Goal: Task Accomplishment & Management: Manage account settings

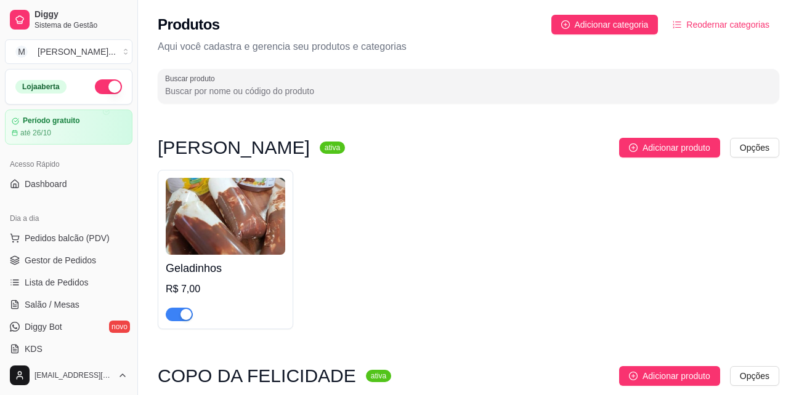
click at [682, 50] on p "Aqui você cadastra e gerencia seu produtos e categorias" at bounding box center [468, 46] width 621 height 15
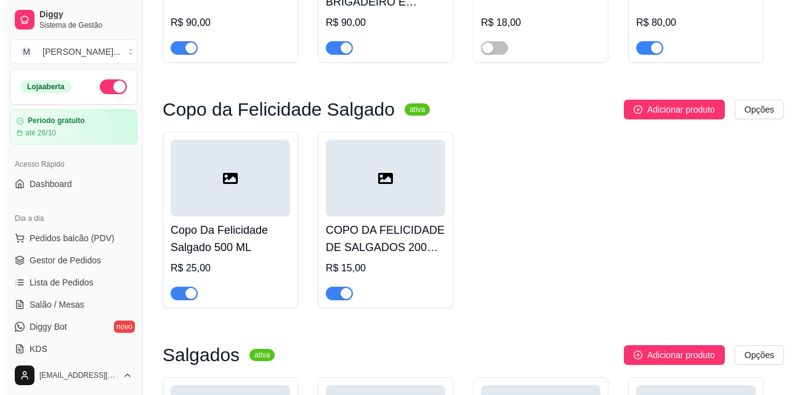
scroll to position [2832, 0]
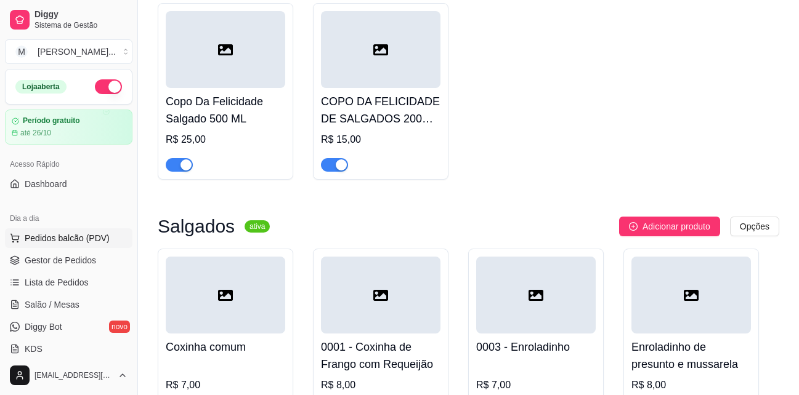
click at [62, 240] on span "Pedidos balcão (PDV)" at bounding box center [67, 238] width 85 height 12
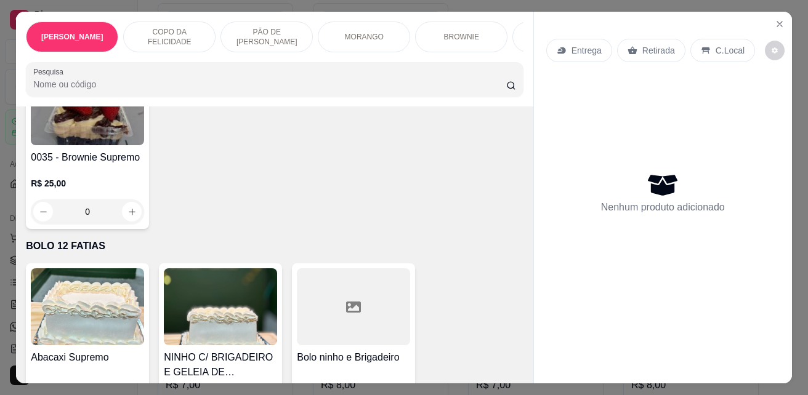
scroll to position [1724, 0]
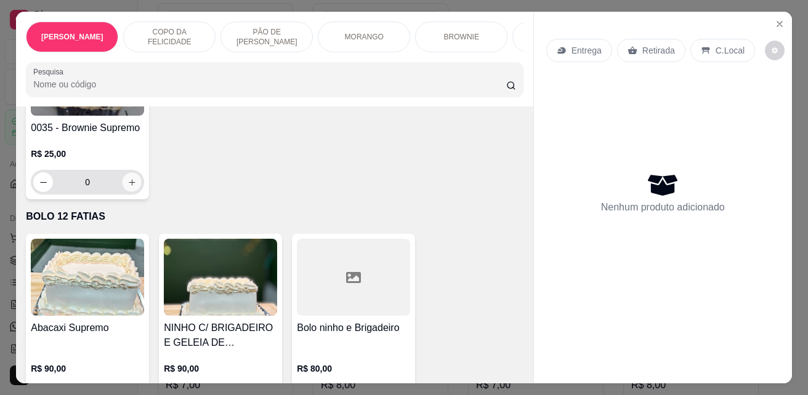
click at [131, 187] on icon "increase-product-quantity" at bounding box center [131, 182] width 9 height 9
type input "1"
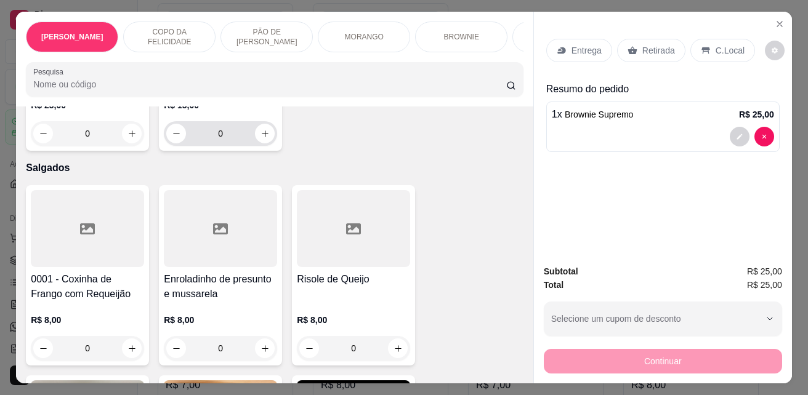
scroll to position [2217, 0]
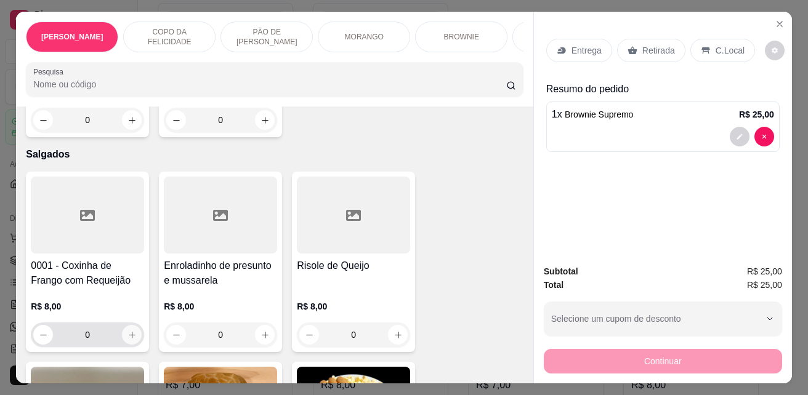
click at [127, 340] on icon "increase-product-quantity" at bounding box center [131, 335] width 9 height 9
type input "1"
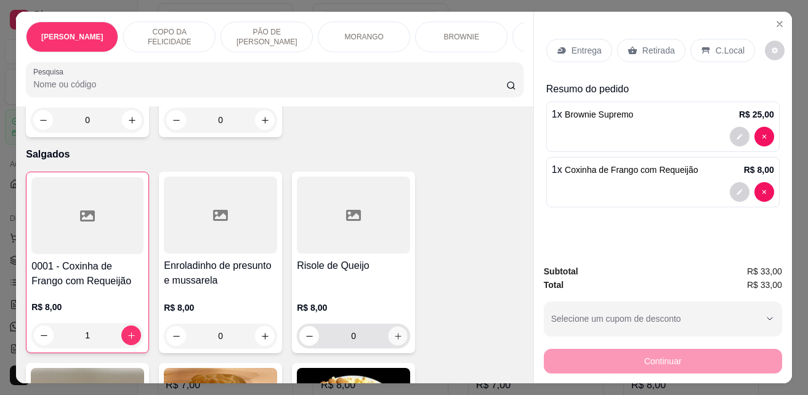
click at [393, 339] on icon "increase-product-quantity" at bounding box center [397, 336] width 9 height 9
type input "1"
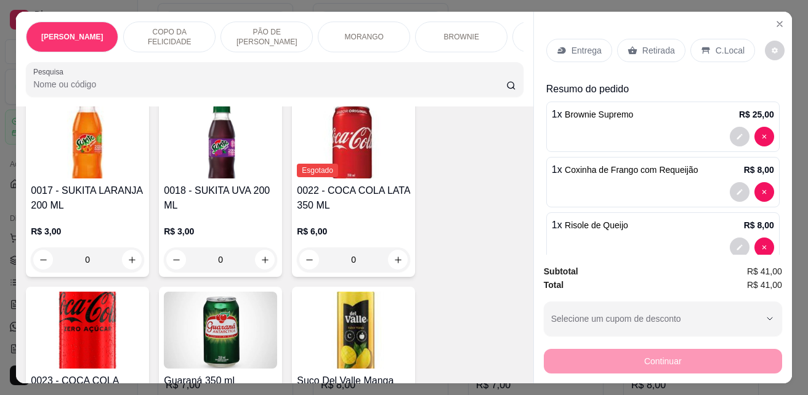
scroll to position [3203, 0]
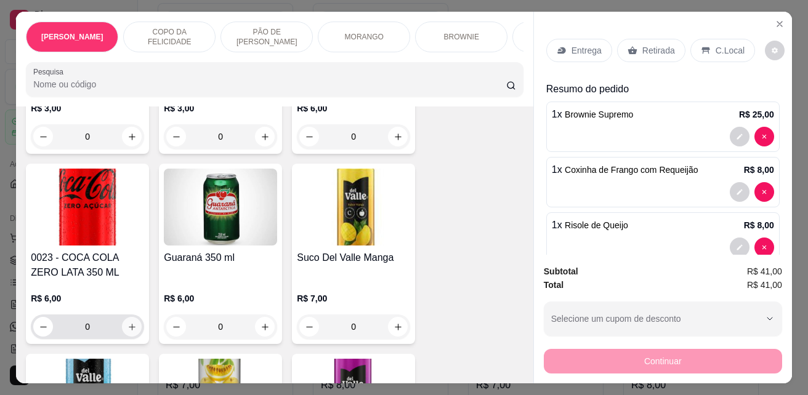
click at [132, 323] on icon "increase-product-quantity" at bounding box center [131, 327] width 9 height 9
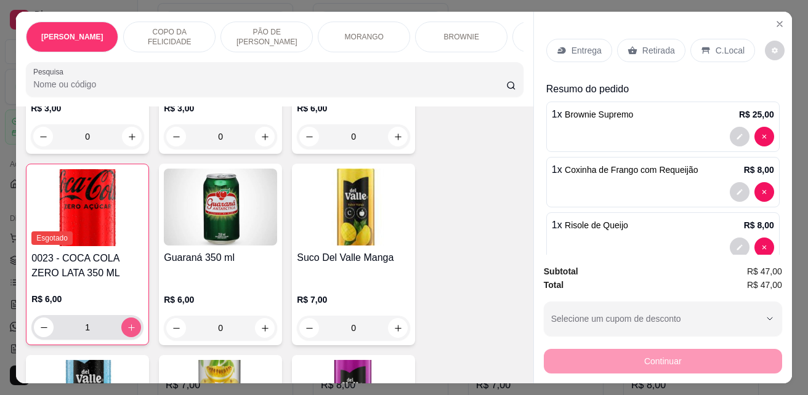
type input "1"
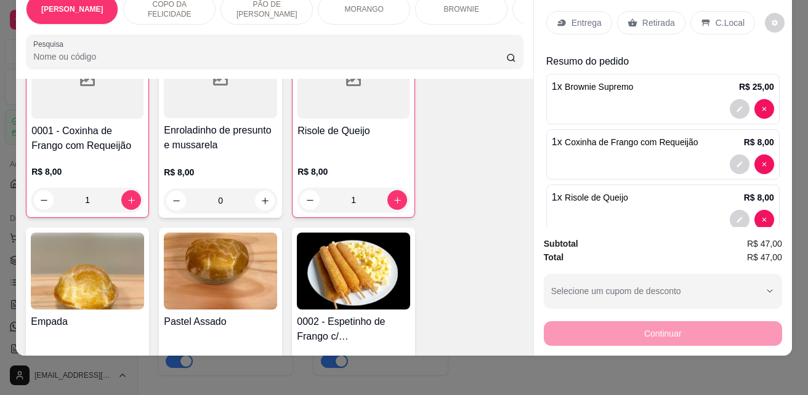
scroll to position [2479, 0]
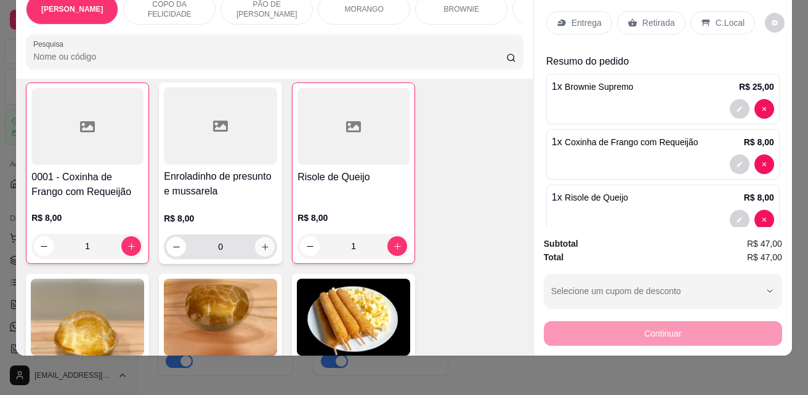
click at [262, 246] on icon "increase-product-quantity" at bounding box center [264, 247] width 9 height 9
type input "1"
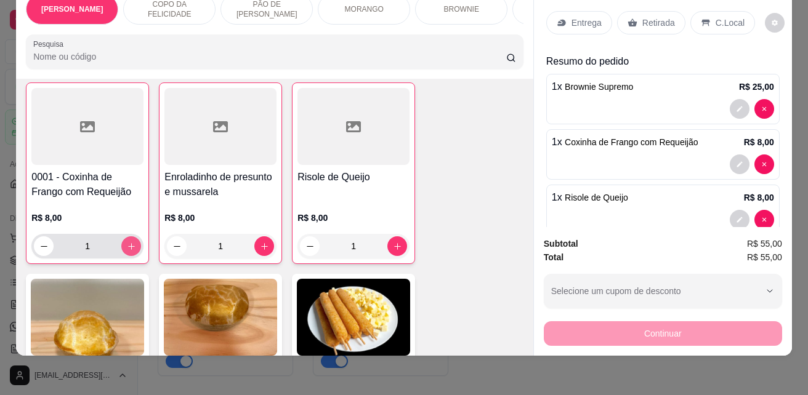
click at [134, 248] on button "increase-product-quantity" at bounding box center [131, 246] width 20 height 20
type input "2"
type input "3"
click at [589, 17] on p "Entrega" at bounding box center [586, 23] width 30 height 12
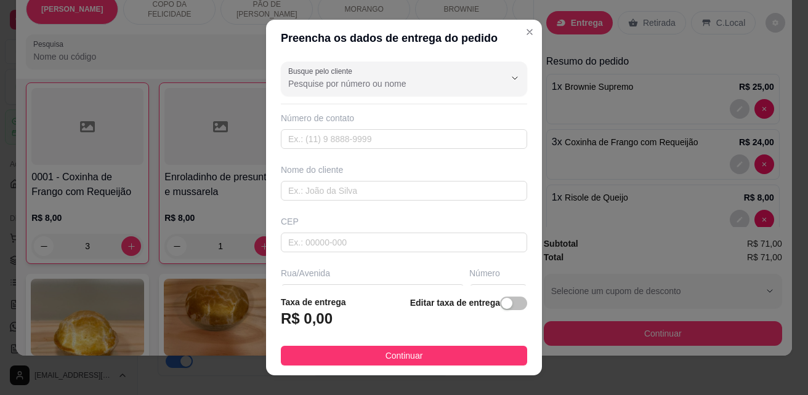
click at [439, 86] on input "Busque pelo cliente" at bounding box center [386, 84] width 197 height 12
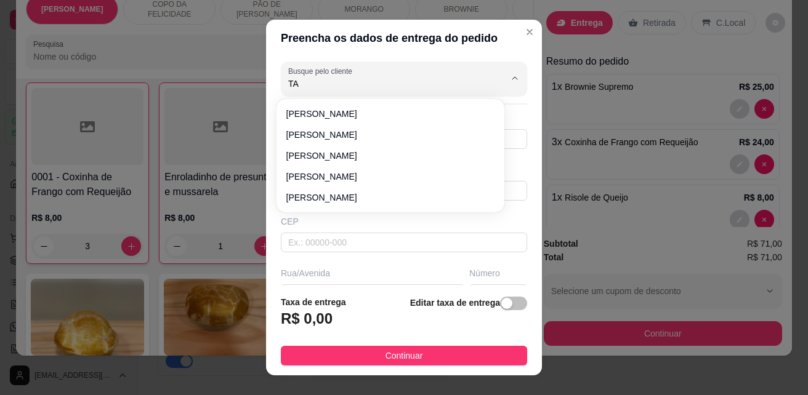
type input "TAY"
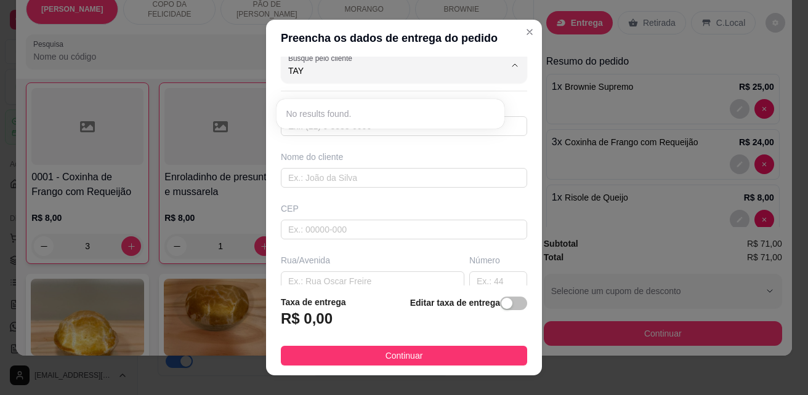
scroll to position [0, 0]
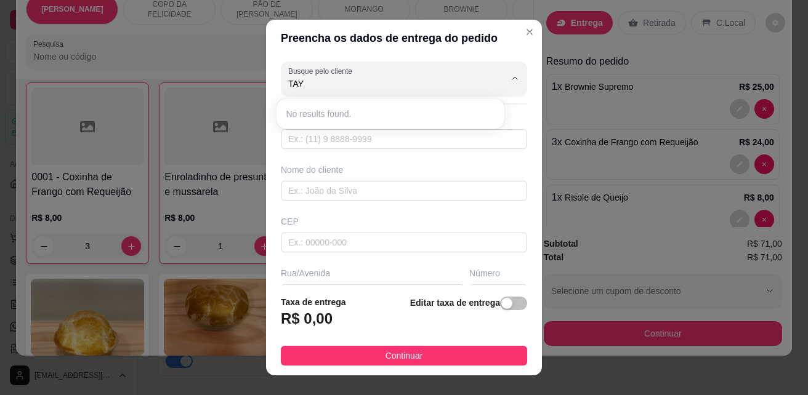
click at [506, 164] on div "Nome do cliente" at bounding box center [403, 182] width 251 height 37
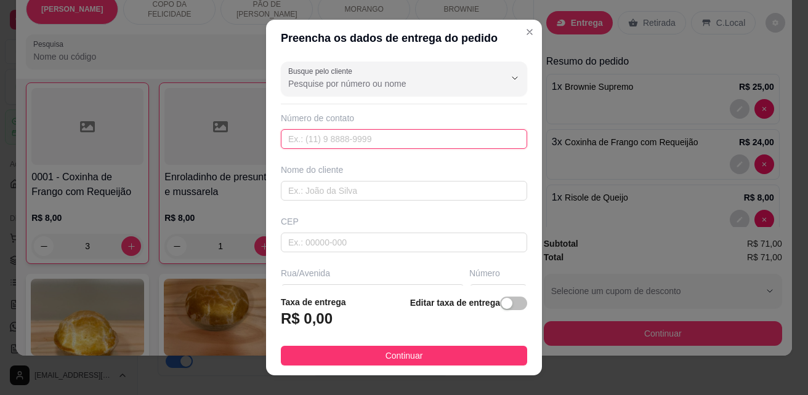
click at [470, 140] on input "text" at bounding box center [404, 139] width 246 height 20
type input "[PHONE_NUMBER]"
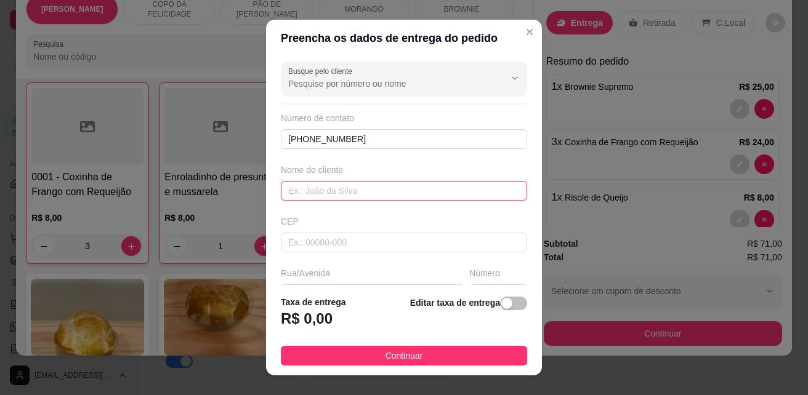
click at [430, 191] on input "text" at bounding box center [404, 191] width 246 height 20
type input "t"
type input "TAYLA [US_STATE]"
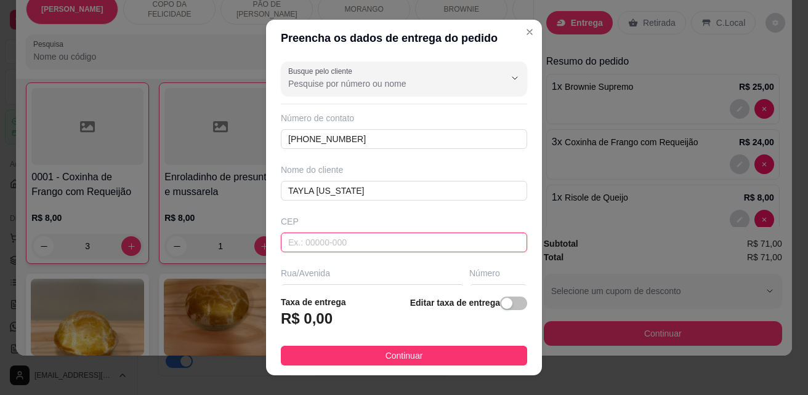
click at [371, 244] on input "text" at bounding box center [404, 243] width 246 height 20
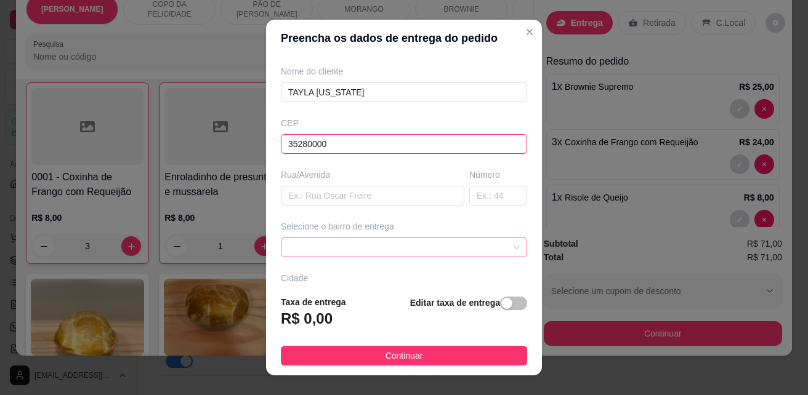
scroll to position [123, 0]
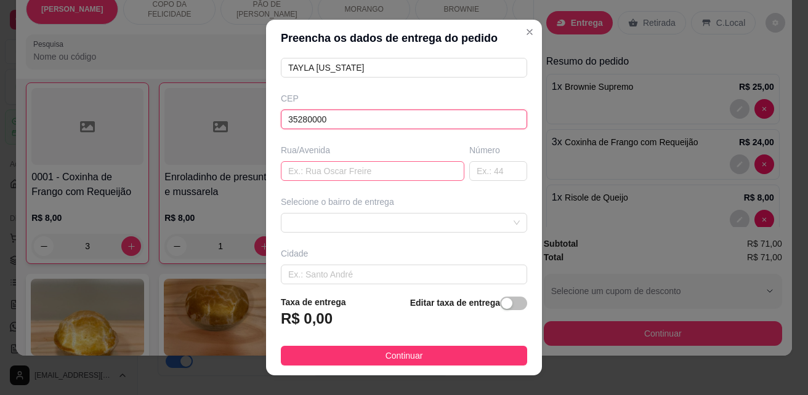
type input "35280000"
click at [294, 171] on input "text" at bounding box center [372, 171] width 183 height 20
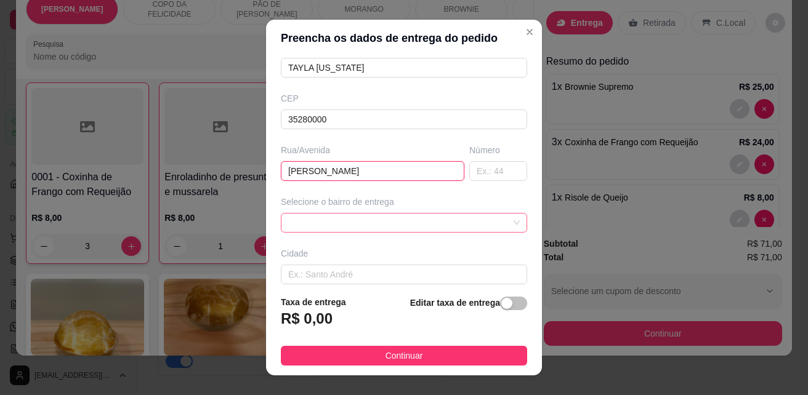
click at [338, 220] on span at bounding box center [404, 223] width 232 height 18
type input "[PERSON_NAME]"
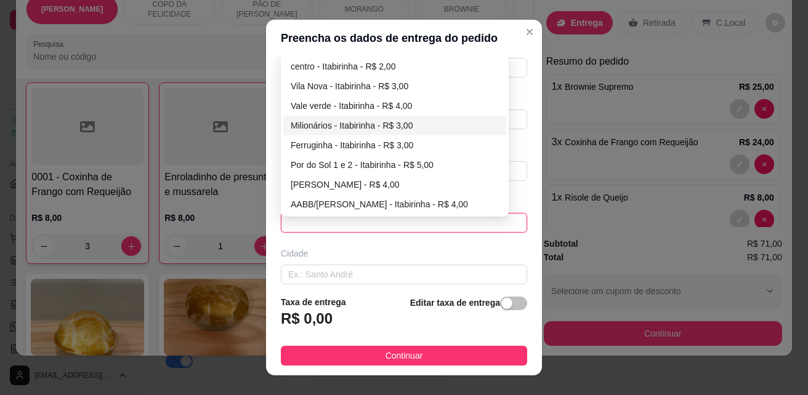
click at [336, 125] on div "Milionários - Itabirinha - R$ 3,00" at bounding box center [395, 126] width 208 height 14
type input "Itabirinha"
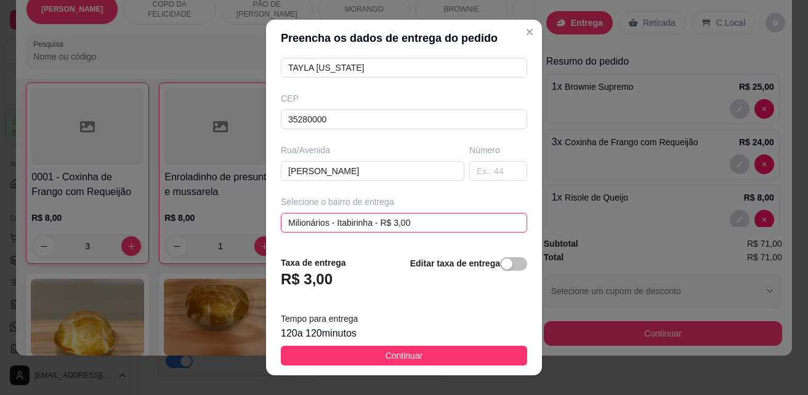
click at [451, 219] on span "Milionários - Itabirinha - R$ 3,00" at bounding box center [404, 223] width 232 height 18
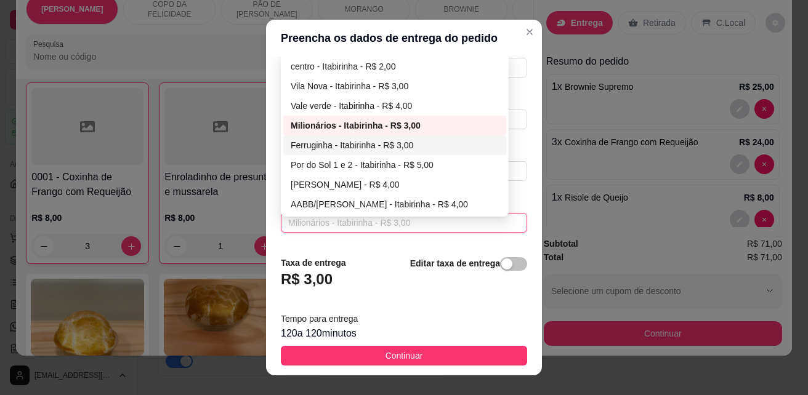
click at [392, 141] on div "Ferruginha - Itabirinha - R$ 3,00" at bounding box center [395, 146] width 208 height 14
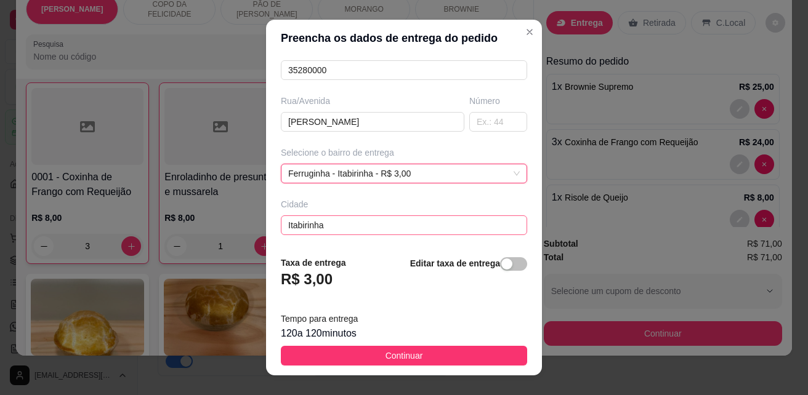
scroll to position [20, 0]
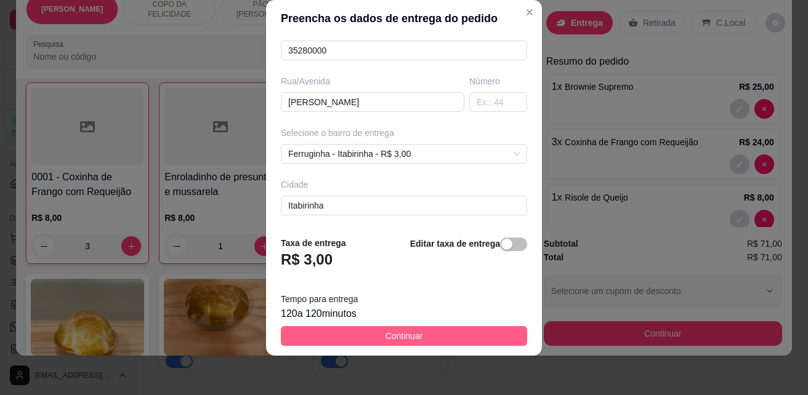
click at [433, 330] on button "Continuar" at bounding box center [404, 336] width 246 height 20
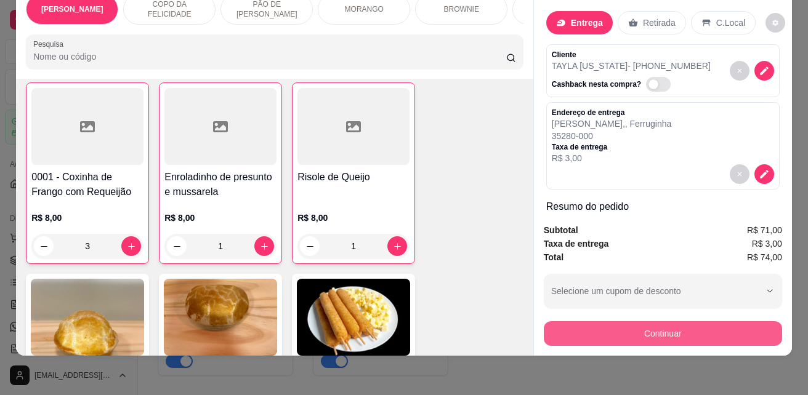
click at [651, 325] on button "Continuar" at bounding box center [663, 333] width 238 height 25
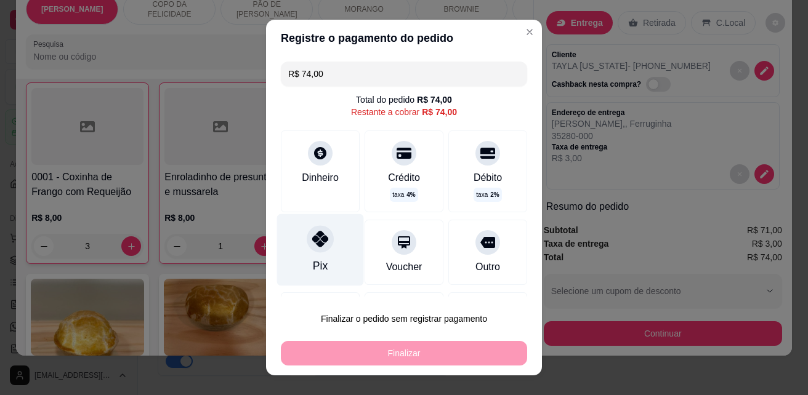
click at [339, 249] on div "Pix" at bounding box center [320, 250] width 87 height 72
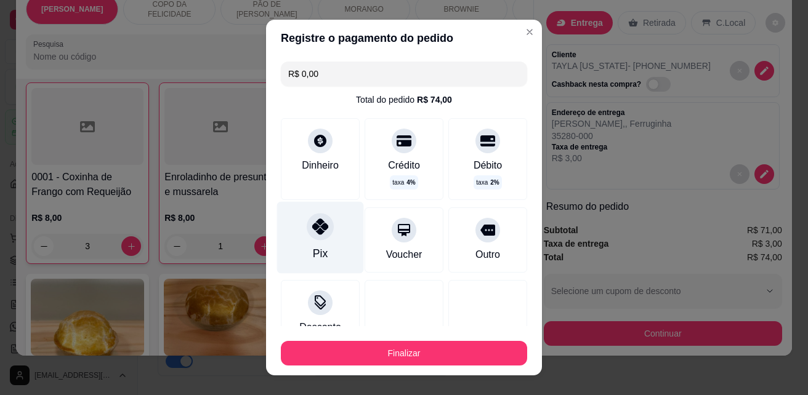
type input "R$ 0,00"
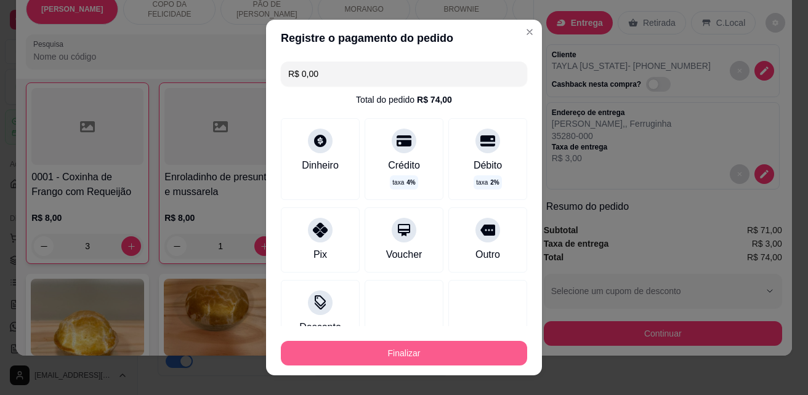
click at [379, 347] on button "Finalizar" at bounding box center [404, 353] width 246 height 25
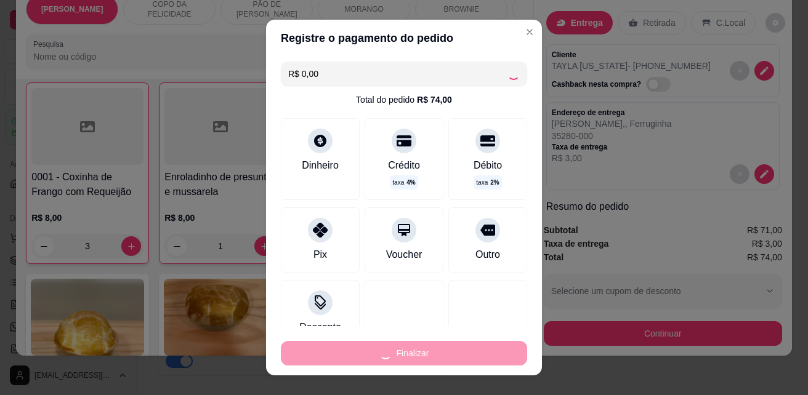
type input "0"
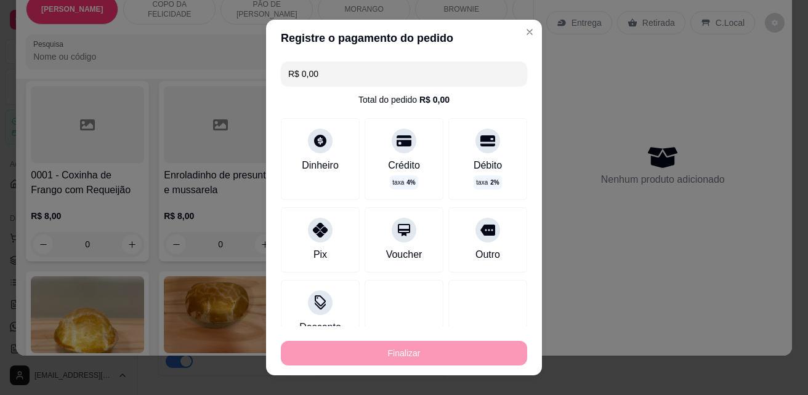
type input "-R$ 74,00"
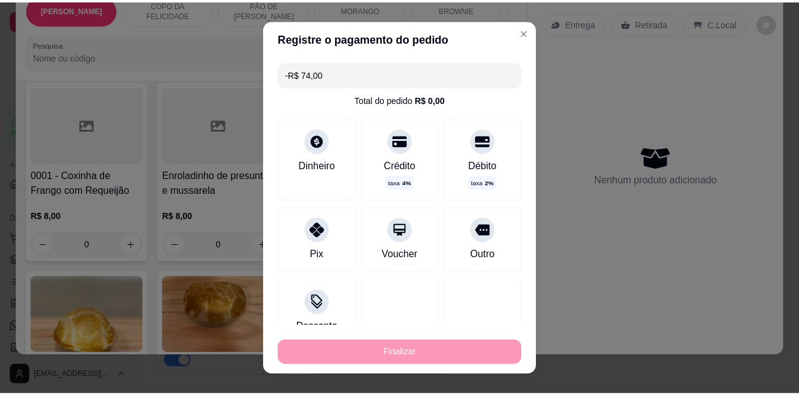
scroll to position [2478, 0]
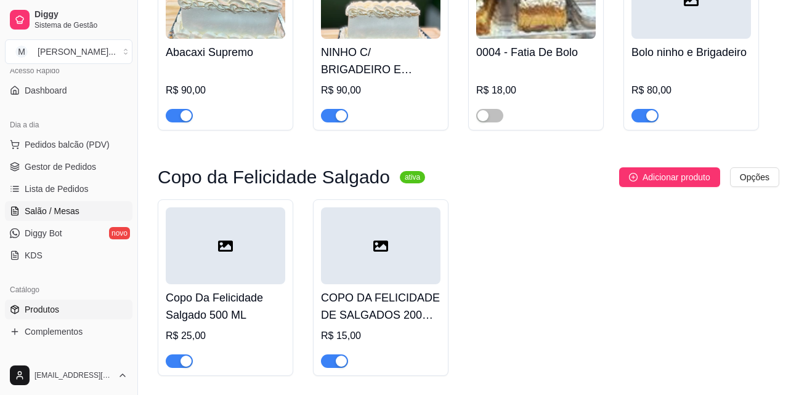
scroll to position [123, 0]
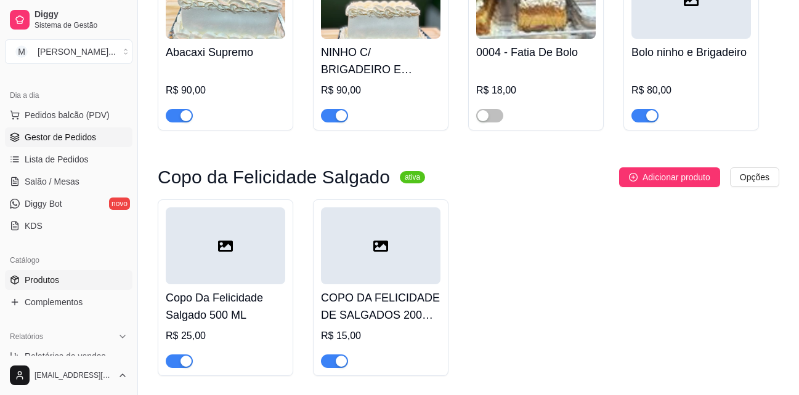
click at [83, 139] on span "Gestor de Pedidos" at bounding box center [60, 137] width 71 height 12
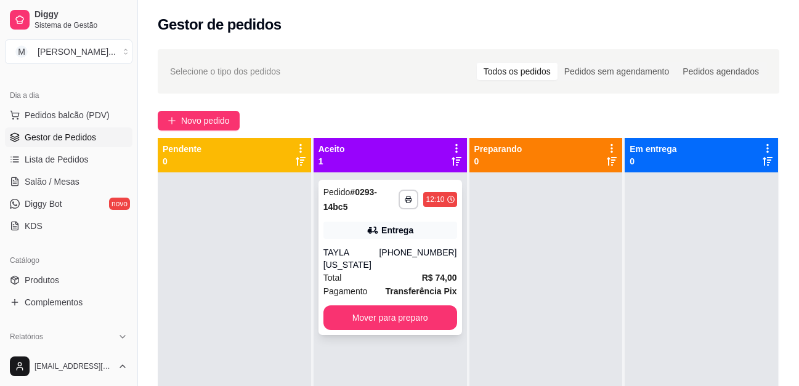
click at [417, 271] on div "Total R$ 74,00" at bounding box center [390, 278] width 134 height 14
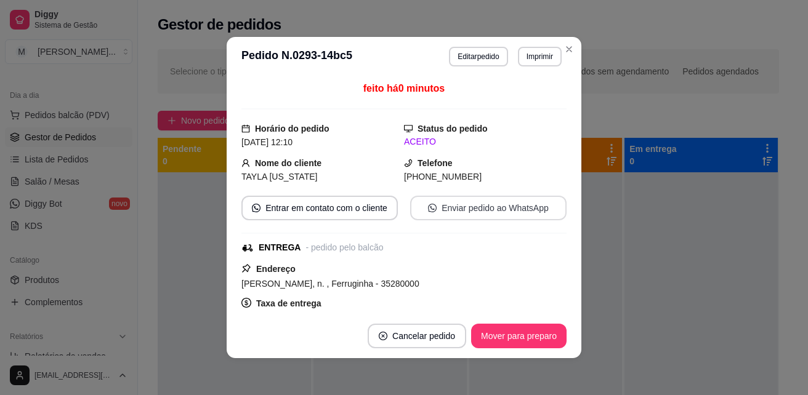
click at [506, 209] on button "Enviar pedido ao WhatsApp" at bounding box center [488, 208] width 156 height 25
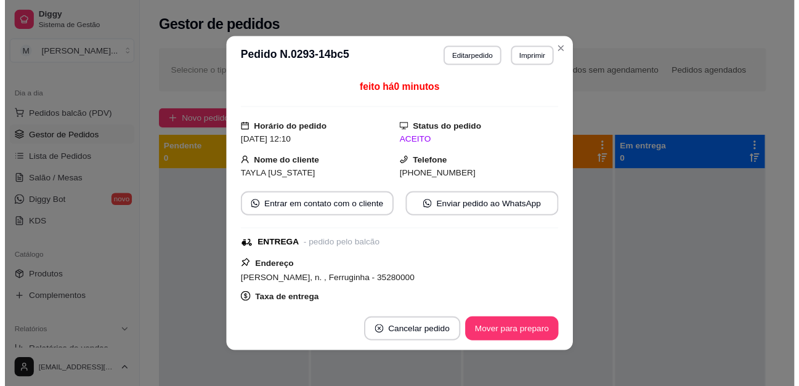
scroll to position [62, 0]
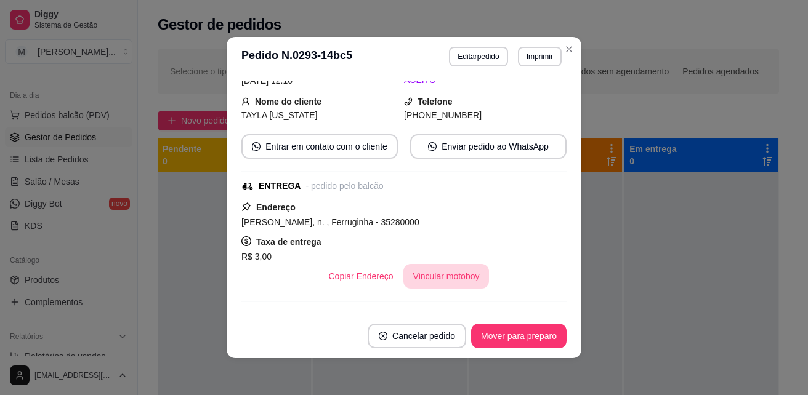
click at [419, 275] on button "Vincular motoboy" at bounding box center [446, 276] width 86 height 25
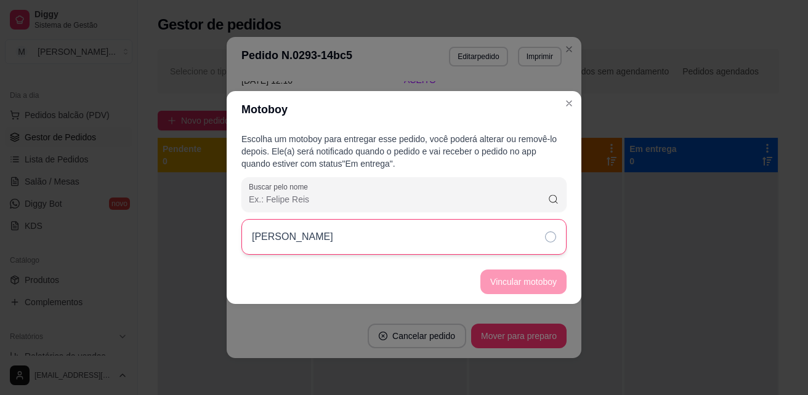
click at [550, 240] on icon at bounding box center [550, 237] width 11 height 11
click at [540, 284] on button "Vincular motoboy" at bounding box center [524, 282] width 84 height 24
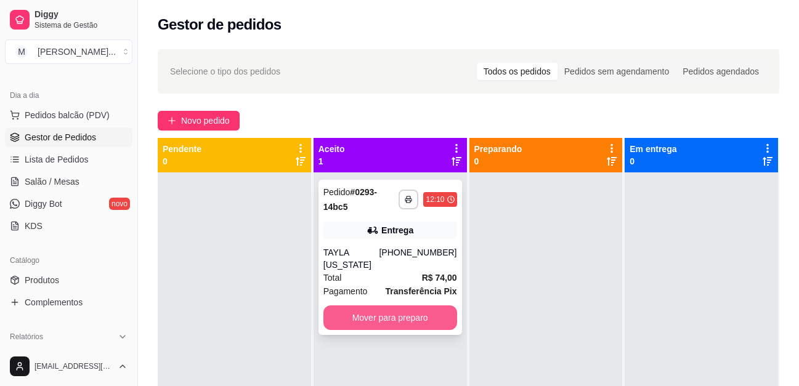
click at [425, 305] on button "Mover para preparo" at bounding box center [390, 317] width 134 height 25
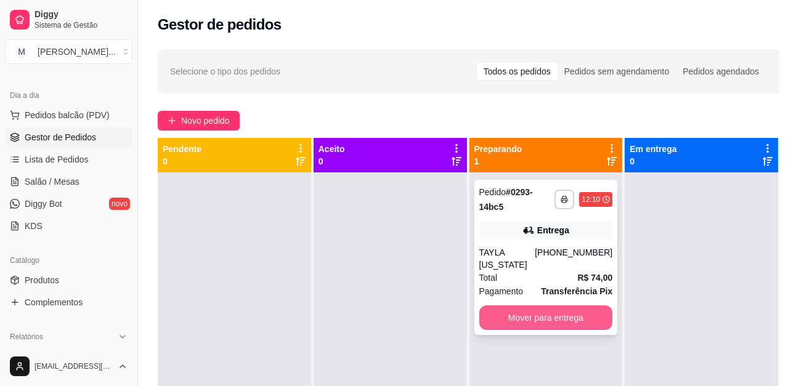
click at [518, 305] on button "Mover para entrega" at bounding box center [546, 317] width 134 height 25
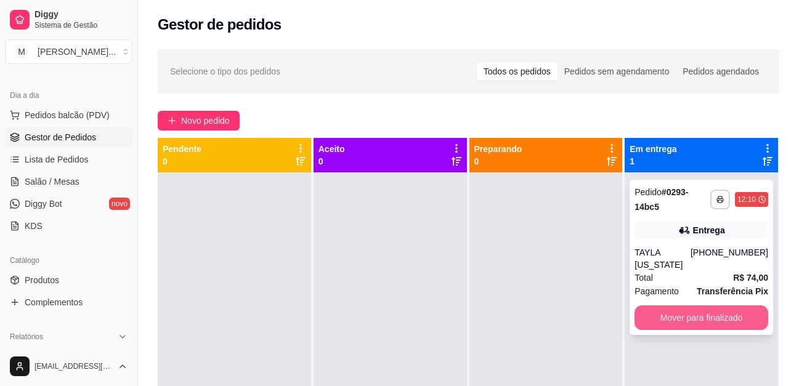
click at [721, 305] on button "Mover para finalizado" at bounding box center [701, 317] width 134 height 25
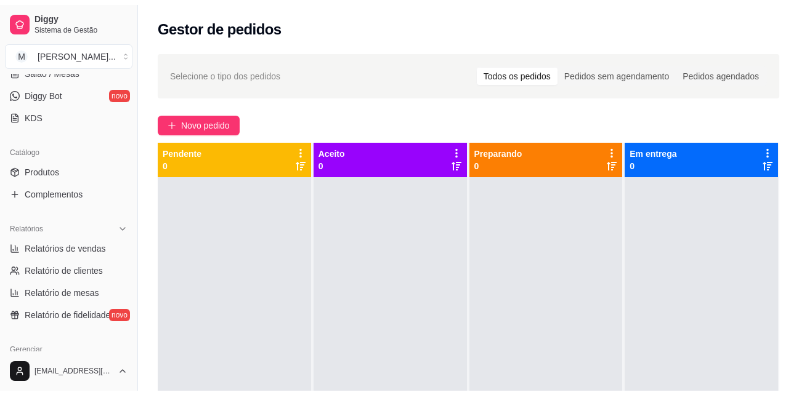
scroll to position [246, 0]
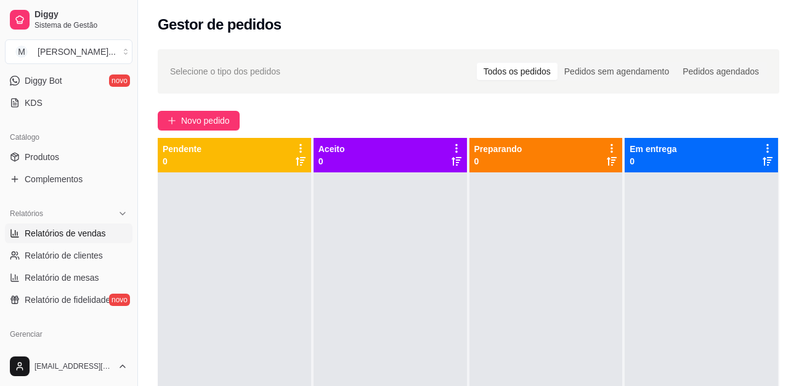
click at [94, 233] on span "Relatórios de vendas" at bounding box center [65, 233] width 81 height 12
select select "ALL"
select select "0"
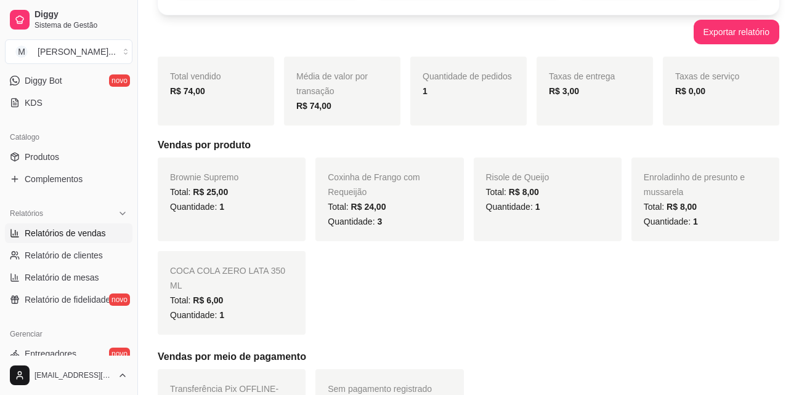
scroll to position [491, 0]
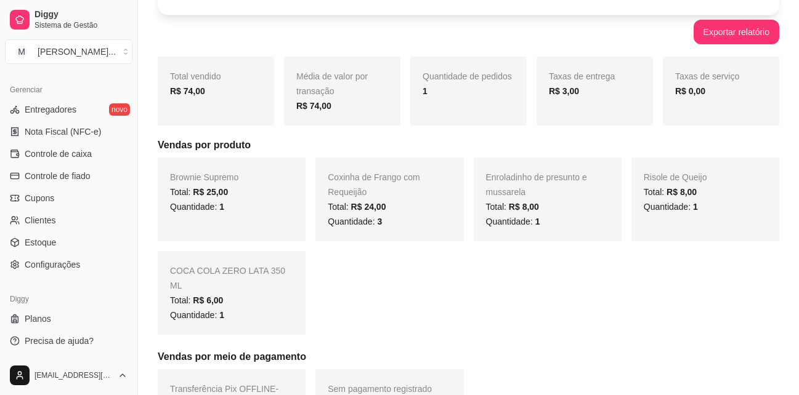
click at [789, 55] on div "Filtros ALL Tipo do pedido Todos Entrega Retirada Mesa Consumo local Tipo do pe…" at bounding box center [468, 252] width 661 height 666
click at [45, 242] on span "Estoque" at bounding box center [40, 242] width 31 height 12
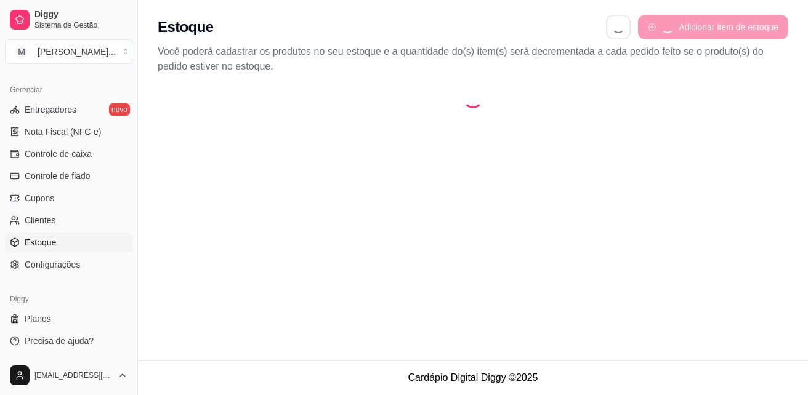
select select "QUANTITY_ORDER"
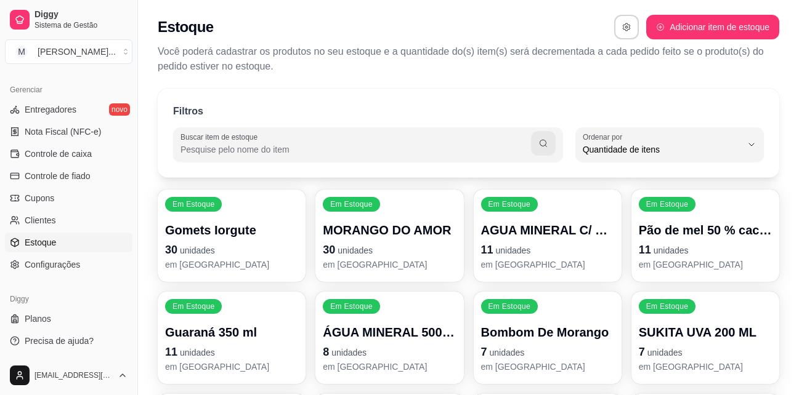
scroll to position [12, 0]
click at [384, 219] on div "Em Estoque MORANGO DO AMOR 30 unidades em [GEOGRAPHIC_DATA]" at bounding box center [389, 236] width 148 height 92
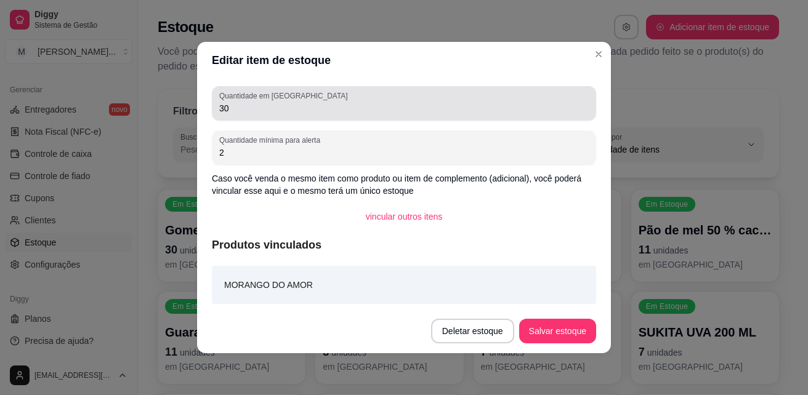
click at [266, 116] on div "Quantidade em estoque 30" at bounding box center [404, 103] width 384 height 34
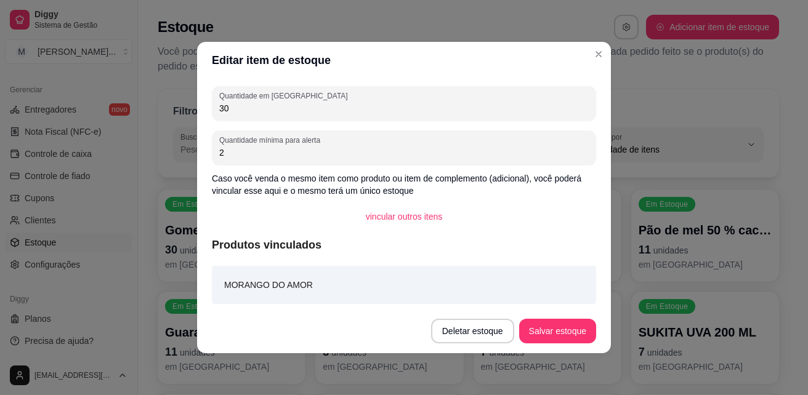
type input "3"
type input "28"
click at [554, 331] on button "Salvar estoque" at bounding box center [557, 331] width 77 height 25
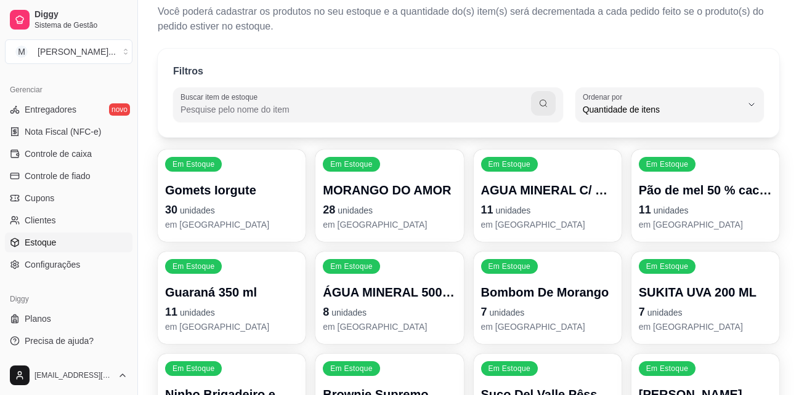
scroll to position [62, 0]
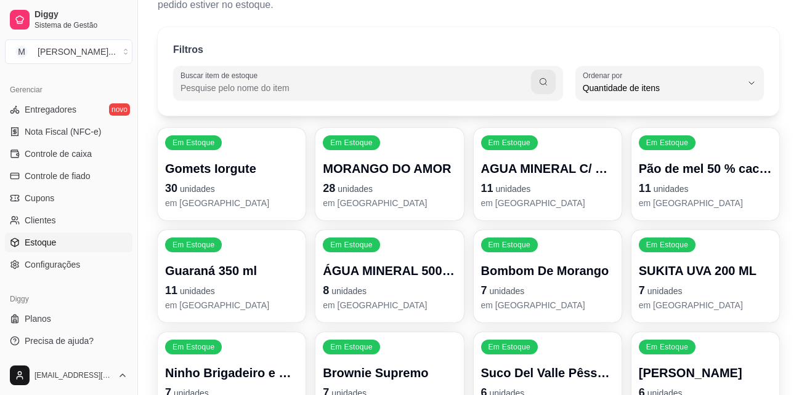
click at [711, 157] on div "Em Estoque Pão de mel 50 % cacau 11 unidades em [GEOGRAPHIC_DATA]" at bounding box center [705, 174] width 148 height 92
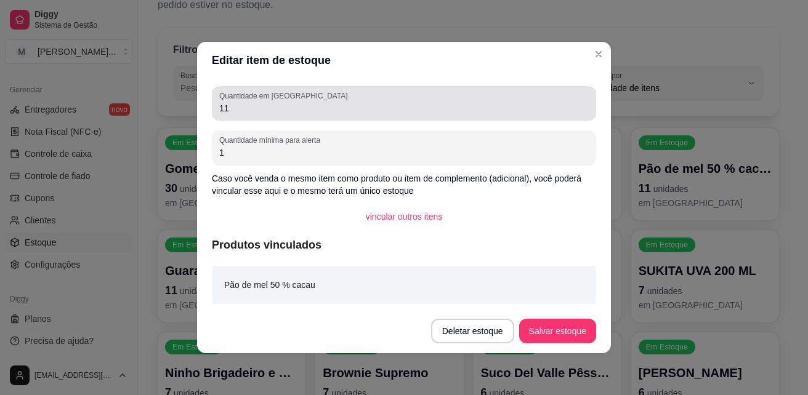
click at [409, 116] on div "Quantidade em estoque 11" at bounding box center [404, 103] width 384 height 34
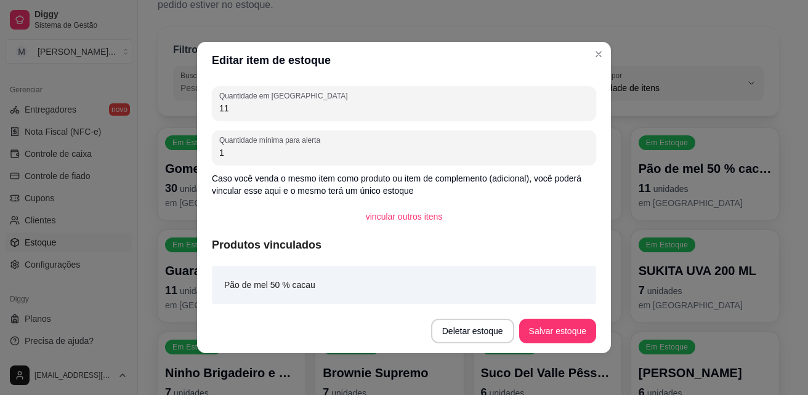
type input "1"
type input "0"
click at [566, 342] on button "Salvar estoque" at bounding box center [557, 332] width 75 height 24
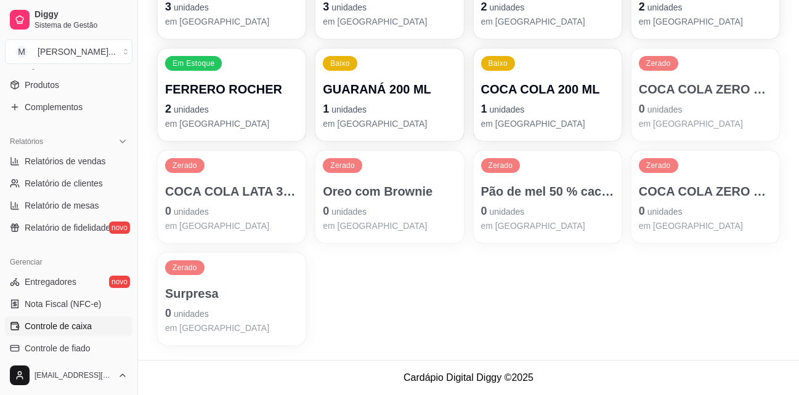
scroll to position [306, 0]
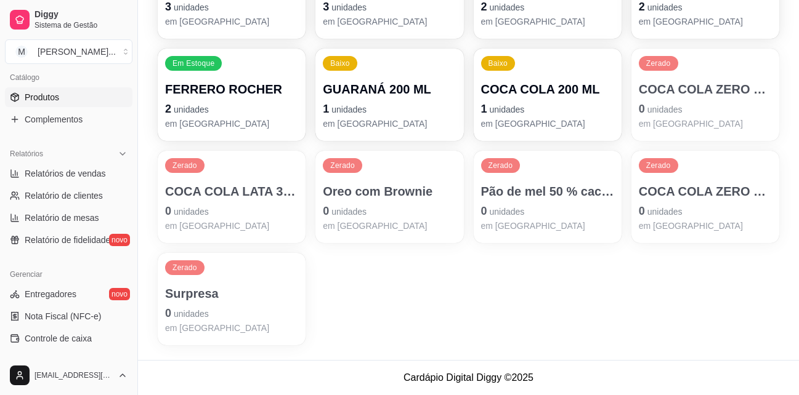
click at [93, 99] on link "Produtos" at bounding box center [68, 97] width 127 height 20
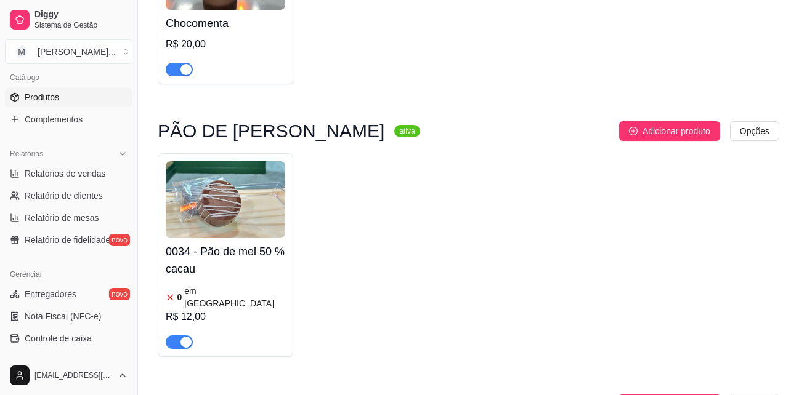
scroll to position [1724, 0]
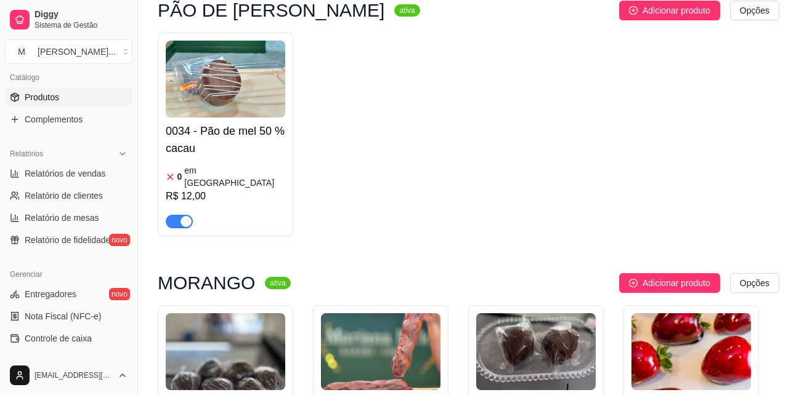
click at [177, 215] on span "button" at bounding box center [179, 222] width 27 height 14
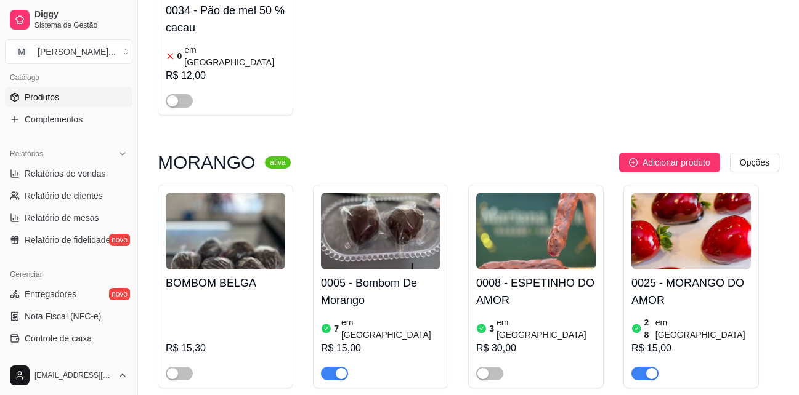
scroll to position [1847, 0]
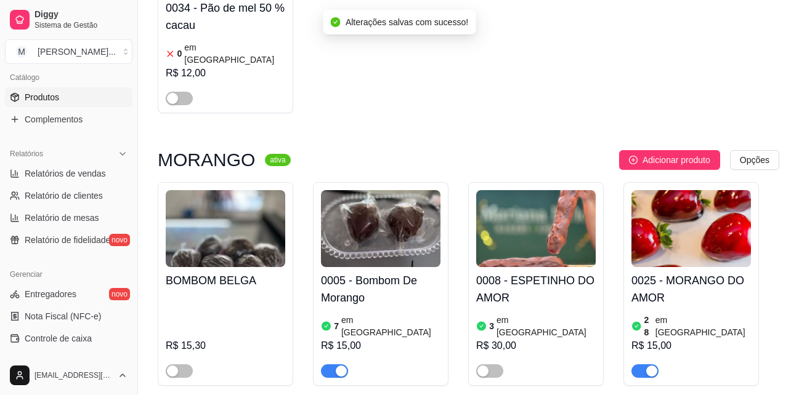
click at [358, 272] on h4 "0005 - Bombom De Morango" at bounding box center [380, 289] width 119 height 34
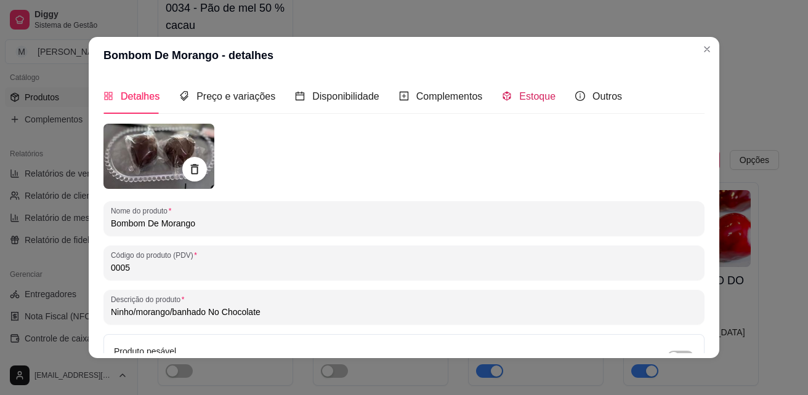
click at [522, 93] on span "Estoque" at bounding box center [537, 96] width 36 height 10
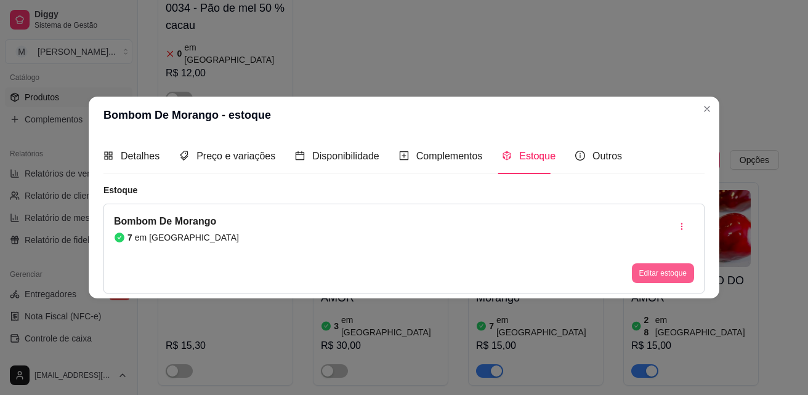
click at [654, 273] on button "Editar estoque" at bounding box center [663, 274] width 62 height 20
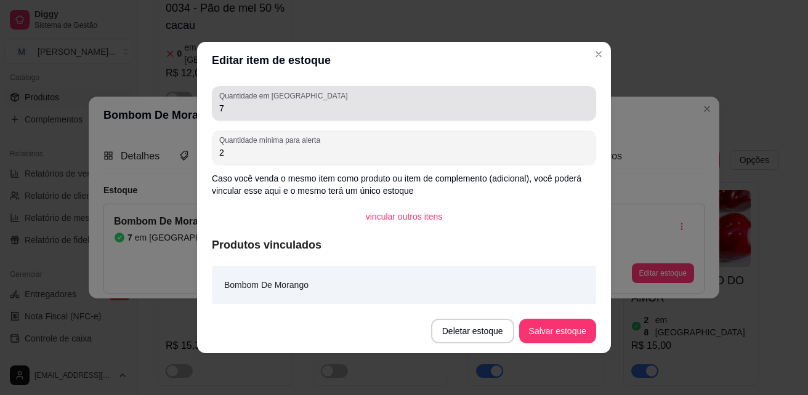
click at [241, 107] on input "7" at bounding box center [403, 108] width 369 height 12
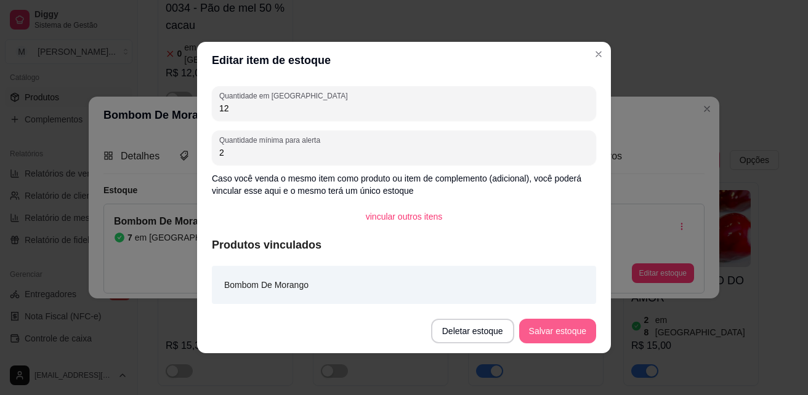
type input "12"
click at [573, 327] on button "Salvar estoque" at bounding box center [557, 331] width 77 height 25
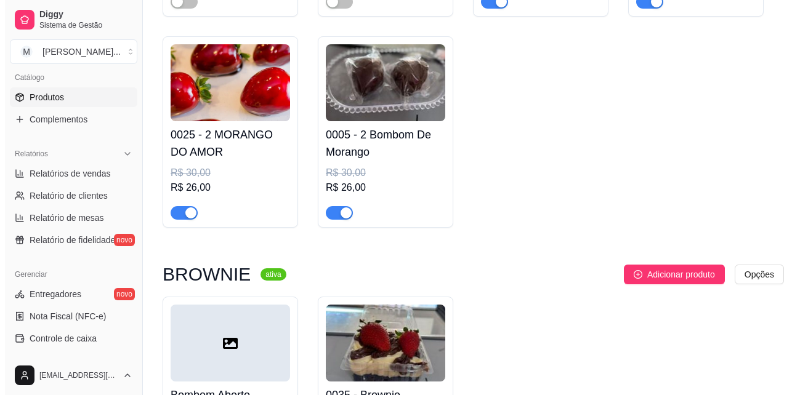
scroll to position [2278, 0]
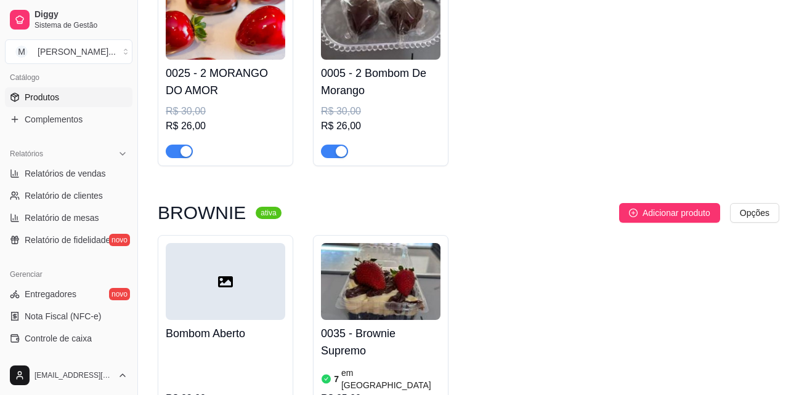
click at [228, 325] on h4 "Bombom Aberto" at bounding box center [225, 333] width 119 height 17
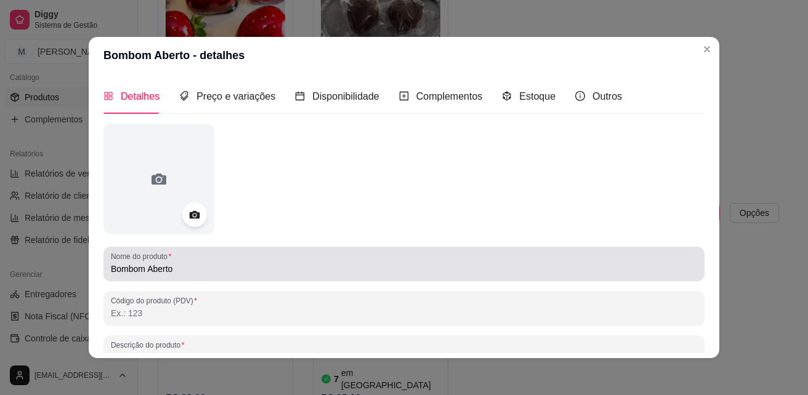
click at [237, 259] on div "Bombom Aberto" at bounding box center [404, 264] width 586 height 25
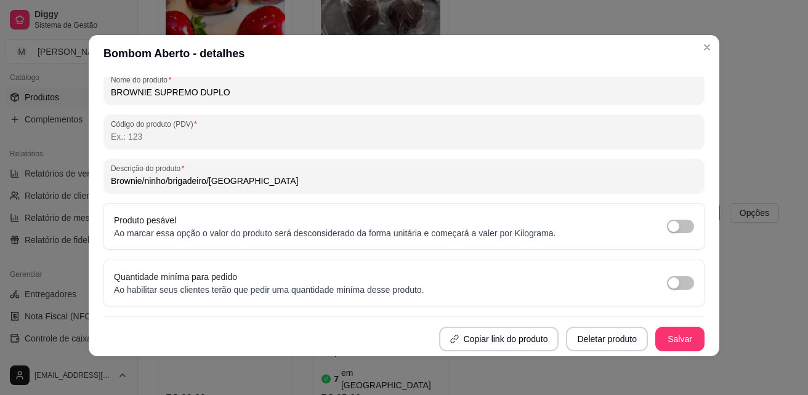
scroll to position [2, 0]
type input "BROWNIE SUPREMO DUPLO"
click at [669, 338] on button "Salvar" at bounding box center [680, 339] width 48 height 24
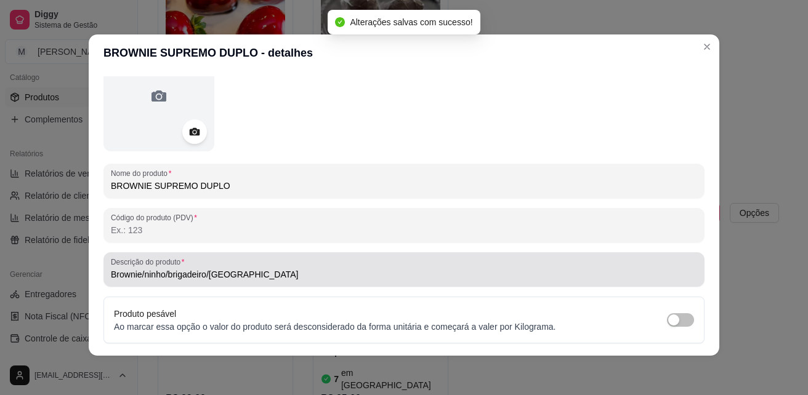
scroll to position [0, 0]
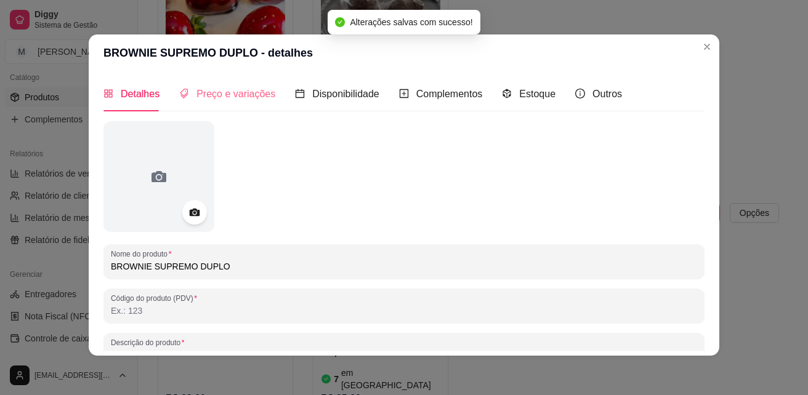
click at [247, 107] on div "Preço e variações" at bounding box center [227, 93] width 96 height 35
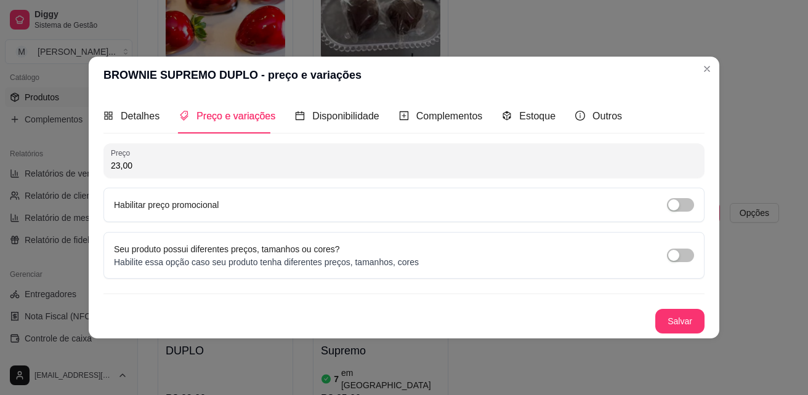
click at [244, 142] on div "Detalhes Preço e variações Disponibilidade Complementos Estoque Outros Nome do …" at bounding box center [403, 216] width 601 height 235
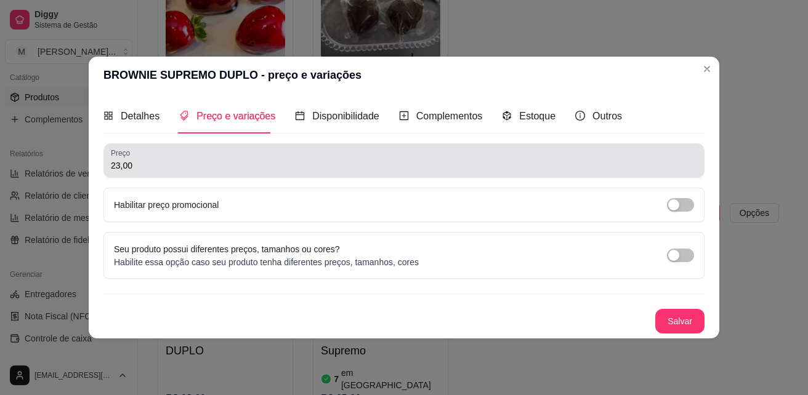
click at [244, 149] on div "23,00" at bounding box center [404, 160] width 586 height 25
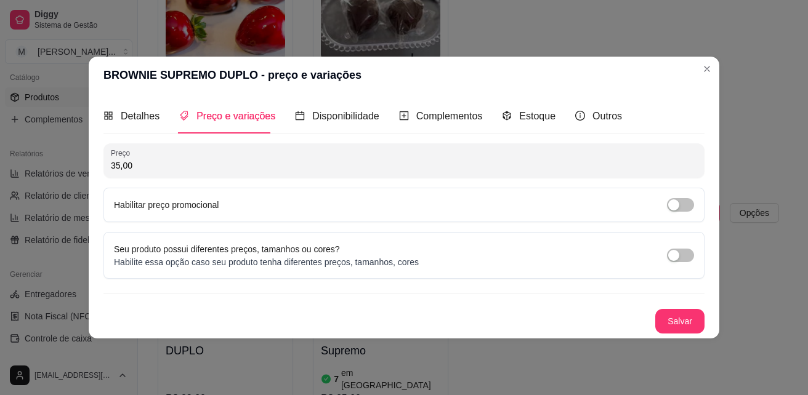
type input "35,00"
click at [684, 320] on button "Salvar" at bounding box center [680, 322] width 48 height 24
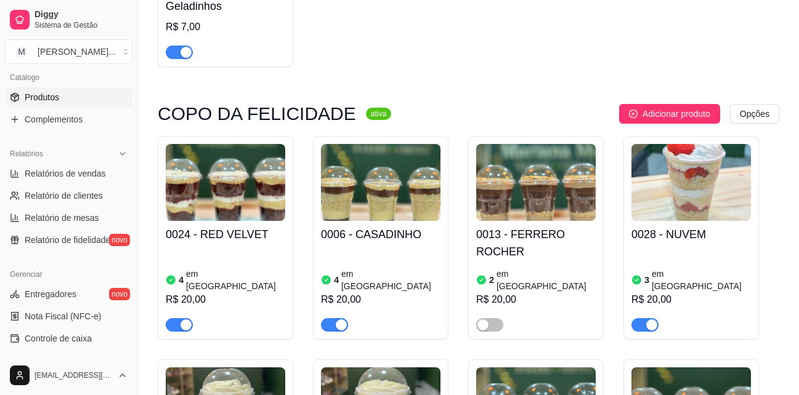
scroll to position [246, 0]
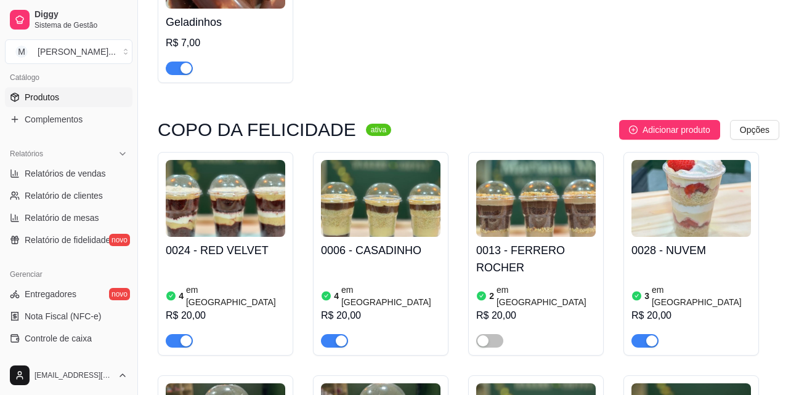
click at [255, 251] on h4 "0024 - RED VELVET" at bounding box center [225, 250] width 119 height 17
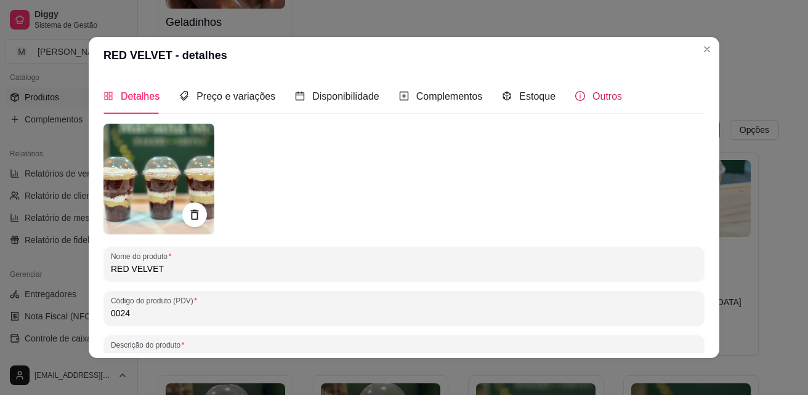
click at [579, 101] on div "Outros" at bounding box center [598, 96] width 47 height 15
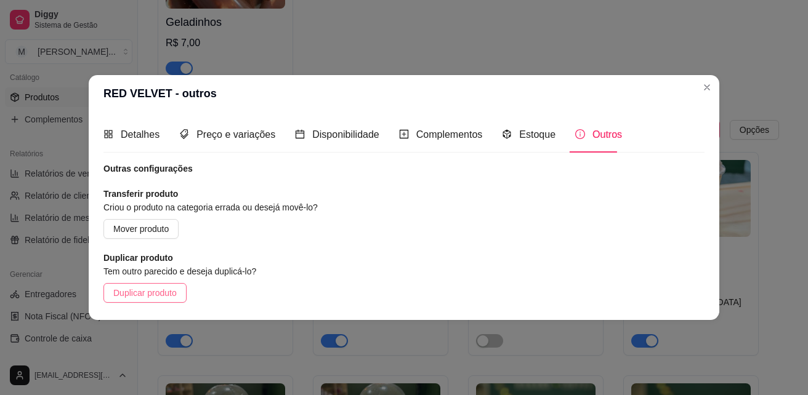
click at [171, 289] on span "Duplicar produto" at bounding box center [144, 293] width 63 height 14
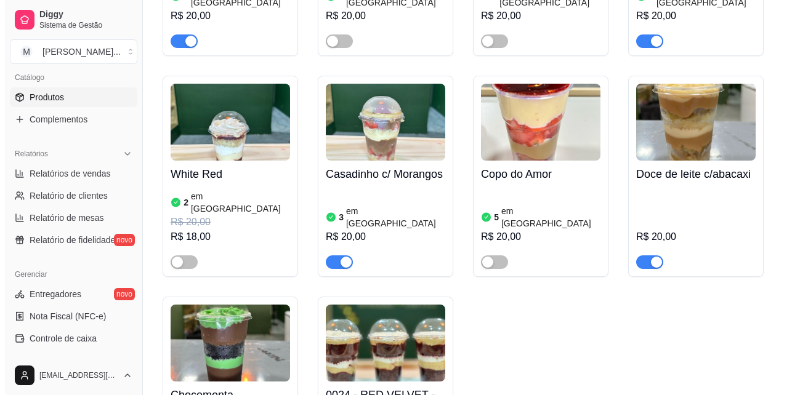
scroll to position [1416, 0]
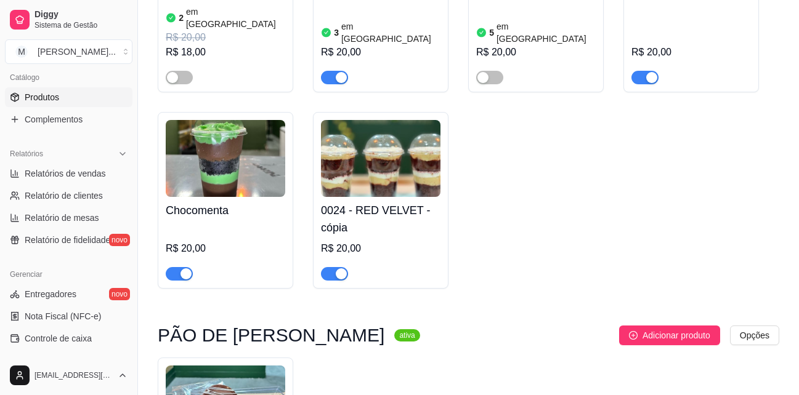
click at [391, 202] on h4 "0024 - RED VELVET - cópia" at bounding box center [380, 219] width 119 height 34
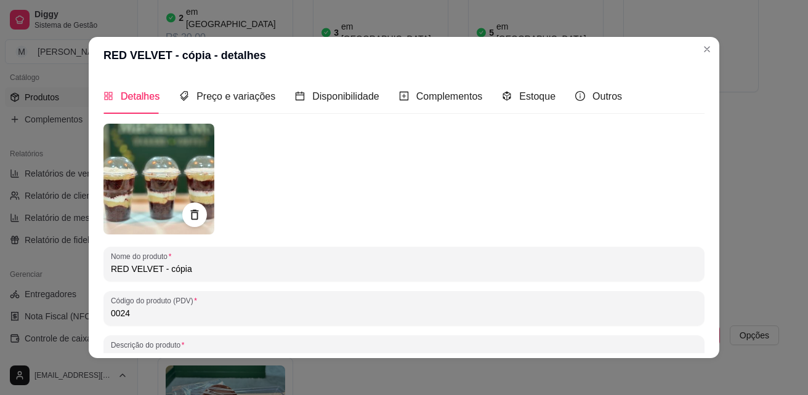
drag, startPoint x: 207, startPoint y: 264, endPoint x: 99, endPoint y: 263, distance: 107.8
click at [103, 263] on div "Nome do produto RED VELVET - cópia" at bounding box center [403, 264] width 601 height 34
type input "3"
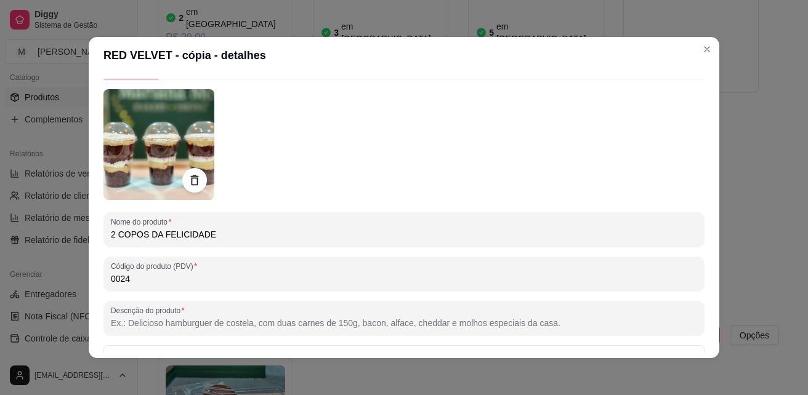
scroll to position [175, 0]
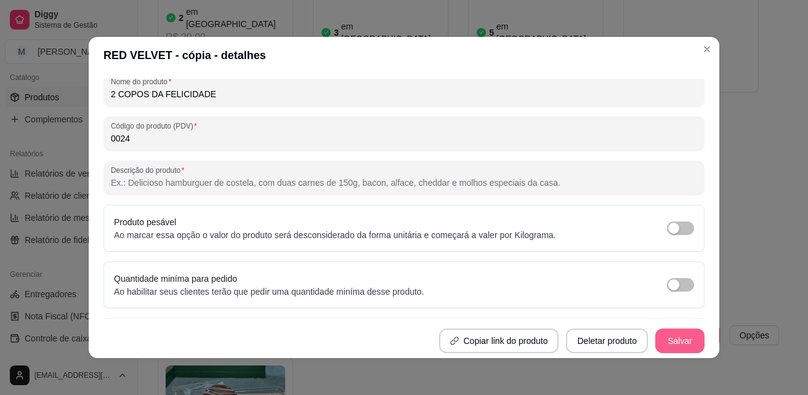
type input "2 COPOS DA FELICIDADE"
click at [655, 343] on button "Salvar" at bounding box center [679, 341] width 49 height 25
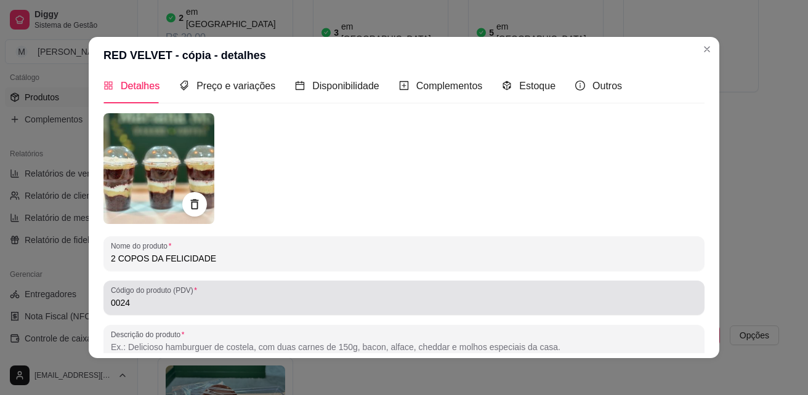
scroll to position [0, 0]
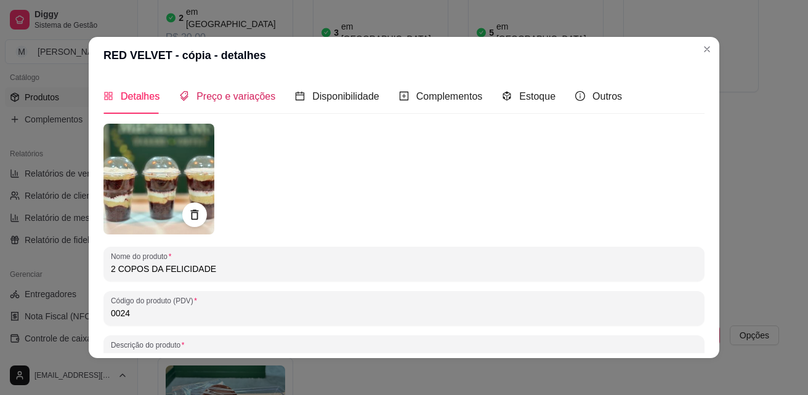
click at [251, 100] on span "Preço e variações" at bounding box center [235, 96] width 79 height 10
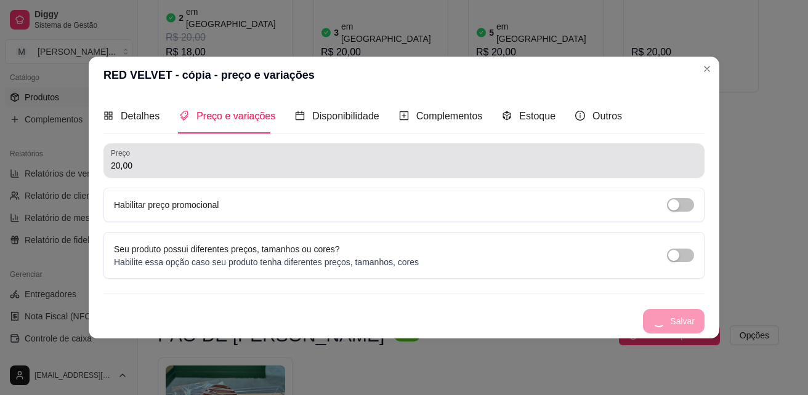
click at [232, 166] on input "20,00" at bounding box center [404, 165] width 586 height 12
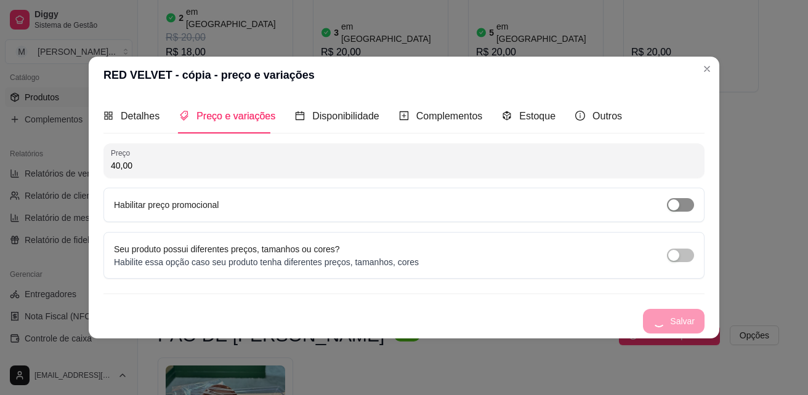
type input "40,00"
click at [675, 207] on div "button" at bounding box center [673, 205] width 11 height 11
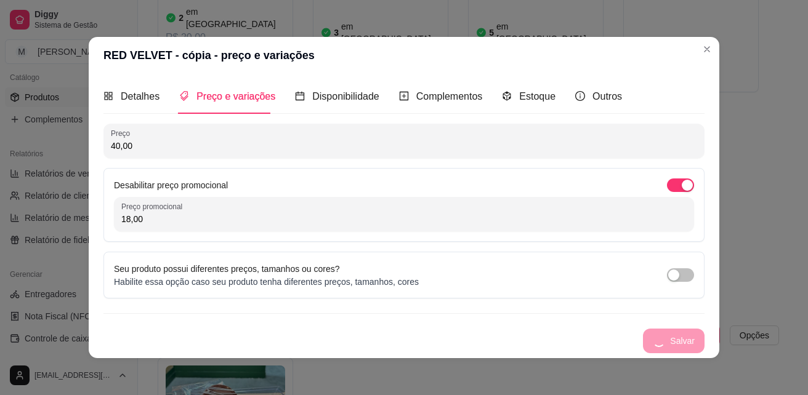
click at [604, 225] on input "18,00" at bounding box center [403, 219] width 565 height 12
type input "38,00"
click at [666, 342] on button "Salvar" at bounding box center [680, 341] width 48 height 24
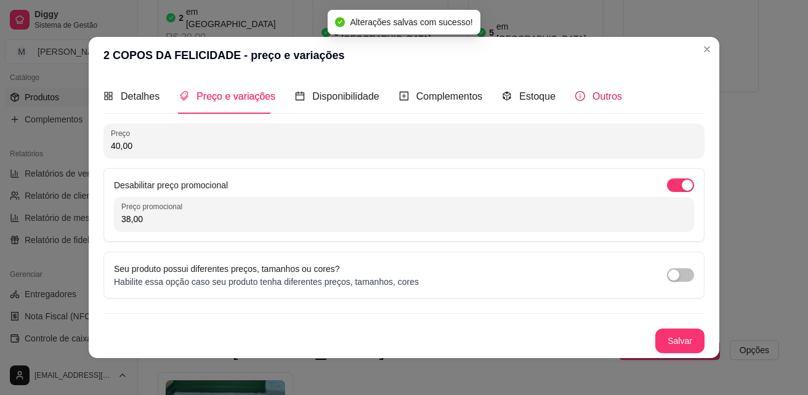
click at [599, 99] on span "Outros" at bounding box center [607, 96] width 30 height 10
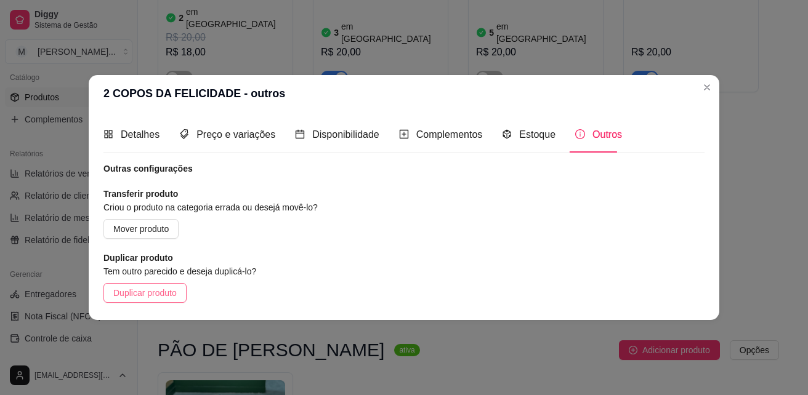
click at [156, 289] on span "Duplicar produto" at bounding box center [144, 293] width 63 height 14
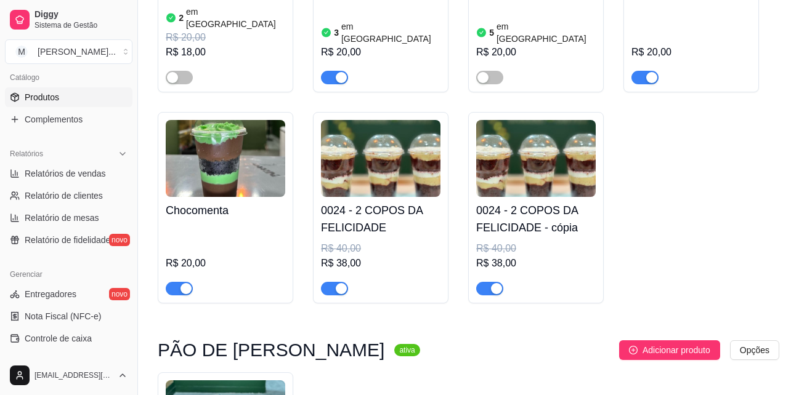
click at [555, 202] on h4 "0024 - 2 COPOS DA FELICIDADE - cópia" at bounding box center [535, 219] width 119 height 34
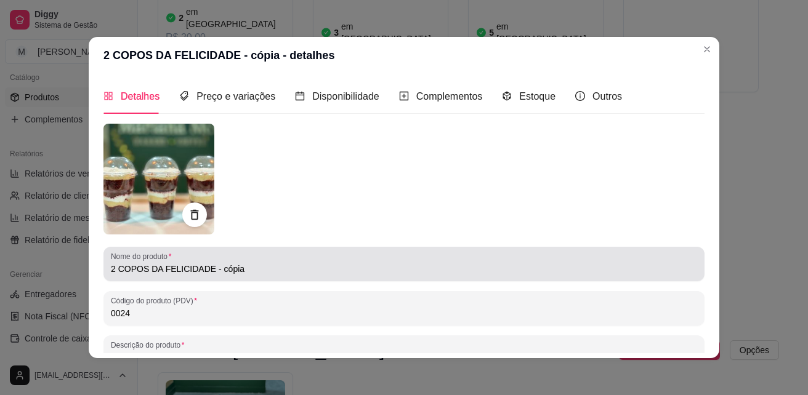
click at [235, 267] on input "2 COPOS DA FELICIDADE - cópia" at bounding box center [404, 269] width 586 height 12
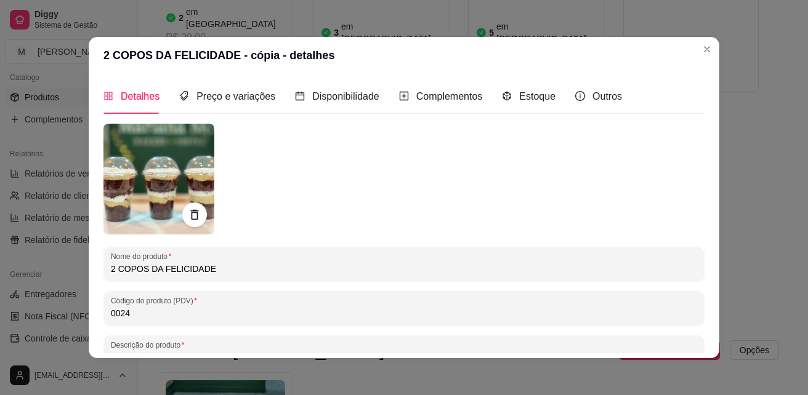
click at [115, 271] on input "2 COPOS DA FELICIDADE" at bounding box center [404, 269] width 586 height 12
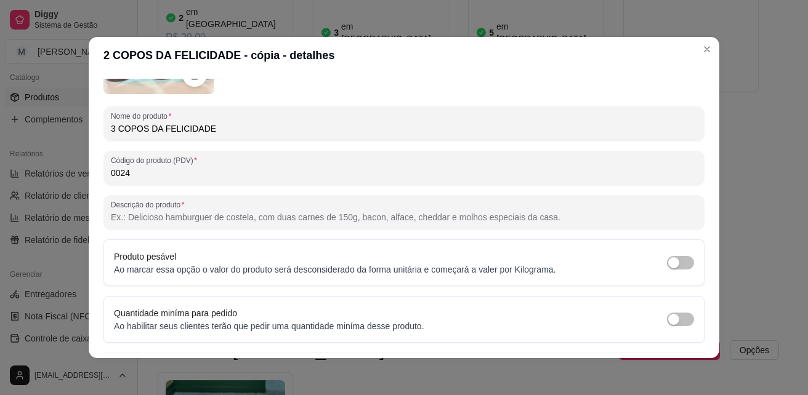
scroll to position [175, 0]
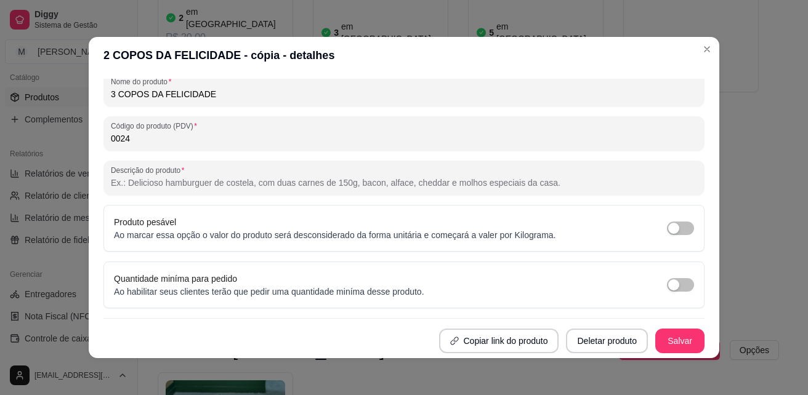
type input "3 COPOS DA FELICIDADE"
click at [658, 335] on button "Salvar" at bounding box center [680, 341] width 48 height 24
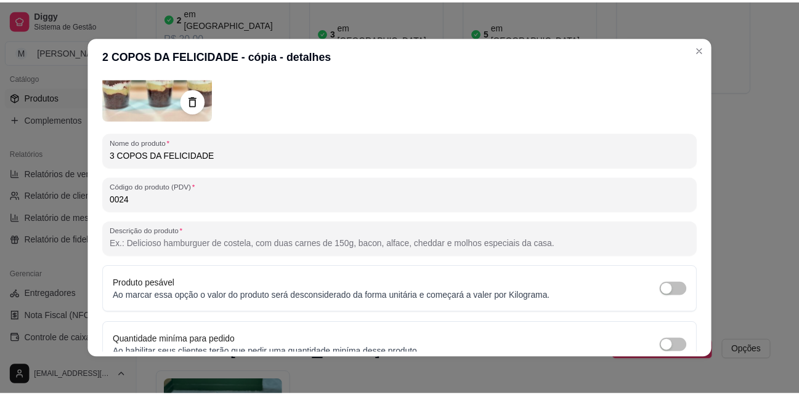
scroll to position [0, 0]
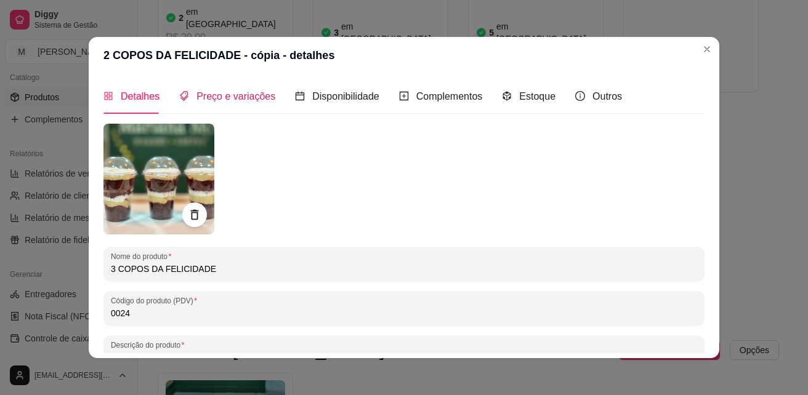
click at [264, 95] on span "Preço e variações" at bounding box center [235, 96] width 79 height 10
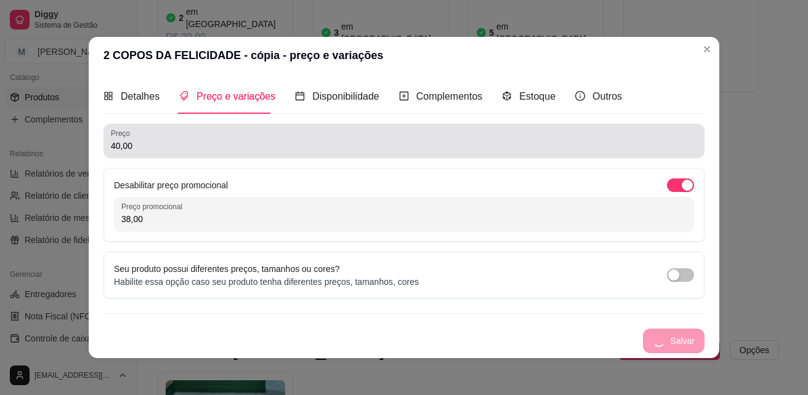
click at [209, 141] on input "40,00" at bounding box center [404, 146] width 586 height 12
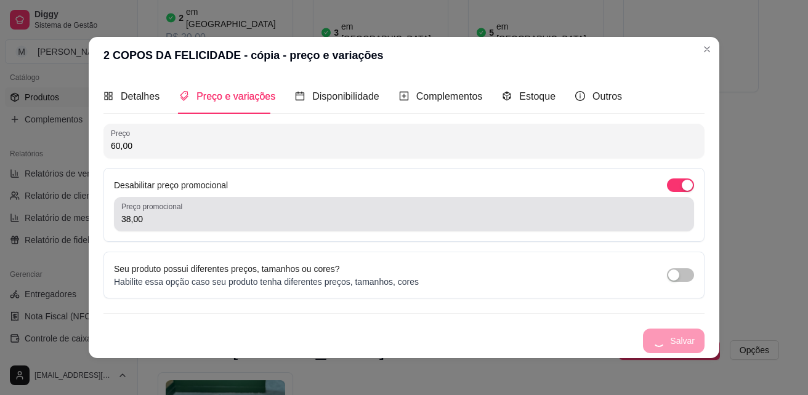
type input "60,00"
click at [210, 217] on input "38,00" at bounding box center [403, 219] width 565 height 12
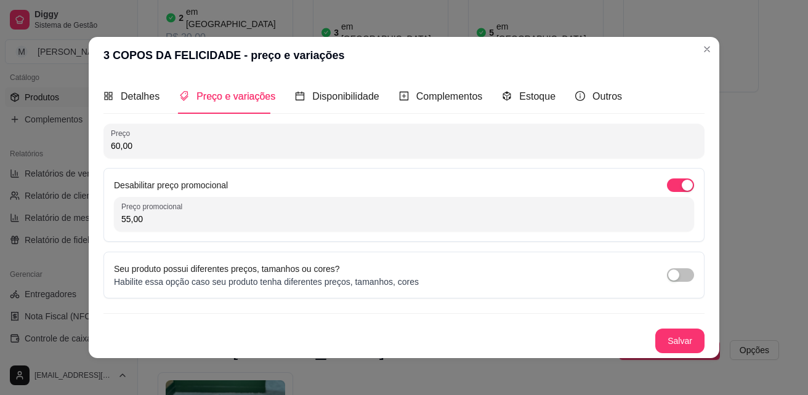
type input "55,00"
click at [664, 338] on button "Salvar" at bounding box center [680, 341] width 48 height 24
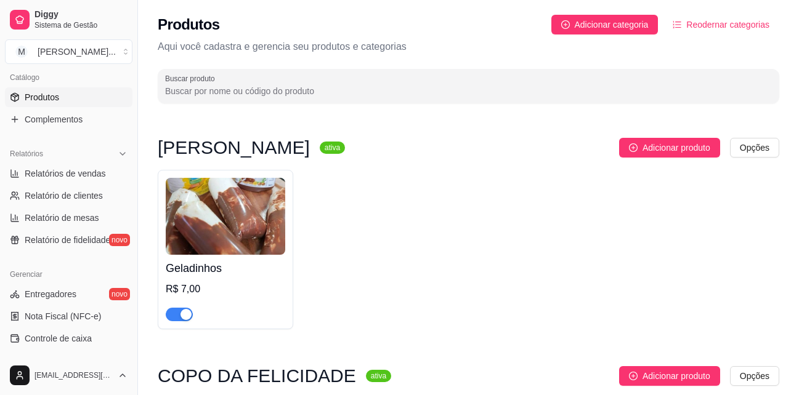
click at [211, 268] on h4 "Geladinhos" at bounding box center [225, 268] width 119 height 17
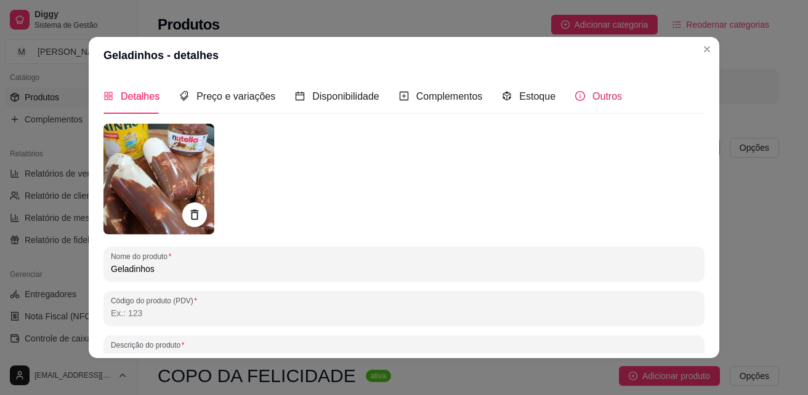
click at [594, 97] on span "Outros" at bounding box center [607, 96] width 30 height 10
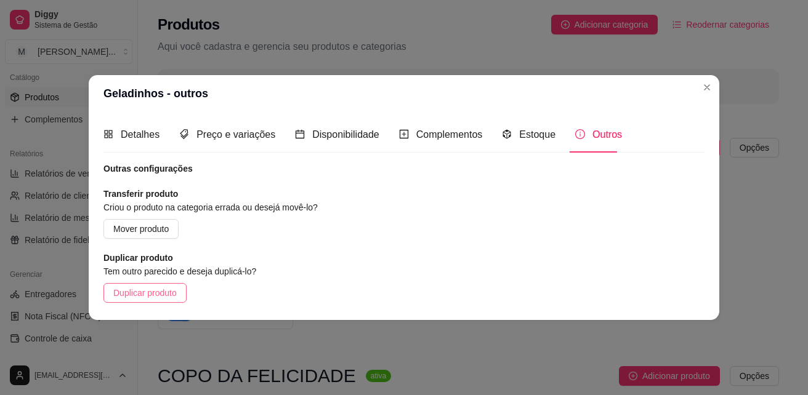
click at [152, 289] on span "Duplicar produto" at bounding box center [144, 293] width 63 height 14
click at [165, 286] on span "Duplicar produto" at bounding box center [144, 293] width 63 height 14
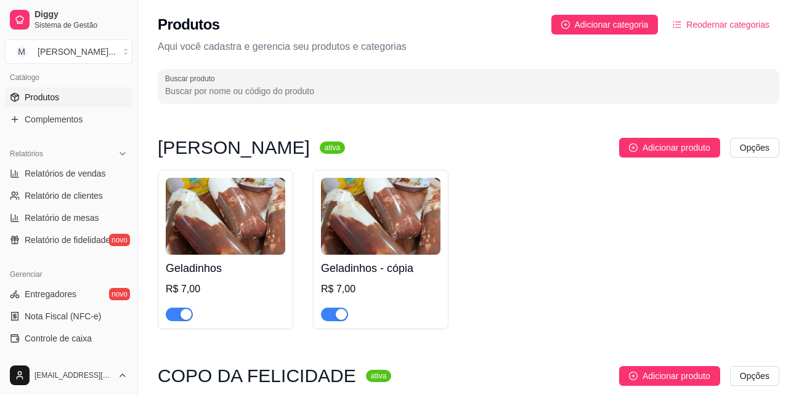
click at [400, 267] on h4 "Geladinhos - cópia" at bounding box center [380, 268] width 119 height 17
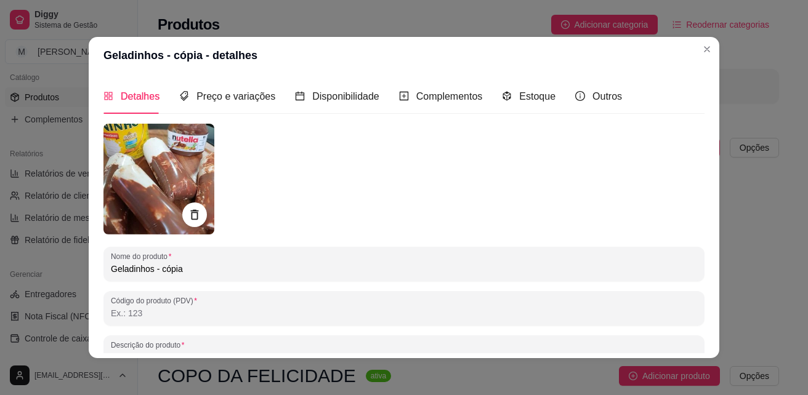
click at [256, 270] on input "Geladinhos - cópia" at bounding box center [404, 269] width 586 height 12
type input "Geladinhos - cópi"
type input "Choco ninhoNinho c/ NutelaAmendoim trufado Ferreiro Roche Maracujá trufadoSensa…"
type input "Geladinhos - cóp"
type input "Choco ninhoNinho c/ NutelaAmendoim trufado Ferreiro Roche Maracujá trufadoSensa…"
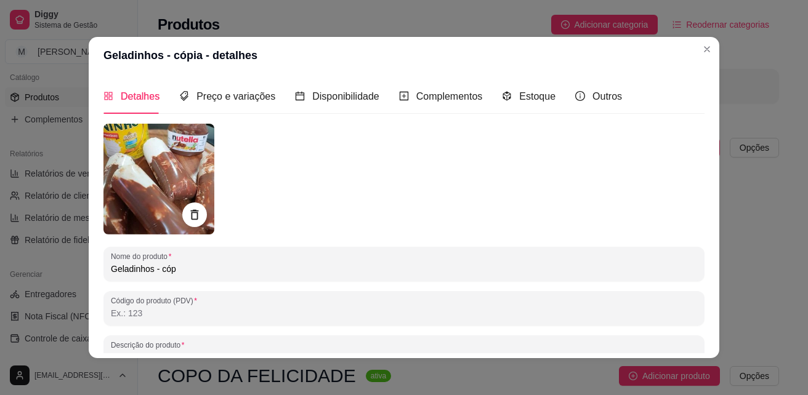
type input "Geladinhos - có"
type input "Choco ninhoNinho c/ NutelaAmendoim trufado Ferreiro Roche Maracujá trufadoSensa…"
type input "Geladinhos - c"
type input "Choco ninhoNinho c/ NutelaAmendoim trufado Ferreiro Roche Maracujá trufadoSensa…"
type input "Geladinhos -"
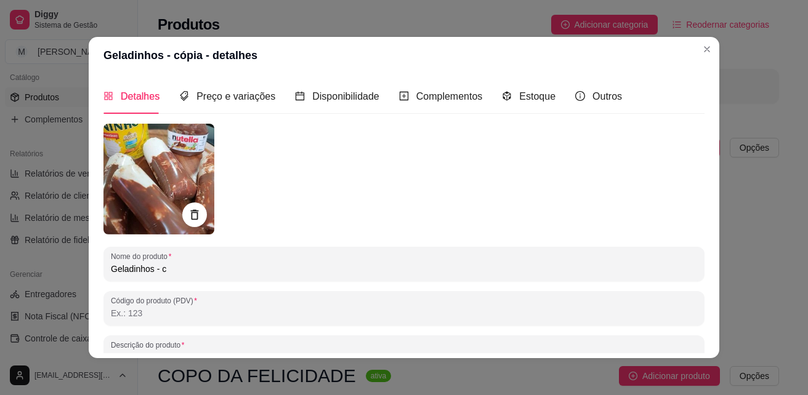
type input "Choco ninhoNinho c/ NutelaAmendoim trufado Ferreiro Roche Maracujá trufadoSensa…"
type input "Geladinhos -"
type input "Choco ninhoNinho c/ NutelaAmendoim trufado Ferreiro Roche Maracujá trufadoSensa…"
type input "Geladinhos"
type input "Choco ninhoNinho c/ NutelaAmendoim trufado Ferreiro Roche Maracujá trufadoSensa…"
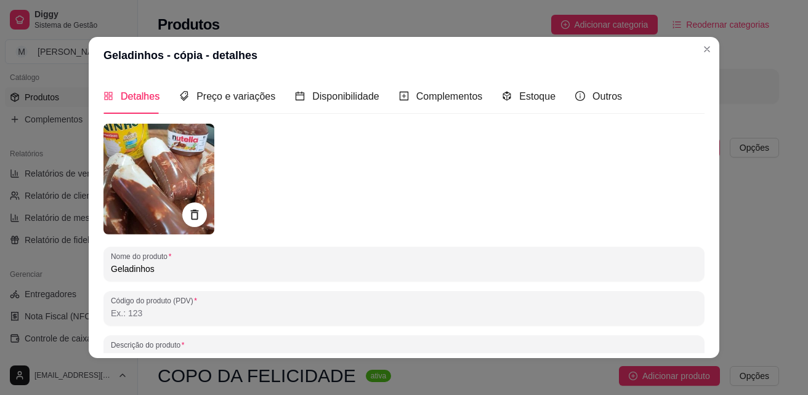
click at [103, 268] on div "Nome do produto Geladinhos" at bounding box center [403, 264] width 601 height 34
click at [111, 270] on input "Geladinhos" at bounding box center [404, 269] width 586 height 12
type input "5Geladinhos"
type input "Choco ninhoNinho c/ NutelaAmendoim trufado Ferreiro Roche Maracujá trufadoSensa…"
type input "5 Geladinhos"
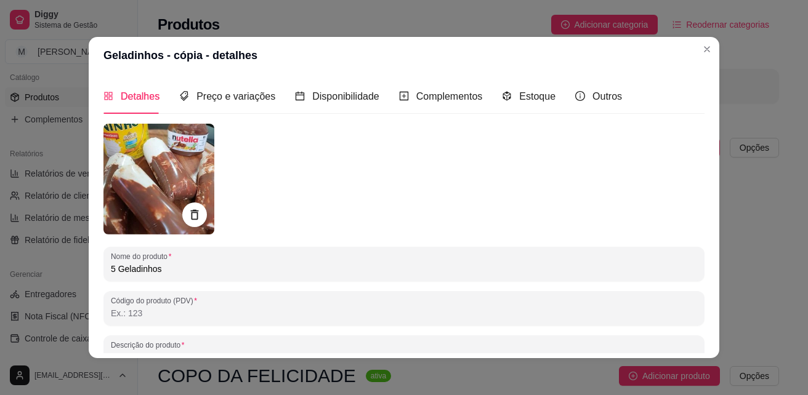
type input "Choco ninhoNinho c/ NutelaAmendoim trufado Ferreiro Roche Maracujá trufadoSensa…"
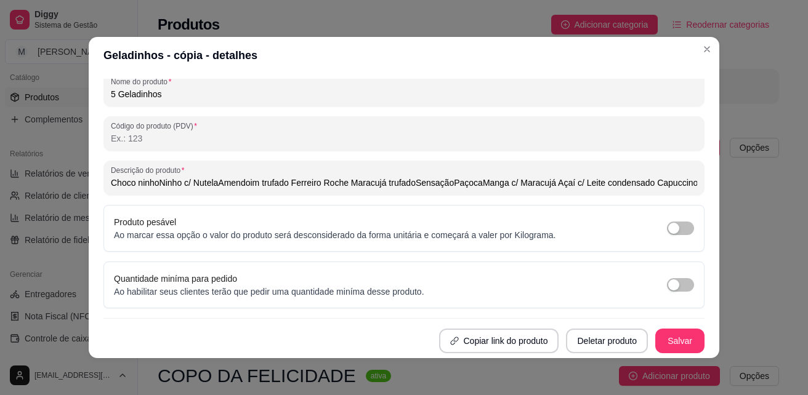
scroll to position [2, 0]
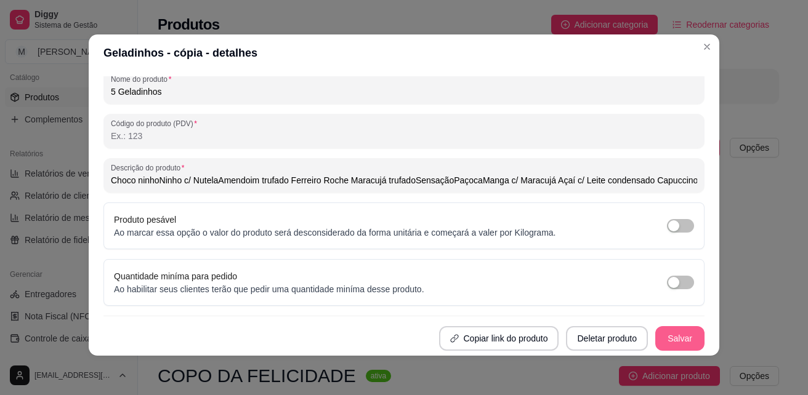
type input "5 Geladinhos"
click at [655, 341] on button "Salvar" at bounding box center [679, 338] width 49 height 25
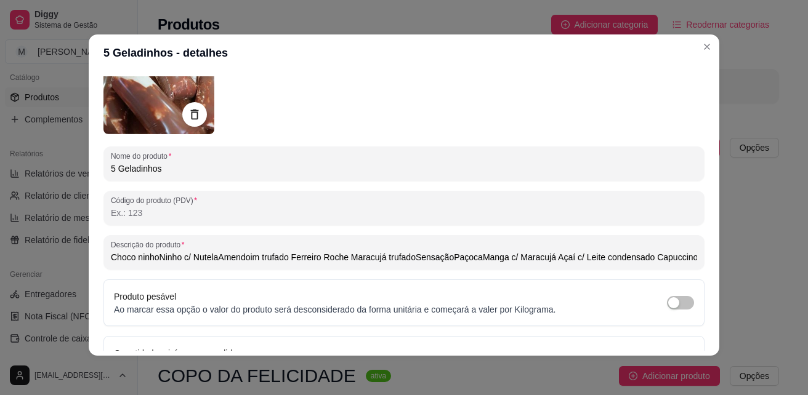
type input "Choco ninhoNinho c/ NutelaAmendoim trufado Ferreiro Roche Maracujá trufadoSensa…"
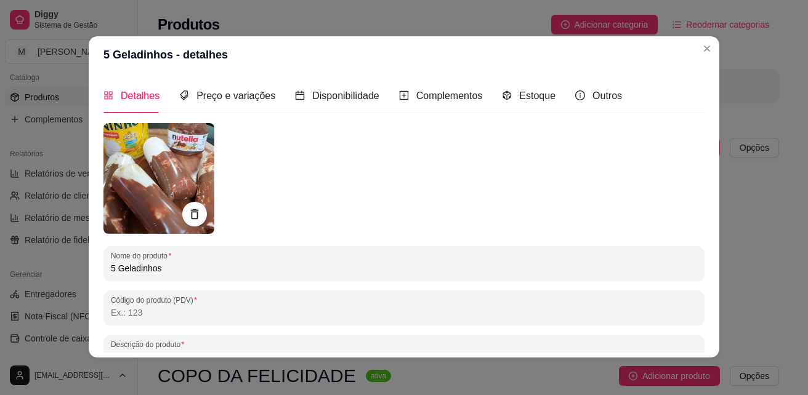
scroll to position [0, 0]
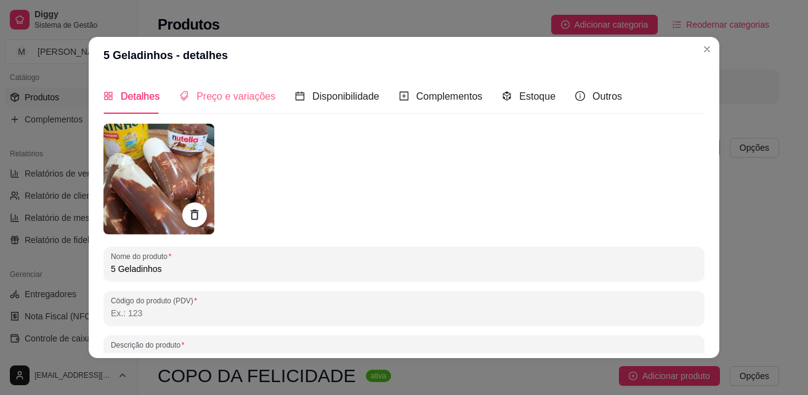
click at [228, 106] on div "Preço e variações" at bounding box center [227, 96] width 96 height 35
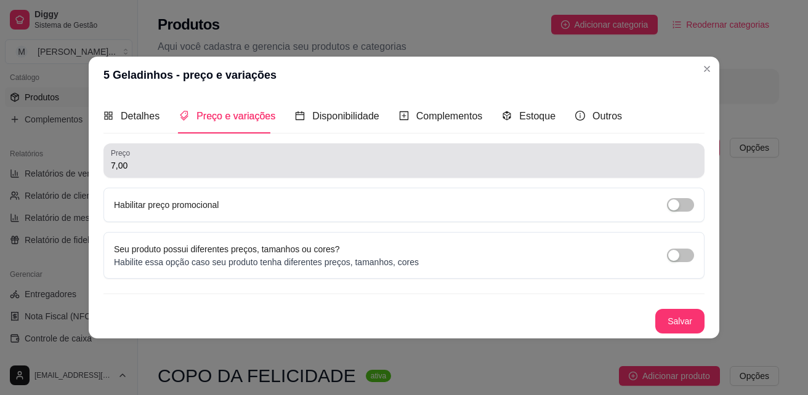
click at [231, 159] on div "7,00" at bounding box center [404, 160] width 586 height 25
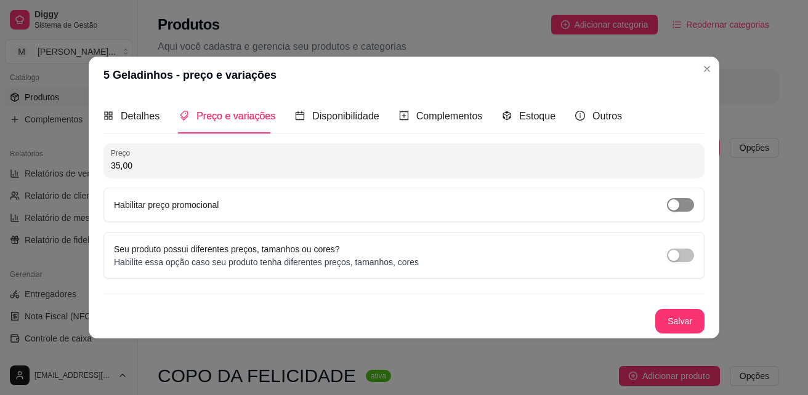
type input "35,00"
click at [679, 206] on div "button" at bounding box center [673, 205] width 11 height 11
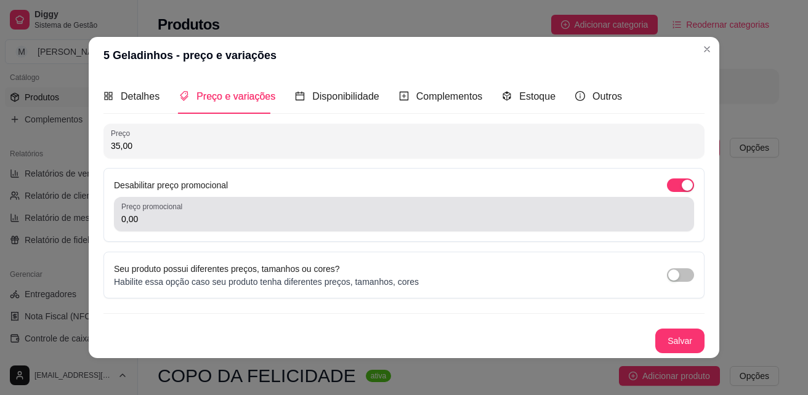
click at [602, 219] on input "0,00" at bounding box center [403, 219] width 565 height 12
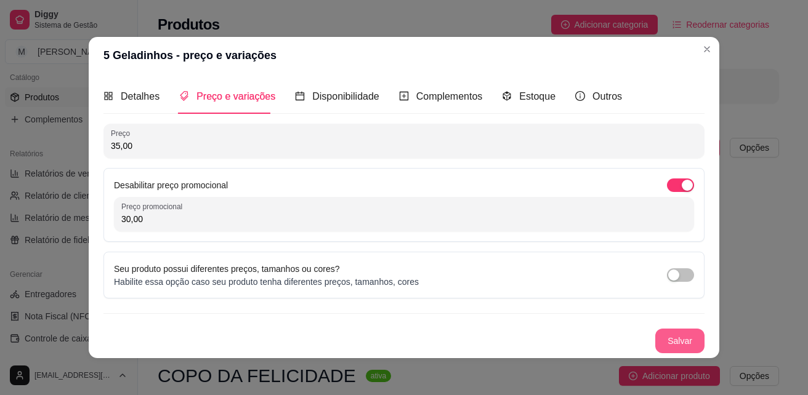
type input "30,00"
click at [690, 340] on button "Salvar" at bounding box center [679, 341] width 49 height 25
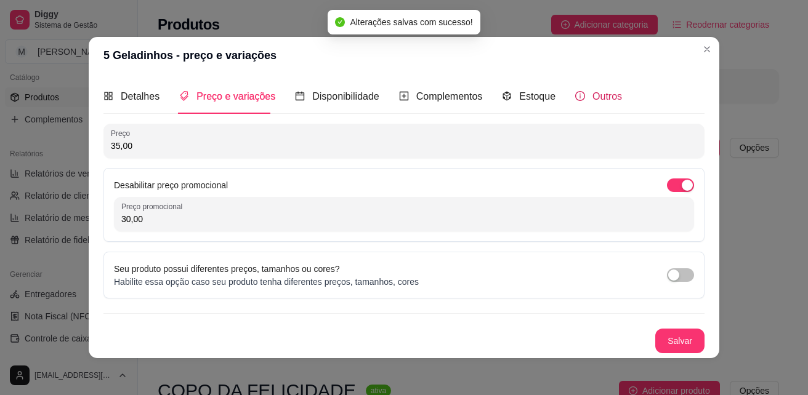
click at [594, 96] on span "Outros" at bounding box center [607, 96] width 30 height 10
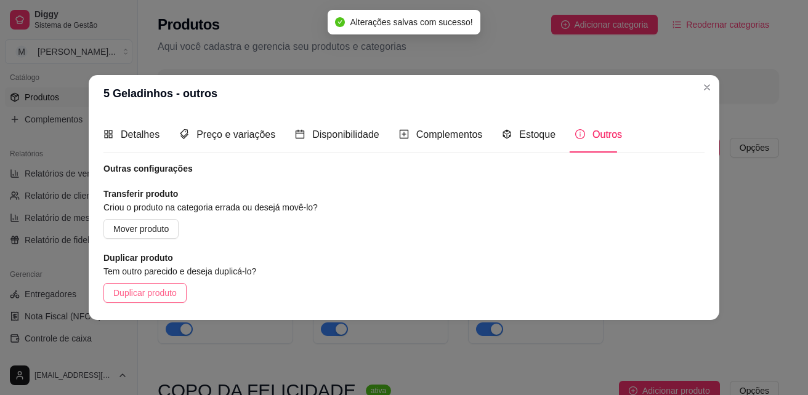
click at [167, 293] on span "Duplicar produto" at bounding box center [144, 293] width 63 height 14
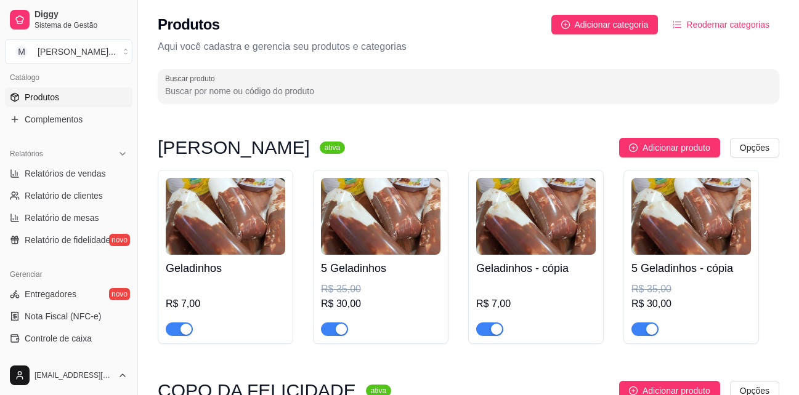
click at [541, 267] on h4 "Geladinhos - cópia" at bounding box center [535, 268] width 119 height 17
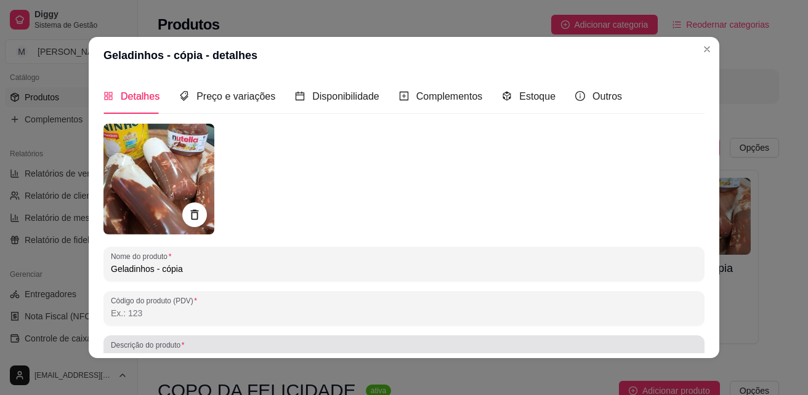
scroll to position [175, 0]
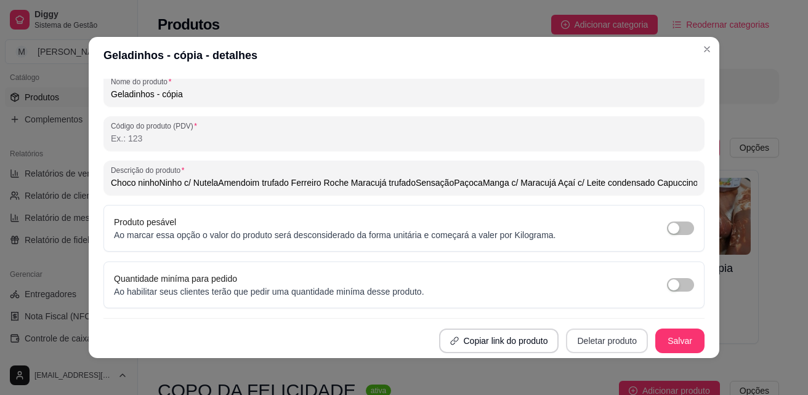
click at [623, 342] on button "Deletar produto" at bounding box center [607, 341] width 82 height 25
click at [612, 310] on button "Confirmar" at bounding box center [597, 306] width 44 height 18
type input "Choco ninhoNinho c/ NutelaAmendoim trufado Ferreiro Roche Maracujá trufadoSensa…"
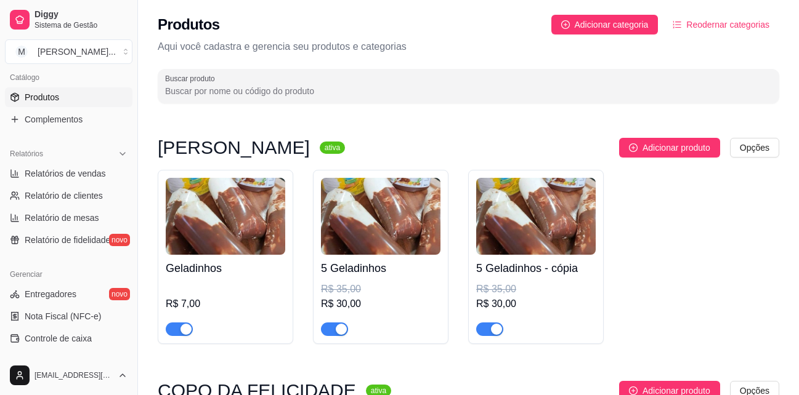
click at [569, 269] on h4 "5 Geladinhos - cópia" at bounding box center [535, 268] width 119 height 17
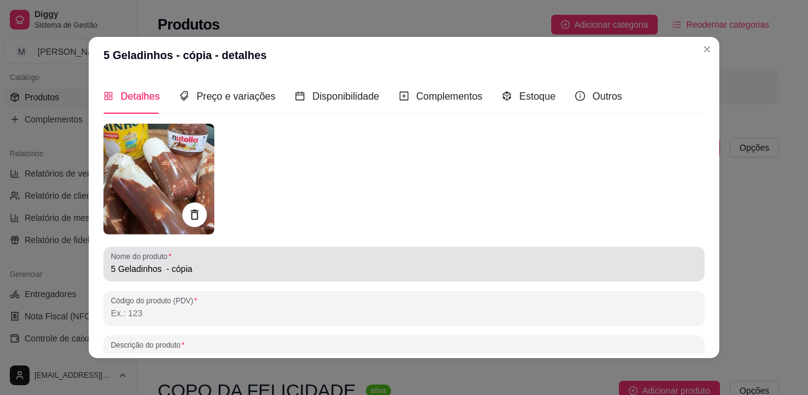
click at [276, 263] on input "5 Geladinhos - cópia" at bounding box center [404, 269] width 586 height 12
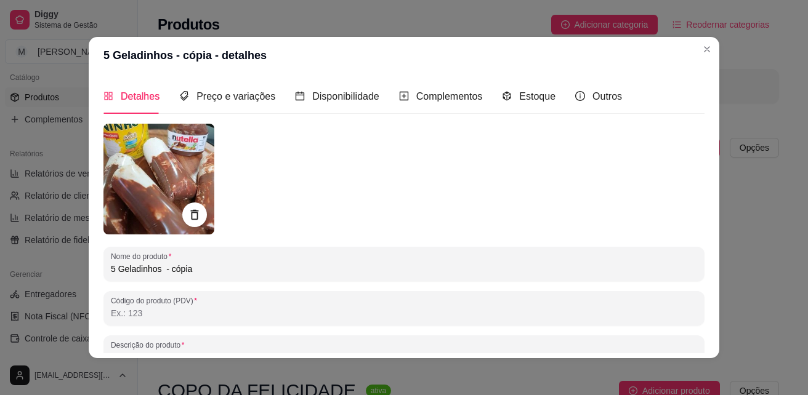
type input "5 Geladinhos - cópi"
type input "Choco ninhoNinho c/ NutelaAmendoim trufado Ferreiro Roche Maracujá trufadoSensa…"
type input "5 Geladinhos - cóp"
type input "Choco ninhoNinho c/ NutelaAmendoim trufado Ferreiro Roche Maracujá trufadoSensa…"
type input "5 Geladinhos - có"
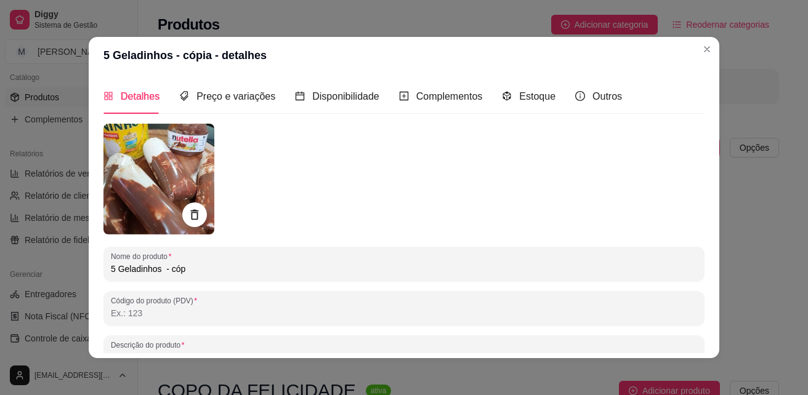
type input "Choco ninhoNinho c/ NutelaAmendoim trufado Ferreiro Roche Maracujá trufadoSensa…"
type input "5 Geladinhos - c"
type input "Choco ninhoNinho c/ NutelaAmendoim trufado Ferreiro Roche Maracujá trufadoSensa…"
type input "5 Geladinhos -"
type input "Choco ninhoNinho c/ NutelaAmendoim trufado Ferreiro Roche Maracujá trufadoSensa…"
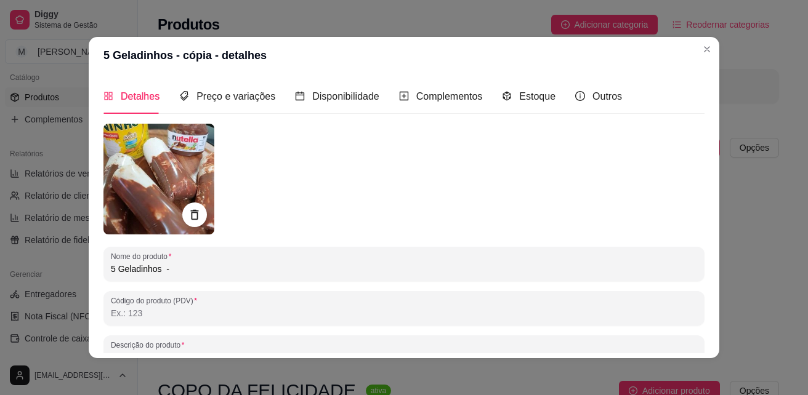
type input "5 Geladinhos -"
type input "Choco ninhoNinho c/ NutelaAmendoim trufado Ferreiro Roche Maracujá trufadoSensa…"
type input "5 Geladinhos"
type input "Choco ninhoNinho c/ NutelaAmendoim trufado Ferreiro Roche Maracujá trufadoSensa…"
type input "5 Geladinhos"
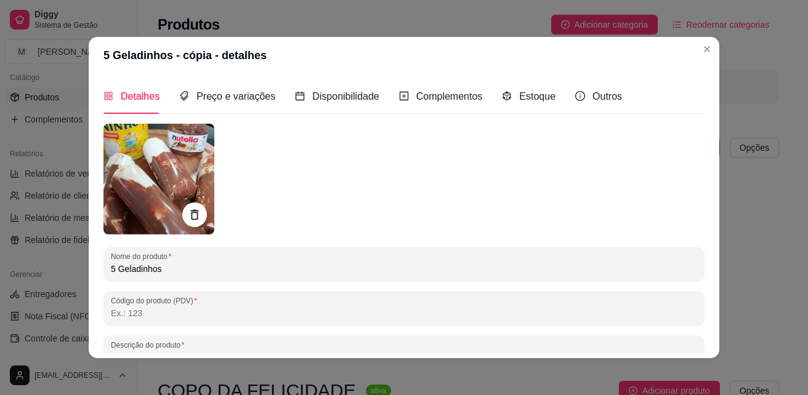
type input "Choco ninhoNinho c/ NutelaAmendoim trufado Ferreiro Roche Maracujá trufadoSensa…"
click at [116, 270] on input "5 Geladinhos" at bounding box center [404, 269] width 586 height 12
type input "5Geladinhos"
type input "Choco ninhoNinho c/ NutelaAmendoim trufado Ferreiro Roche Maracujá trufadoSensa…"
type input "Geladinhos"
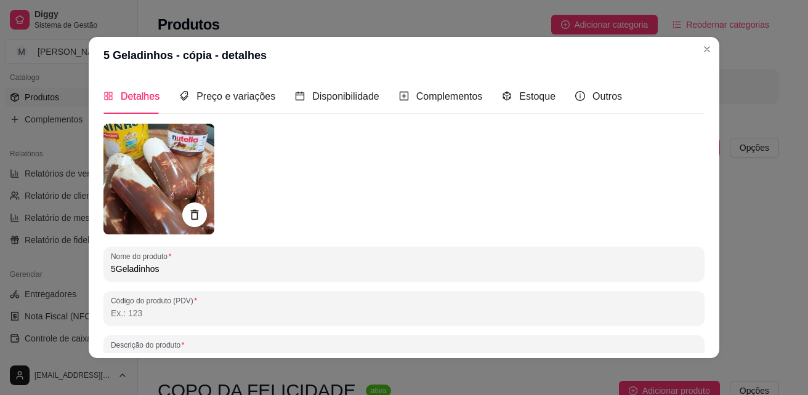
type input "Choco ninhoNinho c/ NutelaAmendoim trufado Ferreiro Roche Maracujá trufadoSensa…"
type input "1Geladinhos"
type input "Choco ninhoNinho c/ NutelaAmendoim trufado Ferreiro Roche Maracujá trufadoSensa…"
type input "10Geladinhos"
type input "Choco ninhoNinho c/ NutelaAmendoim trufado Ferreiro Roche Maracujá trufadoSensa…"
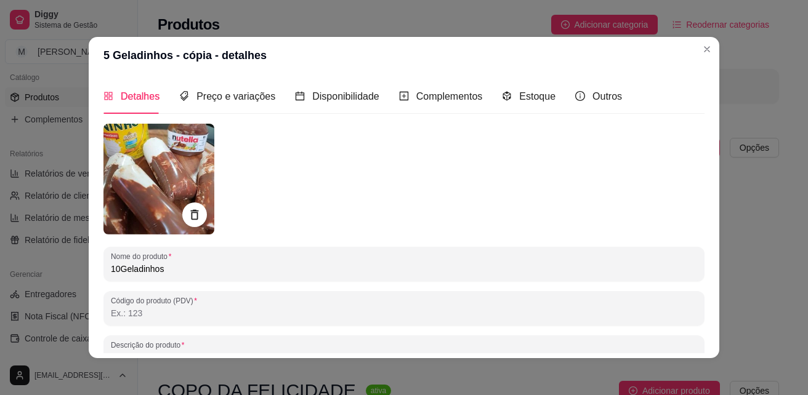
type input "10 Geladinhos"
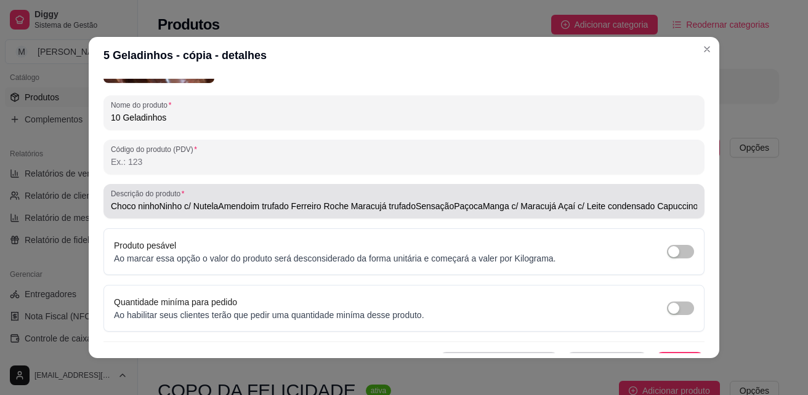
type input "Choco ninhoNinho c/ NutelaAmendoim trufado Ferreiro Roche Maracujá trufadoSensa…"
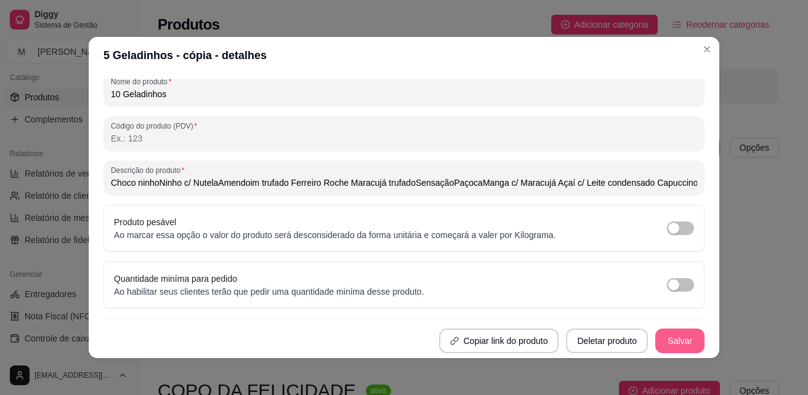
type input "10 Geladinhos"
click at [677, 336] on button "Salvar" at bounding box center [679, 341] width 49 height 25
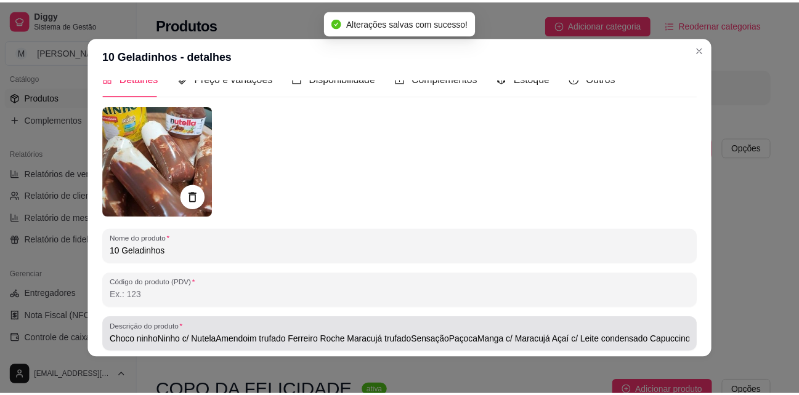
scroll to position [0, 0]
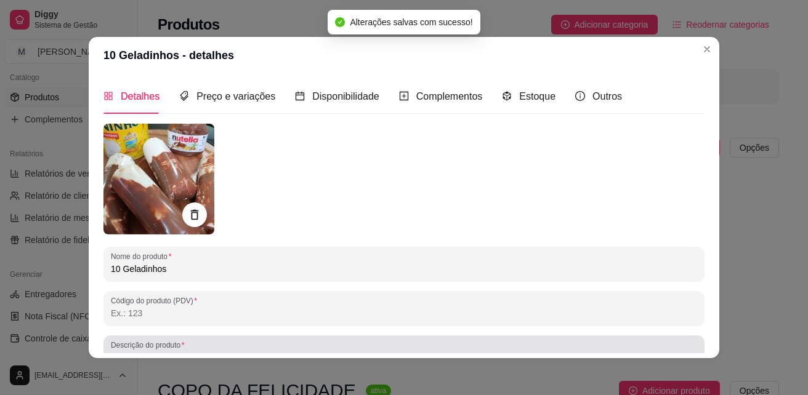
type input "Choco ninhoNinho c/ NutelaAmendoim trufado Ferreiro Roche Maracujá trufadoSensa…"
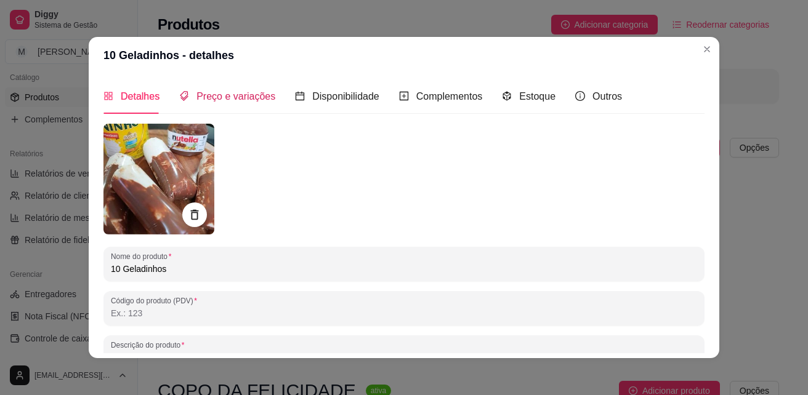
click at [231, 102] on span "Preço e variações" at bounding box center [235, 96] width 79 height 10
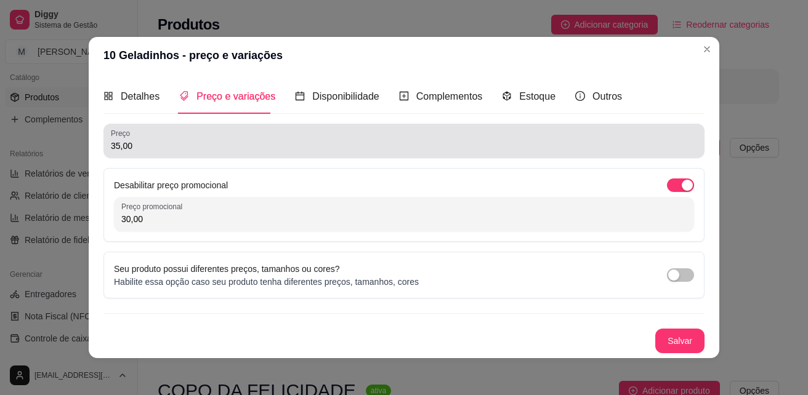
click at [238, 153] on div "35,00" at bounding box center [404, 141] width 586 height 25
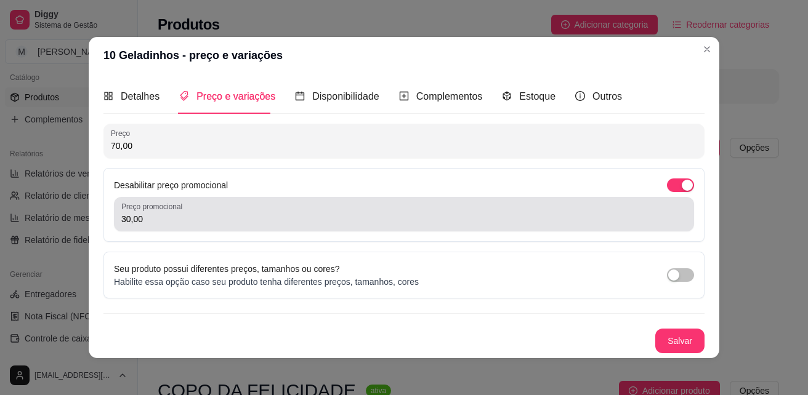
type input "70,00"
click at [238, 216] on input "30,00" at bounding box center [403, 219] width 565 height 12
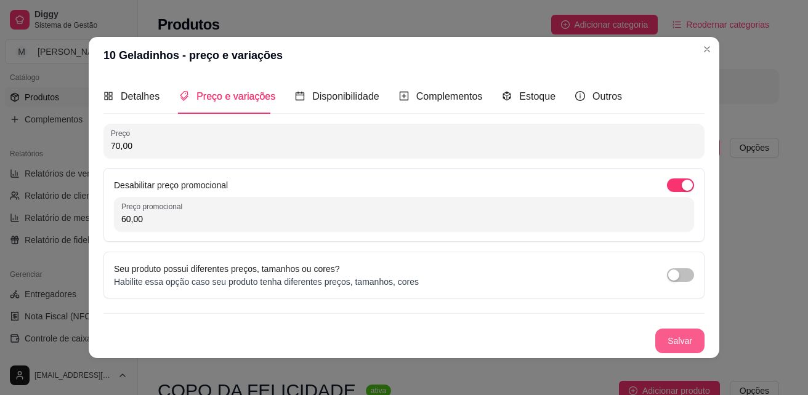
type input "60,00"
click at [667, 340] on button "Salvar" at bounding box center [680, 341] width 48 height 24
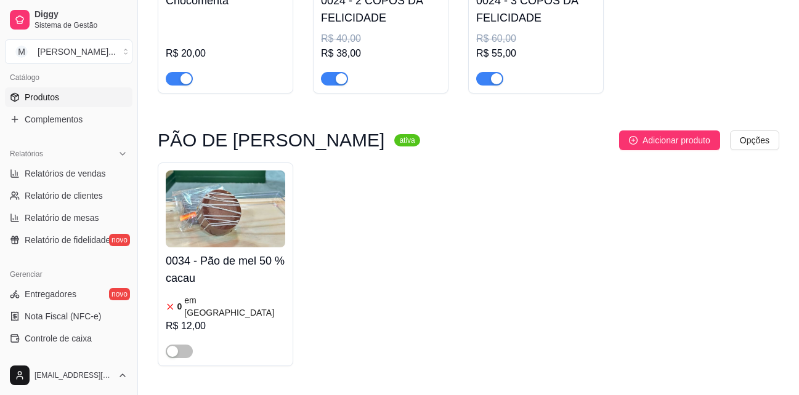
scroll to position [1663, 0]
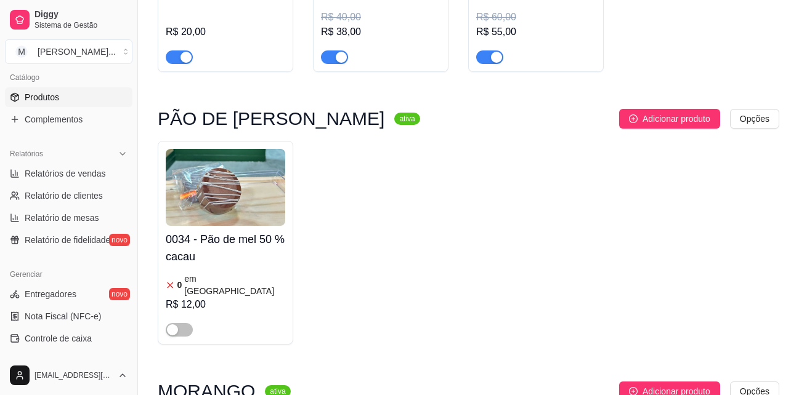
click at [245, 231] on h4 "0034 - Pão de mel 50 % cacau" at bounding box center [225, 248] width 119 height 34
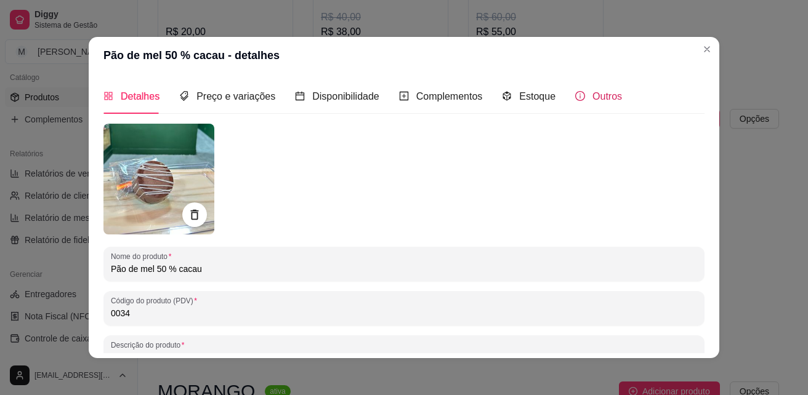
click at [592, 92] on span "Outros" at bounding box center [607, 96] width 30 height 10
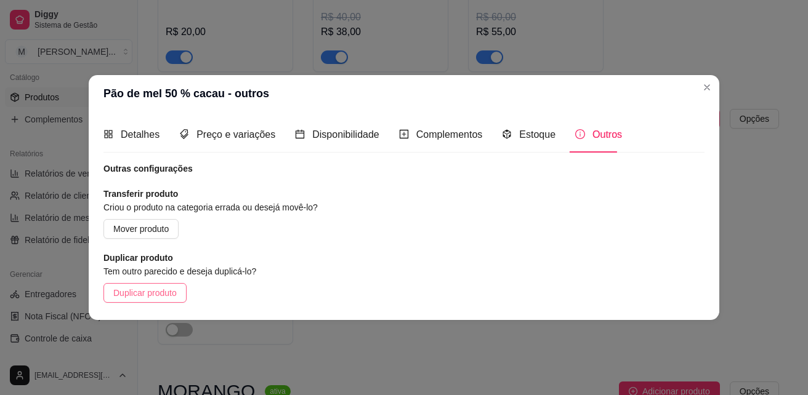
click at [159, 292] on span "Duplicar produto" at bounding box center [144, 293] width 63 height 14
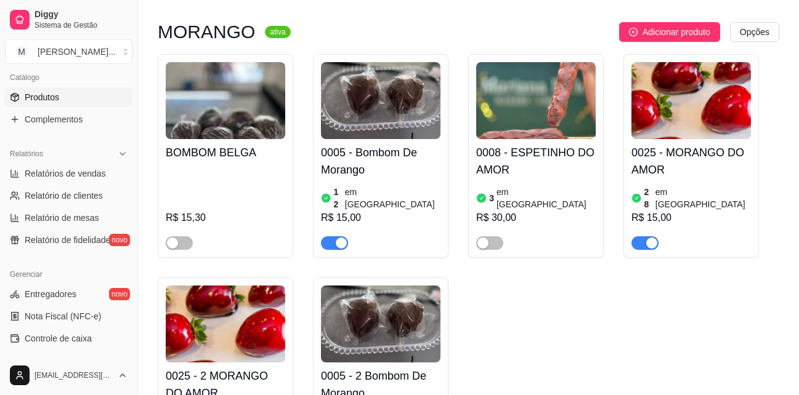
scroll to position [1909, 0]
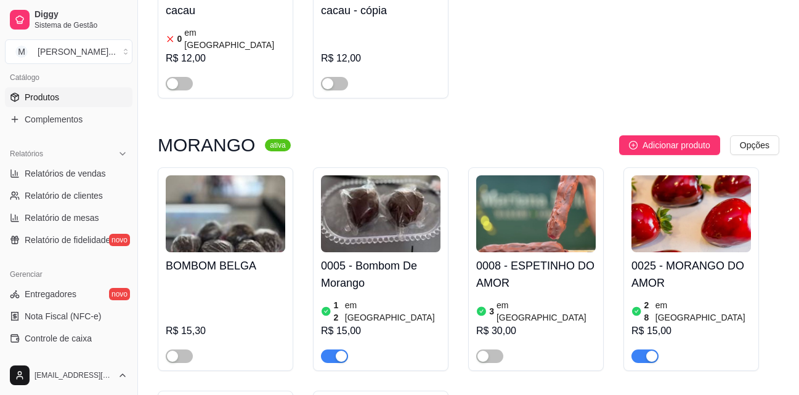
click at [522, 257] on h4 "0008 - ESPETINHO DO AMOR" at bounding box center [535, 274] width 119 height 34
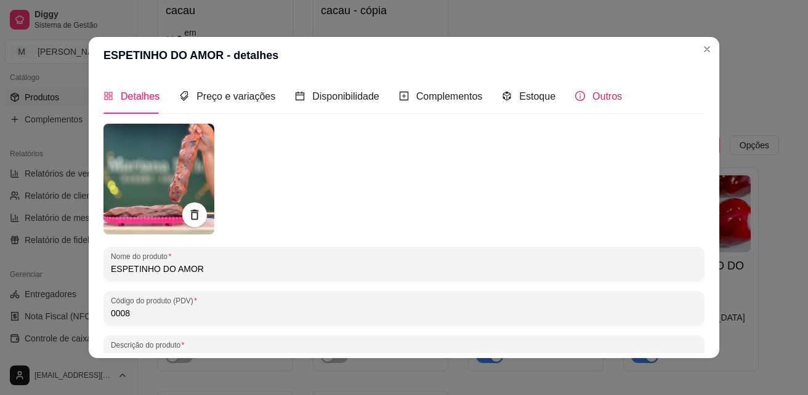
click at [592, 95] on span "Outros" at bounding box center [607, 96] width 30 height 10
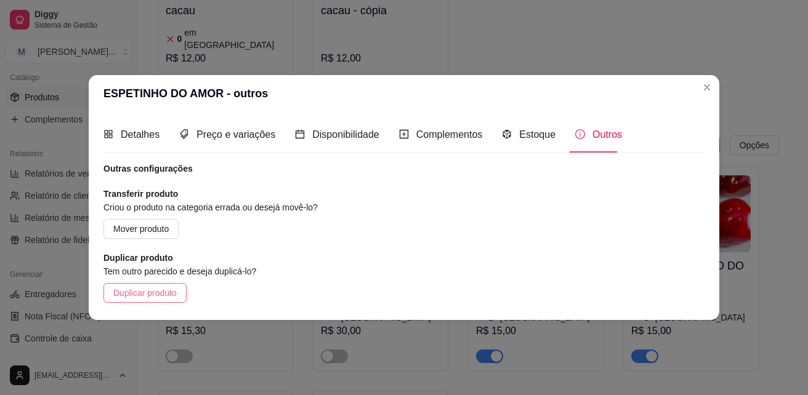
click at [165, 294] on span "Duplicar produto" at bounding box center [144, 293] width 63 height 14
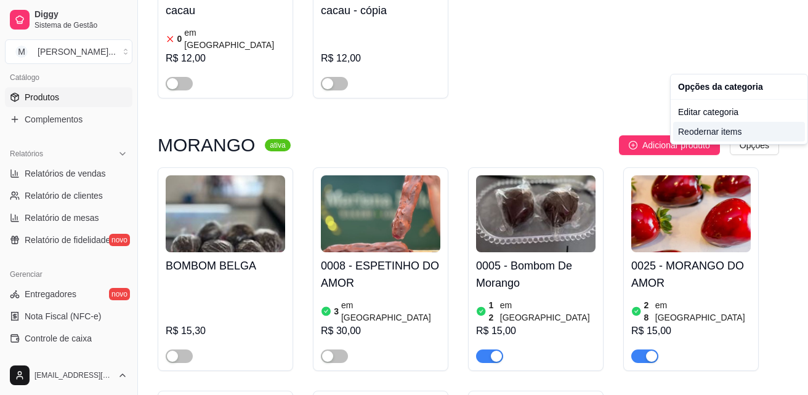
click at [725, 127] on div "Reodernar items" at bounding box center [739, 132] width 132 height 20
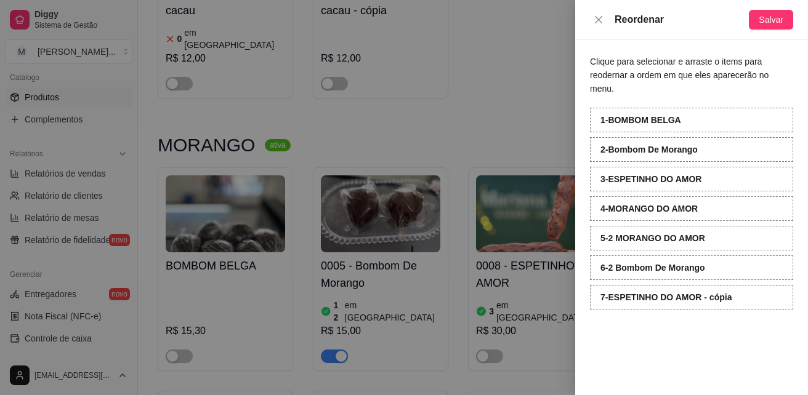
click at [704, 108] on div "1 - BOMBOM BELGA" at bounding box center [691, 120] width 203 height 25
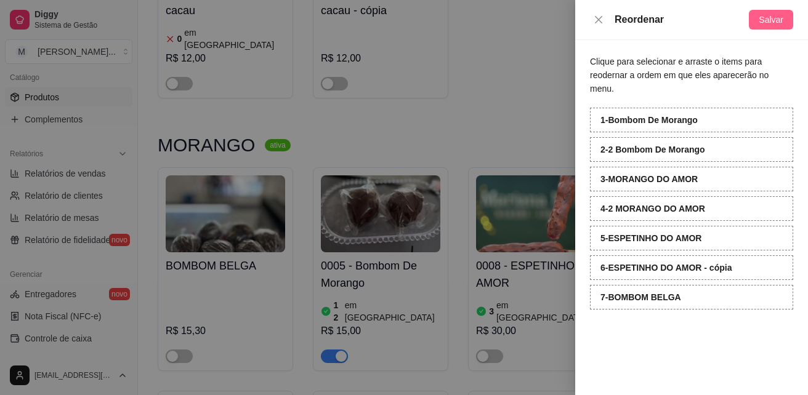
click at [775, 22] on span "Salvar" at bounding box center [771, 20] width 25 height 14
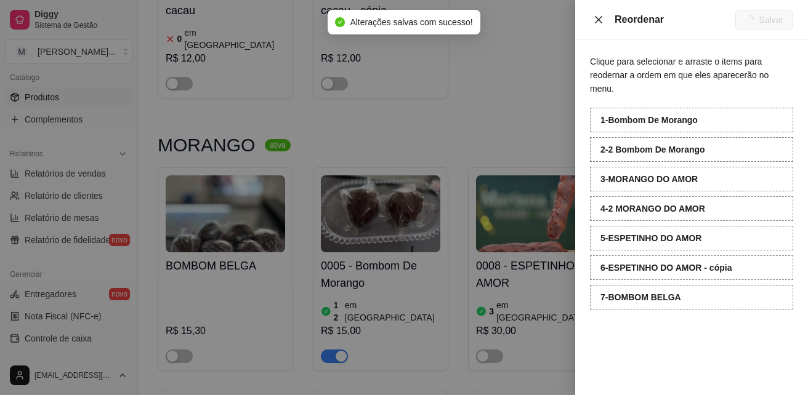
click at [597, 18] on icon "close" at bounding box center [598, 18] width 7 height 7
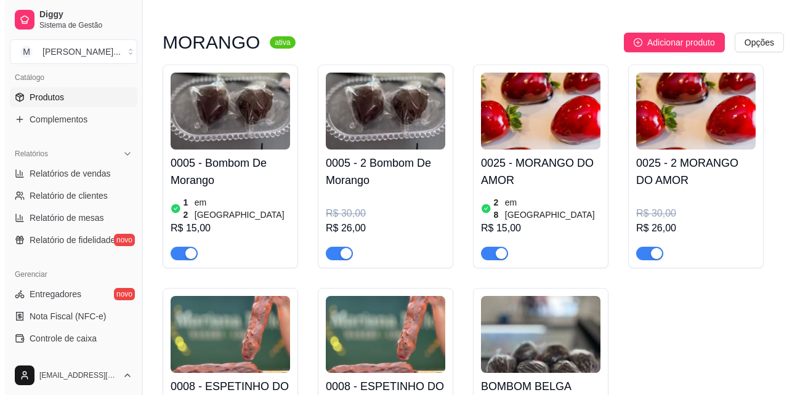
scroll to position [2032, 0]
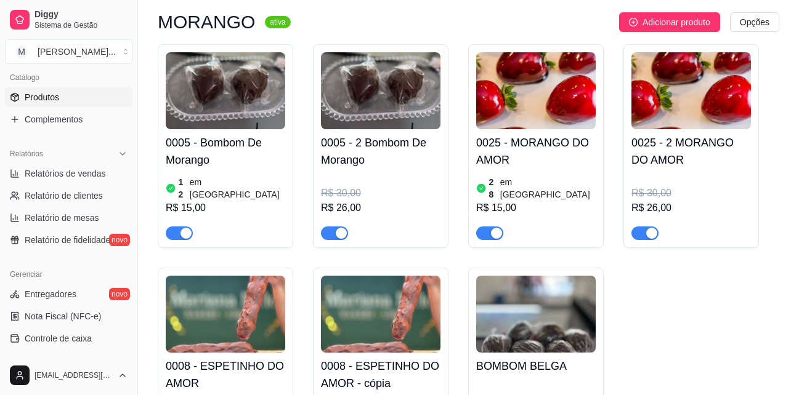
click at [376, 358] on h4 "0008 - ESPETINHO DO AMOR - cópia" at bounding box center [380, 375] width 119 height 34
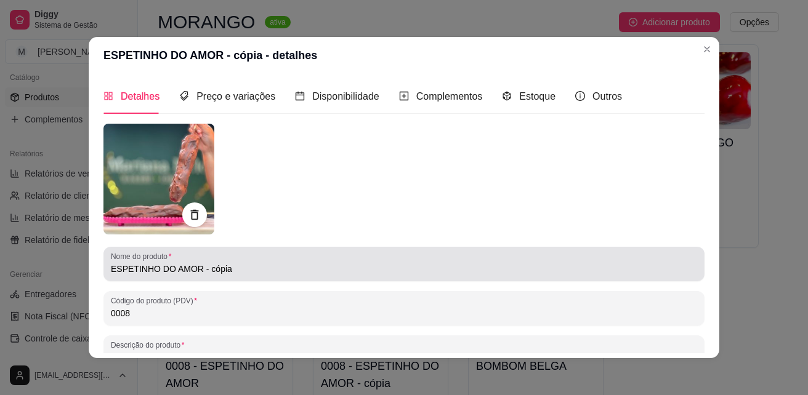
click at [225, 272] on input "ESPETINHO DO AMOR - cópia" at bounding box center [404, 269] width 586 height 12
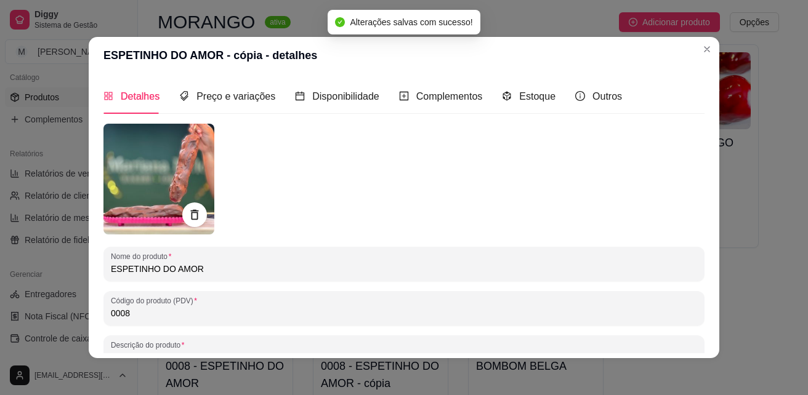
click at [111, 267] on input "ESPETINHO DO AMOR" at bounding box center [404, 269] width 586 height 12
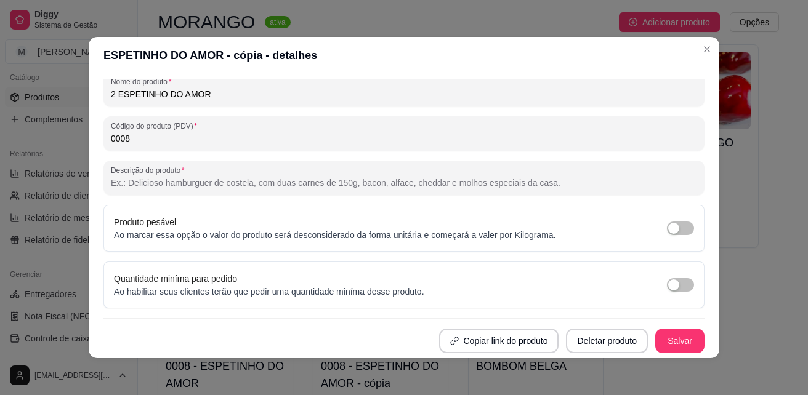
scroll to position [2, 0]
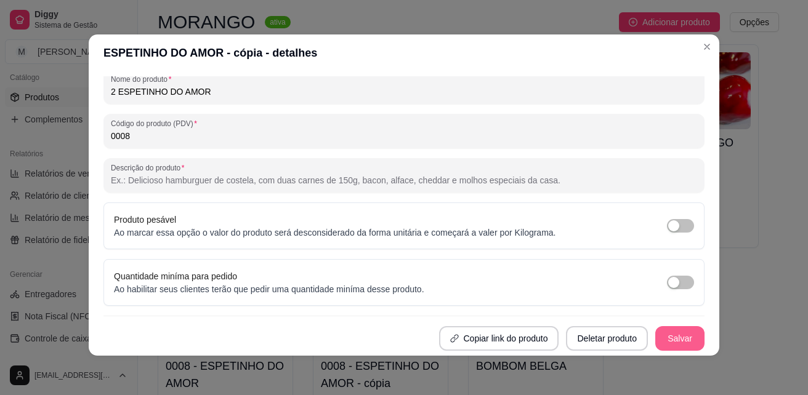
type input "2 ESPETINHO DO AMOR"
click at [663, 330] on button "Salvar" at bounding box center [679, 338] width 49 height 25
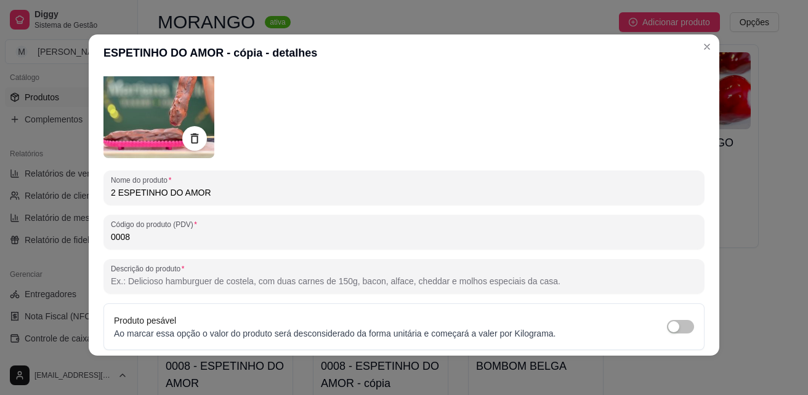
scroll to position [0, 0]
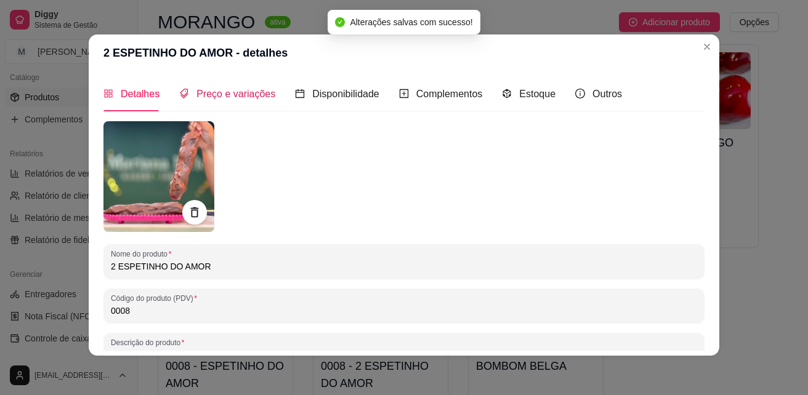
click at [245, 97] on span "Preço e variações" at bounding box center [235, 94] width 79 height 10
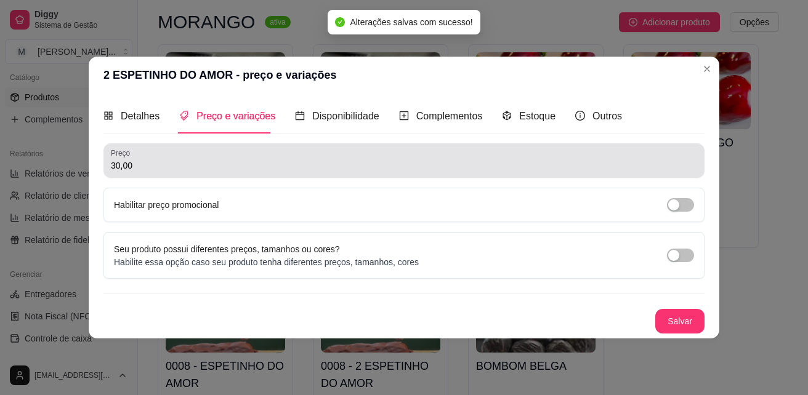
click at [249, 164] on input "30,00" at bounding box center [404, 165] width 586 height 12
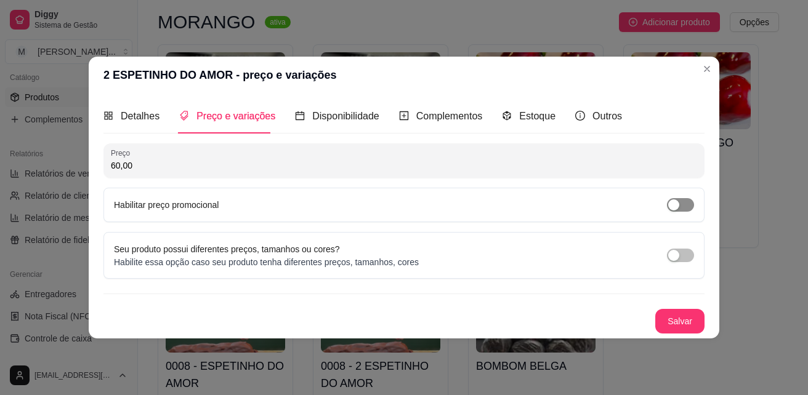
type input "60,00"
click at [689, 200] on span "button" at bounding box center [680, 205] width 27 height 14
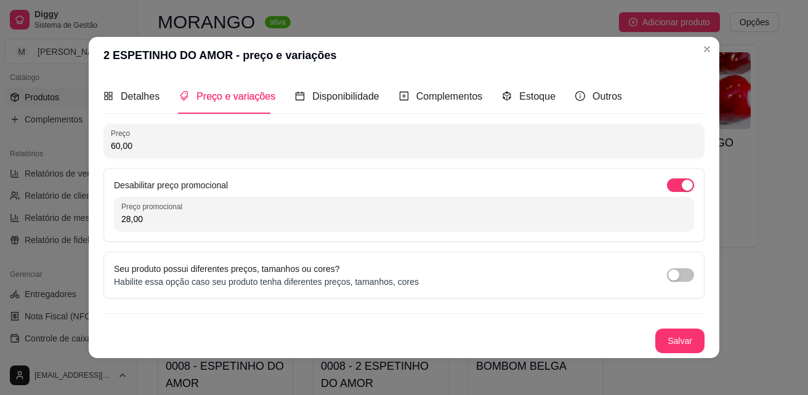
click at [398, 223] on input "28,00" at bounding box center [403, 219] width 565 height 12
type input "56,00"
click at [693, 335] on button "Salvar" at bounding box center [679, 341] width 49 height 25
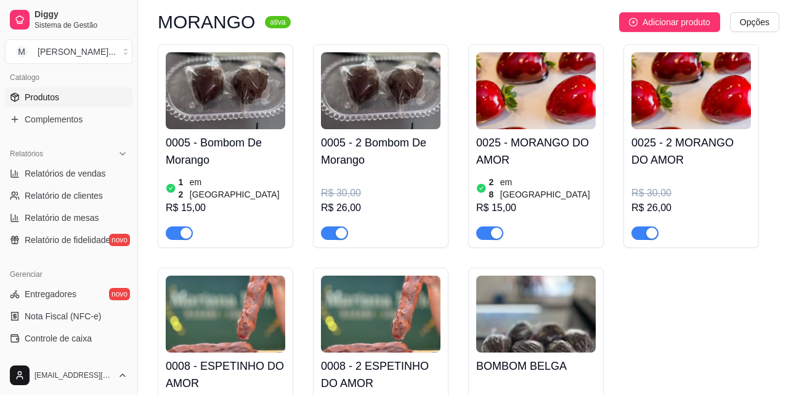
click at [236, 358] on h4 "0008 - ESPETINHO DO AMOR" at bounding box center [225, 375] width 119 height 34
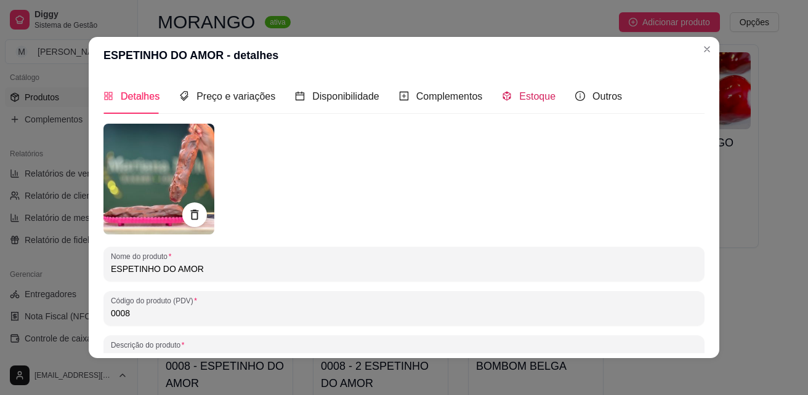
click at [520, 95] on span "Estoque" at bounding box center [537, 96] width 36 height 10
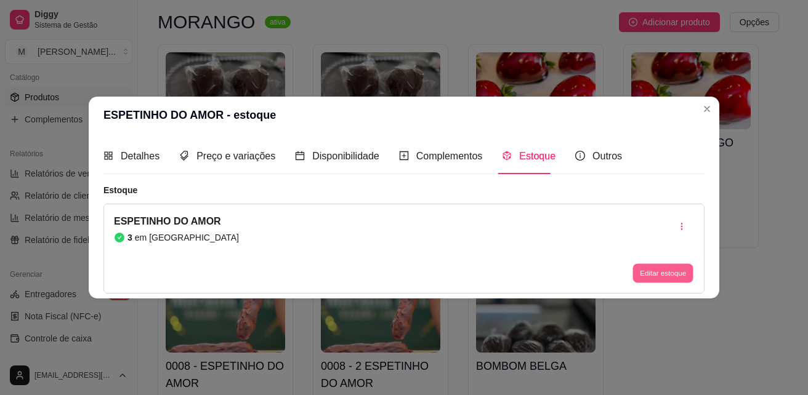
click at [666, 273] on button "Editar estoque" at bounding box center [662, 273] width 60 height 19
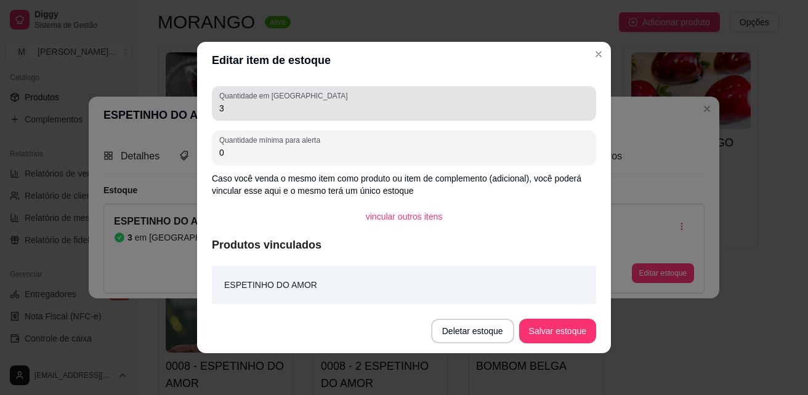
click at [267, 103] on input "3" at bounding box center [403, 108] width 369 height 12
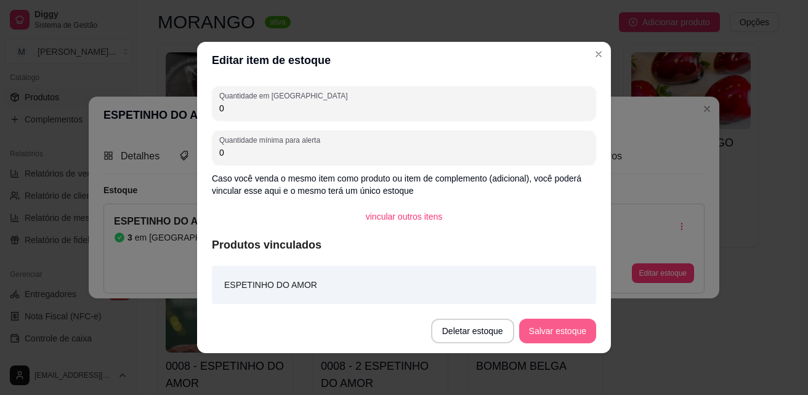
type input "0"
click at [562, 327] on button "Salvar estoque" at bounding box center [557, 331] width 77 height 25
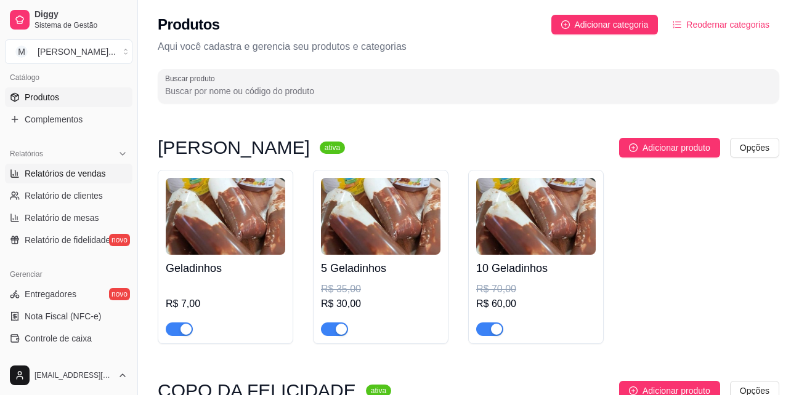
click at [50, 178] on span "Relatórios de vendas" at bounding box center [65, 173] width 81 height 12
select select "ALL"
select select "0"
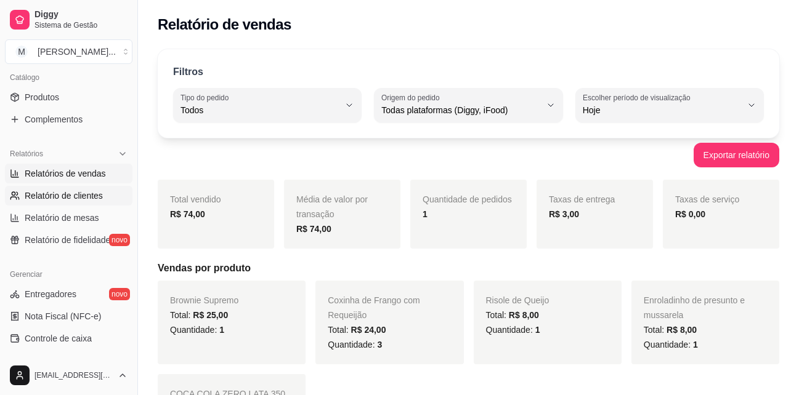
click at [73, 193] on span "Relatório de clientes" at bounding box center [64, 196] width 78 height 12
select select "30"
select select "HIGHEST_TOTAL_SPENT_WITH_ORDERS"
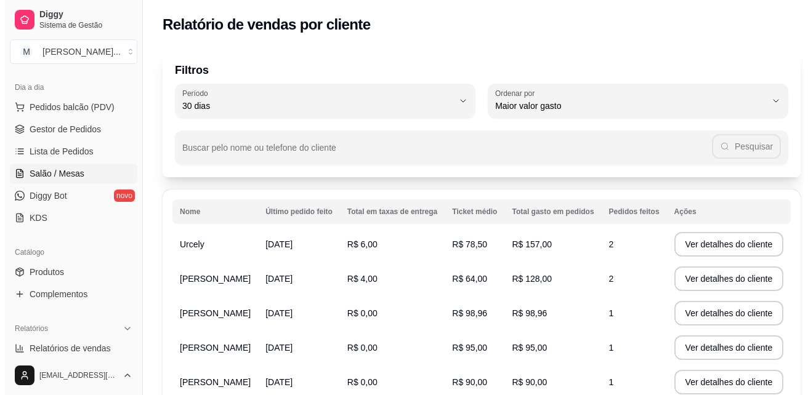
scroll to position [121, 0]
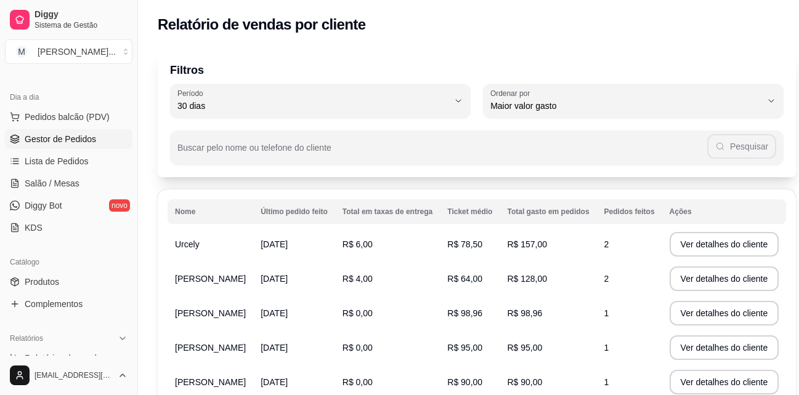
click at [99, 139] on link "Gestor de Pedidos" at bounding box center [68, 139] width 127 height 20
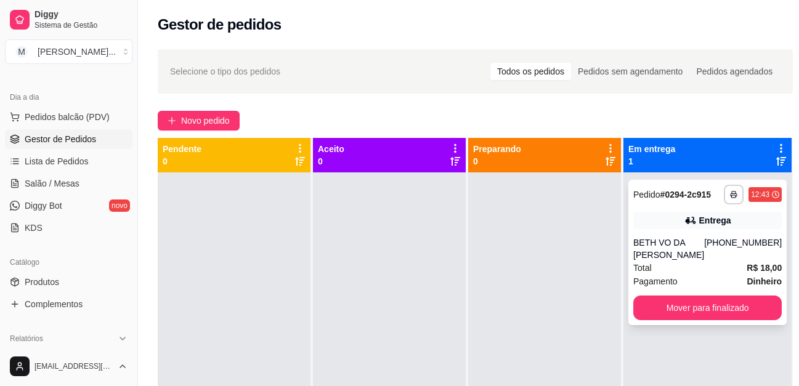
click at [694, 244] on div "**********" at bounding box center [707, 252] width 158 height 145
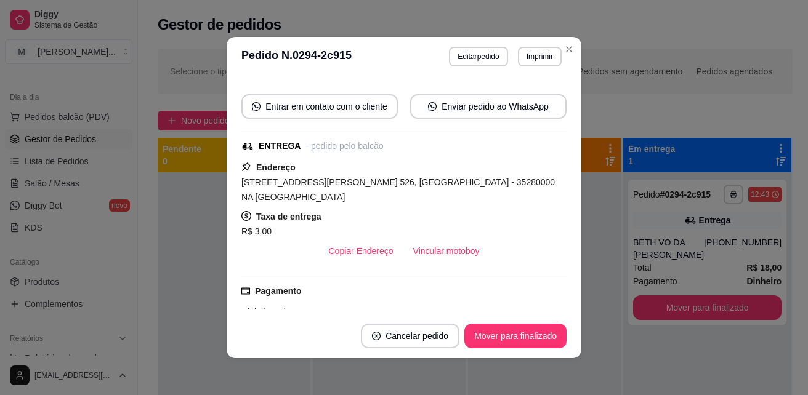
scroll to position [123, 0]
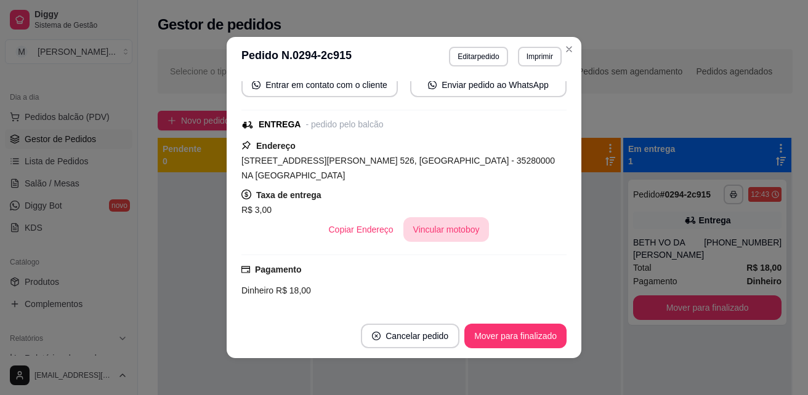
click at [449, 223] on button "Vincular motoboy" at bounding box center [446, 229] width 86 height 25
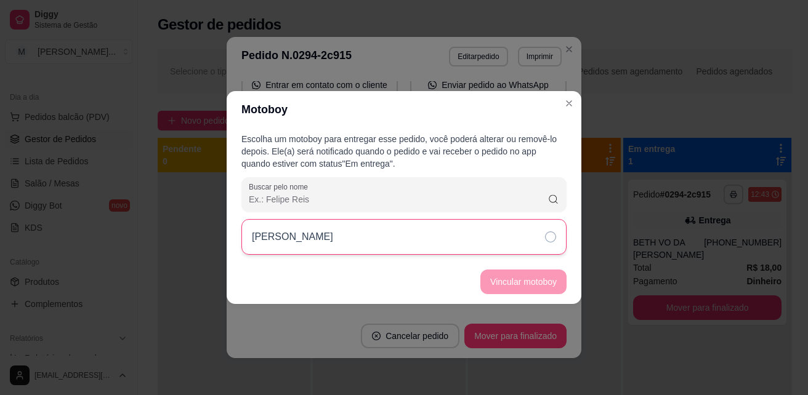
click at [552, 236] on icon at bounding box center [550, 237] width 11 height 11
click at [522, 278] on button "Vincular motoboy" at bounding box center [523, 282] width 86 height 25
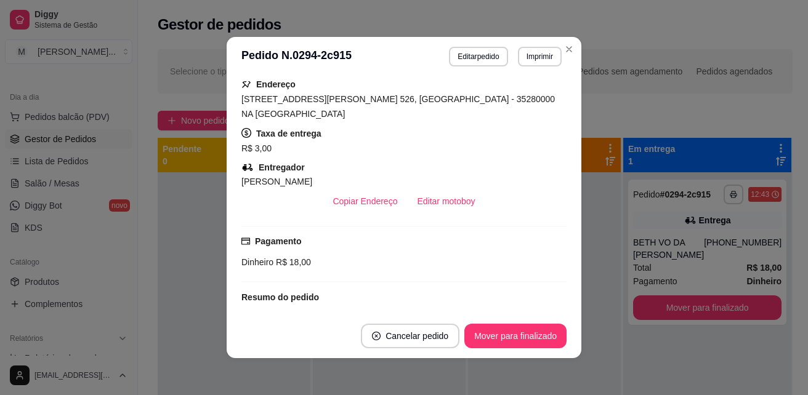
scroll to position [247, 0]
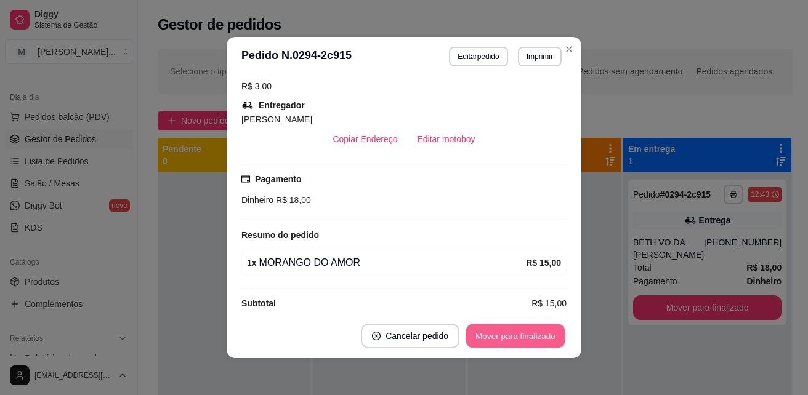
click at [501, 338] on button "Mover para finalizado" at bounding box center [515, 336] width 99 height 24
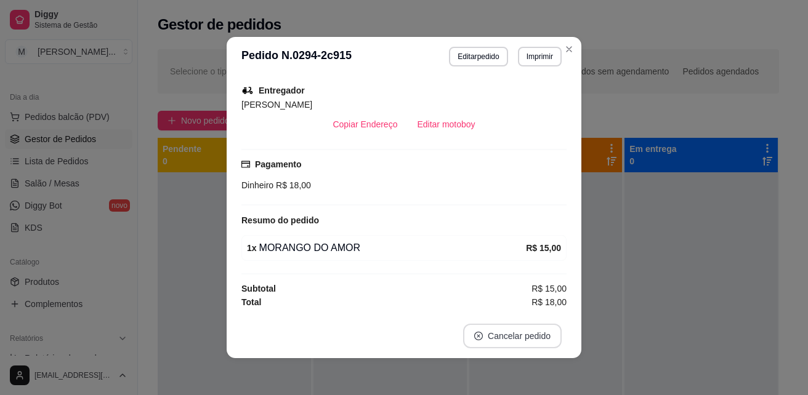
scroll to position [219, 0]
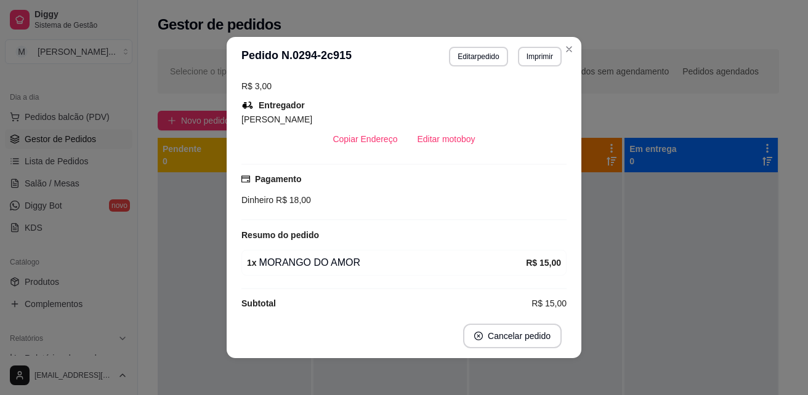
click at [571, 240] on div "Horário do pedido [DATE] 12:43 Status do pedido FINALIZADO Nome do cliente [PER…" at bounding box center [404, 195] width 355 height 238
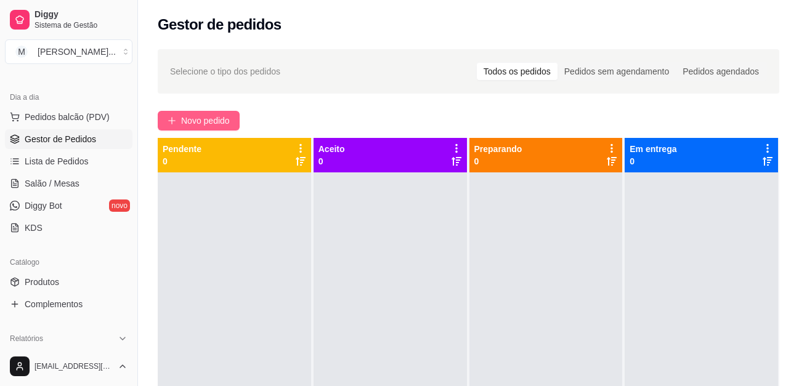
click at [220, 118] on span "Novo pedido" at bounding box center [205, 121] width 49 height 14
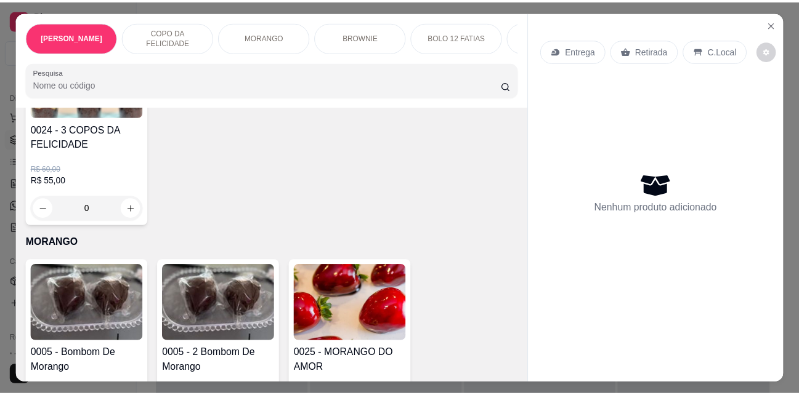
scroll to position [1478, 0]
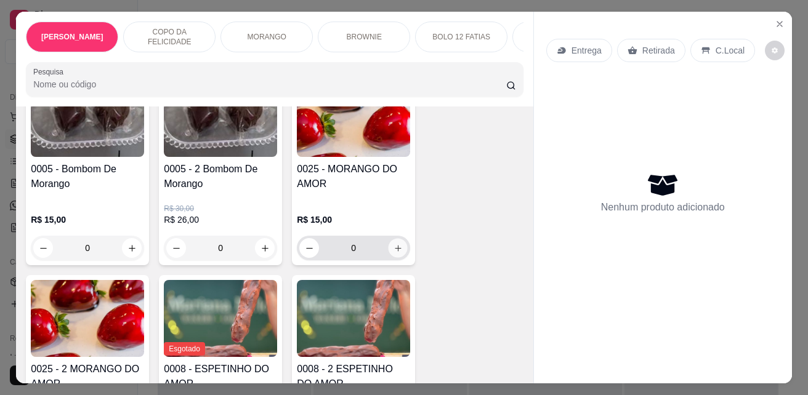
click at [394, 252] on icon "increase-product-quantity" at bounding box center [397, 248] width 9 height 9
type input "1"
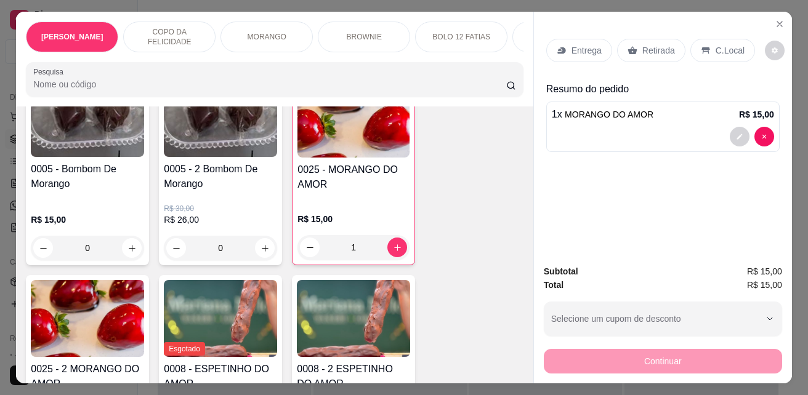
click at [706, 45] on div "C.Local" at bounding box center [722, 50] width 65 height 23
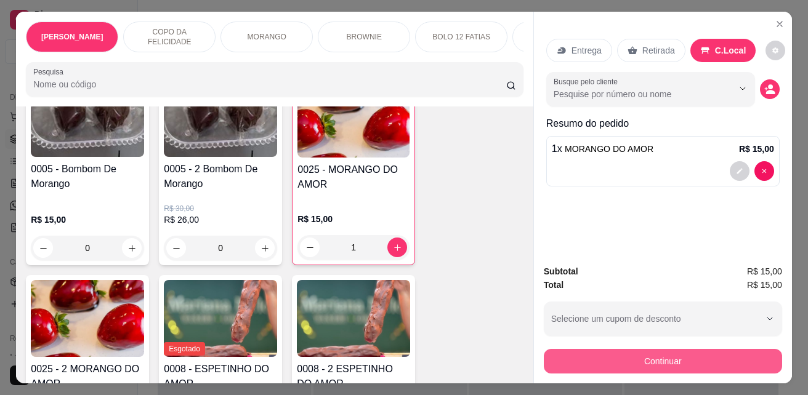
click at [696, 360] on button "Continuar" at bounding box center [663, 361] width 238 height 25
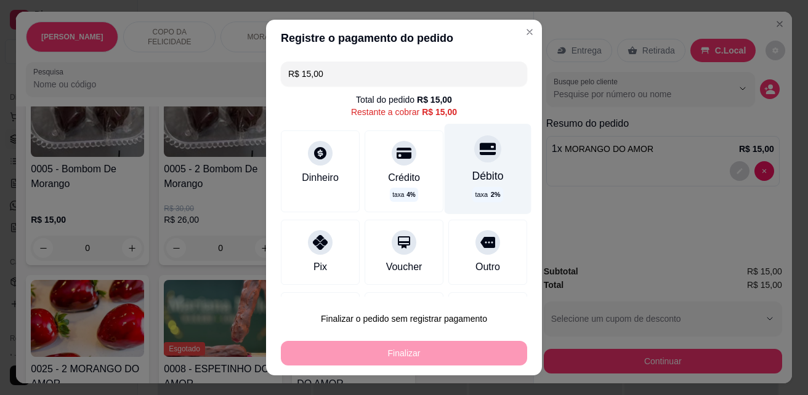
click at [474, 159] on div at bounding box center [487, 148] width 27 height 27
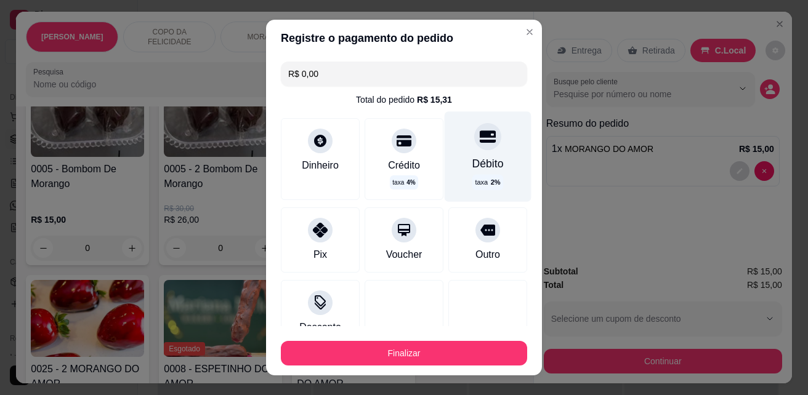
type input "R$ 0,00"
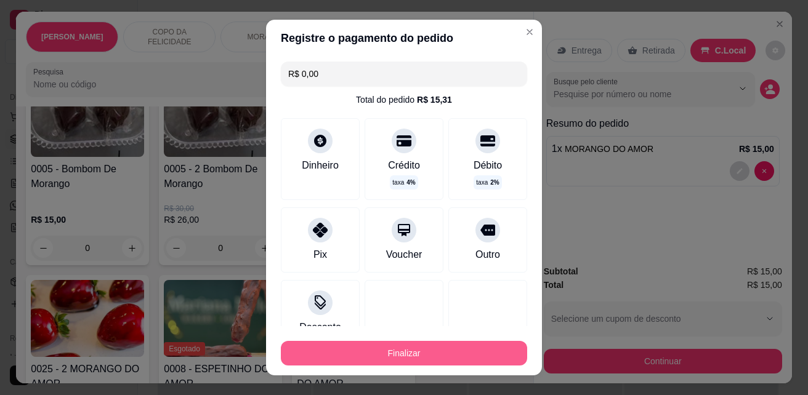
click at [437, 358] on button "Finalizar" at bounding box center [404, 353] width 246 height 25
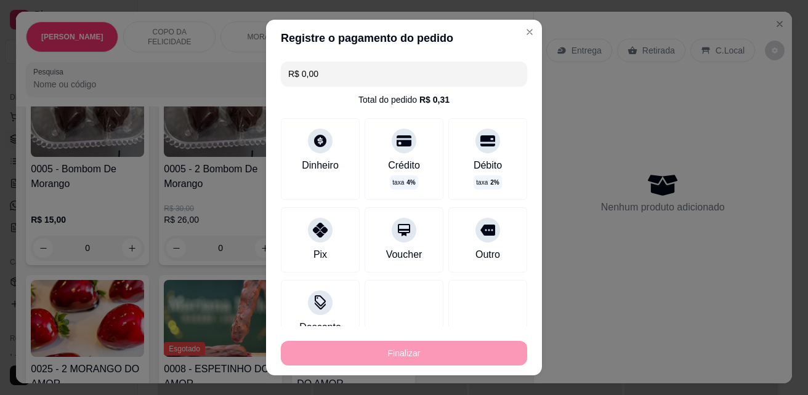
type input "0"
type input "-R$ 15,00"
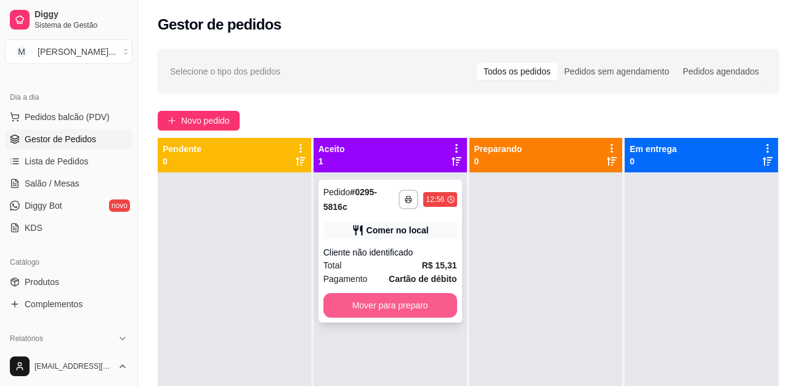
click at [438, 307] on button "Mover para preparo" at bounding box center [390, 305] width 134 height 25
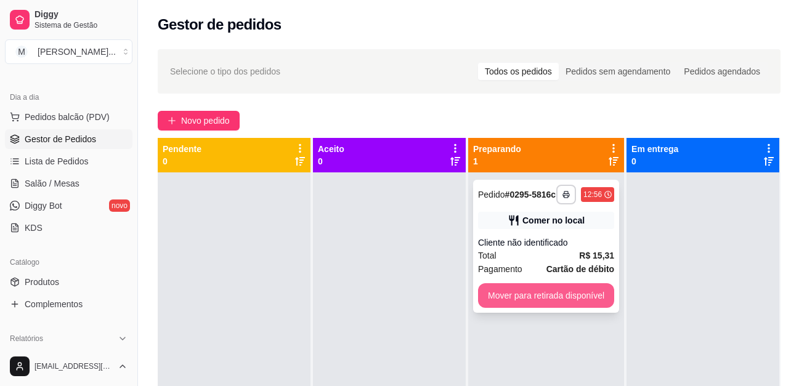
click at [560, 296] on button "Mover para retirada disponível" at bounding box center [546, 295] width 136 height 25
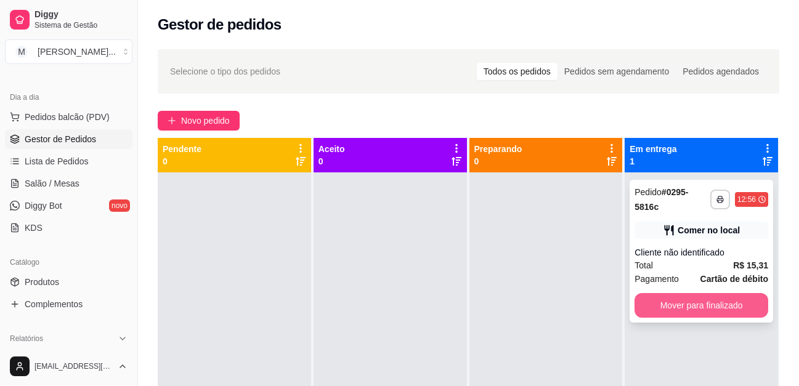
click at [674, 300] on button "Mover para finalizado" at bounding box center [701, 305] width 134 height 25
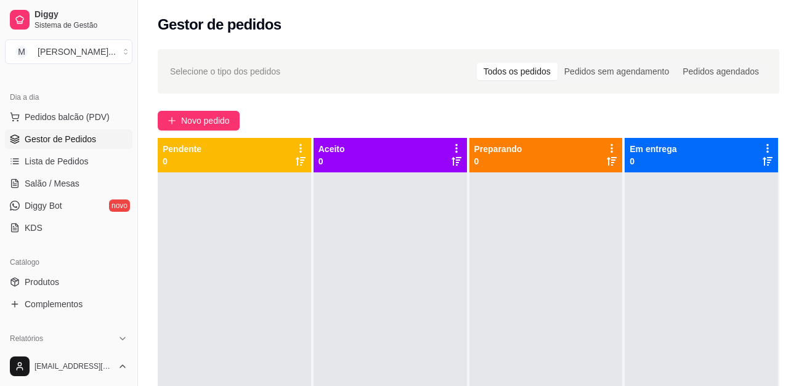
click at [624, 180] on div at bounding box center [700, 365] width 153 height 386
click at [87, 278] on link "Produtos" at bounding box center [68, 282] width 127 height 20
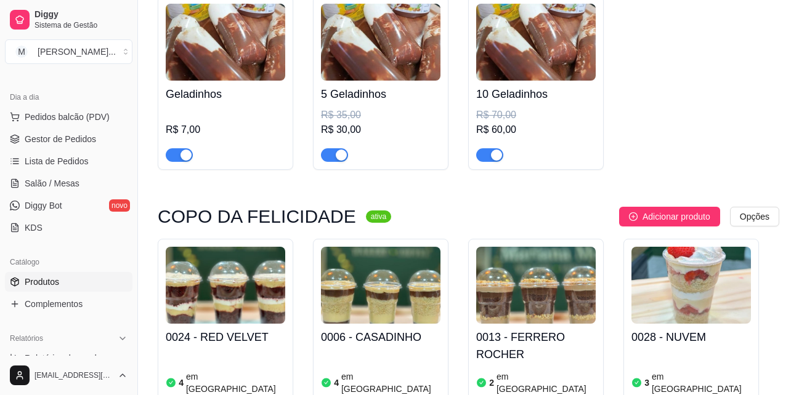
scroll to position [246, 0]
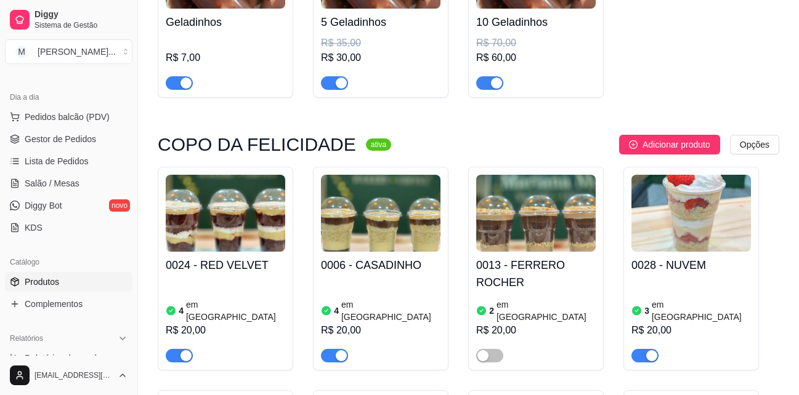
click at [246, 268] on h4 "0024 - RED VELVET" at bounding box center [225, 265] width 119 height 17
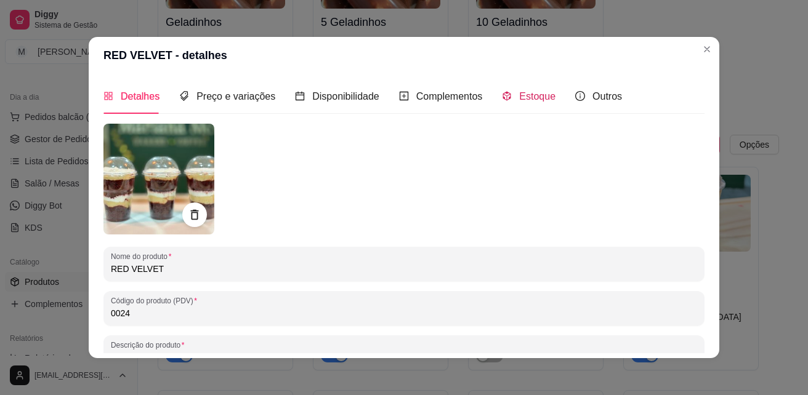
click at [517, 103] on div "Estoque" at bounding box center [529, 96] width 54 height 15
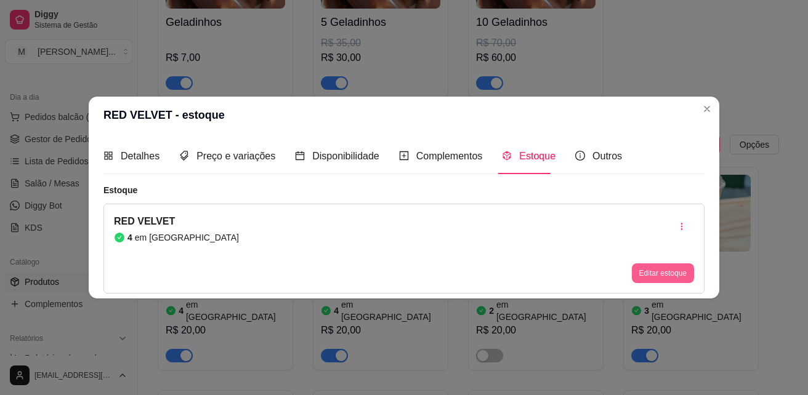
click at [650, 270] on button "Editar estoque" at bounding box center [663, 274] width 62 height 20
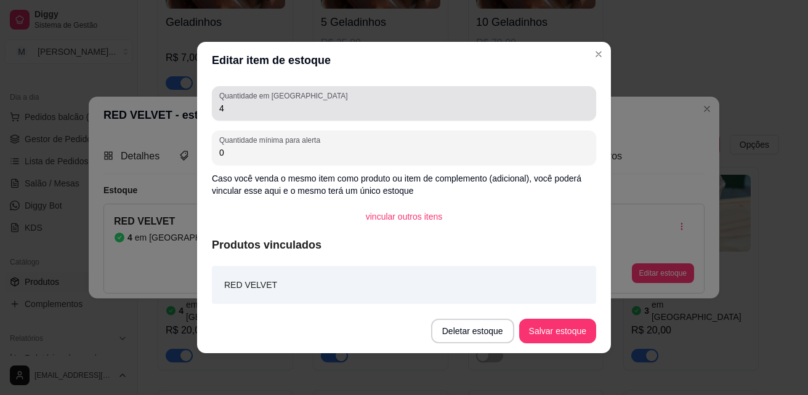
click at [312, 113] on input "4" at bounding box center [403, 108] width 369 height 12
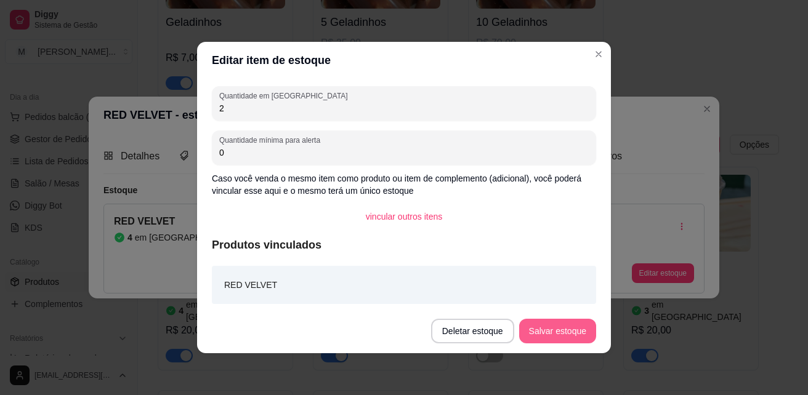
type input "2"
click at [541, 334] on button "Salvar estoque" at bounding box center [557, 332] width 75 height 24
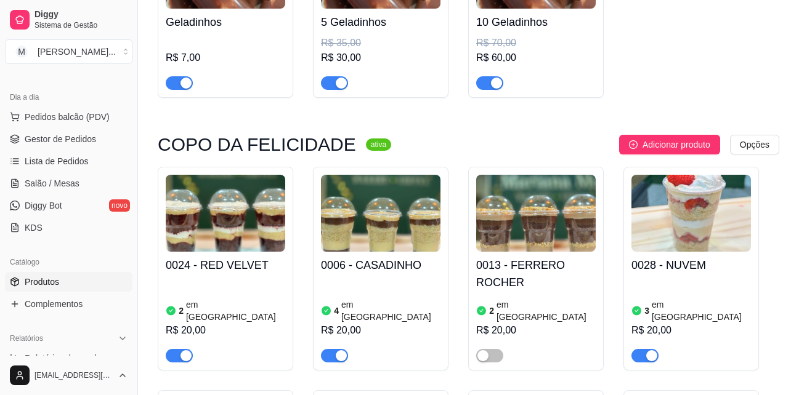
click at [386, 267] on h4 "0006 - CASADINHO" at bounding box center [380, 265] width 119 height 17
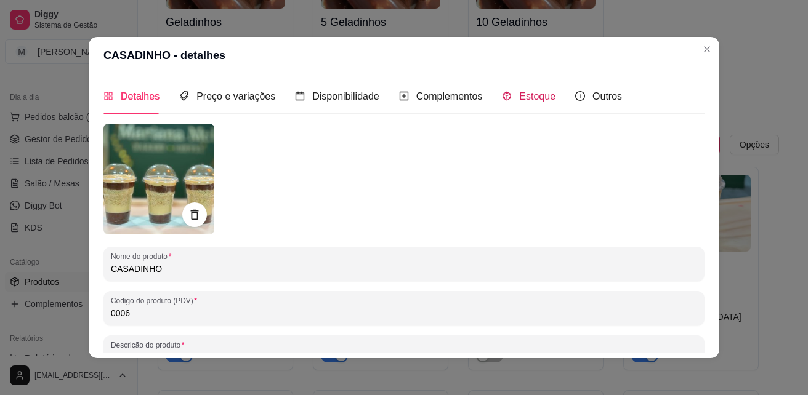
click at [524, 96] on span "Estoque" at bounding box center [537, 96] width 36 height 10
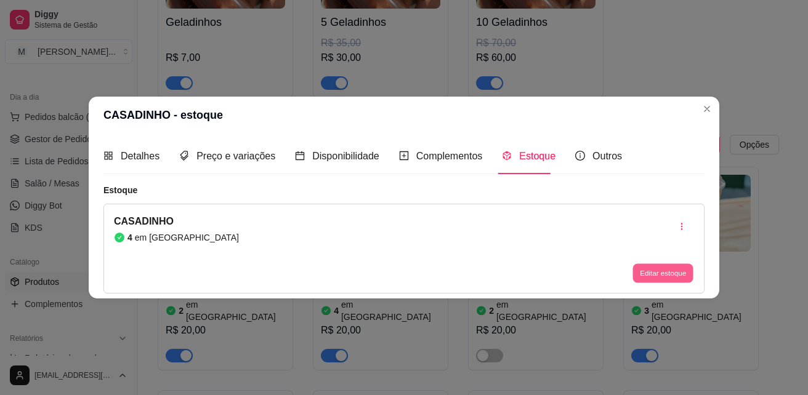
click at [669, 274] on button "Editar estoque" at bounding box center [662, 273] width 60 height 19
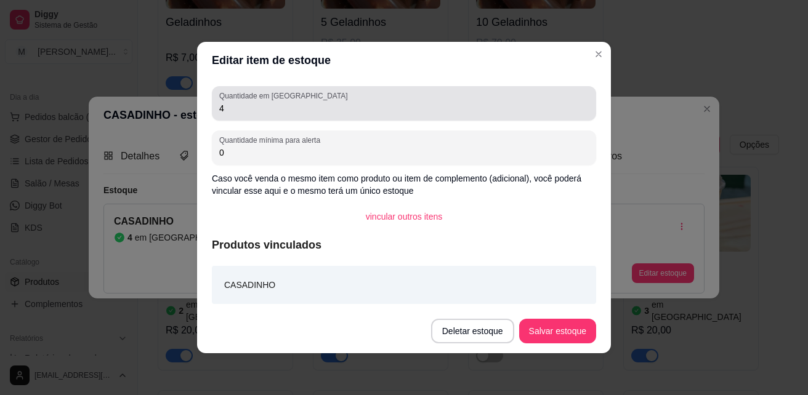
click at [383, 101] on div "4" at bounding box center [403, 103] width 369 height 25
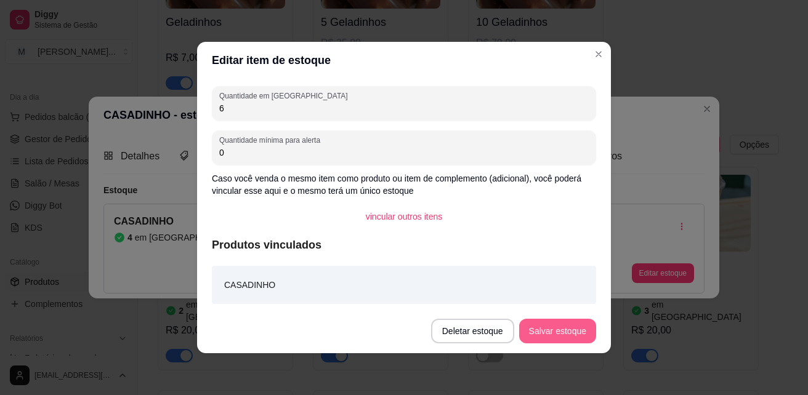
type input "6"
click at [562, 323] on button "Salvar estoque" at bounding box center [557, 331] width 77 height 25
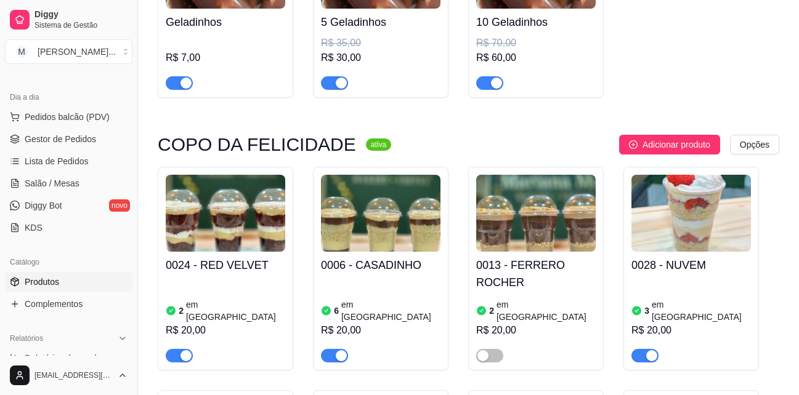
click at [695, 265] on h4 "0028 - NUVEM" at bounding box center [690, 265] width 119 height 17
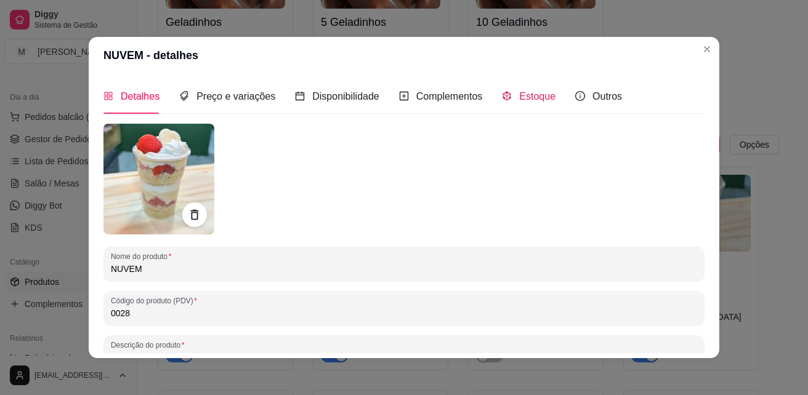
click at [531, 97] on span "Estoque" at bounding box center [537, 96] width 36 height 10
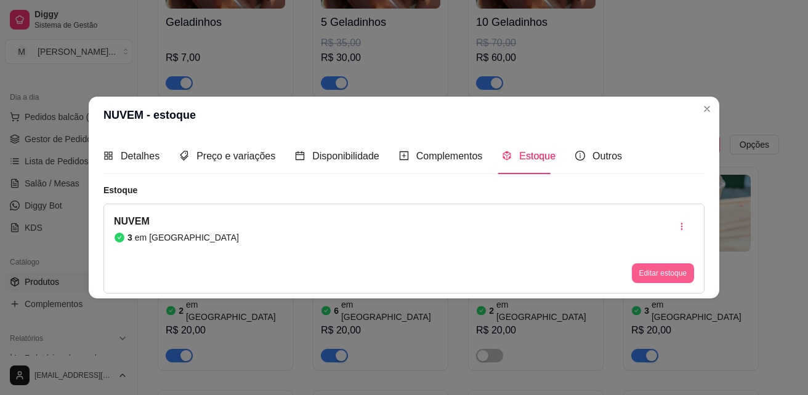
click at [675, 267] on button "Editar estoque" at bounding box center [663, 274] width 62 height 20
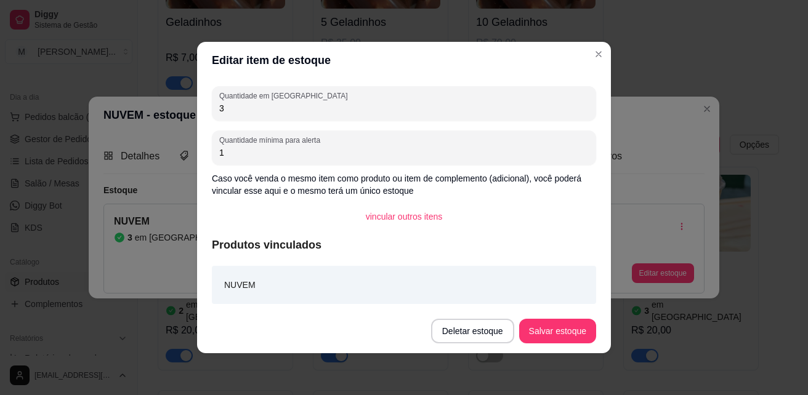
click at [283, 103] on input "3" at bounding box center [403, 108] width 369 height 12
type input "2"
click at [562, 330] on button "Salvar estoque" at bounding box center [557, 332] width 75 height 24
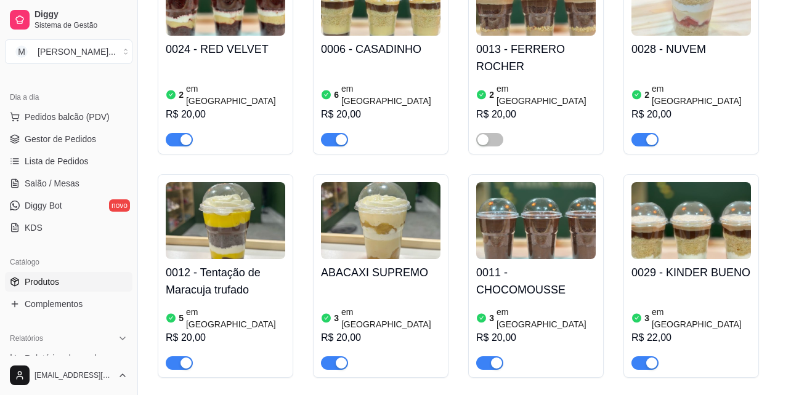
scroll to position [493, 0]
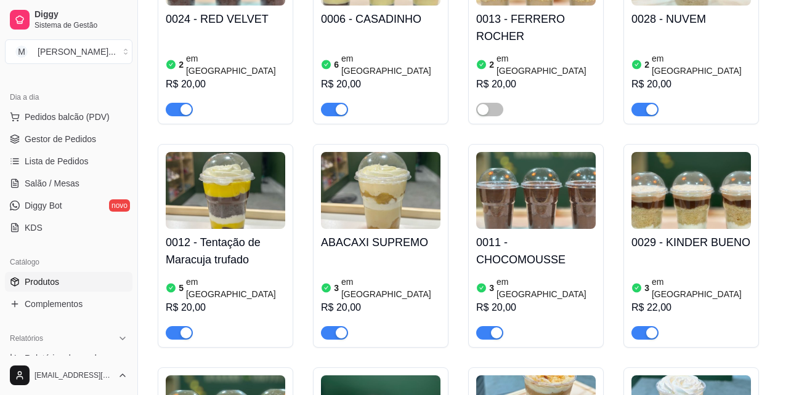
click at [543, 234] on h4 "0011 - CHOCOMOUSSE" at bounding box center [535, 251] width 119 height 34
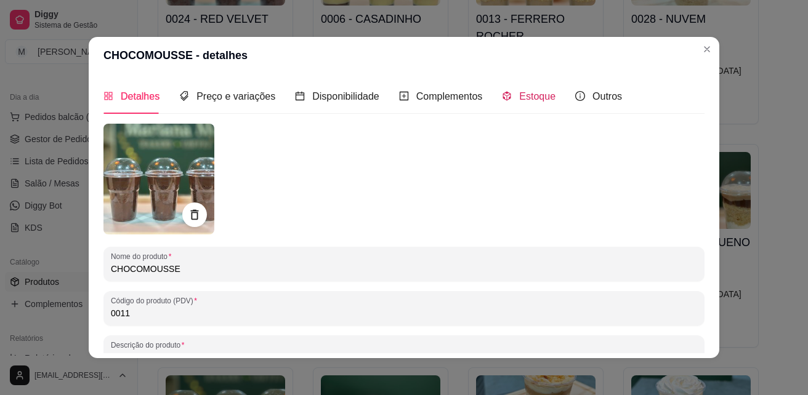
click at [530, 102] on span "Estoque" at bounding box center [537, 96] width 36 height 10
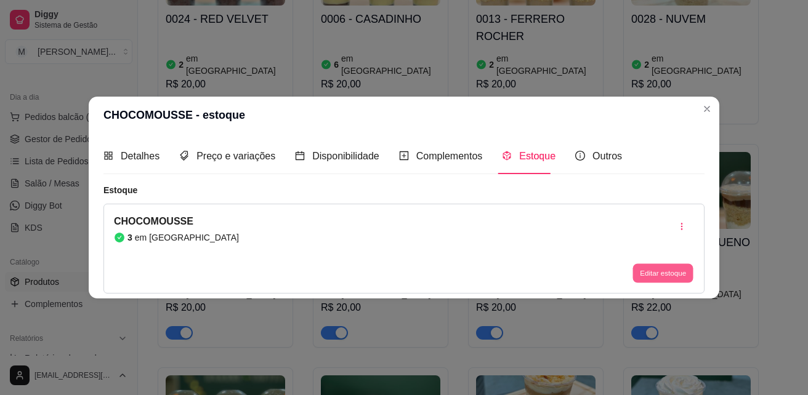
click at [648, 273] on button "Editar estoque" at bounding box center [662, 273] width 60 height 19
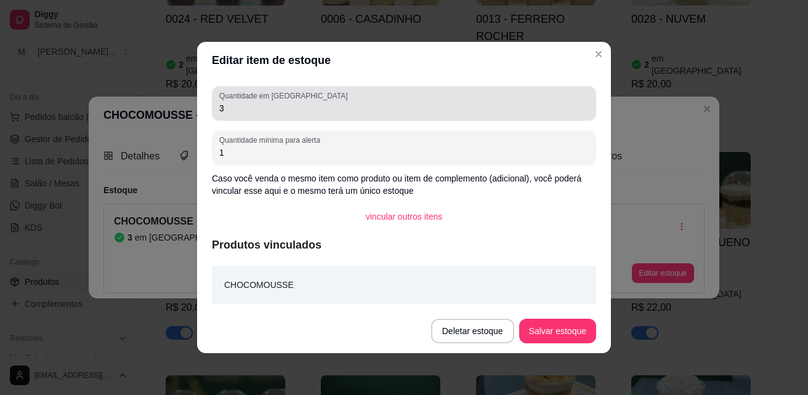
click at [266, 115] on div "3" at bounding box center [403, 103] width 369 height 25
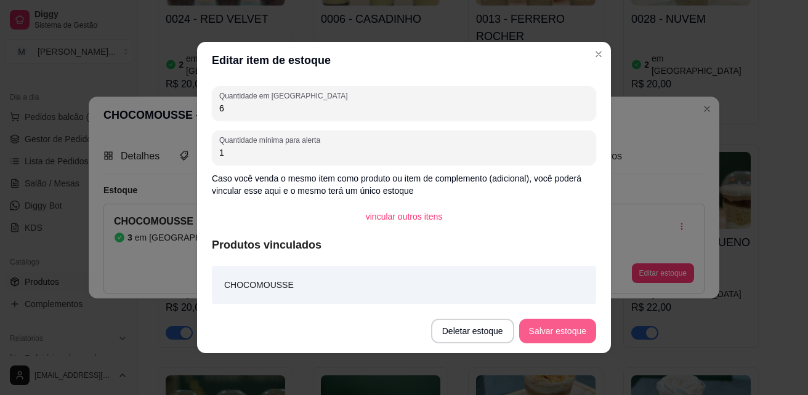
type input "6"
click at [557, 323] on button "Salvar estoque" at bounding box center [557, 331] width 77 height 25
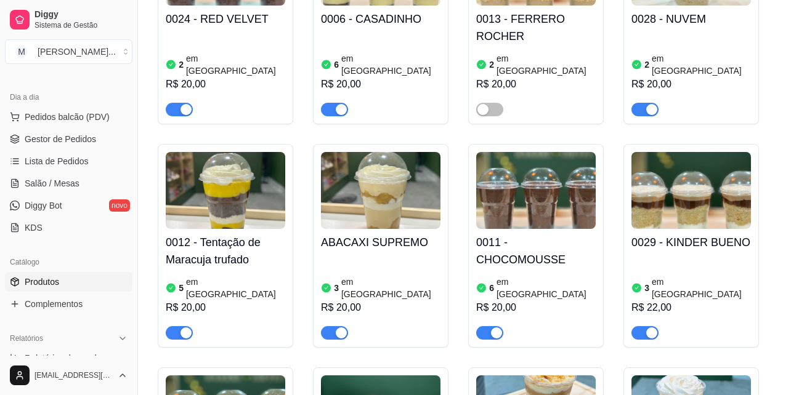
click at [714, 234] on h4 "0029 - KINDER BUENO" at bounding box center [690, 242] width 119 height 17
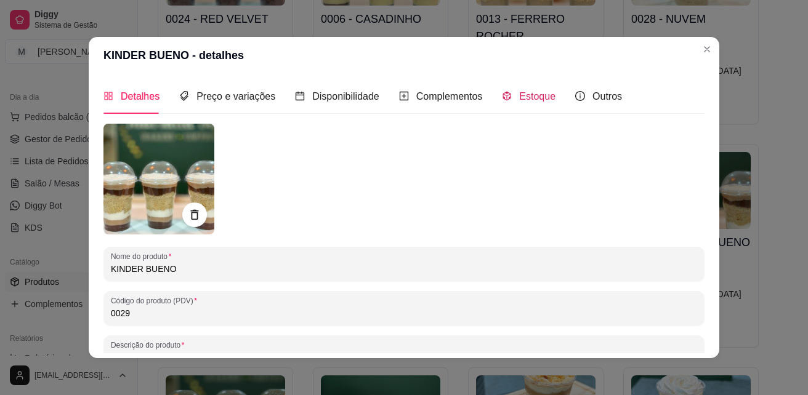
click at [540, 98] on span "Estoque" at bounding box center [537, 96] width 36 height 10
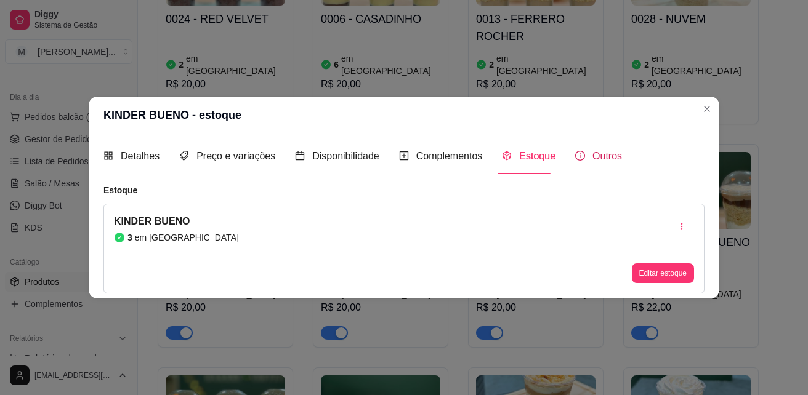
click at [598, 156] on span "Outros" at bounding box center [607, 156] width 30 height 10
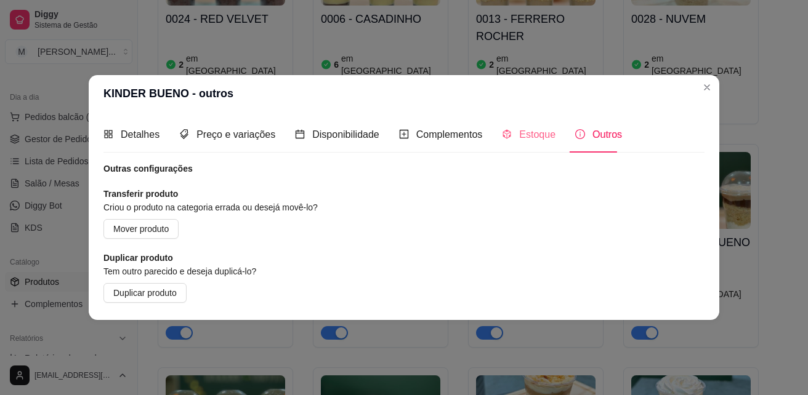
click at [531, 143] on div "Estoque" at bounding box center [529, 134] width 54 height 35
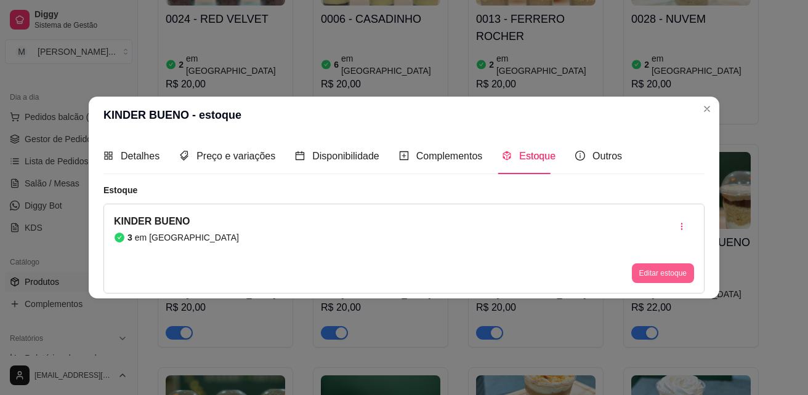
click at [668, 273] on button "Editar estoque" at bounding box center [663, 274] width 62 height 20
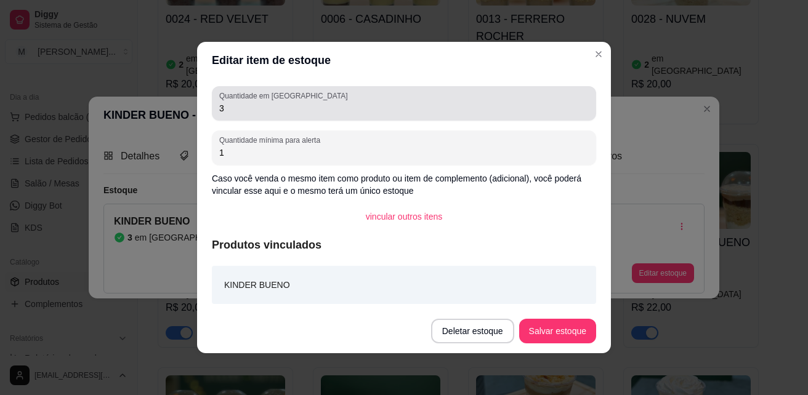
click at [400, 100] on div "3" at bounding box center [403, 103] width 369 height 25
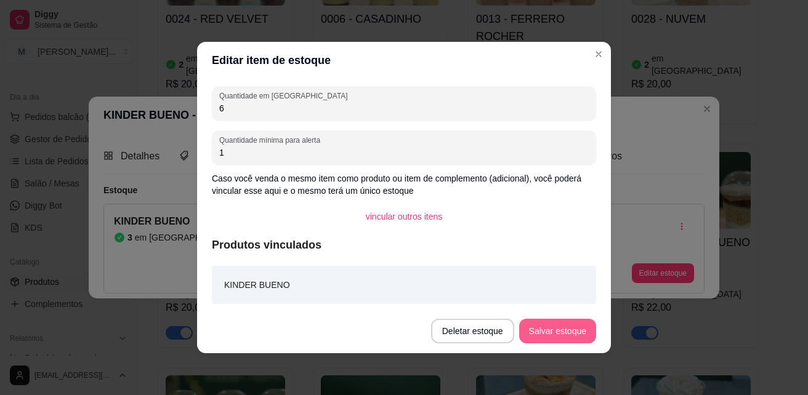
type input "6"
click at [548, 323] on button "Salvar estoque" at bounding box center [557, 332] width 75 height 24
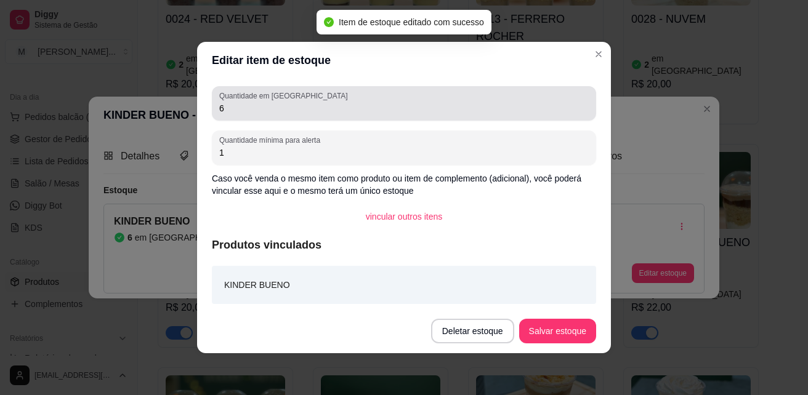
click at [271, 117] on div "Quantidade em estoque 6" at bounding box center [404, 103] width 384 height 34
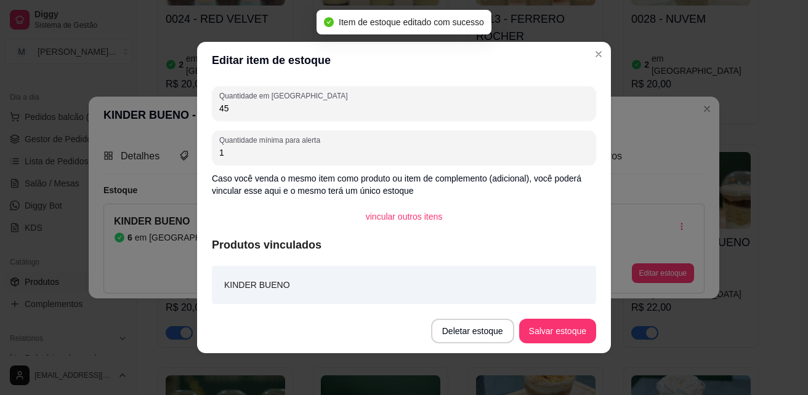
type input "4"
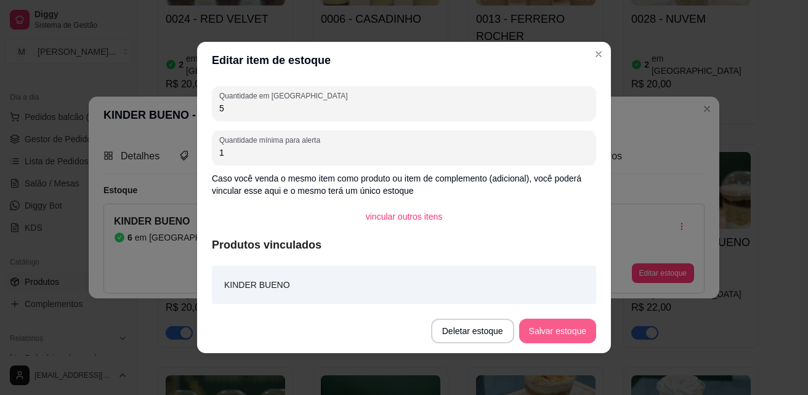
type input "5"
click at [589, 329] on button "Salvar estoque" at bounding box center [557, 331] width 77 height 25
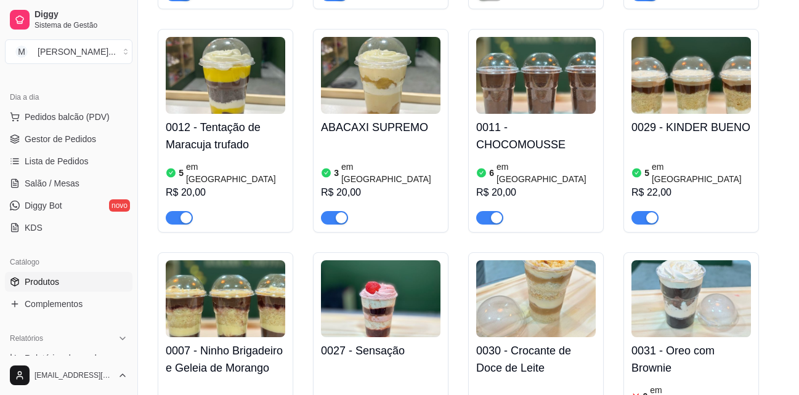
scroll to position [616, 0]
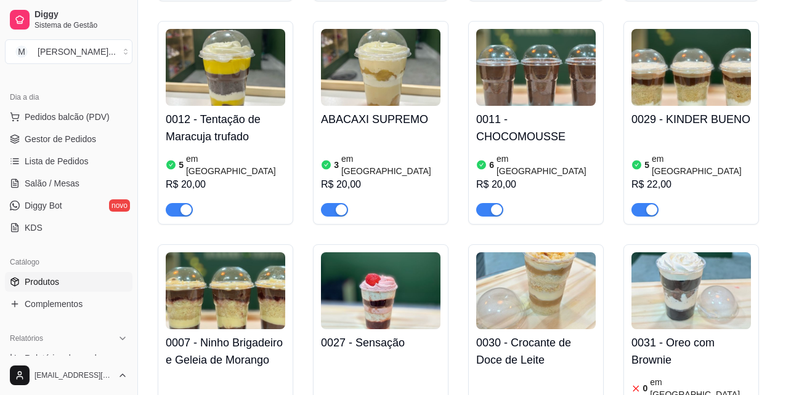
click at [510, 334] on h4 "0030 - Crocante de Doce de Leite" at bounding box center [535, 351] width 119 height 34
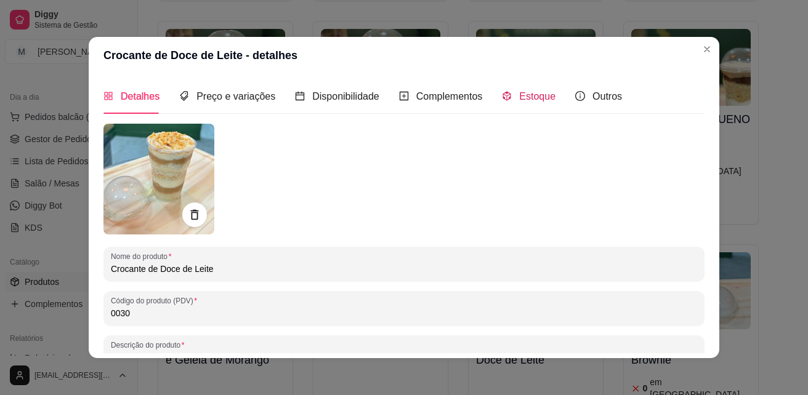
click at [527, 94] on span "Estoque" at bounding box center [537, 96] width 36 height 10
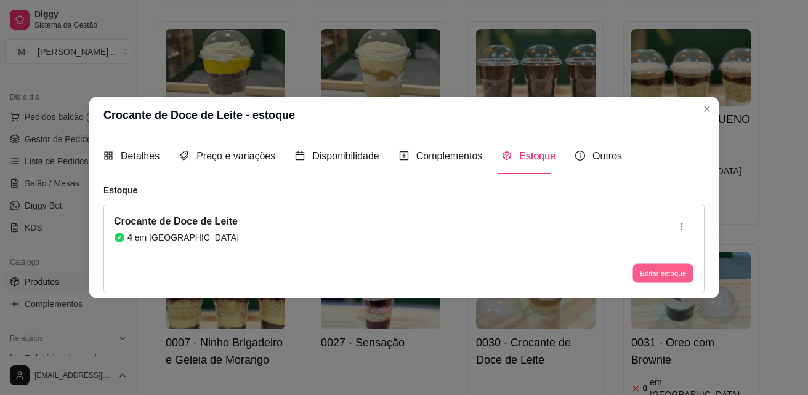
click at [657, 271] on button "Editar estoque" at bounding box center [662, 273] width 60 height 19
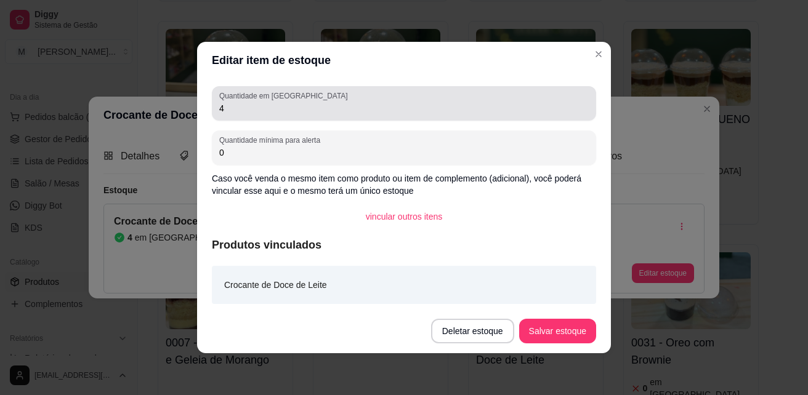
click at [316, 109] on input "4" at bounding box center [403, 108] width 369 height 12
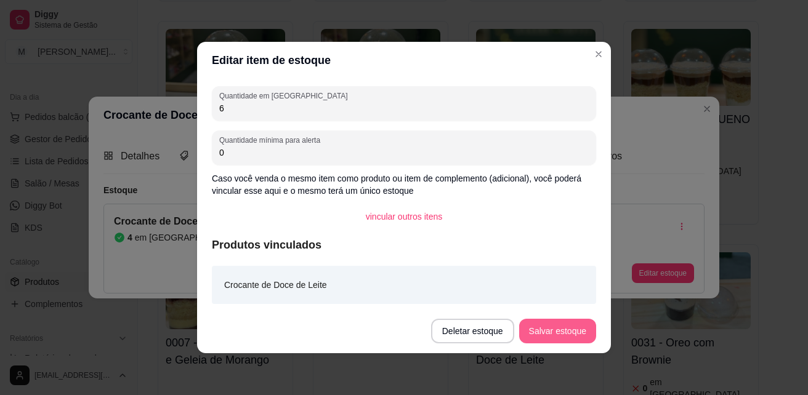
type input "6"
click at [576, 334] on button "Salvar estoque" at bounding box center [557, 331] width 77 height 25
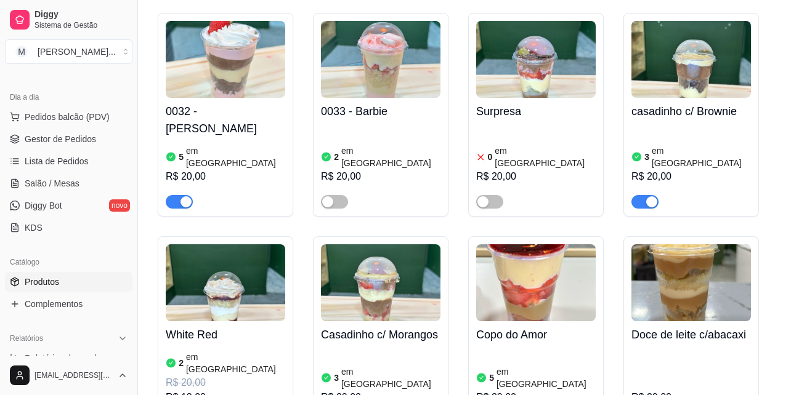
scroll to position [1108, 0]
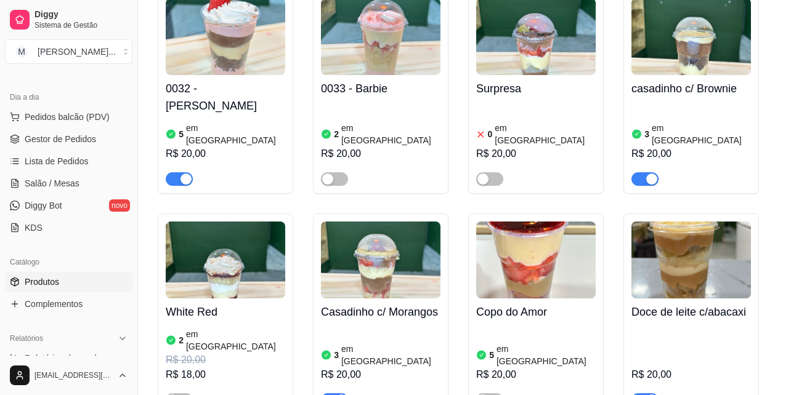
click at [680, 304] on h4 "Doce de leite c/abacaxi" at bounding box center [690, 312] width 119 height 17
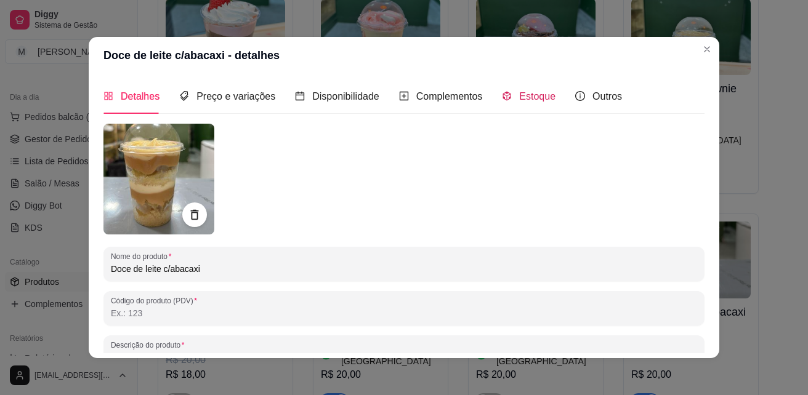
click at [533, 96] on span "Estoque" at bounding box center [537, 96] width 36 height 10
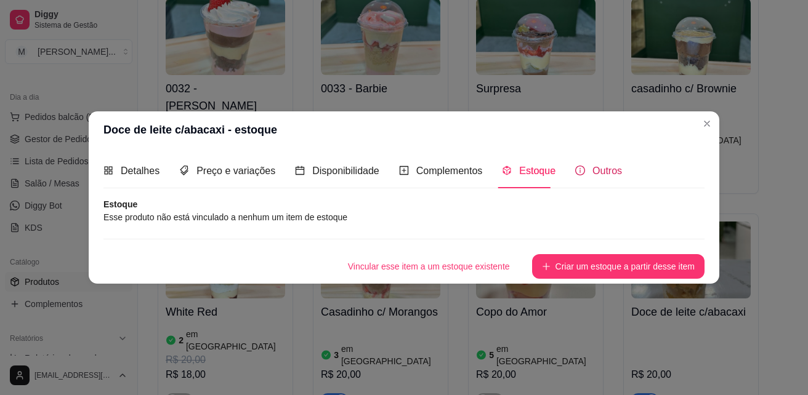
click at [597, 172] on span "Outros" at bounding box center [607, 171] width 30 height 10
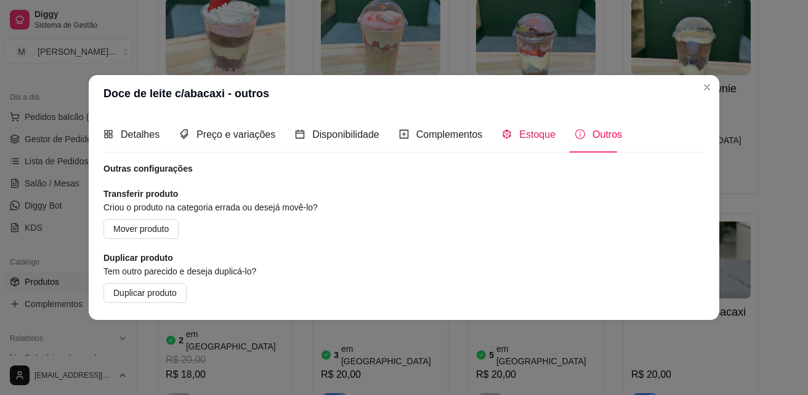
click at [535, 133] on span "Estoque" at bounding box center [537, 134] width 36 height 10
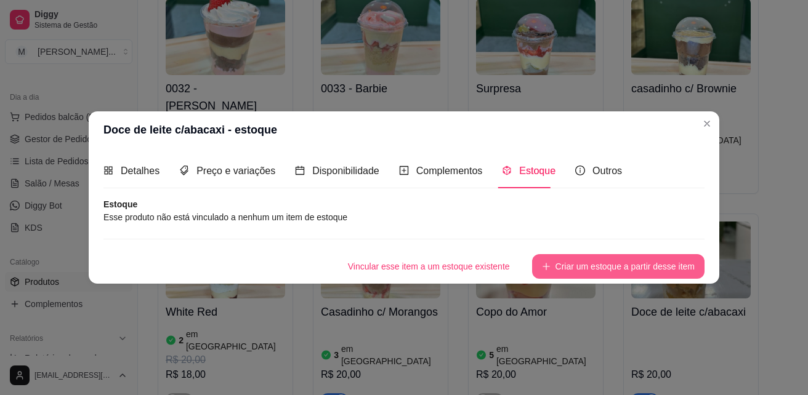
click at [629, 269] on button "Criar um estoque a partir desse item" at bounding box center [618, 266] width 172 height 25
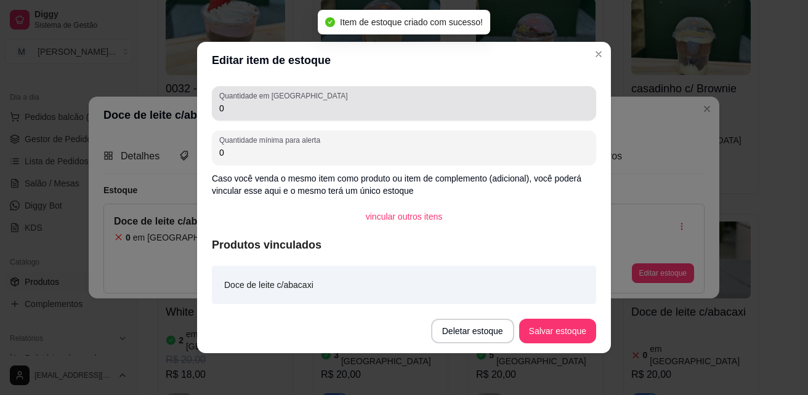
click at [269, 118] on div "Quantidade em estoque 0" at bounding box center [404, 103] width 384 height 34
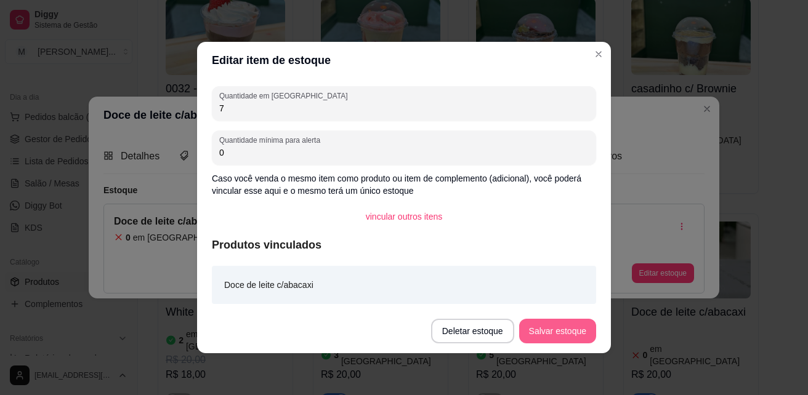
type input "7"
click at [558, 334] on button "Salvar estoque" at bounding box center [557, 332] width 75 height 24
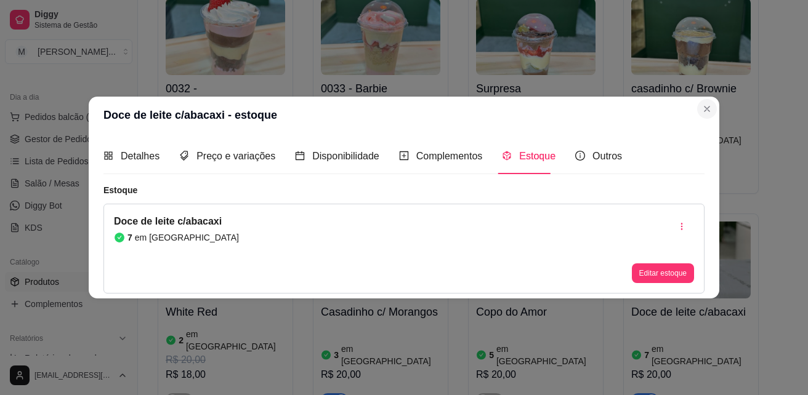
click at [709, 161] on div at bounding box center [690, 173] width 119 height 25
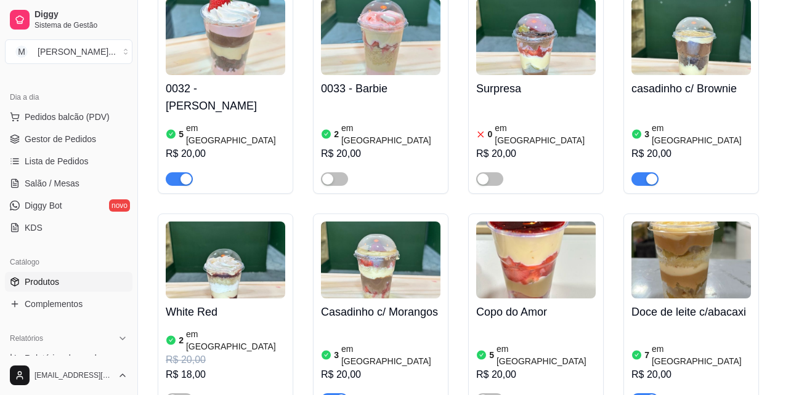
click at [706, 80] on h4 "casadinho c/ Brownie" at bounding box center [690, 88] width 119 height 17
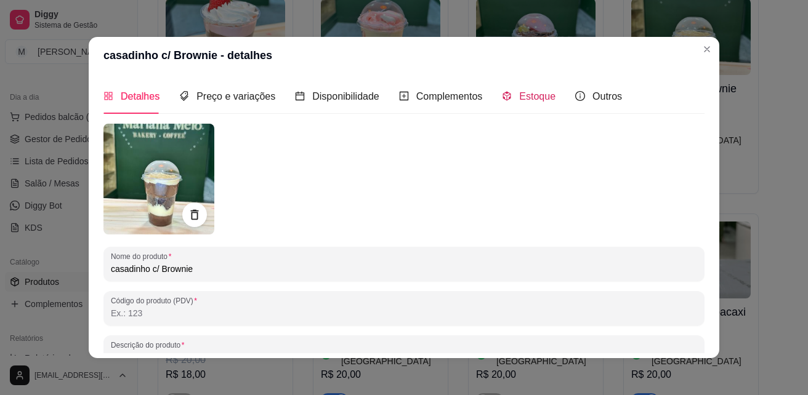
click at [535, 103] on div "Estoque" at bounding box center [529, 96] width 54 height 15
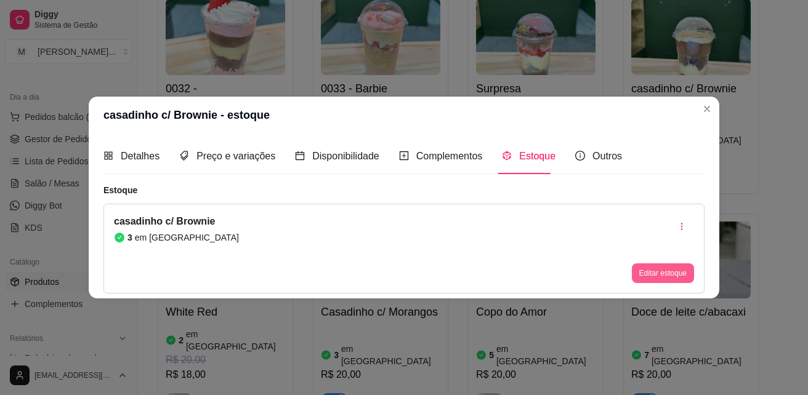
click at [670, 279] on button "Editar estoque" at bounding box center [663, 274] width 62 height 20
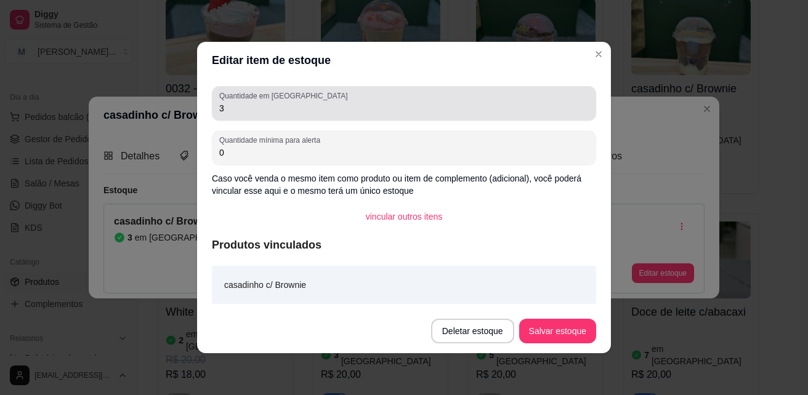
click at [322, 109] on input "3" at bounding box center [403, 108] width 369 height 12
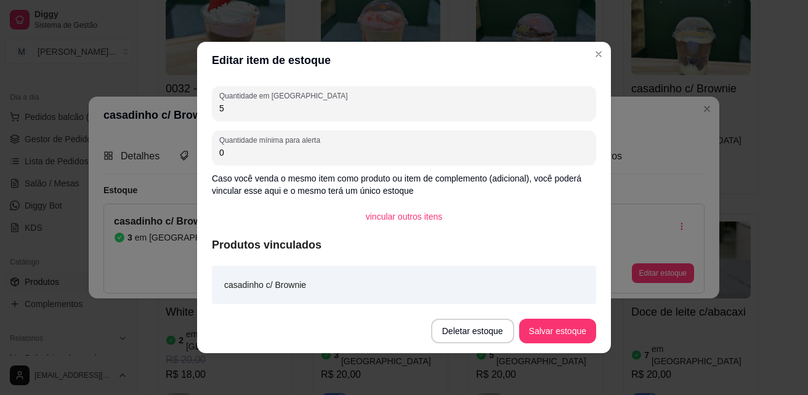
type input "5"
click at [547, 324] on button "Salvar estoque" at bounding box center [557, 332] width 75 height 24
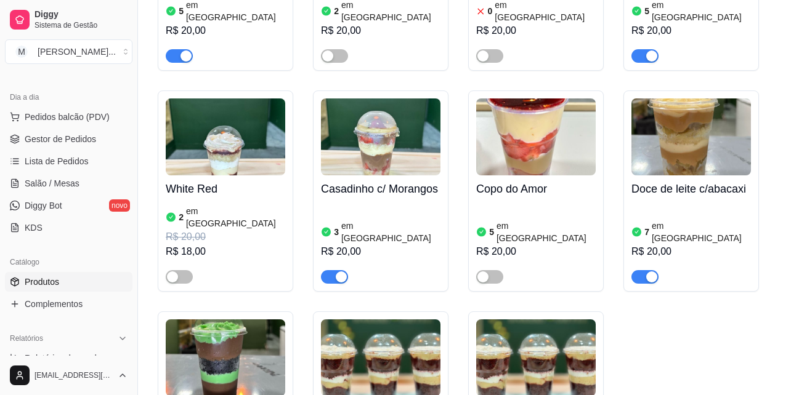
scroll to position [1355, 0]
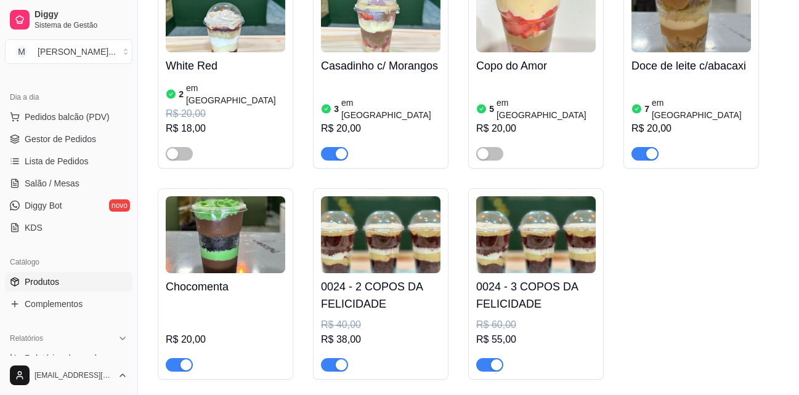
click at [200, 278] on h4 "Chocomenta" at bounding box center [225, 286] width 119 height 17
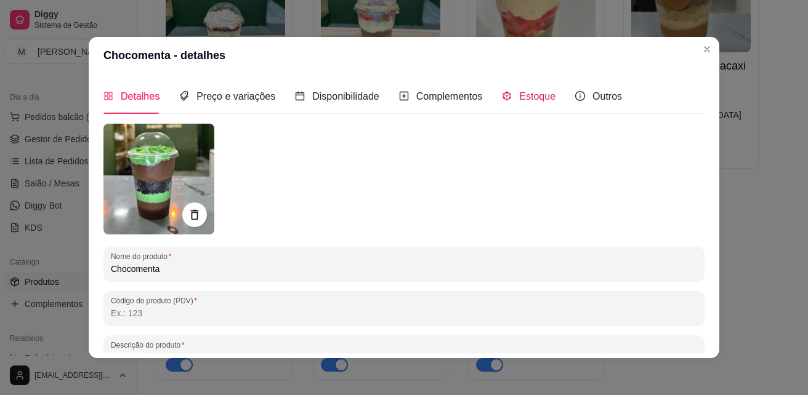
click at [528, 97] on span "Estoque" at bounding box center [537, 96] width 36 height 10
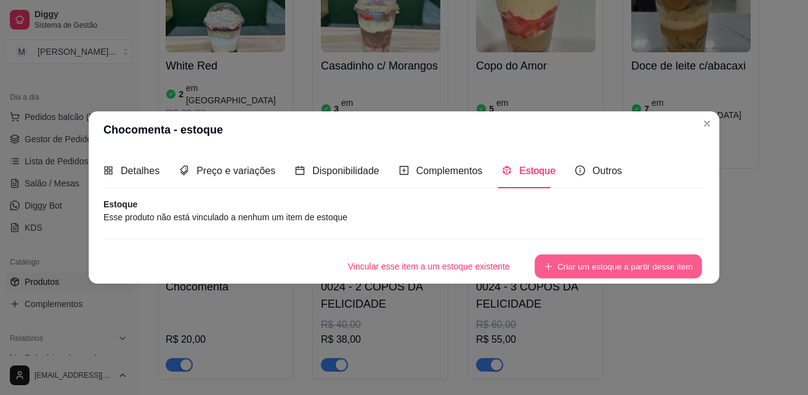
click at [659, 272] on button "Criar um estoque a partir desse item" at bounding box center [617, 267] width 167 height 24
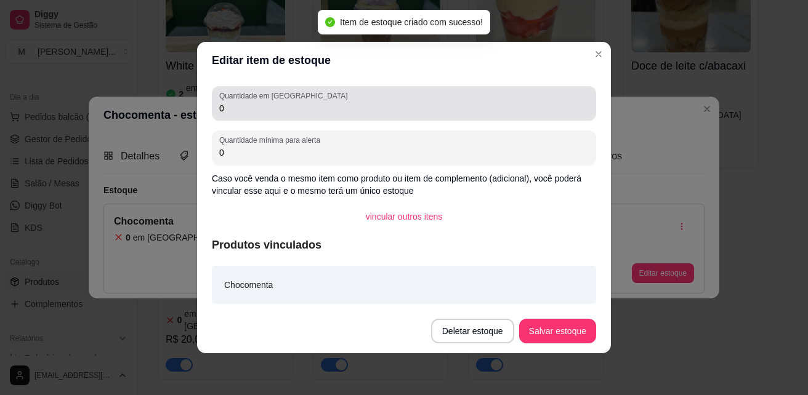
click at [255, 116] on div "Quantidade em estoque 0" at bounding box center [404, 103] width 384 height 34
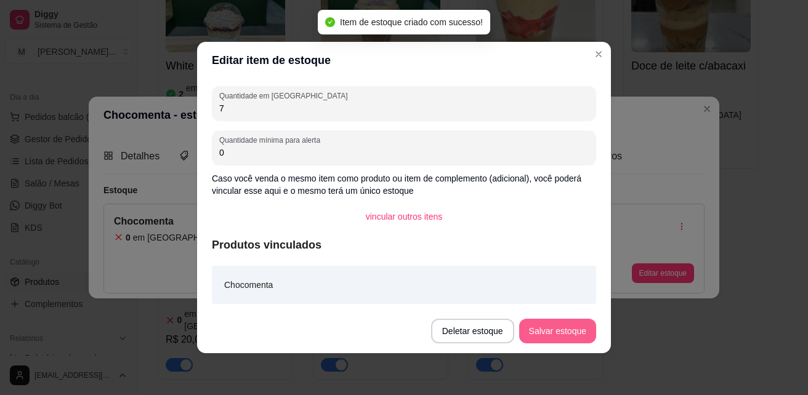
type input "7"
click at [569, 327] on button "Salvar estoque" at bounding box center [557, 331] width 77 height 25
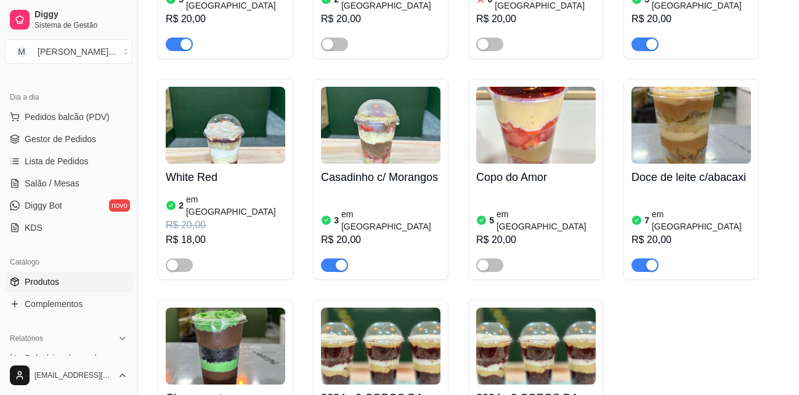
scroll to position [1231, 0]
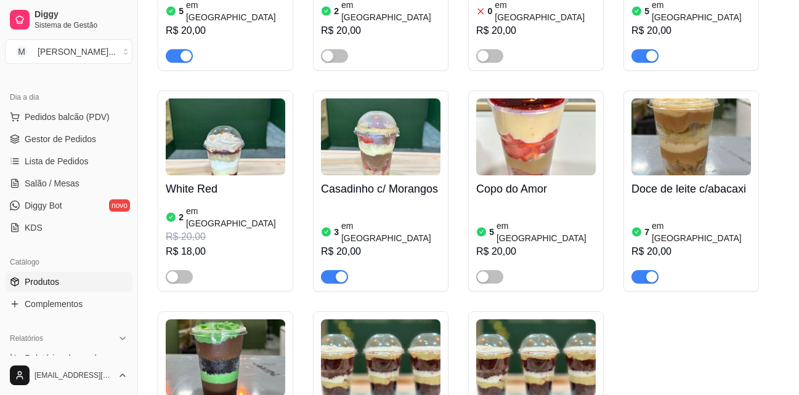
click at [364, 180] on h4 "Casadinho c/ Morangos" at bounding box center [380, 188] width 119 height 17
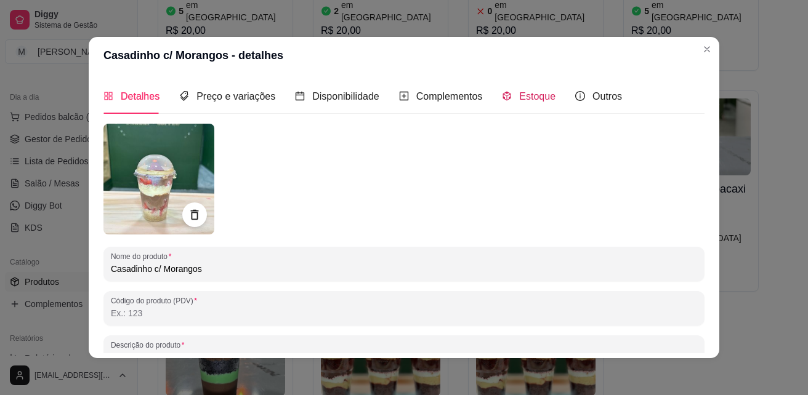
click at [534, 95] on span "Estoque" at bounding box center [537, 96] width 36 height 10
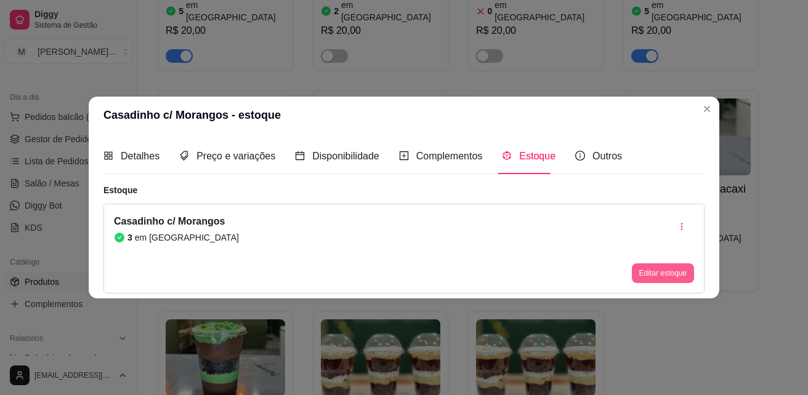
click at [651, 274] on button "Editar estoque" at bounding box center [663, 274] width 62 height 20
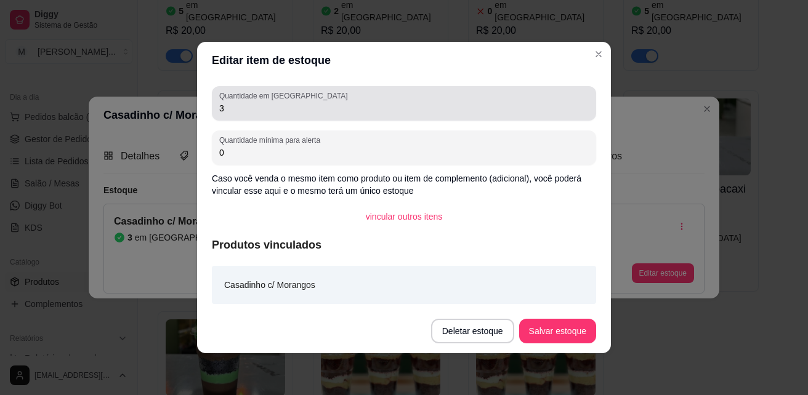
click at [280, 110] on input "3" at bounding box center [403, 108] width 369 height 12
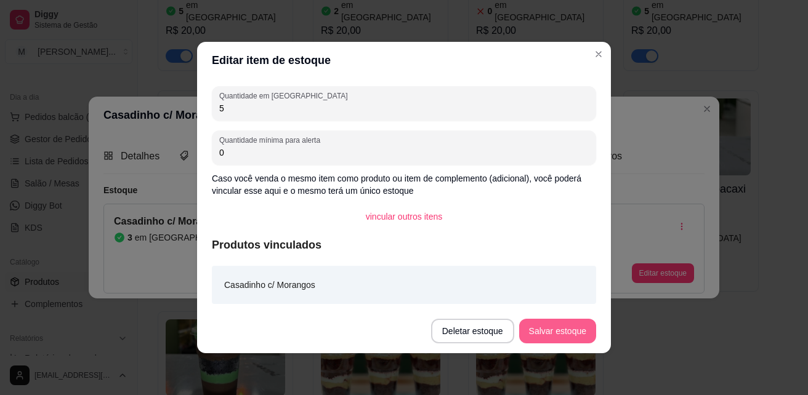
type input "5"
click at [583, 336] on button "Salvar estoque" at bounding box center [557, 332] width 75 height 24
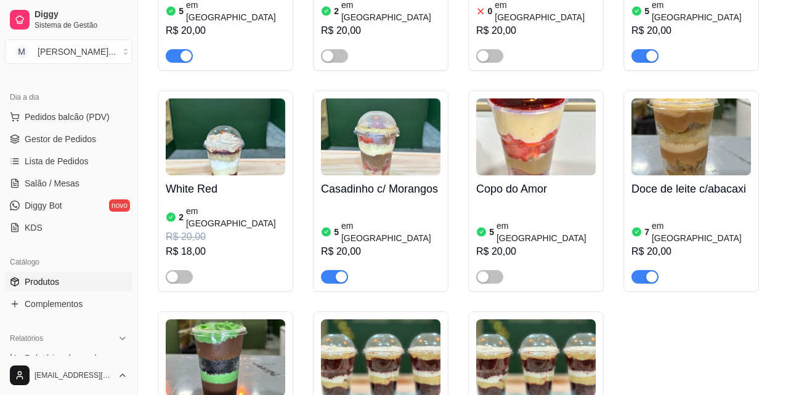
click at [514, 180] on h4 "Copo do Amor" at bounding box center [535, 188] width 119 height 17
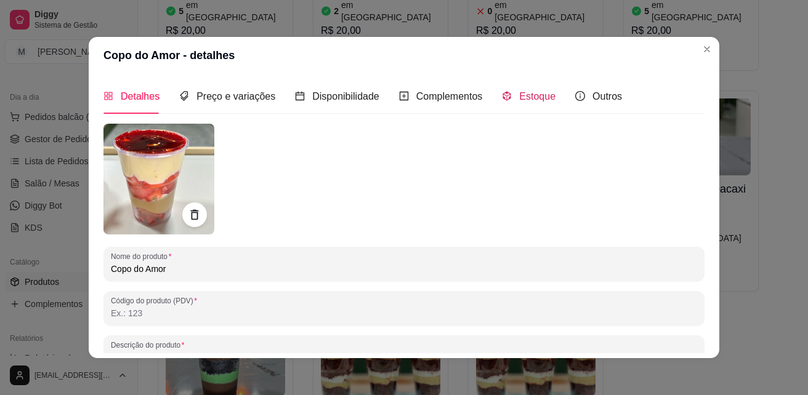
click at [533, 98] on span "Estoque" at bounding box center [537, 96] width 36 height 10
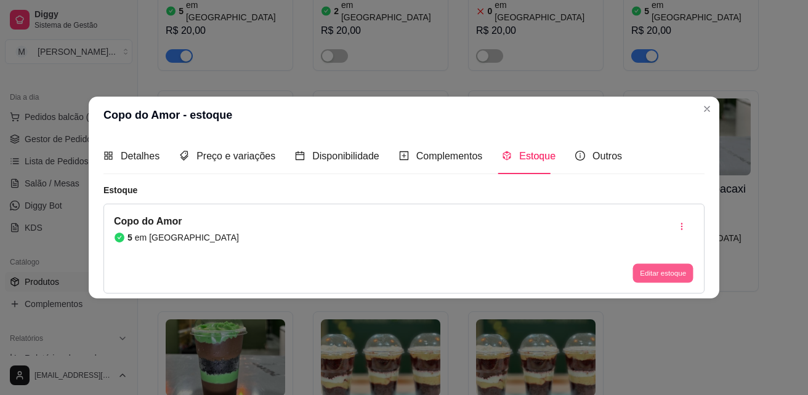
click at [655, 271] on button "Editar estoque" at bounding box center [662, 273] width 60 height 19
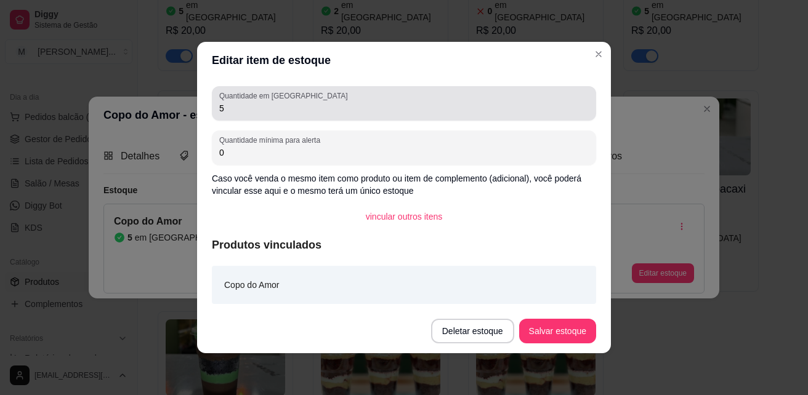
click at [257, 111] on input "5" at bounding box center [403, 108] width 369 height 12
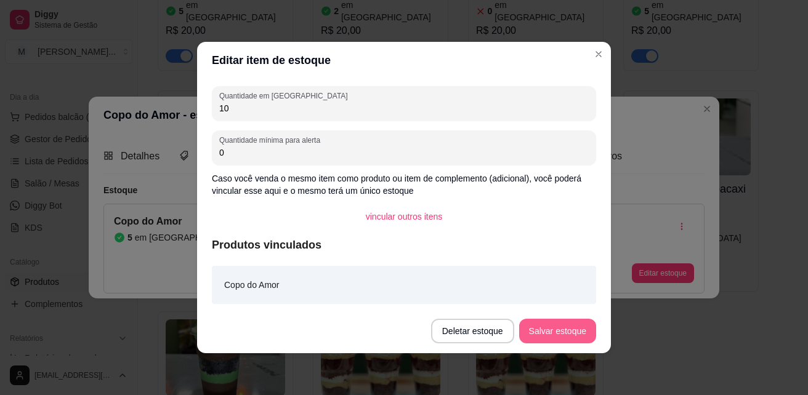
type input "10"
click at [530, 324] on button "Salvar estoque" at bounding box center [557, 331] width 77 height 25
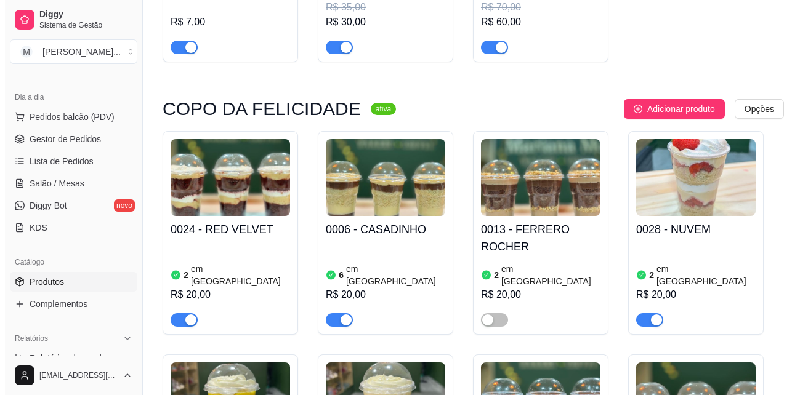
scroll to position [308, 0]
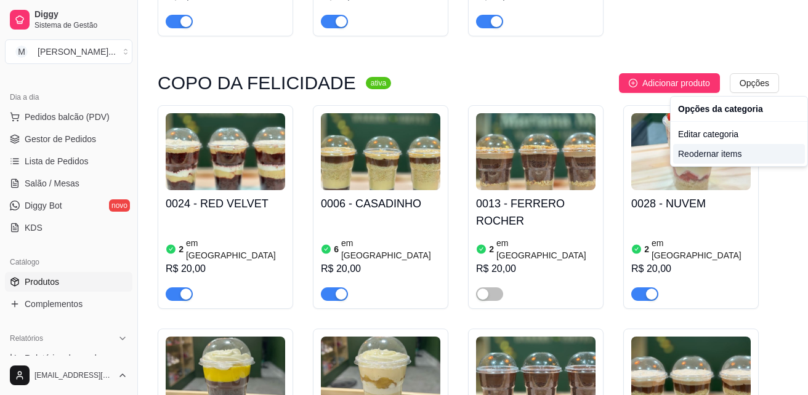
click at [735, 155] on div "Reodernar items" at bounding box center [739, 154] width 132 height 20
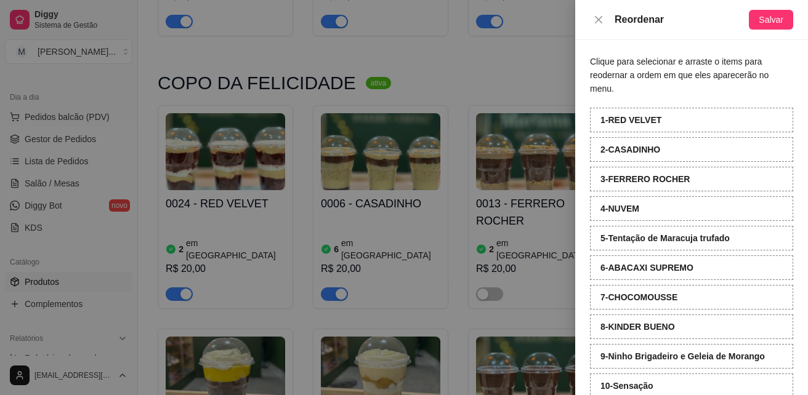
click at [707, 119] on div "1 - RED VELVET" at bounding box center [691, 120] width 203 height 25
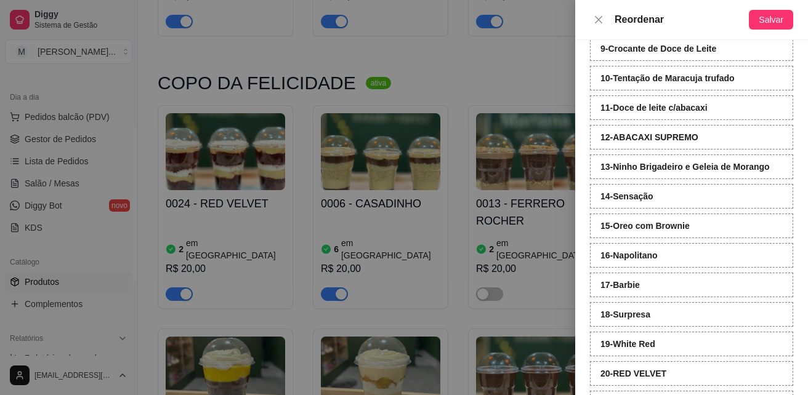
click at [706, 257] on div "16 - Napolitano" at bounding box center [691, 255] width 203 height 25
drag, startPoint x: 706, startPoint y: 257, endPoint x: 706, endPoint y: 209, distance: 48.6
click at [706, 209] on div "1 - Copo do Amor 2 - NUVEM 3 - Casadinho c/ Morangos 4 - CASADINHO 5 - casadinh…" at bounding box center [691, 137] width 203 height 675
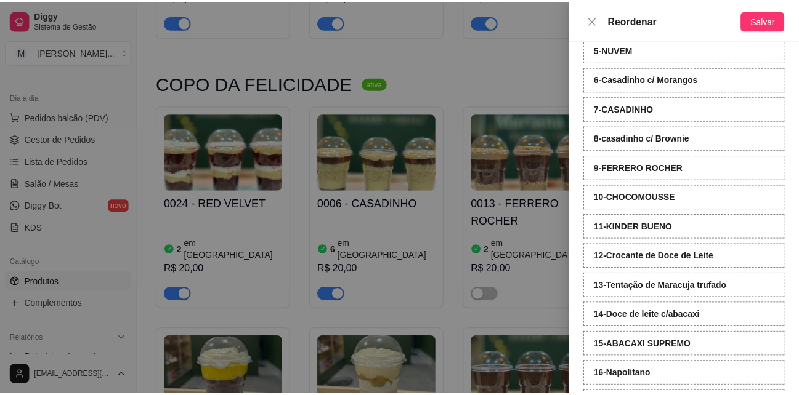
scroll to position [407, 0]
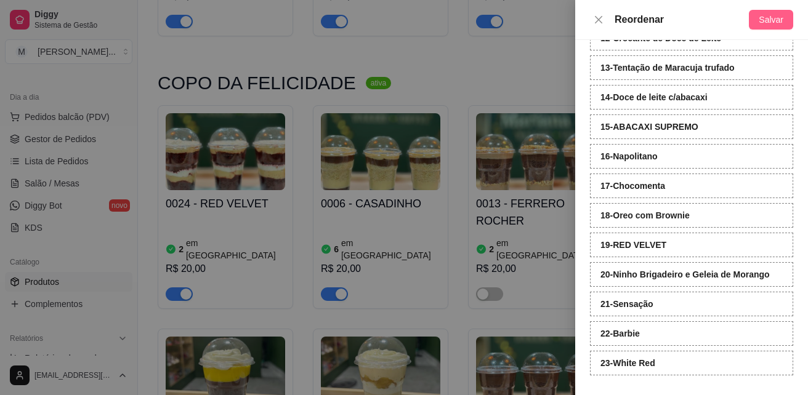
click at [767, 20] on span "Salvar" at bounding box center [771, 20] width 25 height 14
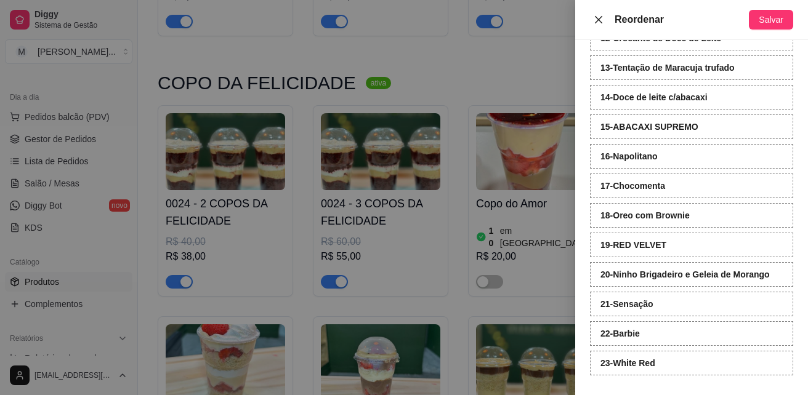
click at [602, 20] on icon "close" at bounding box center [599, 20] width 10 height 10
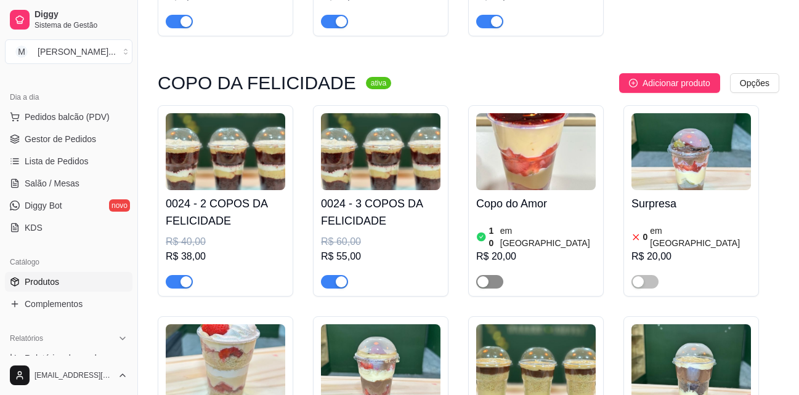
click at [485, 283] on div "button" at bounding box center [482, 281] width 11 height 11
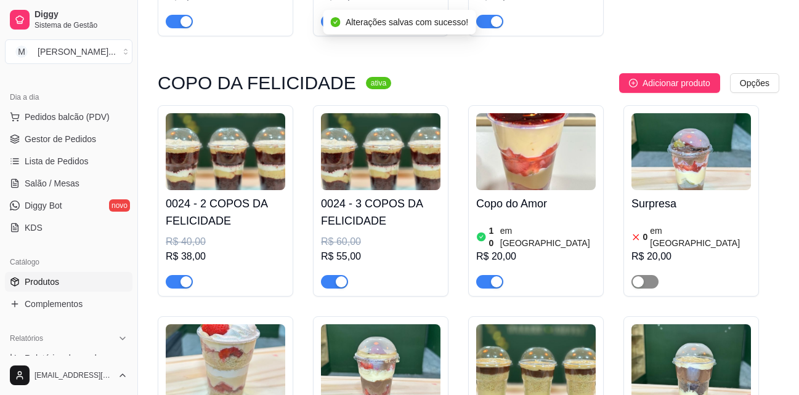
click at [648, 279] on span "button" at bounding box center [644, 282] width 27 height 14
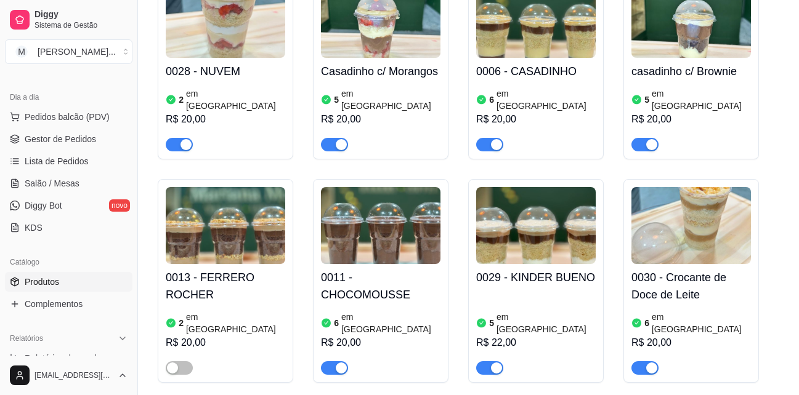
scroll to position [677, 0]
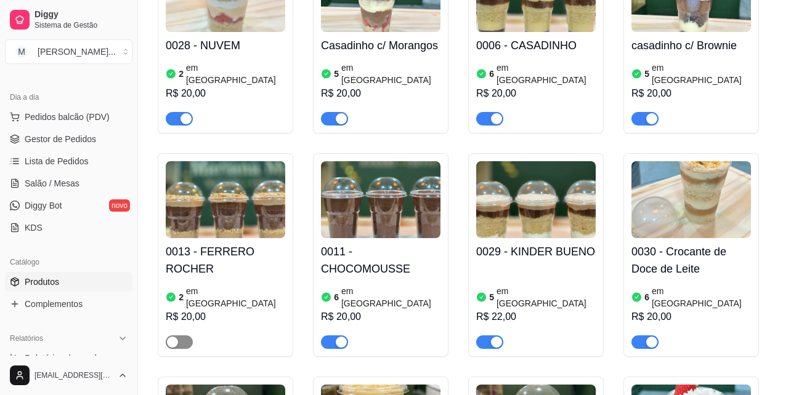
click at [186, 336] on span "button" at bounding box center [179, 343] width 27 height 14
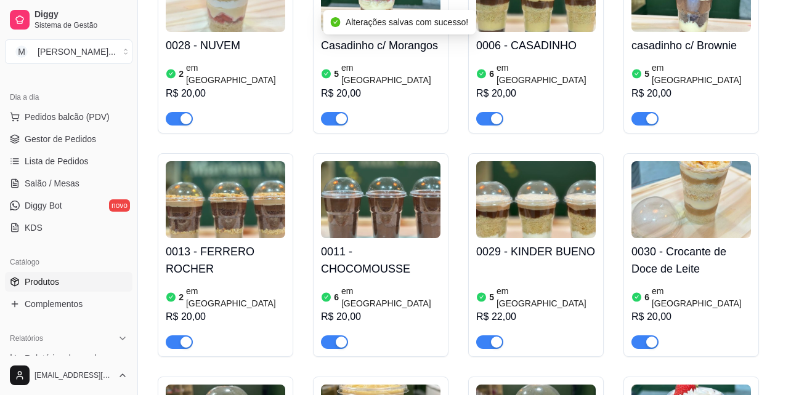
click at [204, 266] on h4 "0013 - FERRERO ROCHER" at bounding box center [225, 260] width 119 height 34
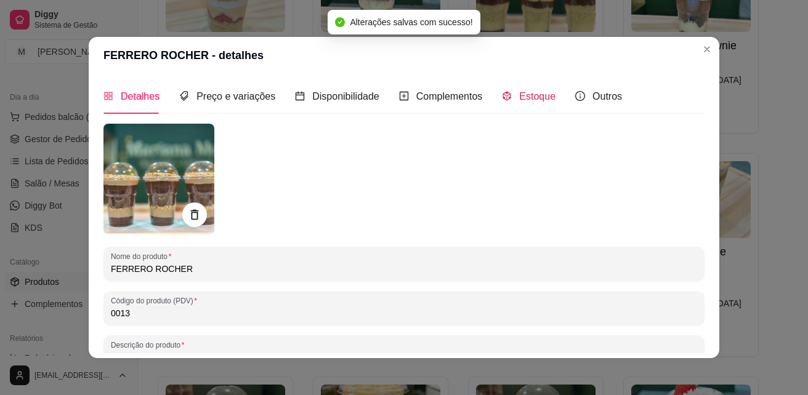
click at [531, 92] on span "Estoque" at bounding box center [537, 96] width 36 height 10
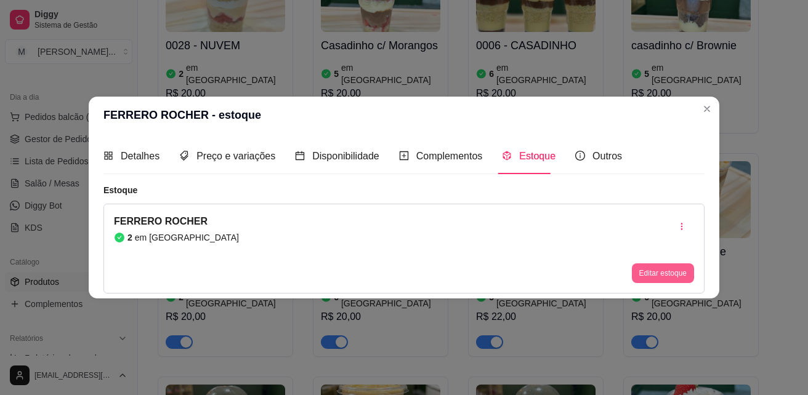
click at [686, 269] on button "Editar estoque" at bounding box center [663, 274] width 62 height 20
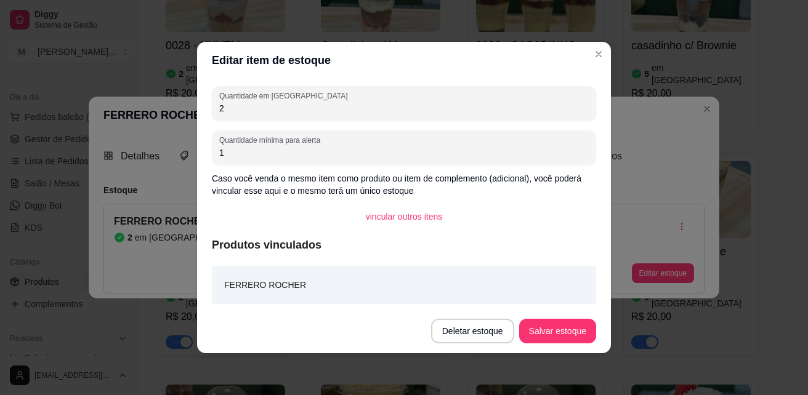
click at [248, 157] on input "1" at bounding box center [403, 153] width 369 height 12
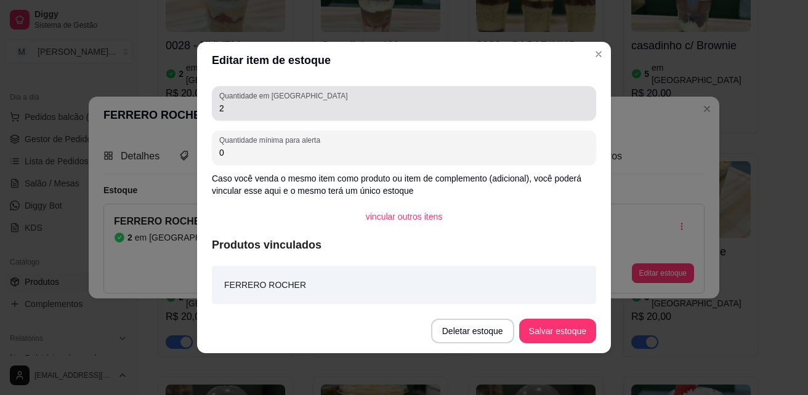
type input "0"
click at [268, 109] on input "2" at bounding box center [403, 108] width 369 height 12
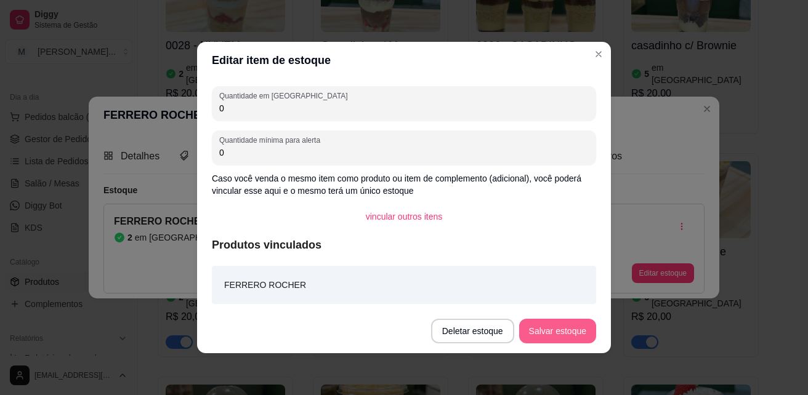
type input "0"
click at [537, 334] on button "Salvar estoque" at bounding box center [557, 331] width 77 height 25
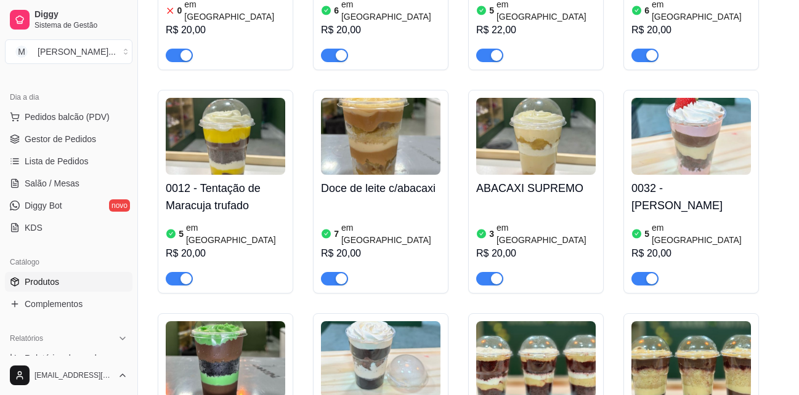
scroll to position [985, 0]
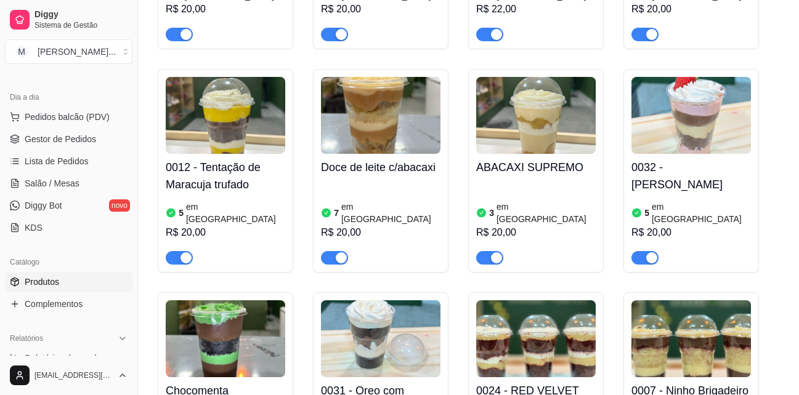
click at [706, 160] on h4 "0032 - [PERSON_NAME]" at bounding box center [690, 176] width 119 height 34
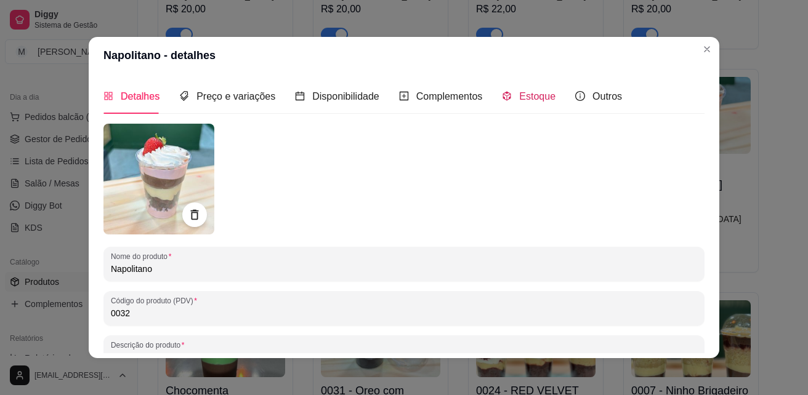
click at [530, 96] on span "Estoque" at bounding box center [537, 96] width 36 height 10
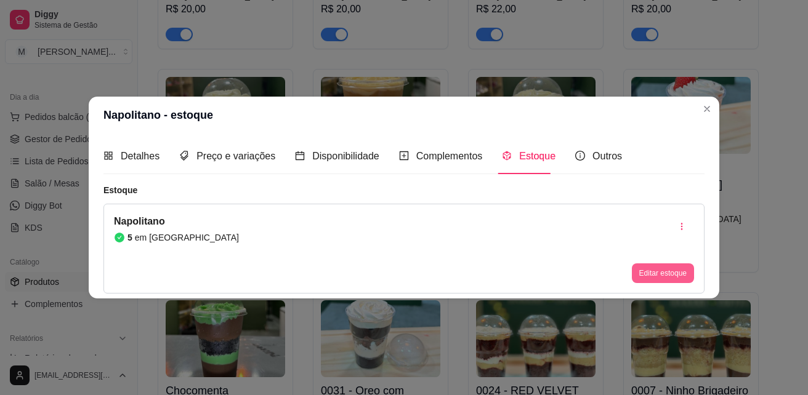
click at [666, 272] on button "Editar estoque" at bounding box center [663, 274] width 62 height 20
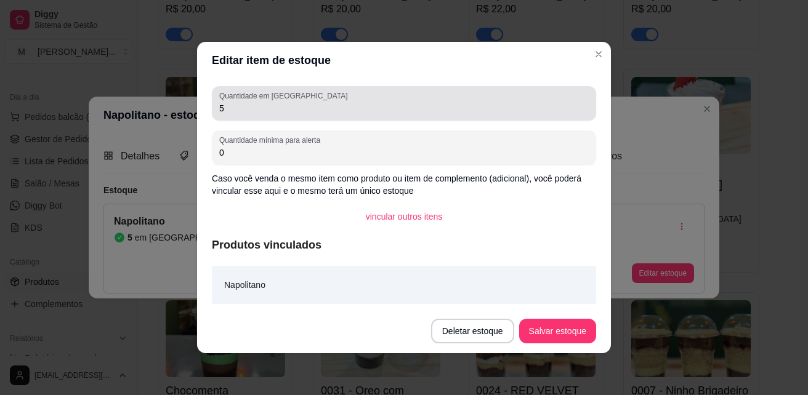
click at [311, 108] on input "5" at bounding box center [403, 108] width 369 height 12
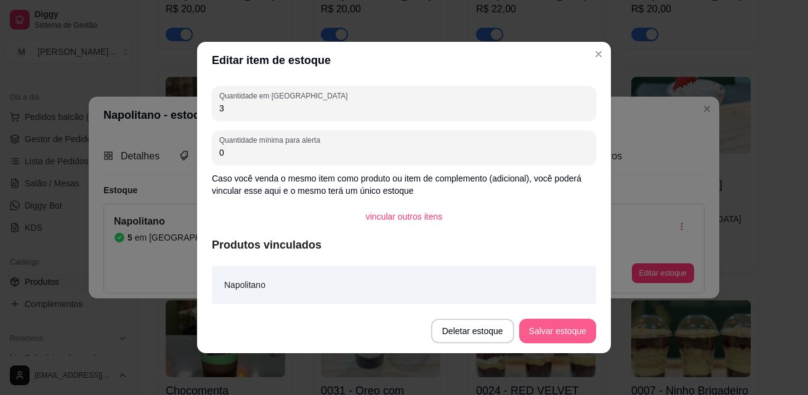
type input "3"
click at [549, 334] on button "Salvar estoque" at bounding box center [557, 331] width 77 height 25
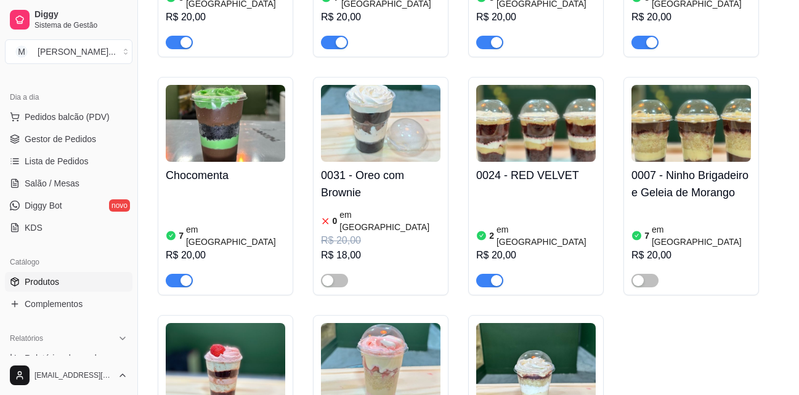
scroll to position [1231, 0]
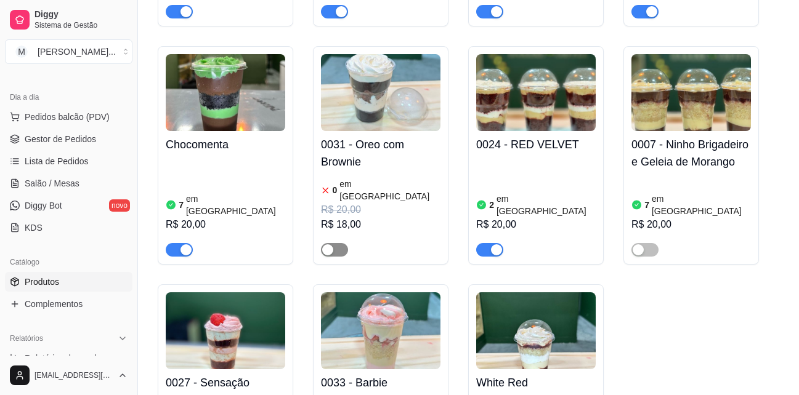
click at [336, 243] on span "button" at bounding box center [334, 250] width 27 height 14
click at [352, 136] on h4 "0031 - Oreo com Brownie" at bounding box center [380, 153] width 119 height 34
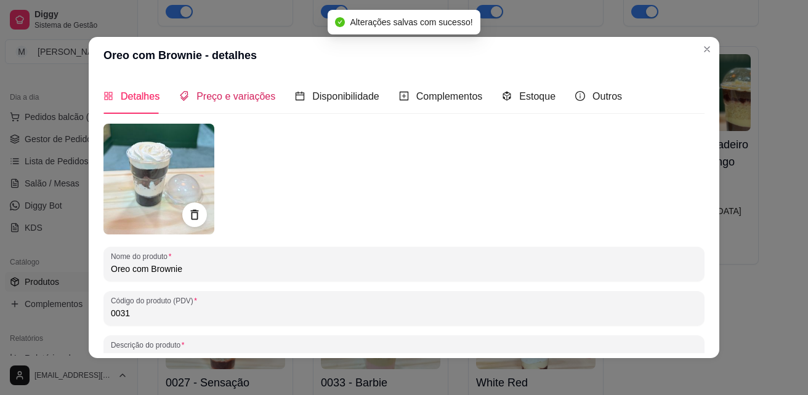
click at [207, 95] on span "Preço e variações" at bounding box center [235, 96] width 79 height 10
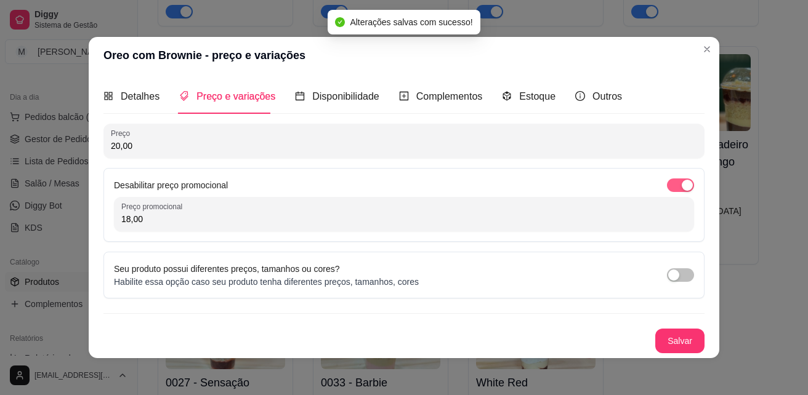
click at [674, 183] on span "button" at bounding box center [680, 186] width 27 height 14
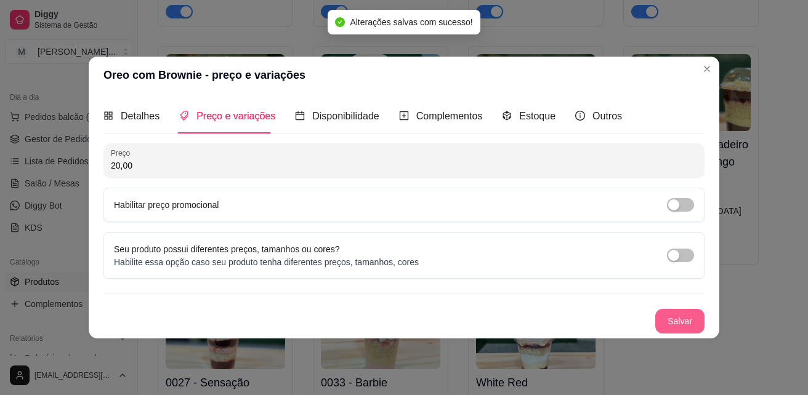
click at [680, 324] on button "Salvar" at bounding box center [679, 321] width 49 height 25
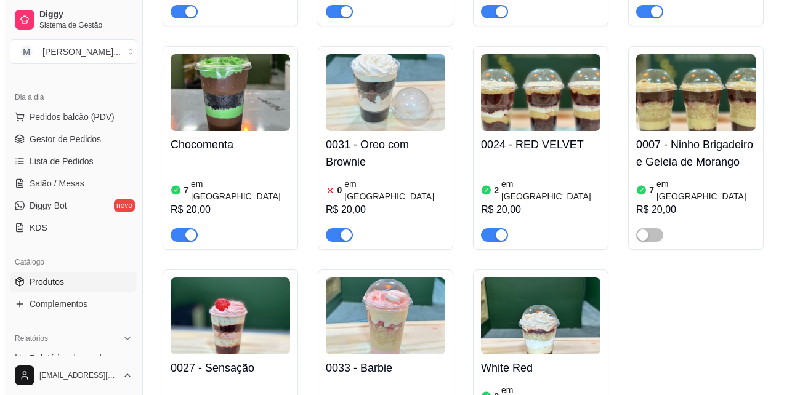
scroll to position [1293, 0]
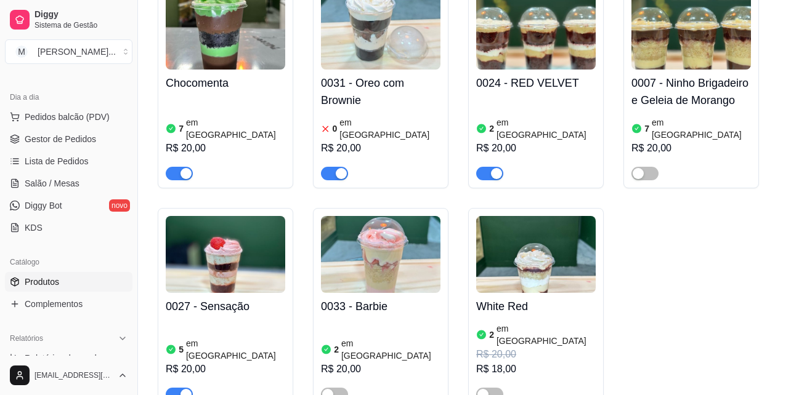
click at [224, 298] on h4 "0027 - Sensação" at bounding box center [225, 306] width 119 height 17
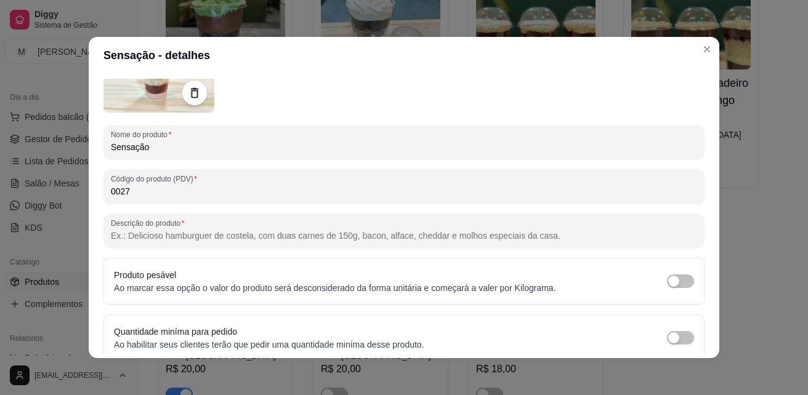
scroll to position [175, 0]
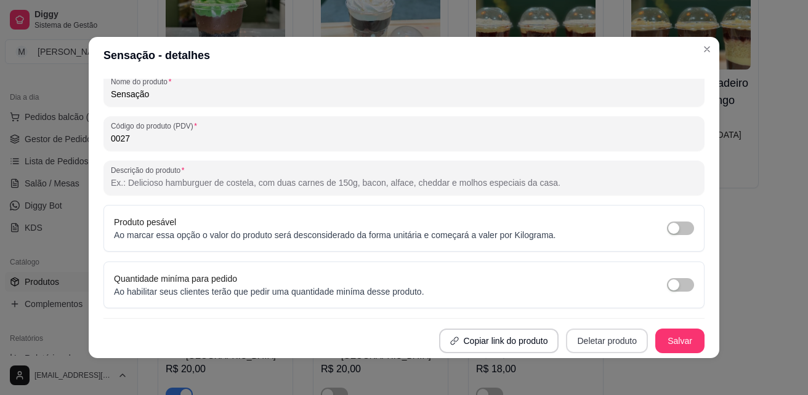
click at [613, 339] on button "Deletar produto" at bounding box center [607, 341] width 82 height 25
click at [609, 302] on button "Confirmar" at bounding box center [597, 306] width 46 height 19
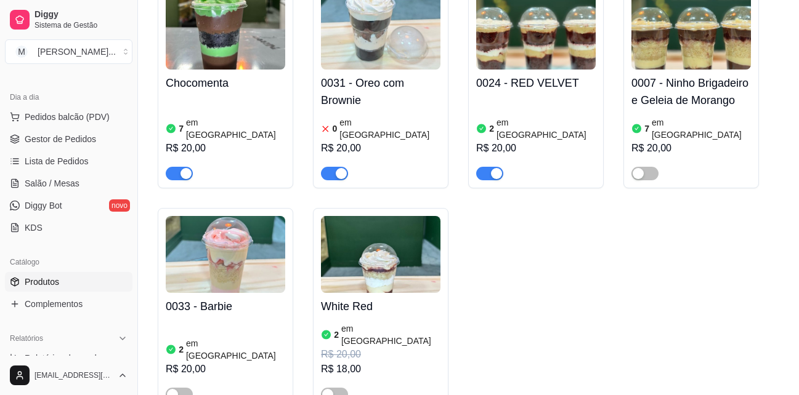
click at [349, 298] on h4 "White Red" at bounding box center [380, 306] width 119 height 17
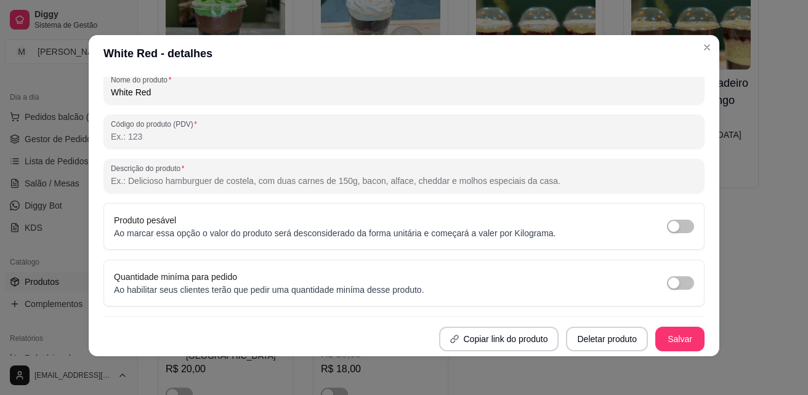
scroll to position [2, 0]
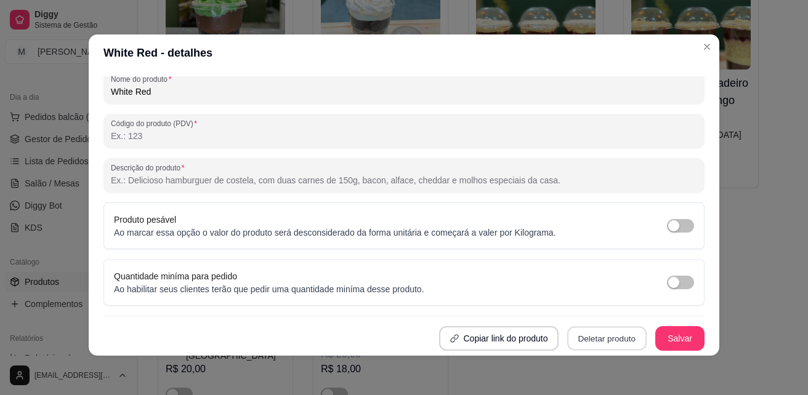
click at [574, 347] on button "Deletar produto" at bounding box center [606, 339] width 79 height 24
click at [582, 296] on button "Confirmar" at bounding box center [597, 303] width 46 height 19
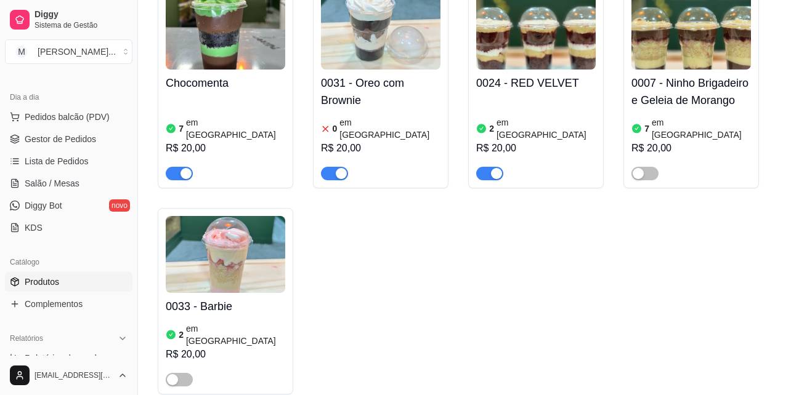
click at [224, 298] on h4 "0033 - Barbie" at bounding box center [225, 306] width 119 height 17
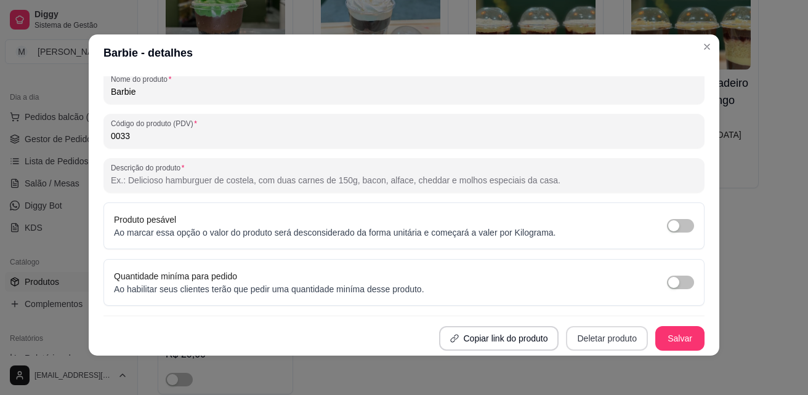
click at [610, 336] on button "Deletar produto" at bounding box center [607, 338] width 82 height 25
click at [605, 305] on button "Confirmar" at bounding box center [597, 303] width 46 height 19
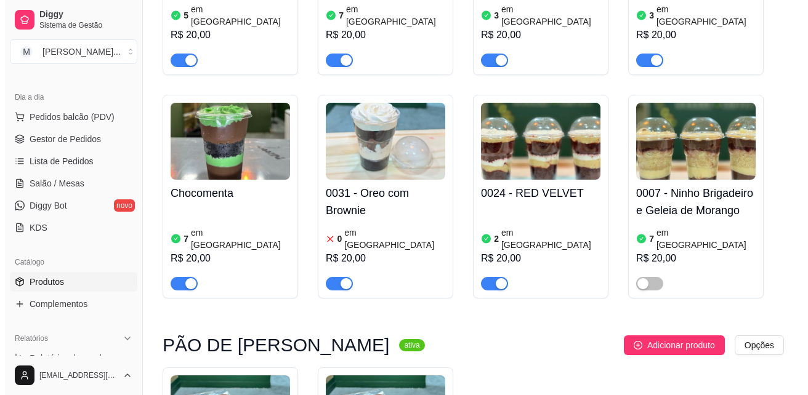
scroll to position [1170, 0]
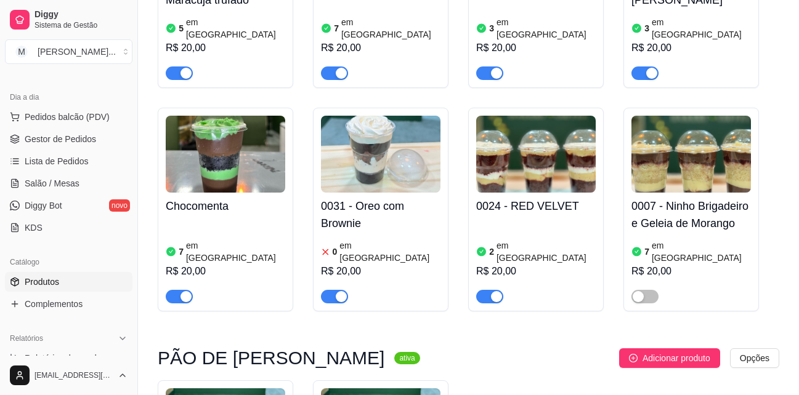
click at [693, 198] on h4 "0007 - Ninho Brigadeiro e Geleia de Morango" at bounding box center [690, 215] width 119 height 34
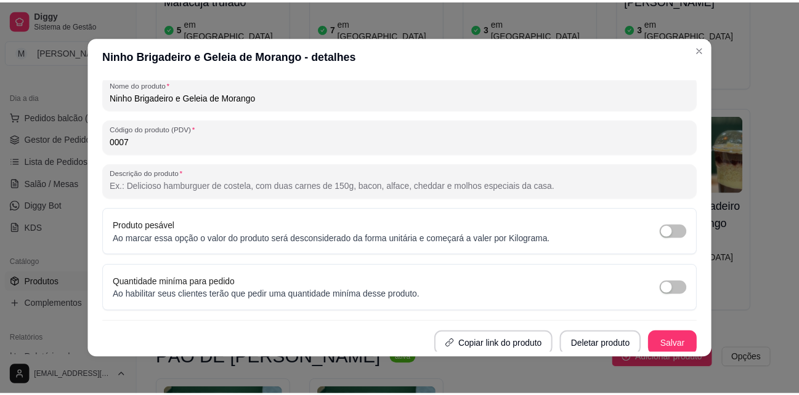
scroll to position [175, 0]
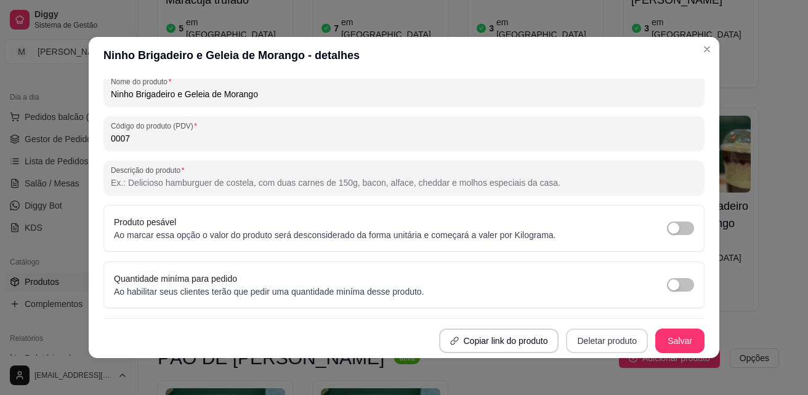
click at [595, 339] on button "Deletar produto" at bounding box center [607, 341] width 82 height 25
click at [609, 307] on button "Confirmar" at bounding box center [597, 306] width 46 height 19
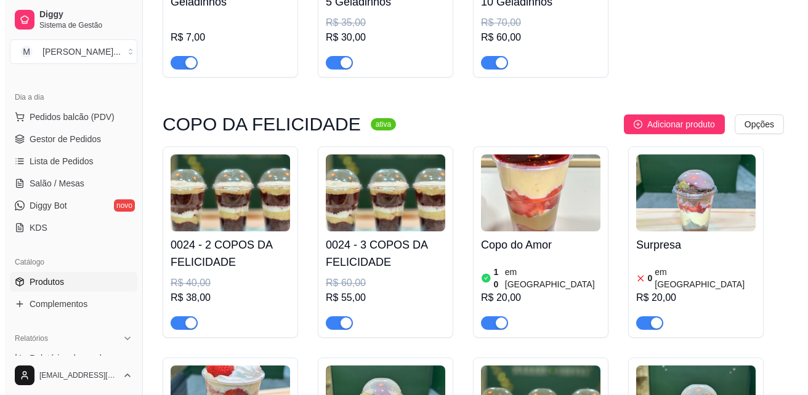
scroll to position [246, 0]
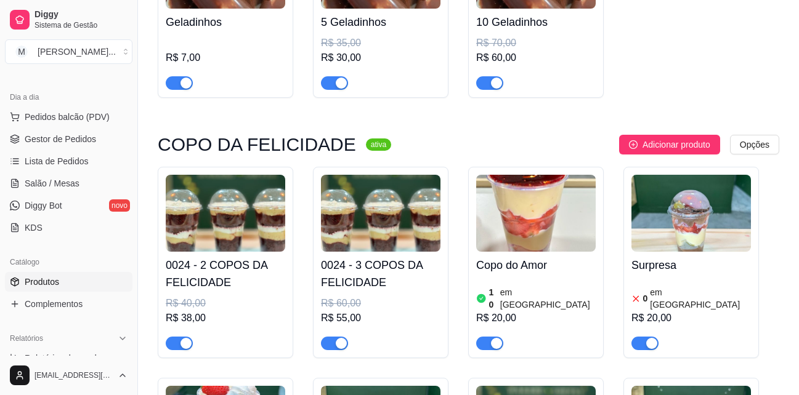
click at [203, 273] on h4 "0024 - 2 COPOS DA FELICIDADE" at bounding box center [225, 274] width 119 height 34
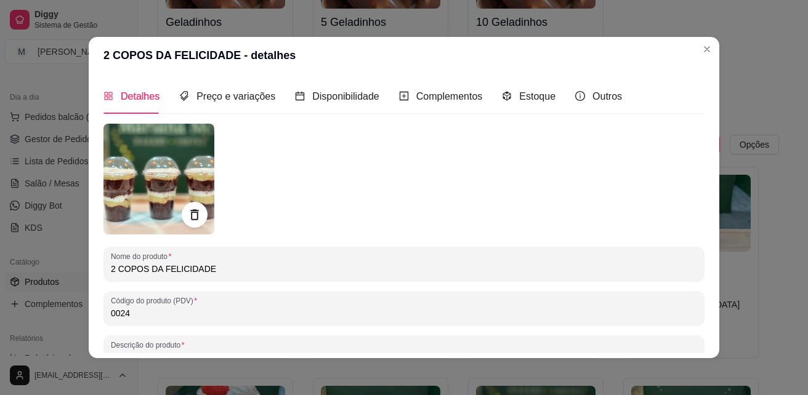
click at [187, 214] on icon at bounding box center [194, 215] width 14 height 14
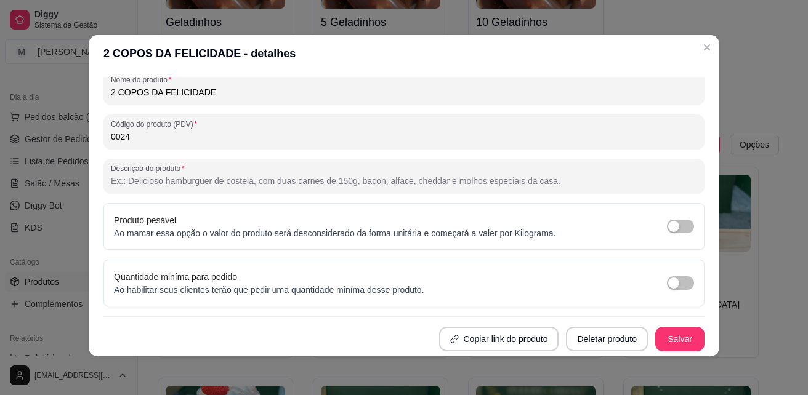
scroll to position [2, 0]
click at [683, 335] on button "Salvar" at bounding box center [679, 338] width 49 height 25
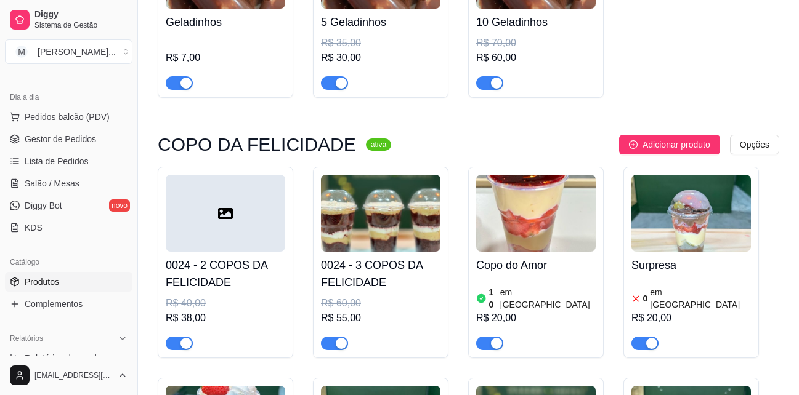
click at [383, 266] on h4 "0024 - 3 COPOS DA FELICIDADE" at bounding box center [380, 274] width 119 height 34
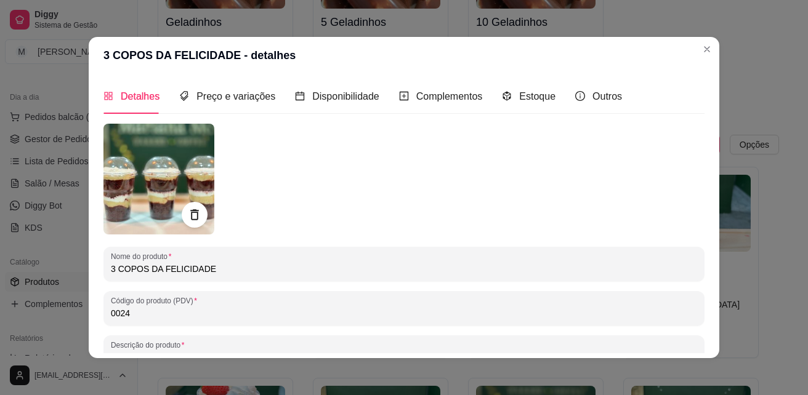
click at [192, 215] on icon at bounding box center [194, 215] width 14 height 14
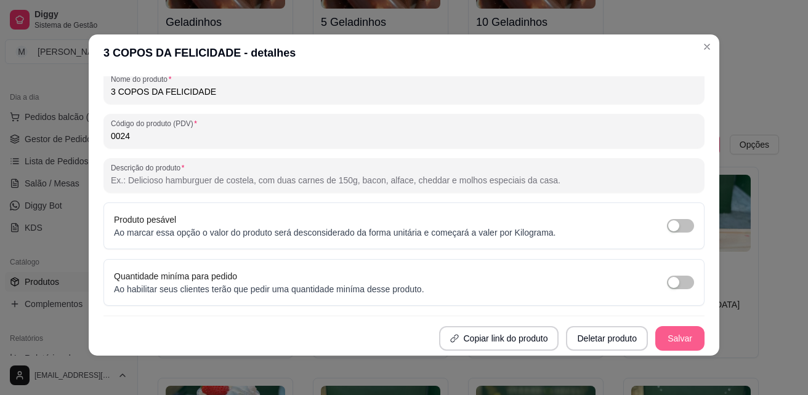
click at [671, 341] on button "Salvar" at bounding box center [679, 338] width 49 height 25
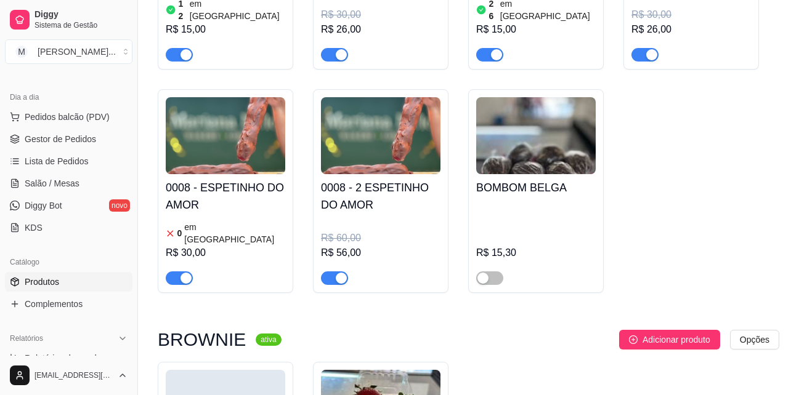
scroll to position [1970, 0]
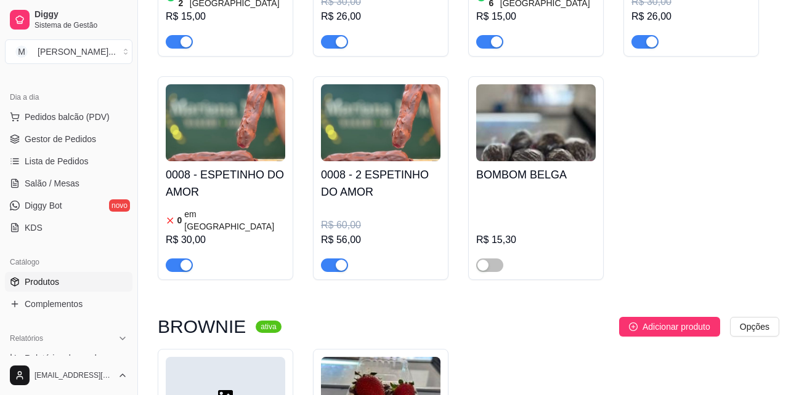
click at [227, 166] on h4 "0008 - ESPETINHO DO AMOR" at bounding box center [225, 183] width 119 height 34
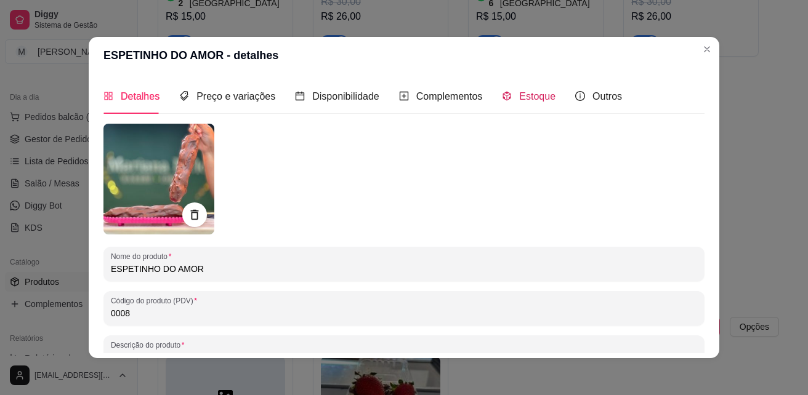
click at [545, 96] on span "Estoque" at bounding box center [537, 96] width 36 height 10
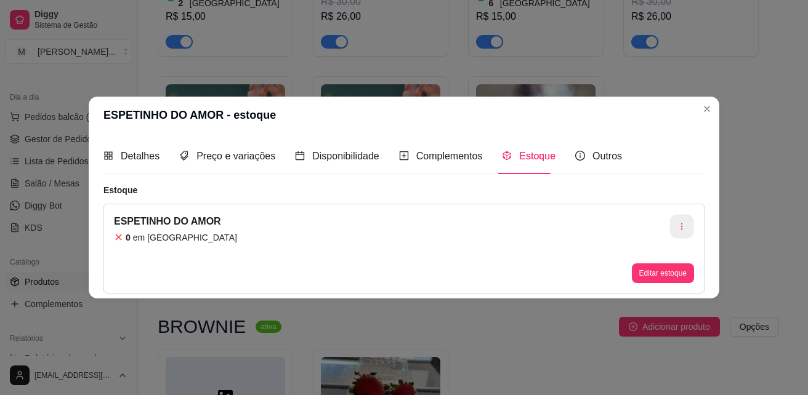
click at [686, 221] on button "button" at bounding box center [682, 226] width 24 height 24
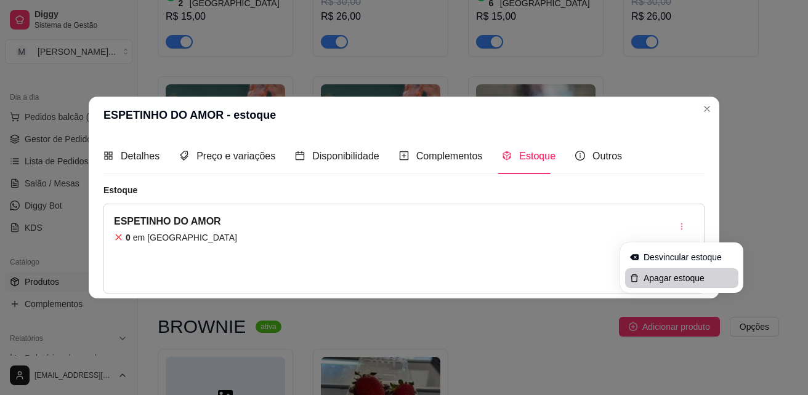
click at [684, 283] on span "Apagar estoque" at bounding box center [688, 278] width 90 height 12
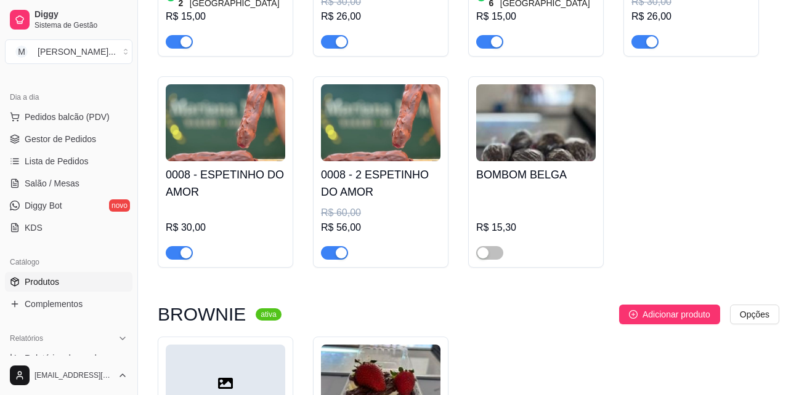
click at [709, 127] on div "0005 - Bombom De Morango 12 em estoque R$ 15,00 0005 - 2 Bombom De Morango R$ 3…" at bounding box center [468, 60] width 621 height 415
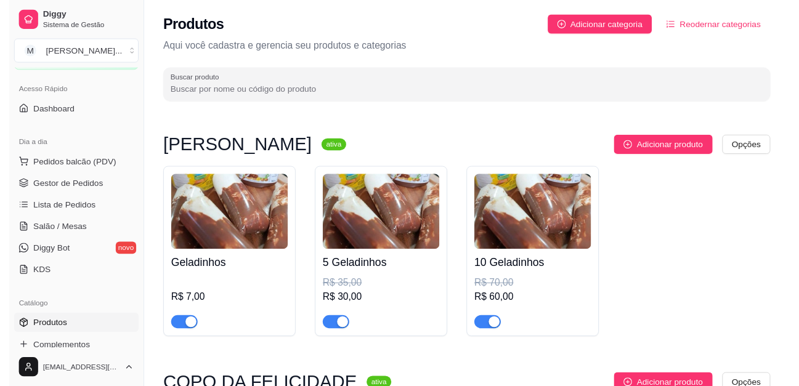
scroll to position [0, 0]
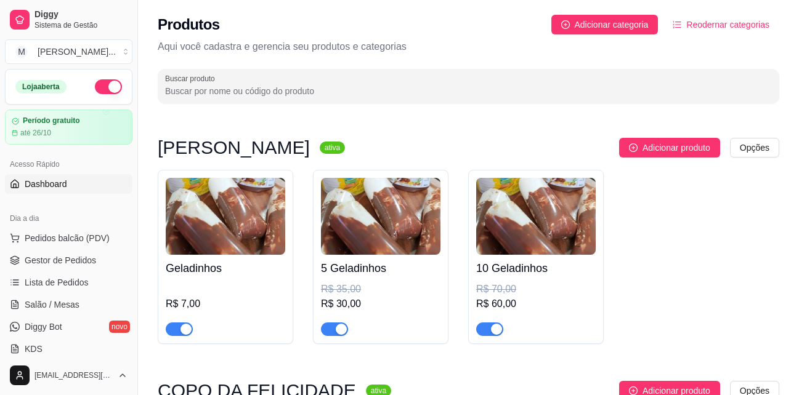
click at [48, 185] on span "Dashboard" at bounding box center [46, 184] width 42 height 12
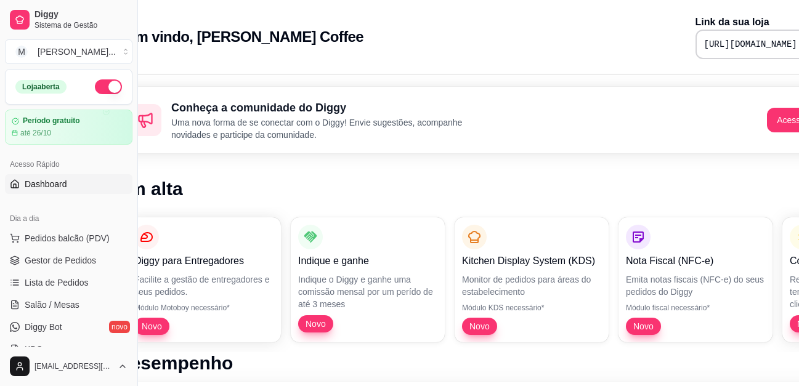
scroll to position [0, 89]
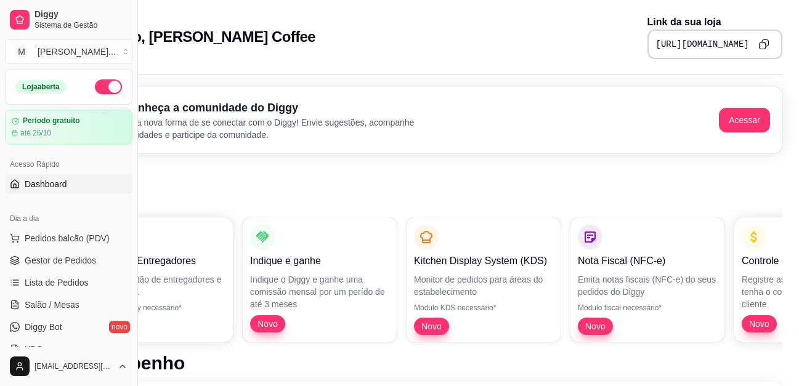
click at [762, 40] on icon "Copy to clipboard" at bounding box center [765, 43] width 7 height 7
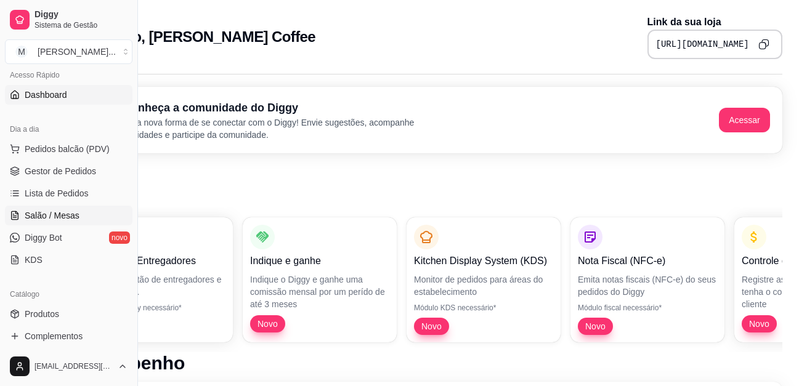
scroll to position [185, 0]
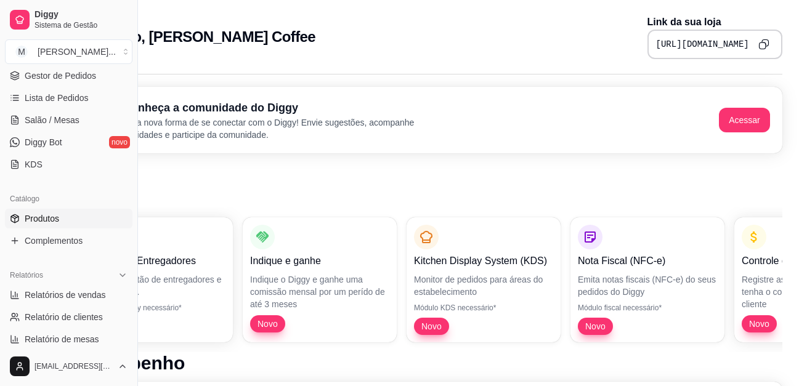
click at [60, 220] on link "Produtos" at bounding box center [68, 219] width 127 height 20
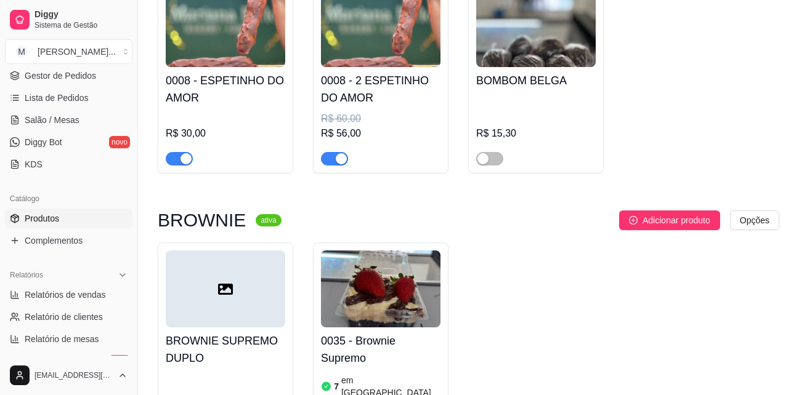
scroll to position [2094, 0]
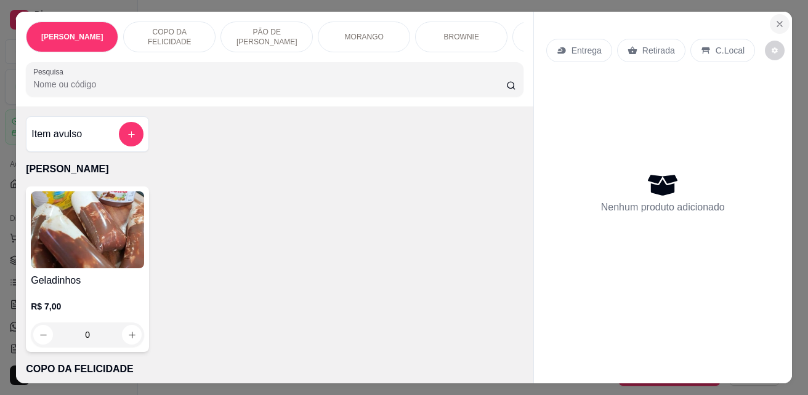
click at [779, 19] on icon "Close" at bounding box center [780, 24] width 10 height 10
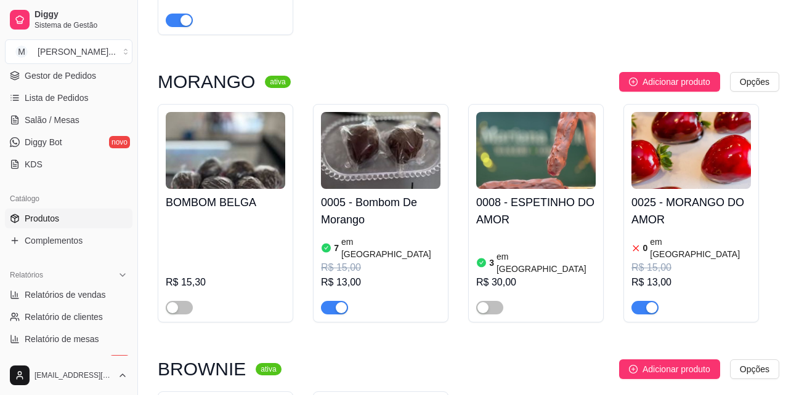
scroll to position [1909, 0]
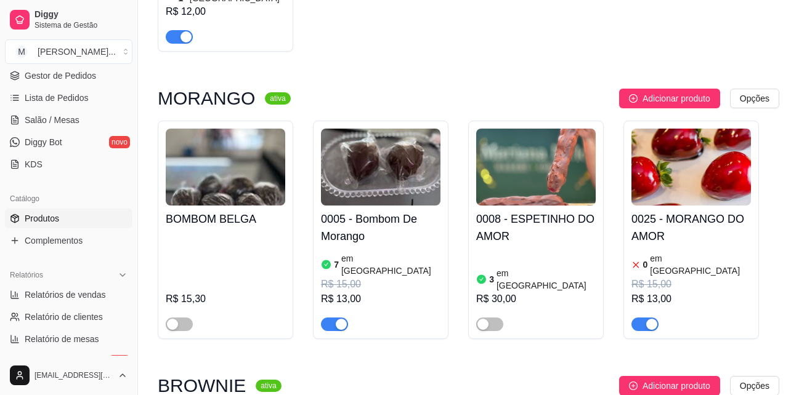
click at [670, 211] on h4 "0025 - MORANGO DO AMOR" at bounding box center [690, 228] width 119 height 34
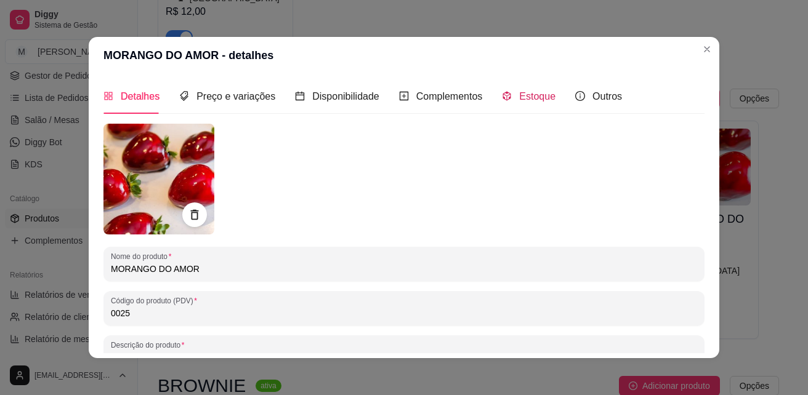
click at [544, 100] on span "Estoque" at bounding box center [537, 96] width 36 height 10
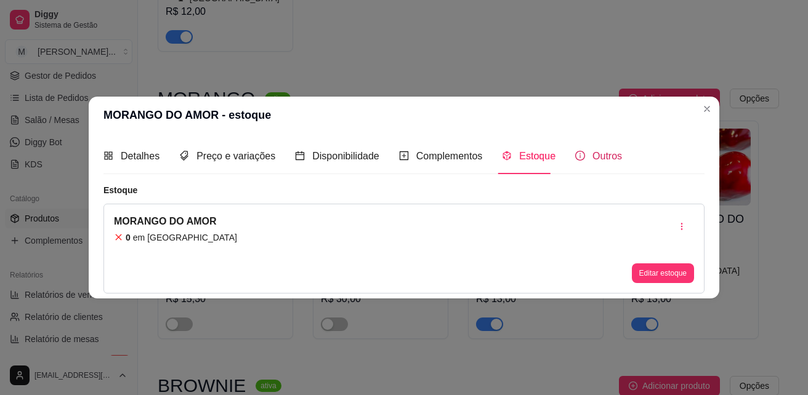
click at [592, 155] on span "Outros" at bounding box center [607, 156] width 30 height 10
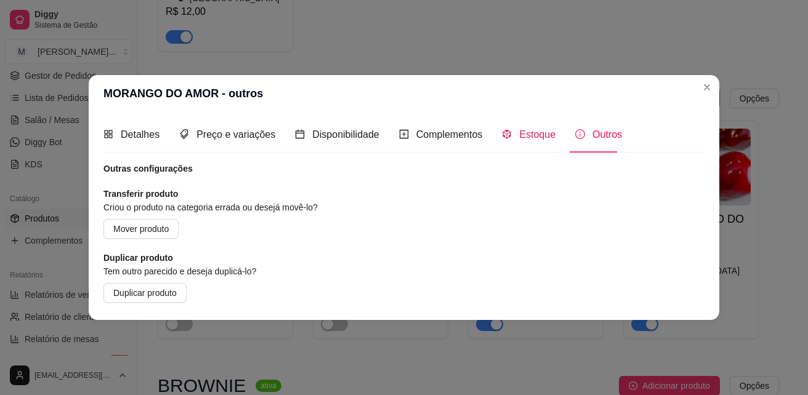
click at [519, 135] on span "Estoque" at bounding box center [537, 134] width 36 height 10
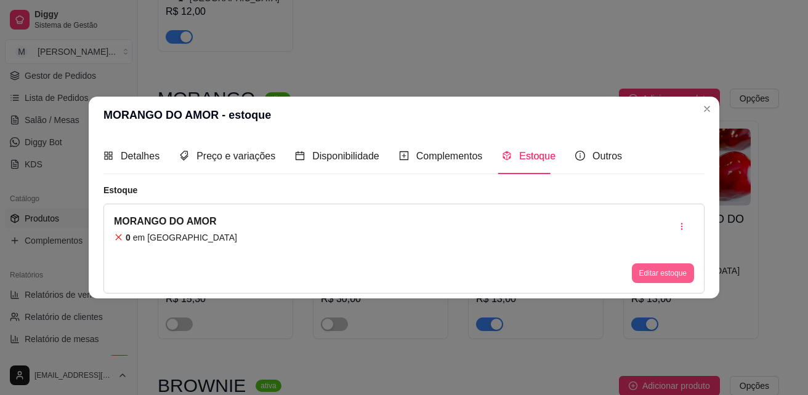
click at [664, 272] on button "Editar estoque" at bounding box center [663, 274] width 62 height 20
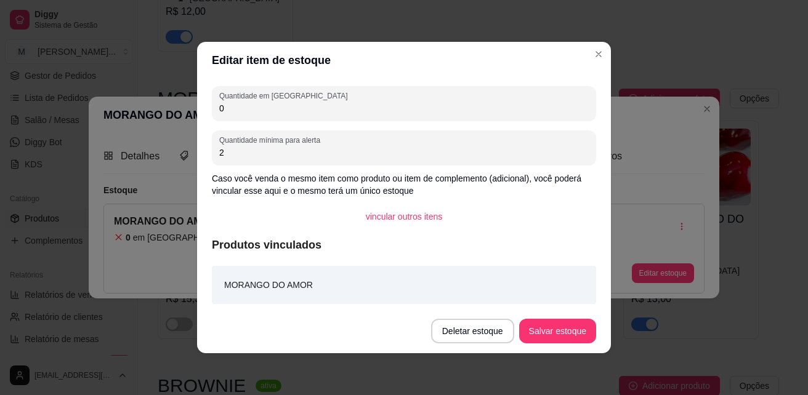
click at [254, 111] on input "0" at bounding box center [403, 108] width 369 height 12
type input "30"
click at [561, 329] on button "Salvar estoque" at bounding box center [557, 332] width 75 height 24
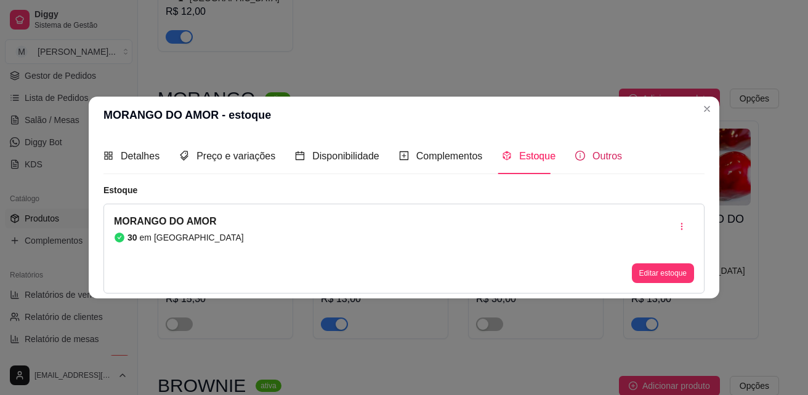
click at [592, 158] on span "Outros" at bounding box center [607, 156] width 30 height 10
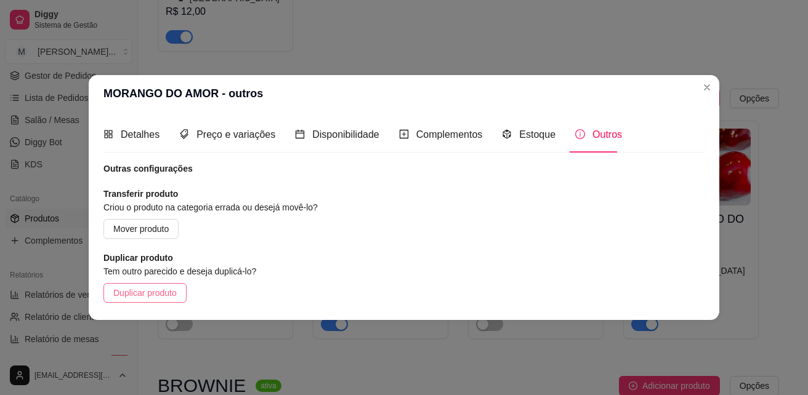
click at [135, 292] on span "Duplicar produto" at bounding box center [144, 293] width 63 height 14
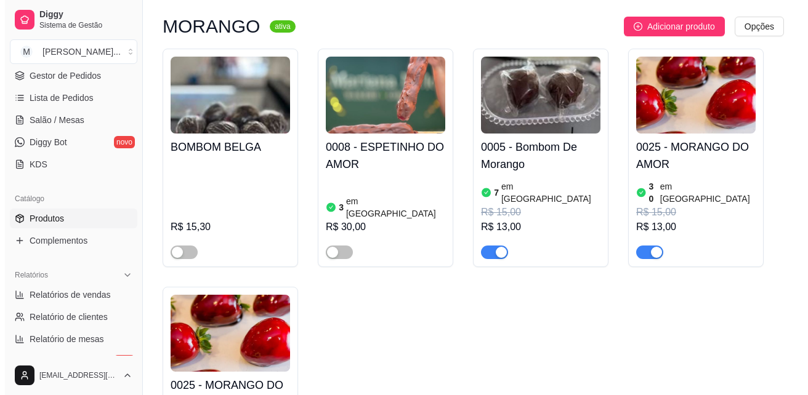
scroll to position [2032, 0]
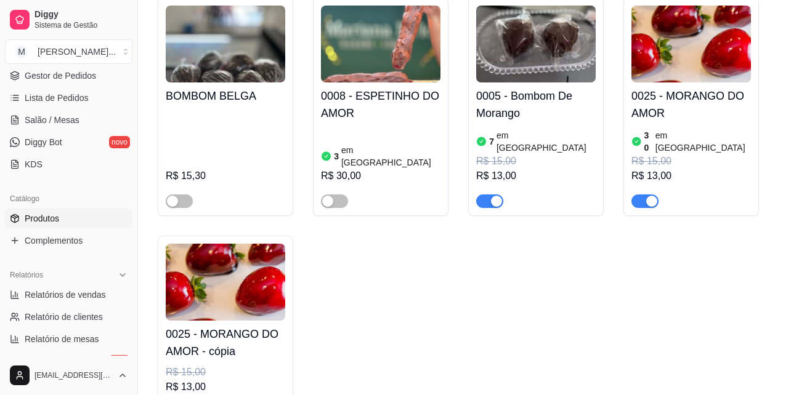
click at [204, 326] on h4 "0025 - MORANGO DO AMOR - cópia" at bounding box center [225, 343] width 119 height 34
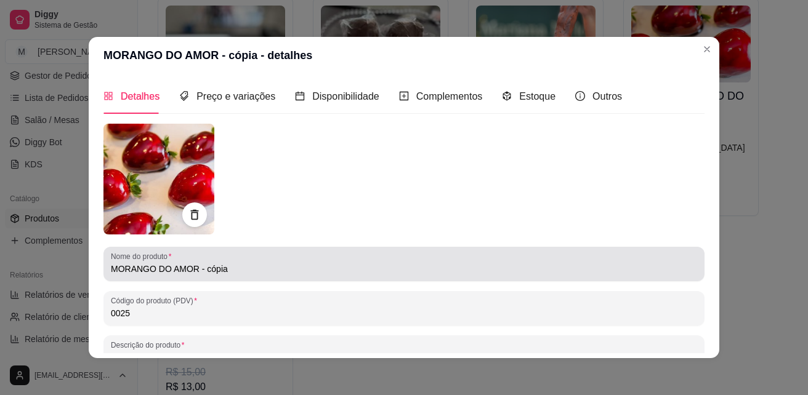
click at [235, 272] on input "MORANGO DO AMOR - cópia" at bounding box center [404, 269] width 586 height 12
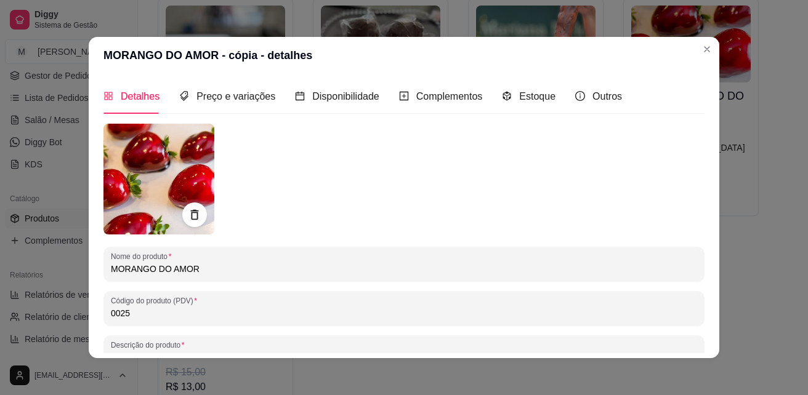
click at [111, 268] on input "MORANGO DO AMOR" at bounding box center [404, 269] width 586 height 12
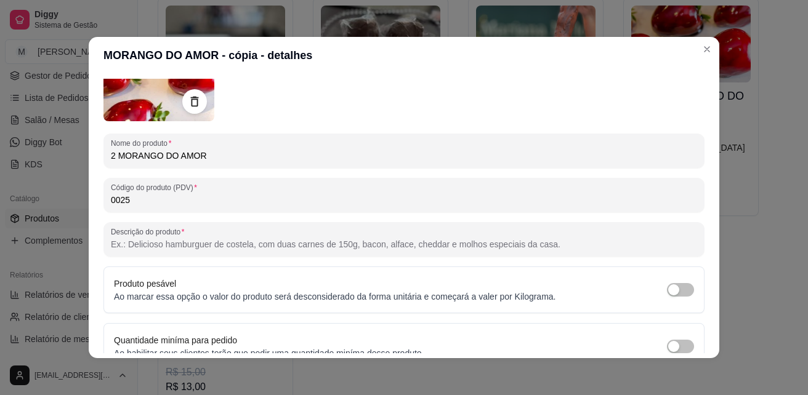
scroll to position [175, 0]
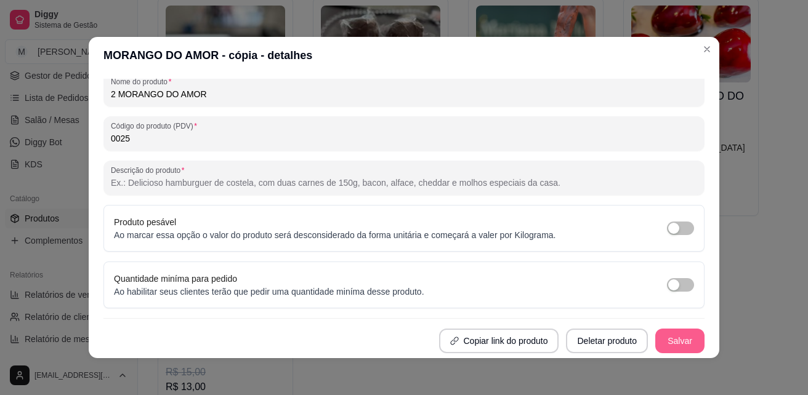
type input "2 MORANGO DO AMOR"
click at [661, 345] on button "Salvar" at bounding box center [679, 341] width 49 height 25
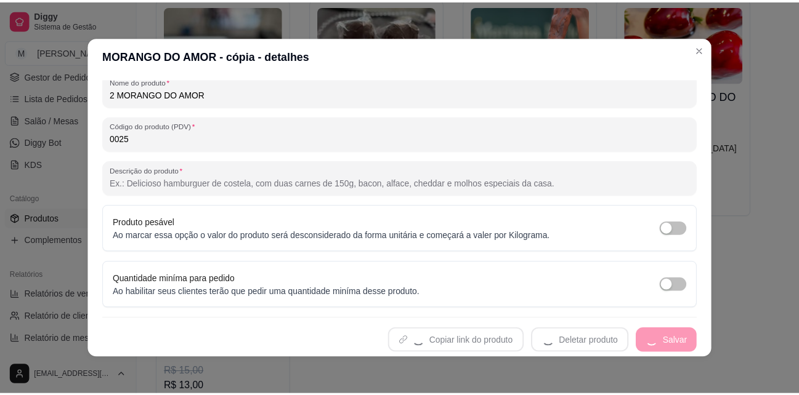
scroll to position [0, 0]
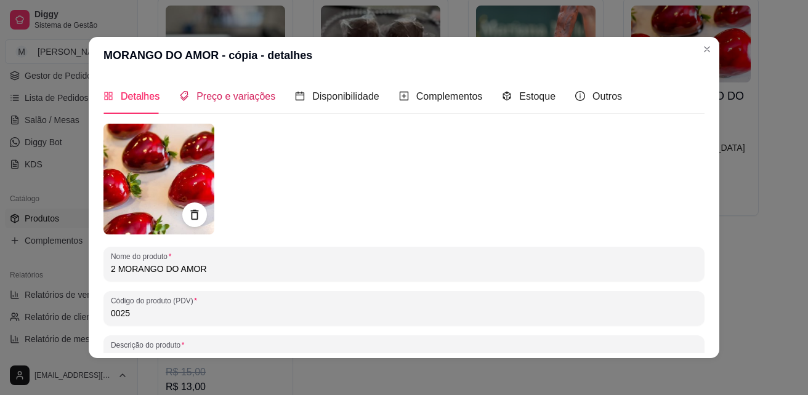
click at [243, 97] on span "Preço e variações" at bounding box center [235, 96] width 79 height 10
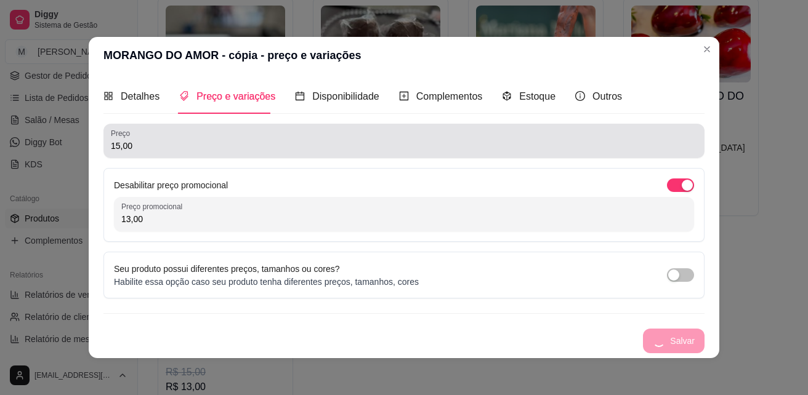
click at [257, 153] on div "15,00" at bounding box center [404, 141] width 586 height 25
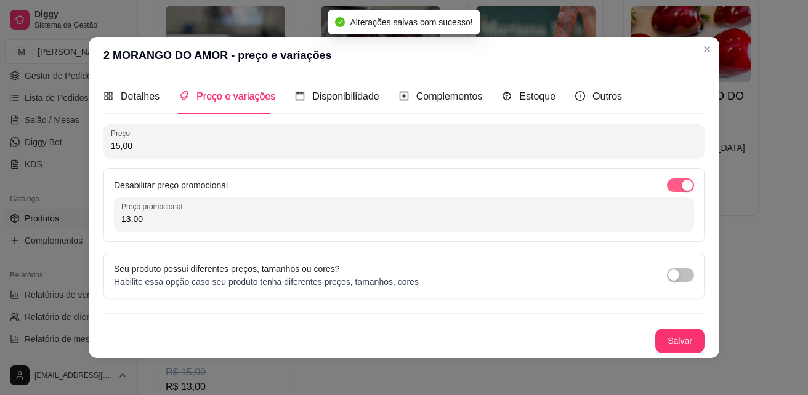
click at [682, 186] on div "button" at bounding box center [687, 185] width 11 height 11
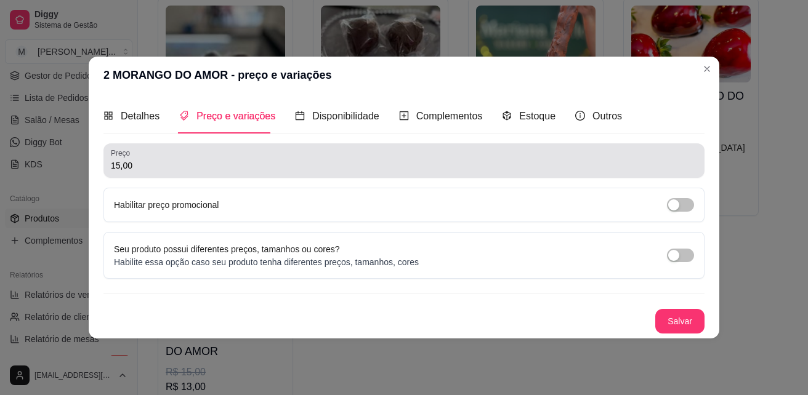
click at [669, 167] on input "15,00" at bounding box center [404, 165] width 586 height 12
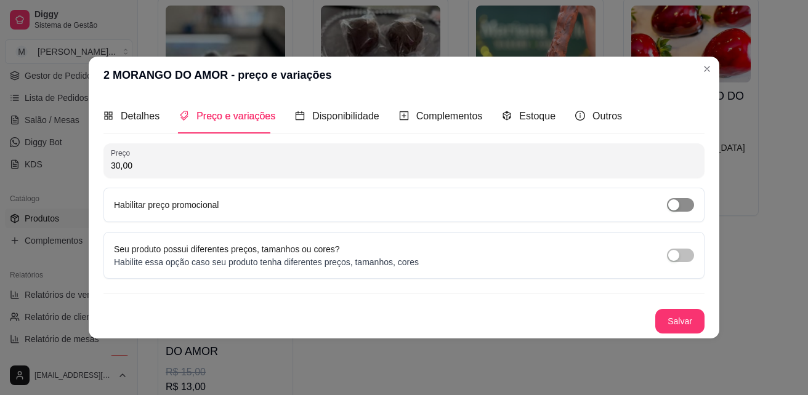
type input "30,00"
click at [675, 203] on div "button" at bounding box center [673, 205] width 11 height 11
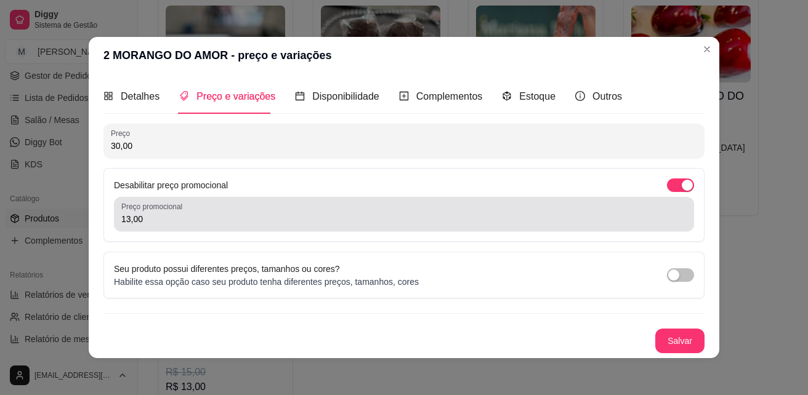
click at [618, 223] on input "13,00" at bounding box center [403, 219] width 565 height 12
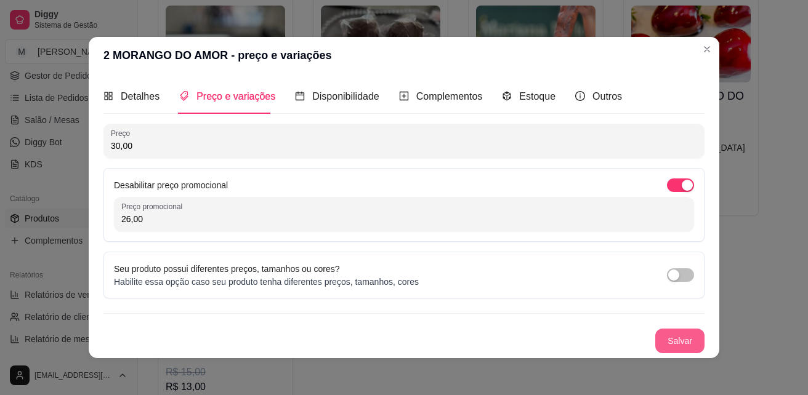
type input "26,00"
click at [673, 339] on button "Salvar" at bounding box center [680, 341] width 48 height 24
click at [686, 344] on button "Salvar" at bounding box center [679, 341] width 49 height 25
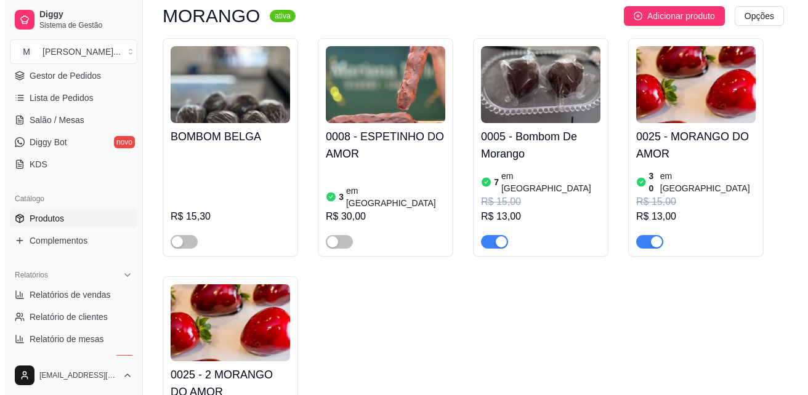
scroll to position [1970, 0]
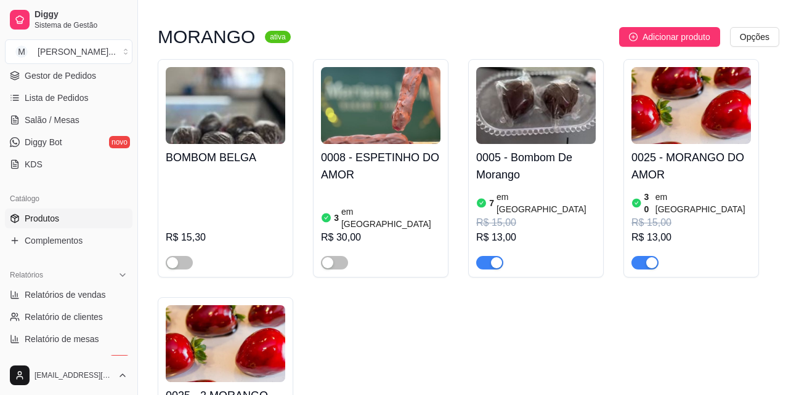
click at [678, 149] on h4 "0025 - MORANGO DO AMOR" at bounding box center [690, 166] width 119 height 34
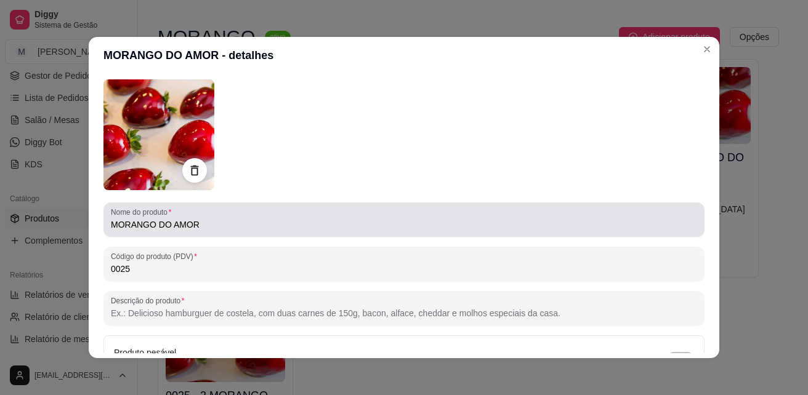
scroll to position [0, 0]
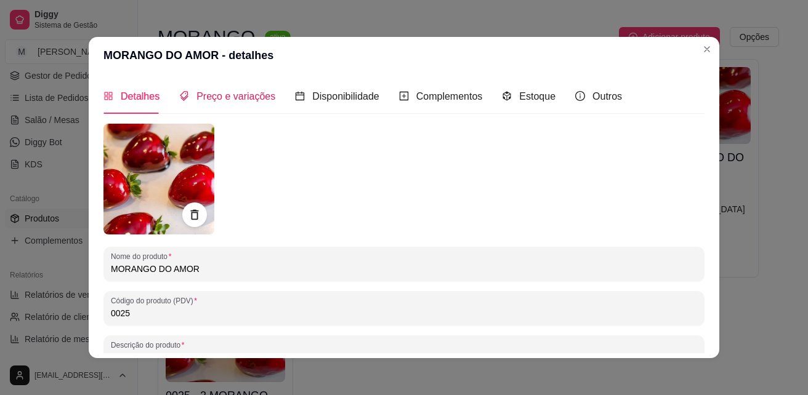
click at [235, 100] on span "Preço e variações" at bounding box center [235, 96] width 79 height 10
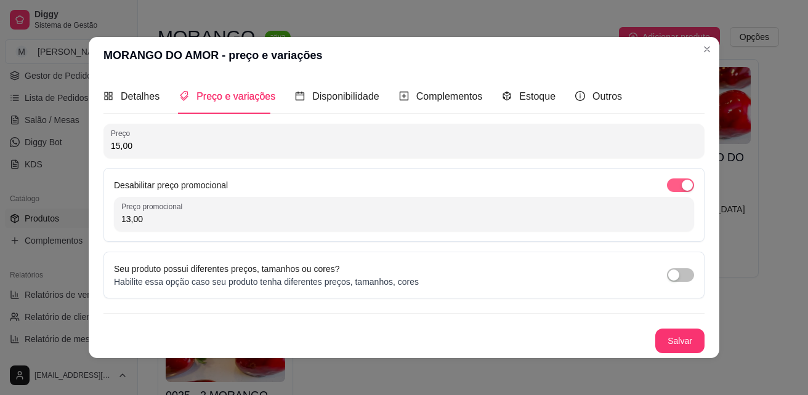
click at [683, 183] on div "button" at bounding box center [687, 185] width 11 height 11
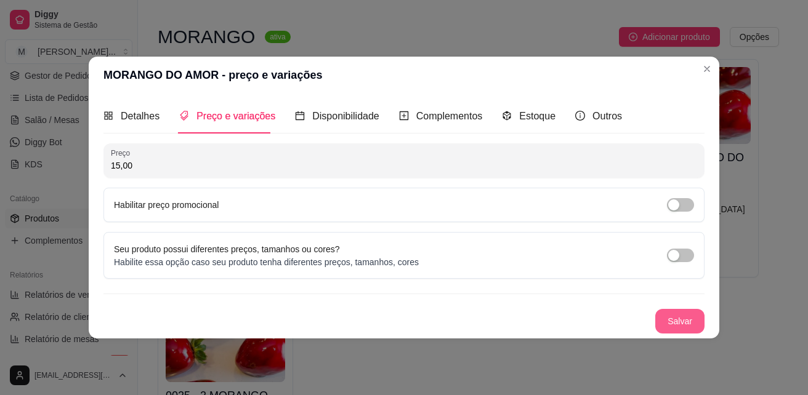
click at [687, 324] on button "Salvar" at bounding box center [679, 321] width 49 height 25
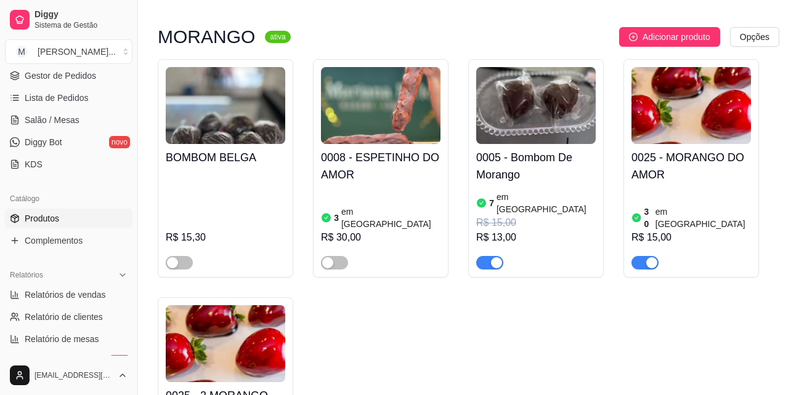
click at [528, 149] on h4 "0005 - Bombom De Morango" at bounding box center [535, 166] width 119 height 34
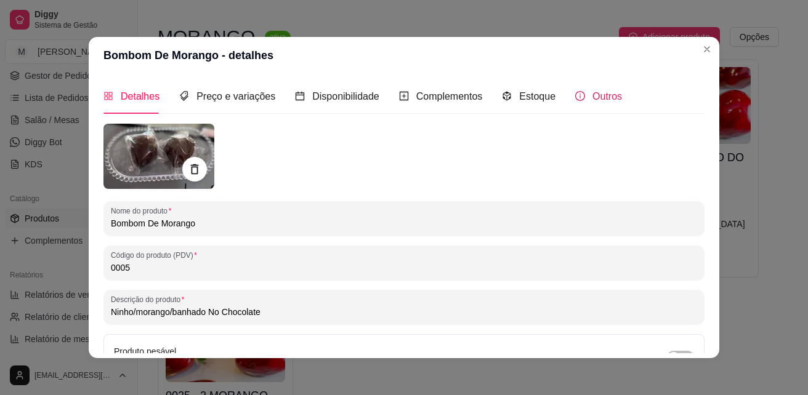
click at [592, 91] on span "Outros" at bounding box center [607, 96] width 30 height 10
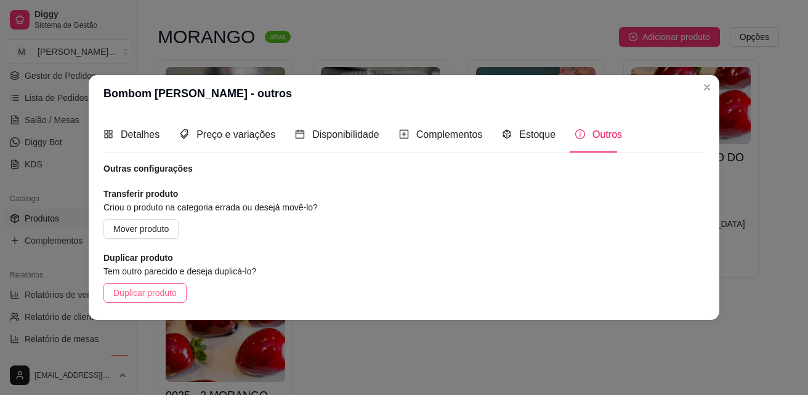
click at [165, 288] on span "Duplicar produto" at bounding box center [144, 293] width 63 height 14
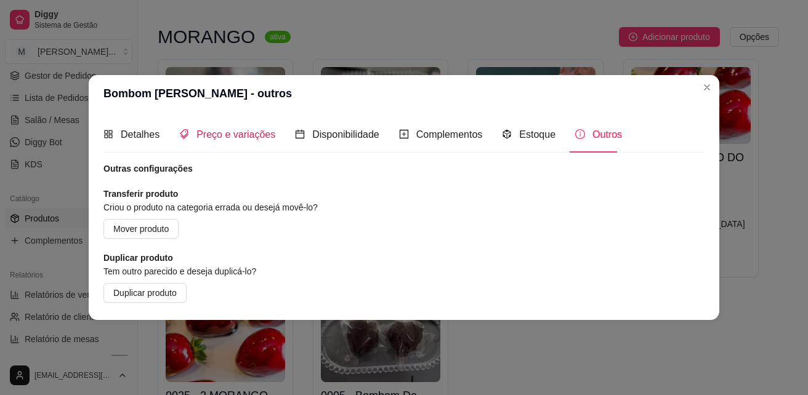
click at [253, 138] on span "Preço e variações" at bounding box center [235, 134] width 79 height 10
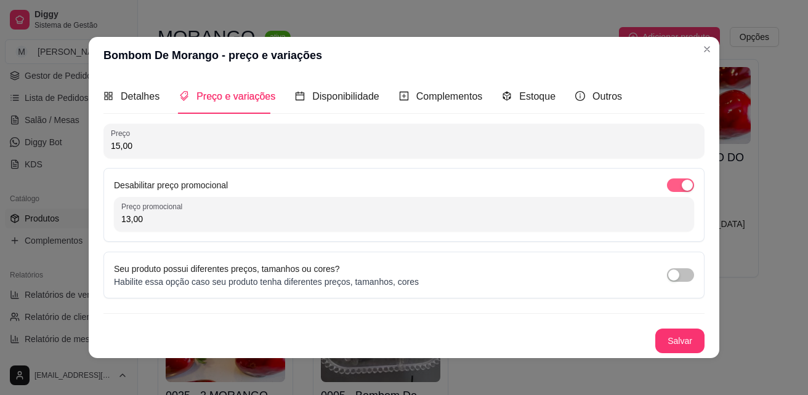
click at [674, 184] on span "button" at bounding box center [680, 186] width 27 height 14
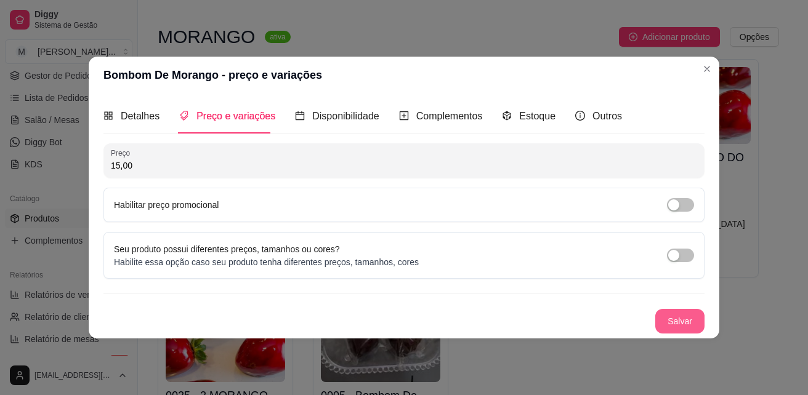
click at [678, 325] on button "Salvar" at bounding box center [679, 321] width 49 height 25
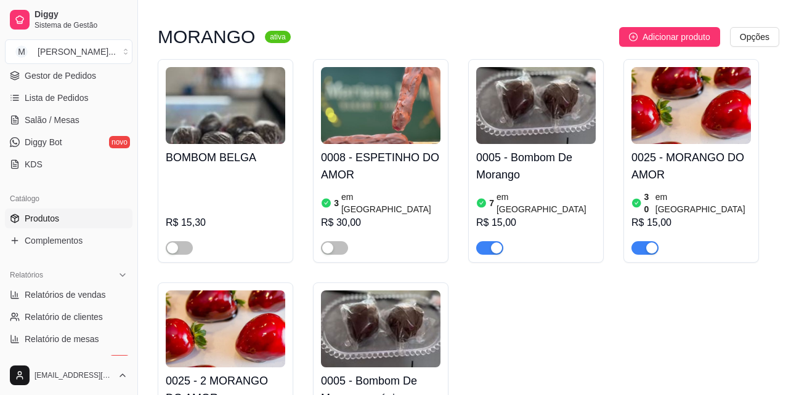
click at [384, 373] on h4 "0005 - Bombom De Morango - cópia" at bounding box center [380, 390] width 119 height 34
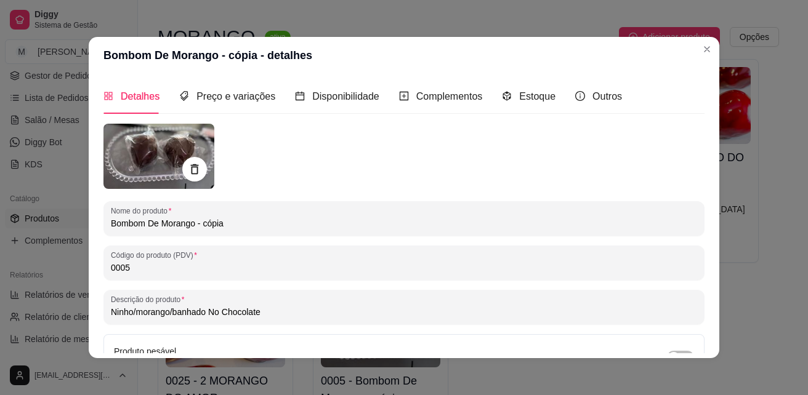
click at [248, 225] on input "Bombom De Morango - cópia" at bounding box center [404, 223] width 586 height 12
click at [103, 221] on div "Nome do produto Bombom De Morango" at bounding box center [403, 218] width 601 height 34
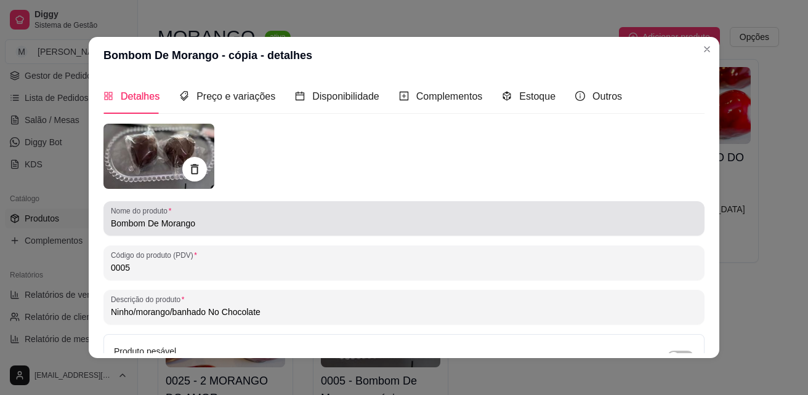
click at [103, 225] on div "Nome do produto Bombom De Morango" at bounding box center [403, 218] width 601 height 34
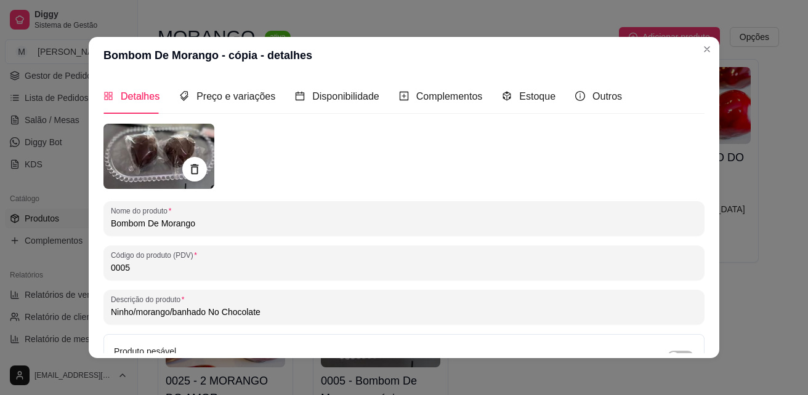
click at [111, 225] on input "Bombom De Morango" at bounding box center [404, 223] width 586 height 12
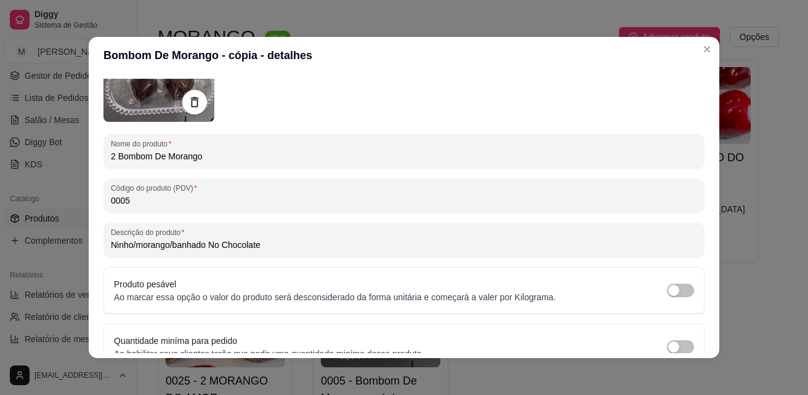
scroll to position [129, 0]
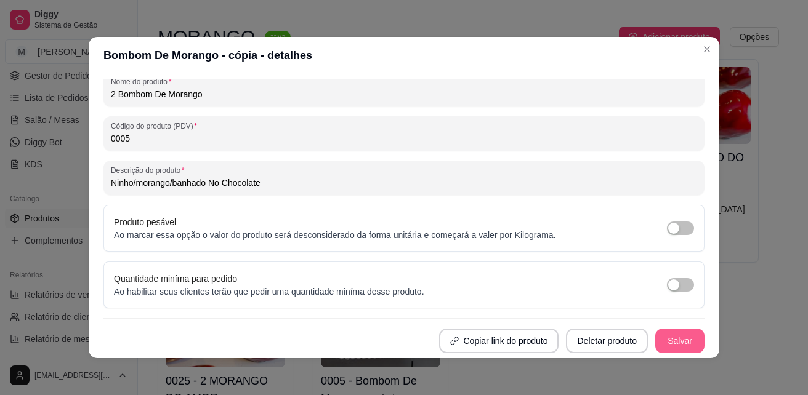
type input "2 Bombom De Morango"
click at [669, 339] on button "Salvar" at bounding box center [679, 341] width 49 height 25
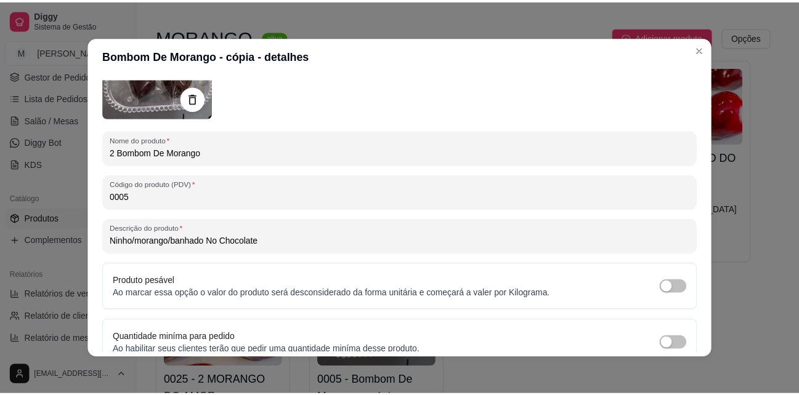
scroll to position [0, 0]
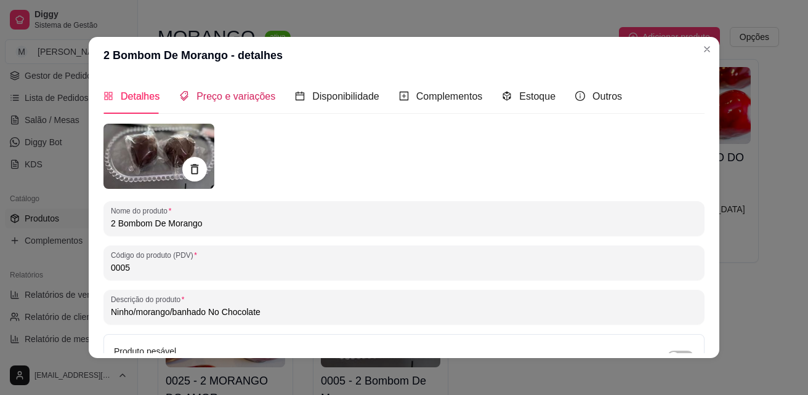
click at [235, 100] on span "Preço e variações" at bounding box center [235, 96] width 79 height 10
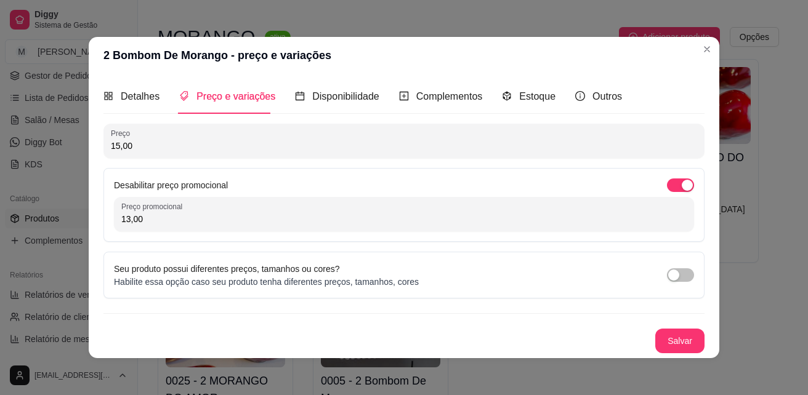
click at [644, 146] on input "15,00" at bounding box center [404, 146] width 586 height 12
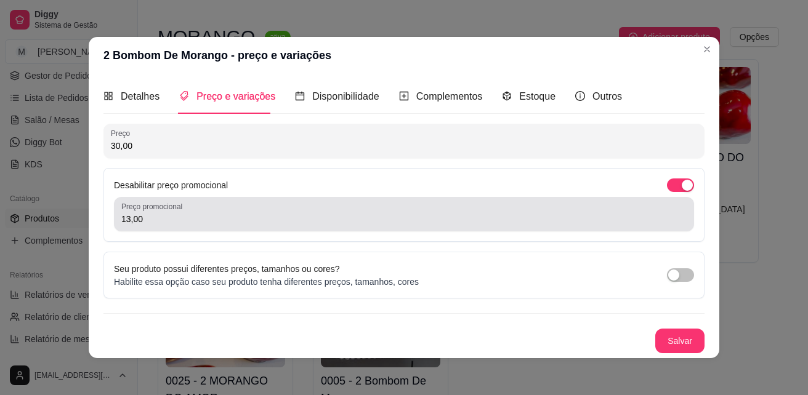
type input "30,00"
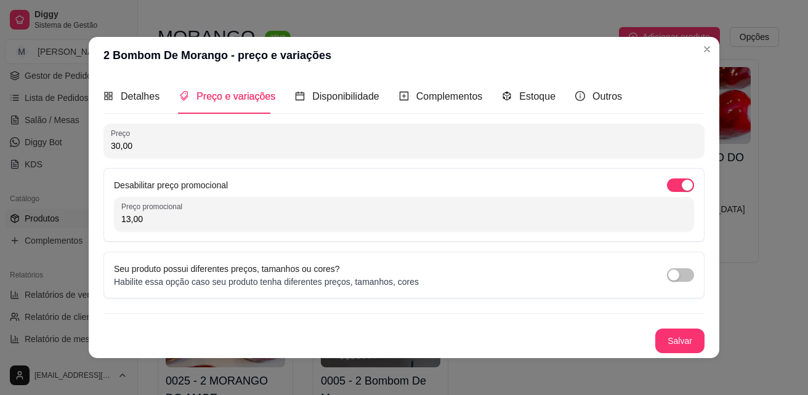
click at [656, 224] on input "13,00" at bounding box center [403, 219] width 565 height 12
type input "26,00"
click at [687, 340] on button "Salvar" at bounding box center [679, 341] width 49 height 25
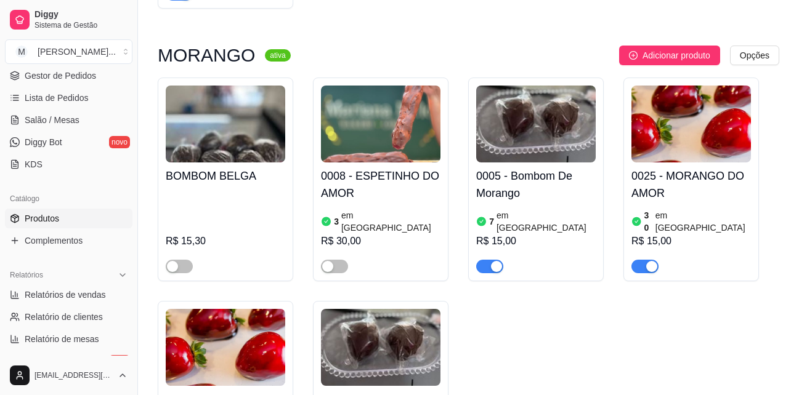
scroll to position [1970, 0]
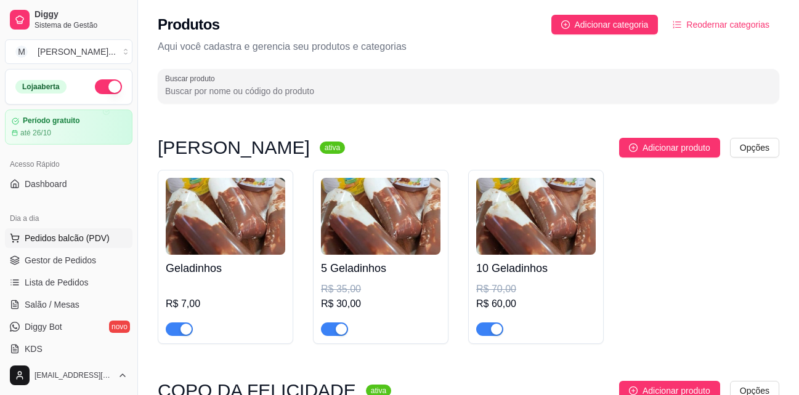
click at [34, 241] on span "Pedidos balcão (PDV)" at bounding box center [67, 238] width 85 height 12
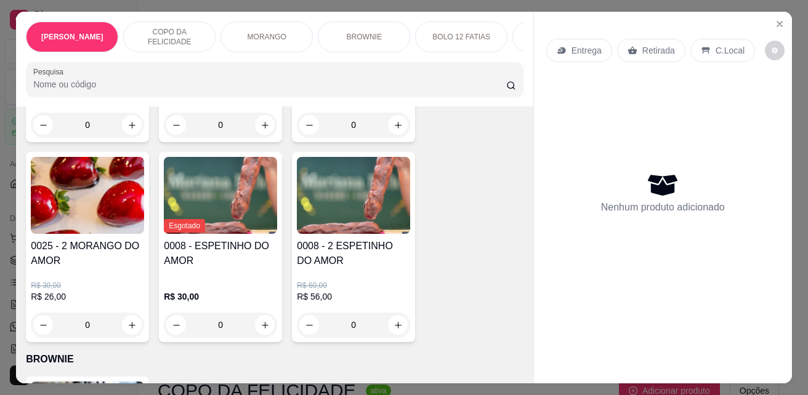
scroll to position [1416, 0]
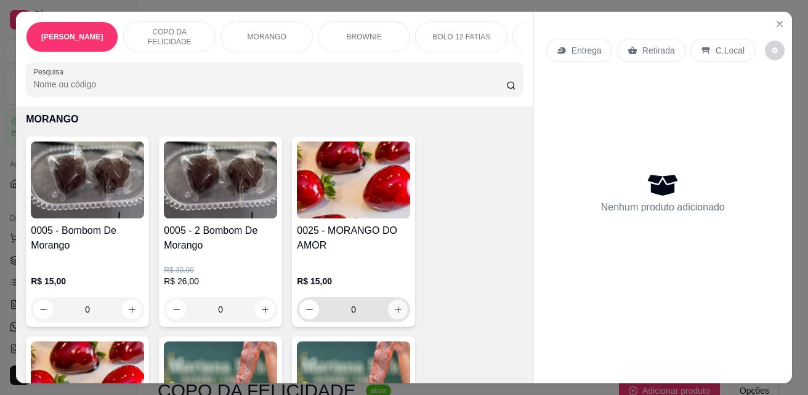
click at [396, 310] on icon "increase-product-quantity" at bounding box center [397, 309] width 9 height 9
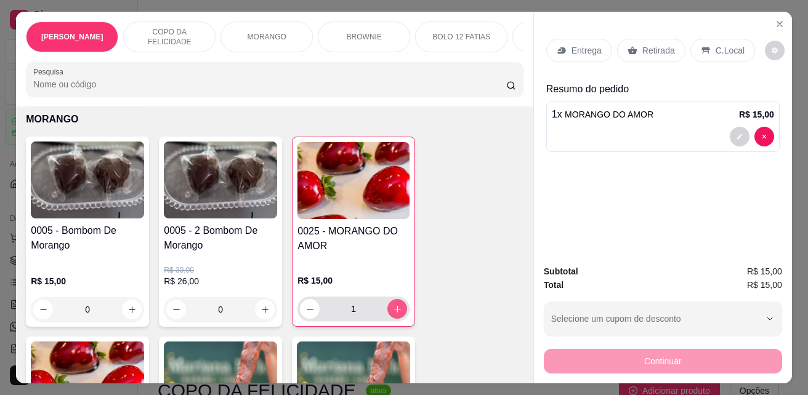
type input "1"
click at [565, 59] on div "Entrega Retirada C.Local" at bounding box center [662, 50] width 233 height 43
click at [571, 44] on p "Entrega" at bounding box center [586, 50] width 30 height 12
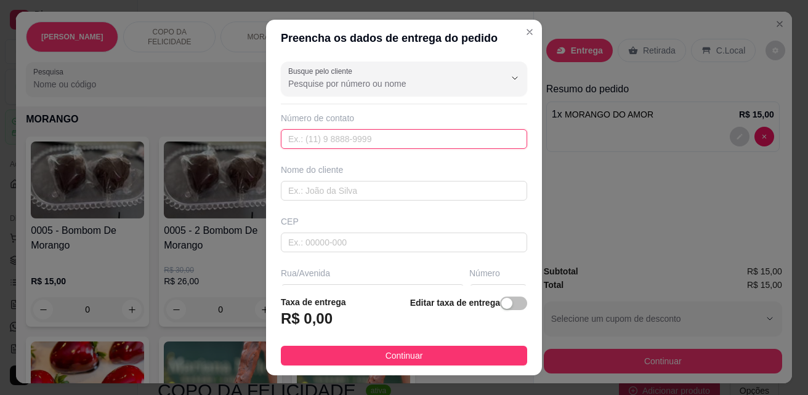
click at [354, 137] on input "text" at bounding box center [404, 139] width 246 height 20
type input "[PHONE_NUMBER]"
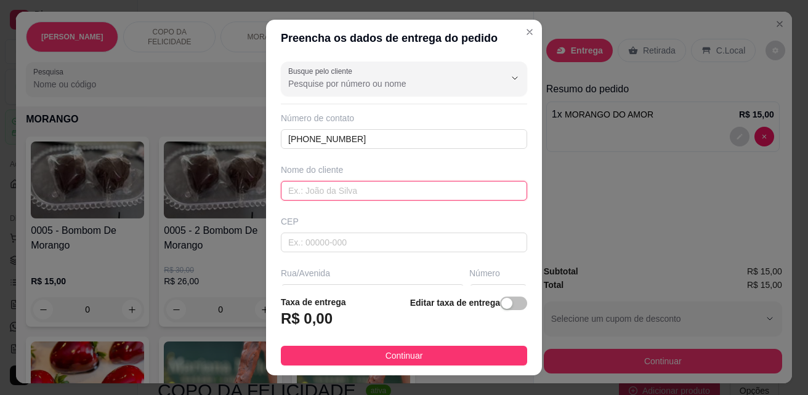
click at [352, 182] on input "text" at bounding box center [404, 191] width 246 height 20
type input "b"
type input "BETH VO DA [PERSON_NAME]"
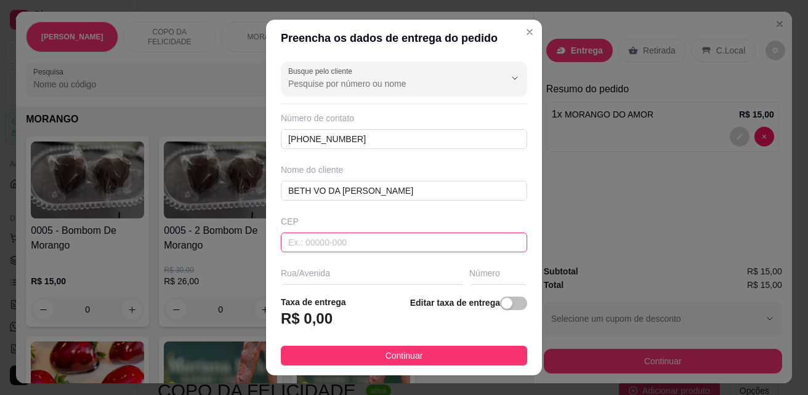
click at [336, 236] on input "text" at bounding box center [404, 243] width 246 height 20
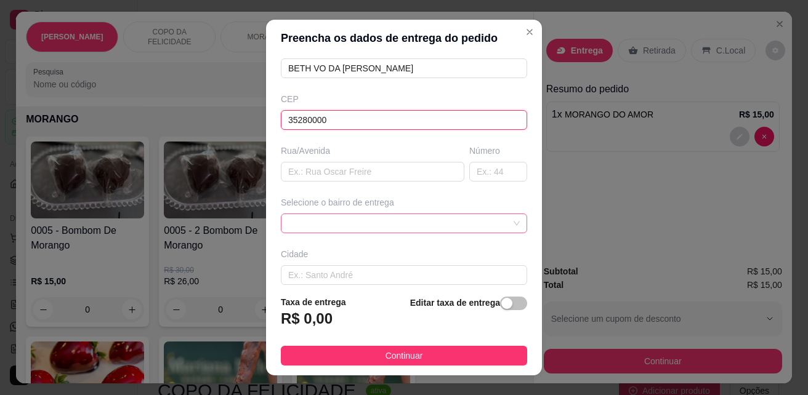
scroll to position [123, 0]
type input "35280000"
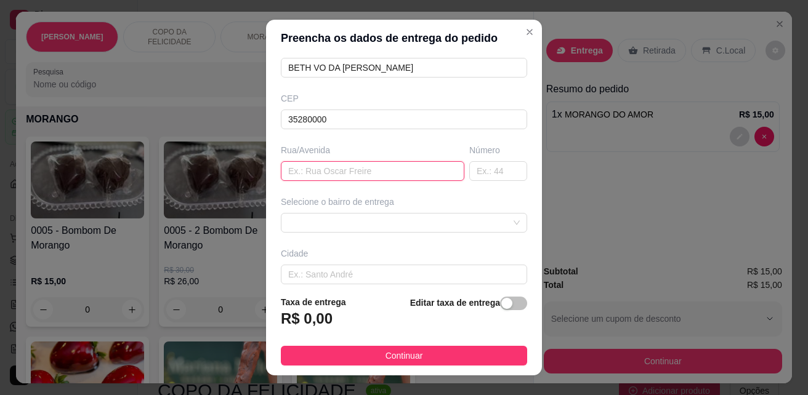
click at [359, 174] on input "text" at bounding box center [372, 171] width 183 height 20
type input "RUA [PERSON_NAME]"
click at [469, 172] on input "text" at bounding box center [498, 171] width 58 height 20
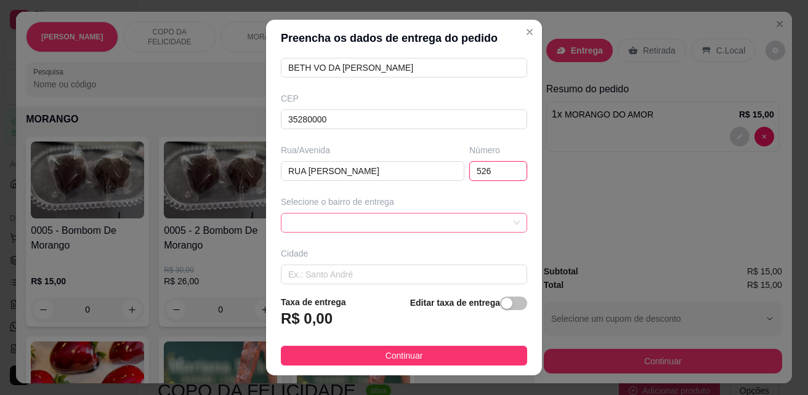
click at [444, 222] on span at bounding box center [404, 223] width 232 height 18
type input "526"
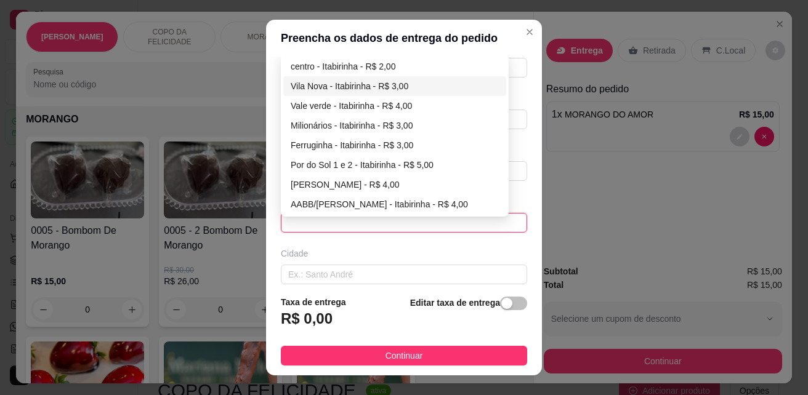
click at [366, 86] on div "Vila Nova - Itabirinha - R$ 3,00" at bounding box center [395, 86] width 208 height 14
type input "Itabirinha"
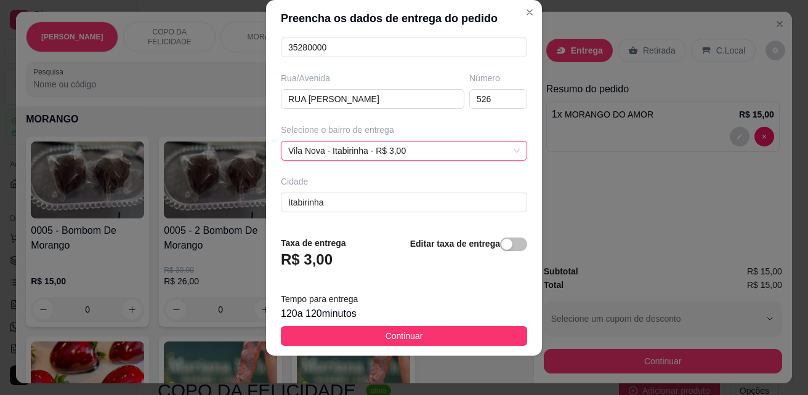
scroll to position [225, 0]
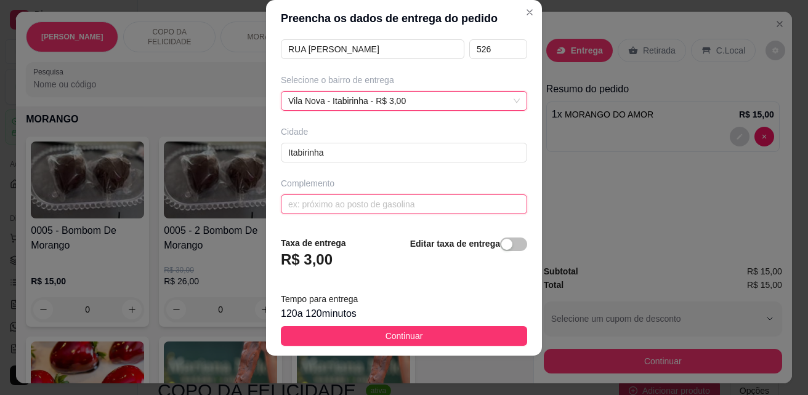
click at [381, 200] on input "text" at bounding box center [404, 205] width 246 height 20
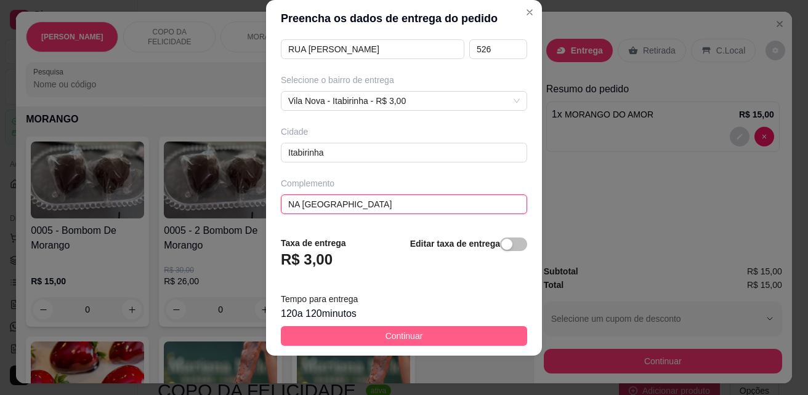
type input "NA [GEOGRAPHIC_DATA]"
click at [397, 331] on span "Continuar" at bounding box center [404, 336] width 38 height 14
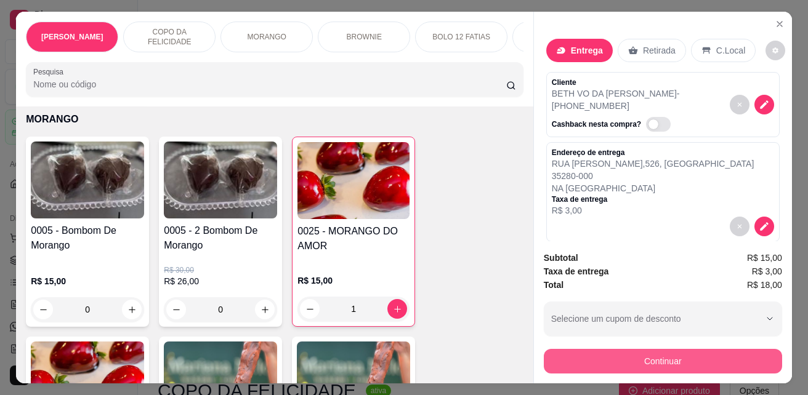
click at [711, 359] on button "Continuar" at bounding box center [663, 361] width 238 height 25
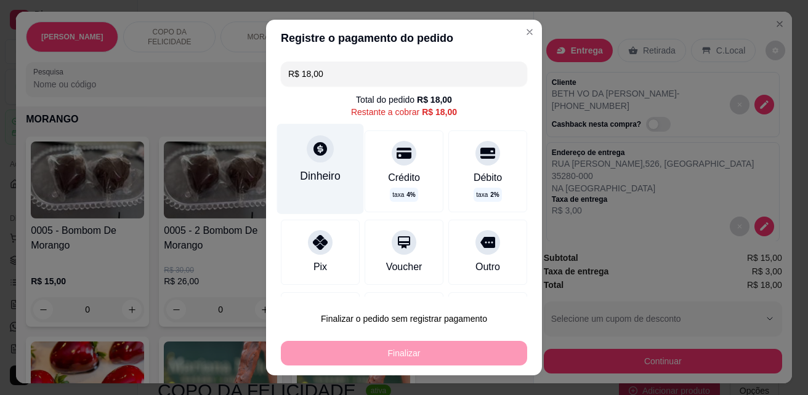
click at [328, 159] on div "Dinheiro" at bounding box center [320, 169] width 87 height 90
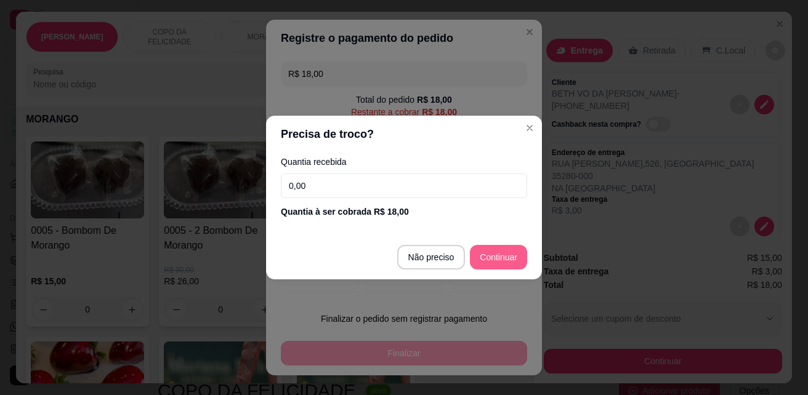
type input "R$ 0,00"
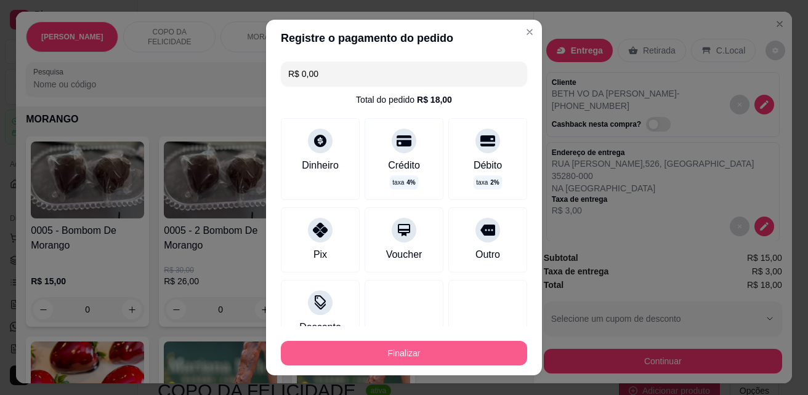
click at [467, 342] on button "Finalizar" at bounding box center [404, 353] width 246 height 25
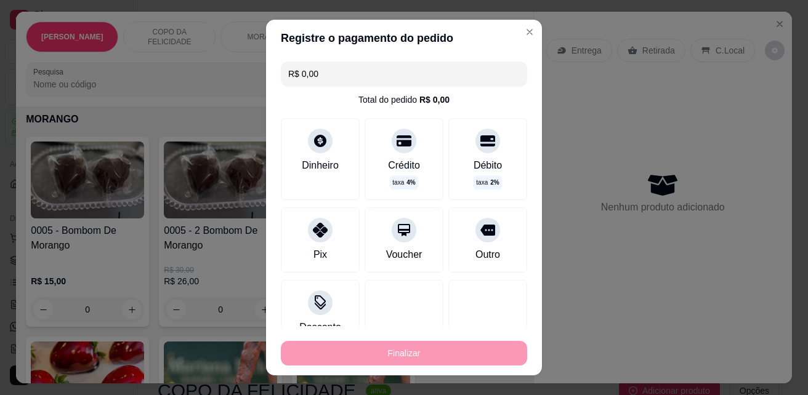
type input "0"
type input "-R$ 18,00"
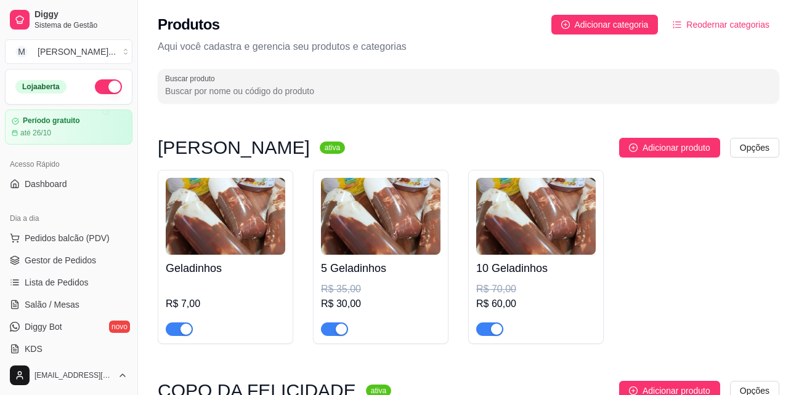
scroll to position [246, 0]
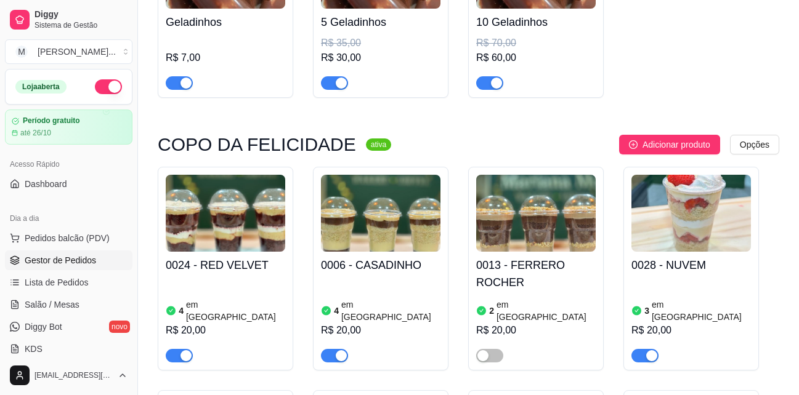
click at [85, 257] on span "Gestor de Pedidos" at bounding box center [60, 260] width 71 height 12
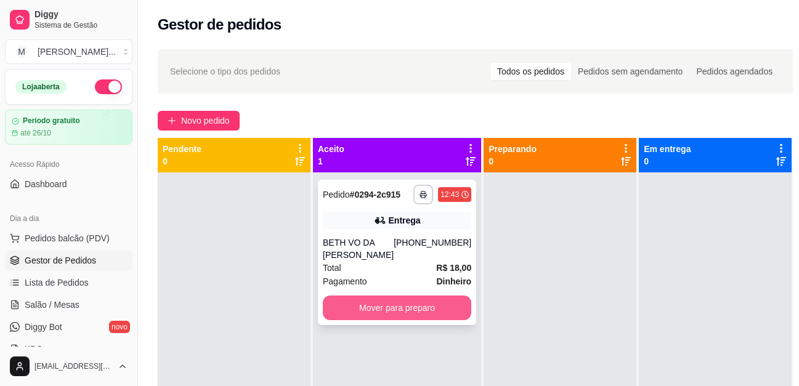
click at [389, 316] on button "Mover para preparo" at bounding box center [397, 308] width 148 height 25
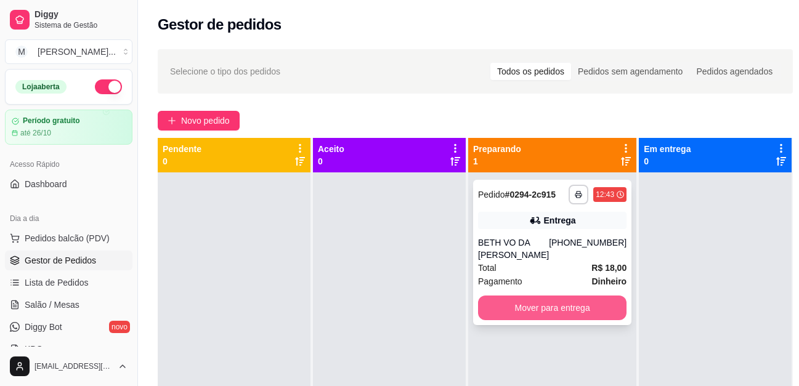
click at [531, 312] on button "Mover para entrega" at bounding box center [552, 308] width 148 height 25
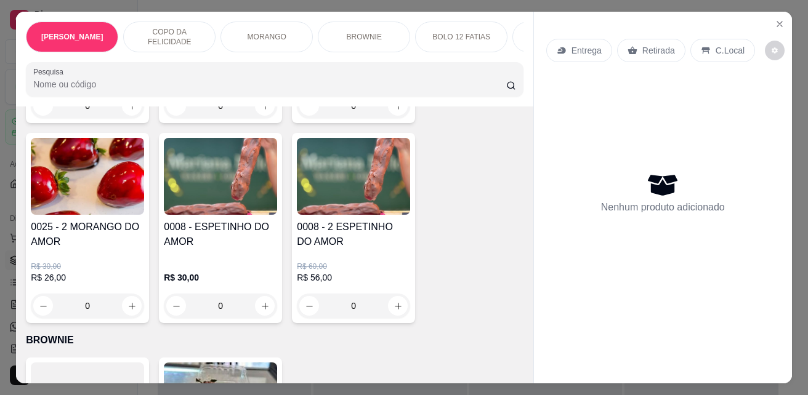
scroll to position [1970, 0]
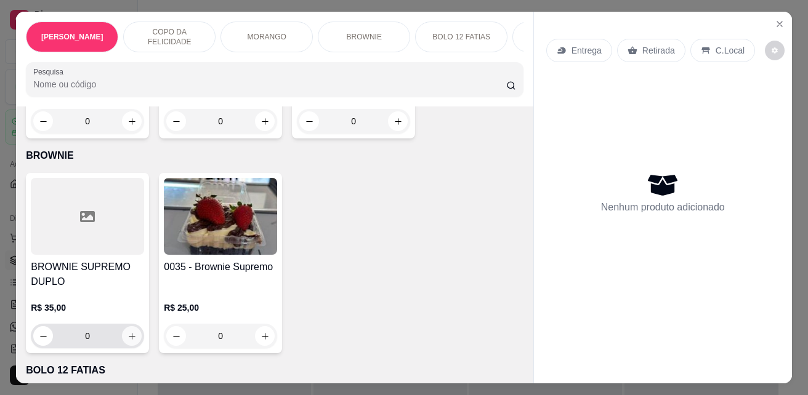
click at [131, 332] on icon "increase-product-quantity" at bounding box center [131, 336] width 9 height 9
type input "1"
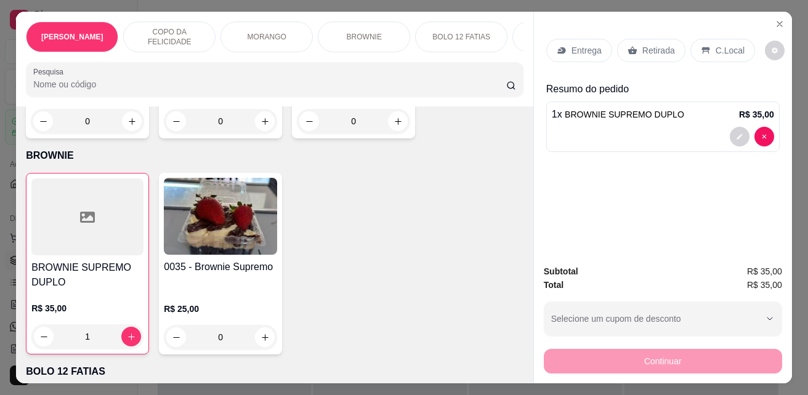
click at [589, 47] on p "Entrega" at bounding box center [586, 50] width 30 height 12
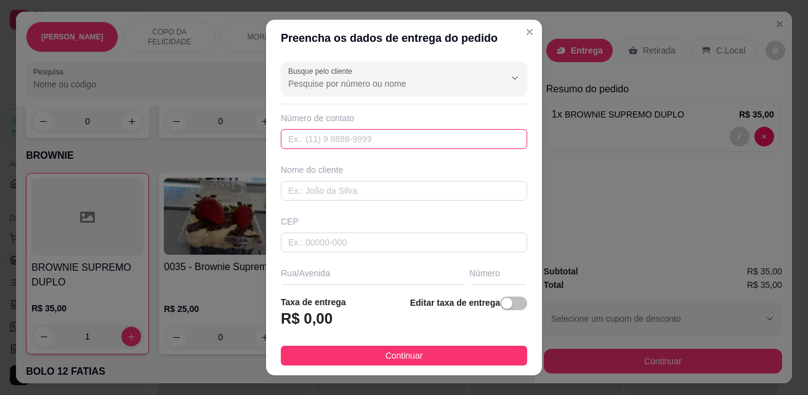
click at [323, 134] on input "text" at bounding box center [404, 139] width 246 height 20
type input "(33) 98870-0346"
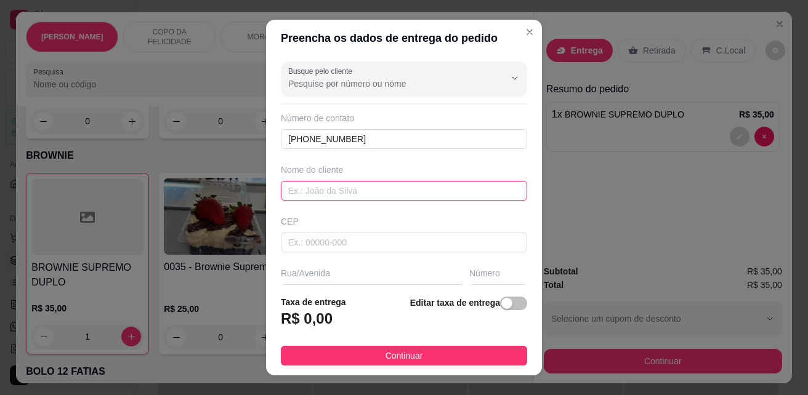
click at [382, 185] on input "text" at bounding box center [404, 191] width 246 height 20
type input "LARA ROZETE"
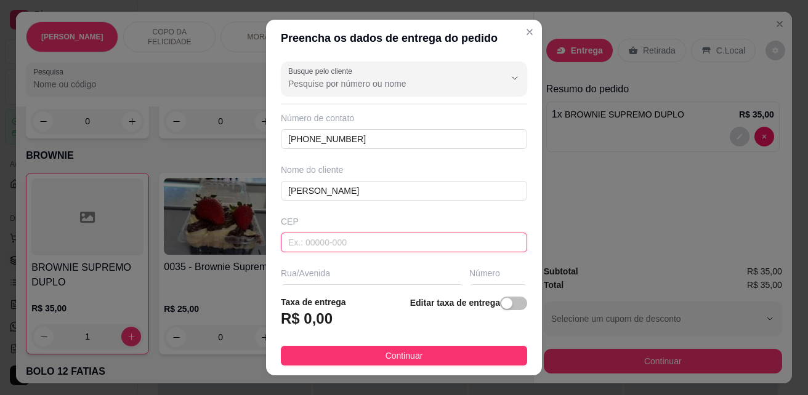
click at [398, 247] on input "text" at bounding box center [404, 243] width 246 height 20
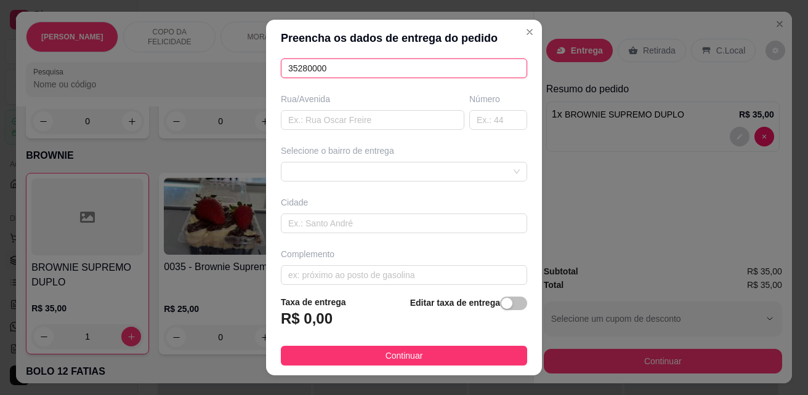
scroll to position [186, 0]
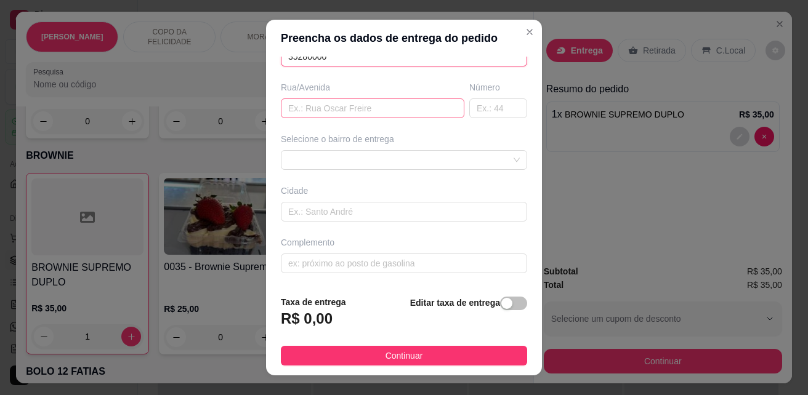
type input "35280000"
click at [341, 110] on input "text" at bounding box center [372, 109] width 183 height 20
type input "RUA CLAUDIO JOSE GUEDES"
click at [480, 105] on input "text" at bounding box center [498, 109] width 58 height 20
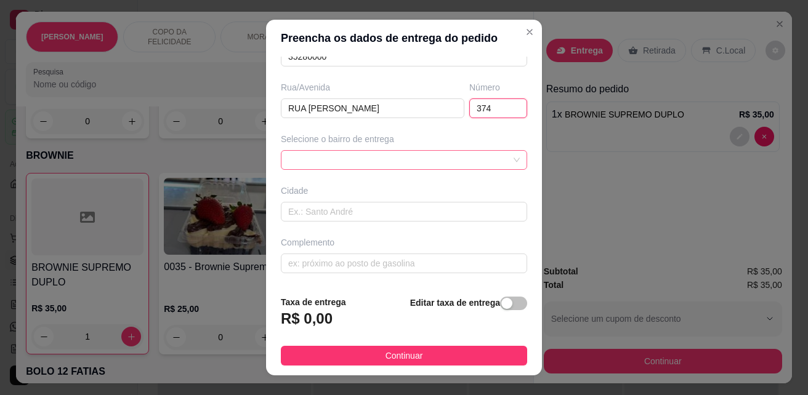
click at [413, 156] on span at bounding box center [404, 160] width 232 height 18
type input "374"
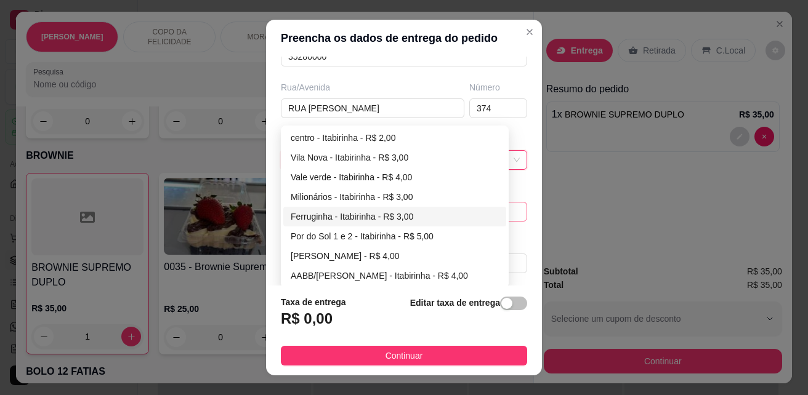
click at [355, 219] on div "Ferruginha - Itabirinha - R$ 3,00" at bounding box center [395, 217] width 208 height 14
type input "Itabirinha"
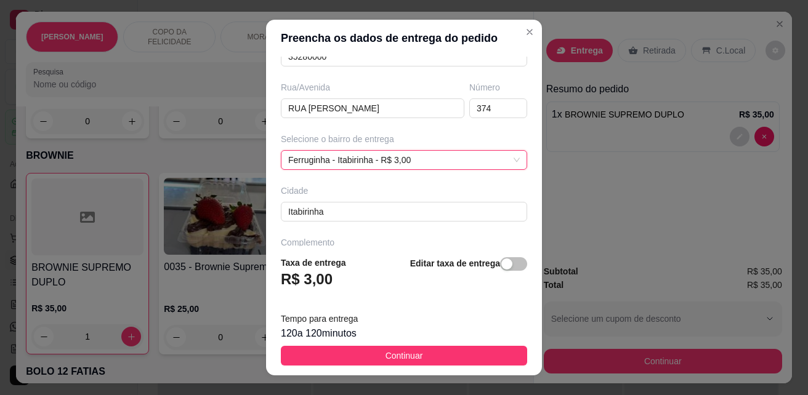
scroll to position [20, 0]
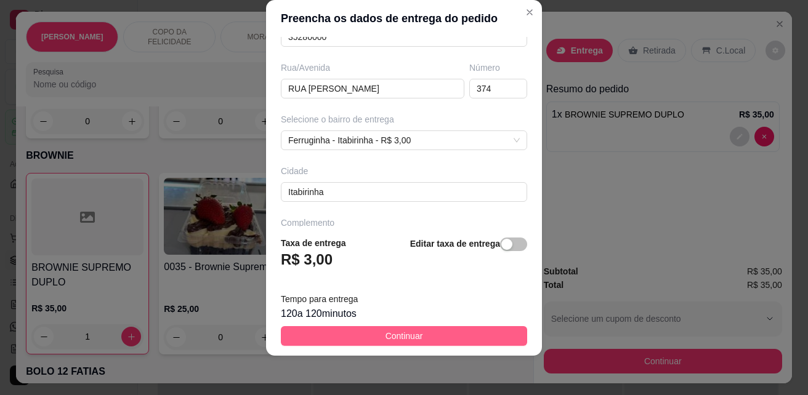
click at [390, 334] on span "Continuar" at bounding box center [404, 336] width 38 height 14
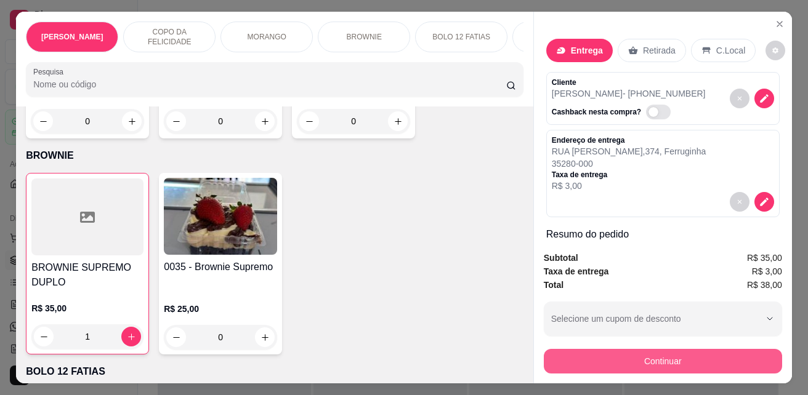
click at [629, 352] on button "Continuar" at bounding box center [663, 361] width 238 height 25
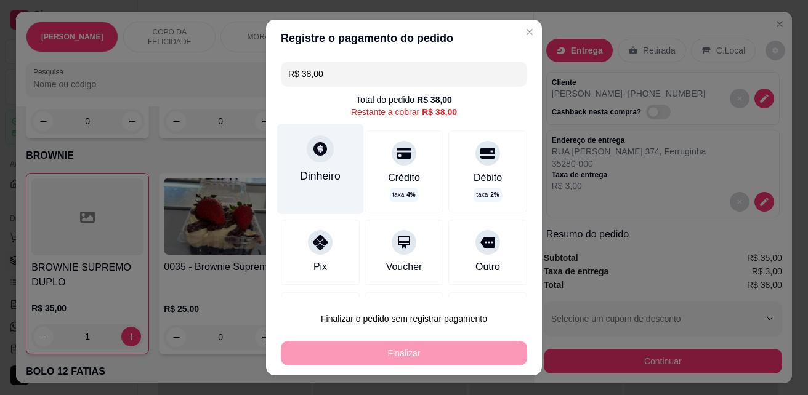
click at [304, 177] on div "Dinheiro" at bounding box center [320, 176] width 41 height 16
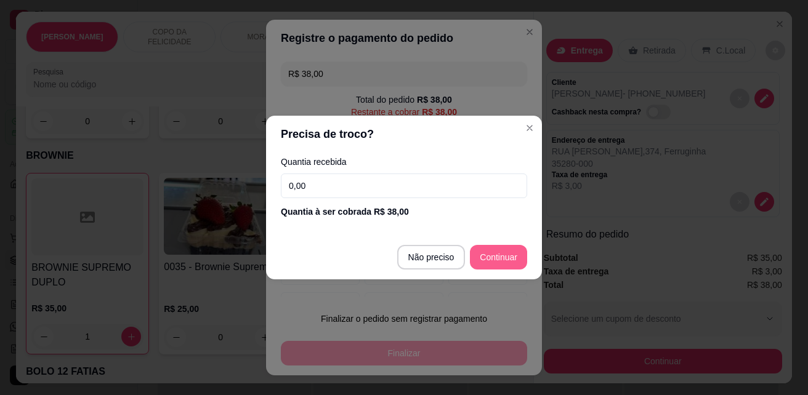
type input "R$ 0,00"
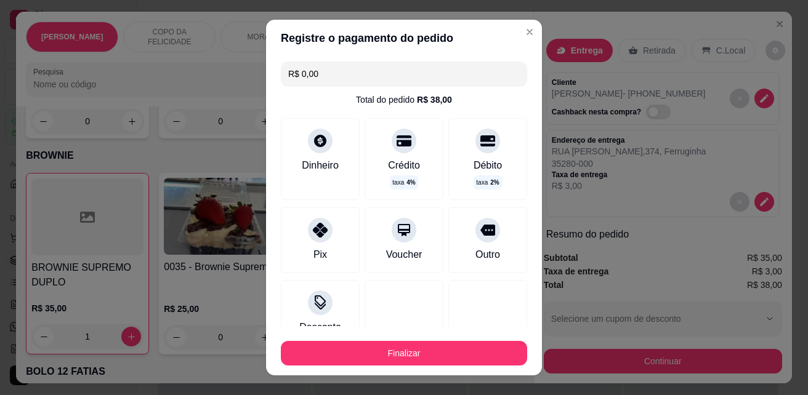
click at [425, 356] on button "Finalizar" at bounding box center [404, 353] width 246 height 25
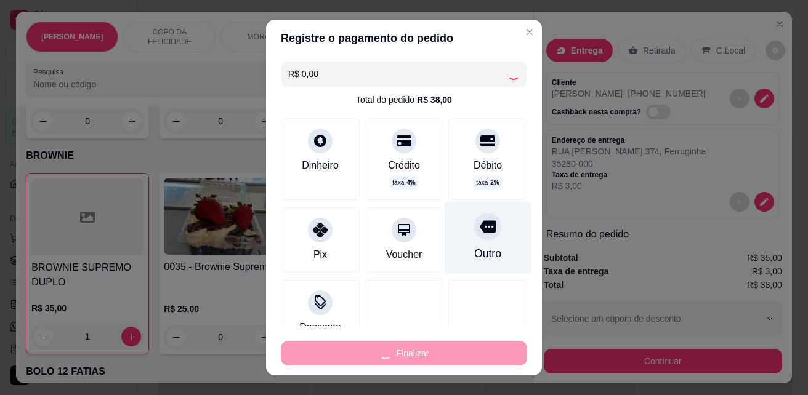
type input "0"
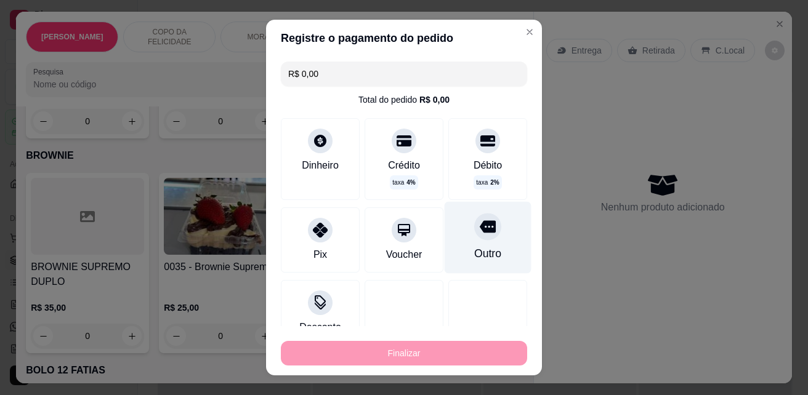
type input "-R$ 38,00"
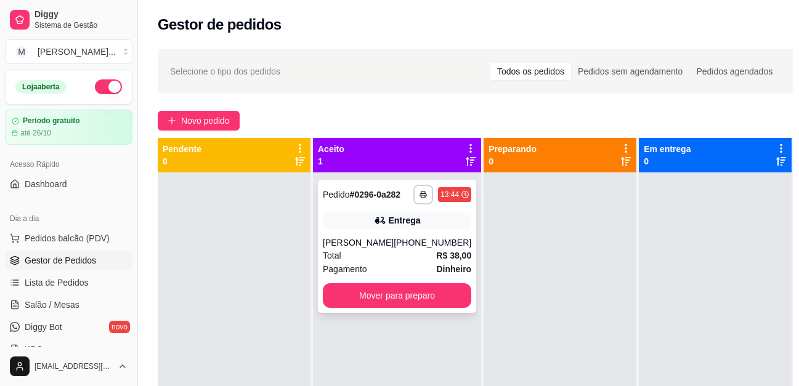
click at [406, 249] on div "(33) 98870-0346" at bounding box center [432, 242] width 78 height 12
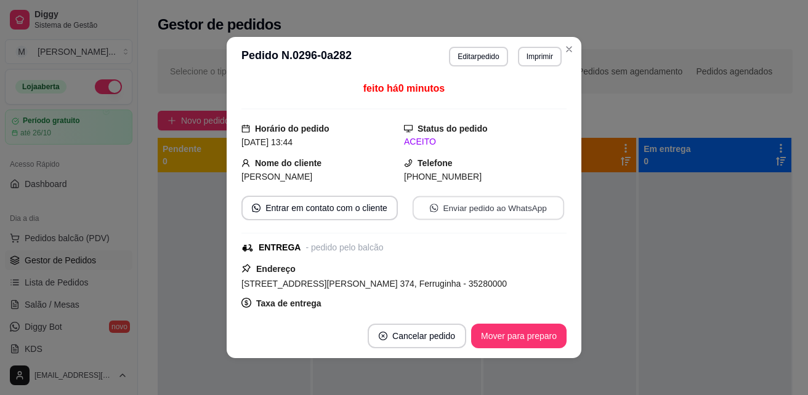
click at [514, 206] on button "Enviar pedido ao WhatsApp" at bounding box center [488, 208] width 151 height 24
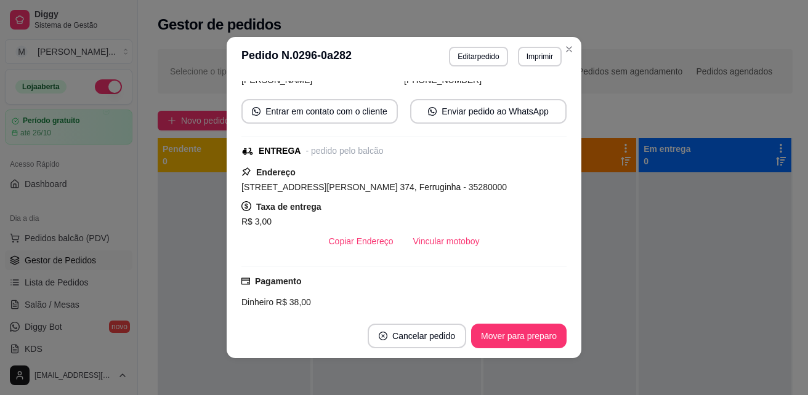
scroll to position [185, 0]
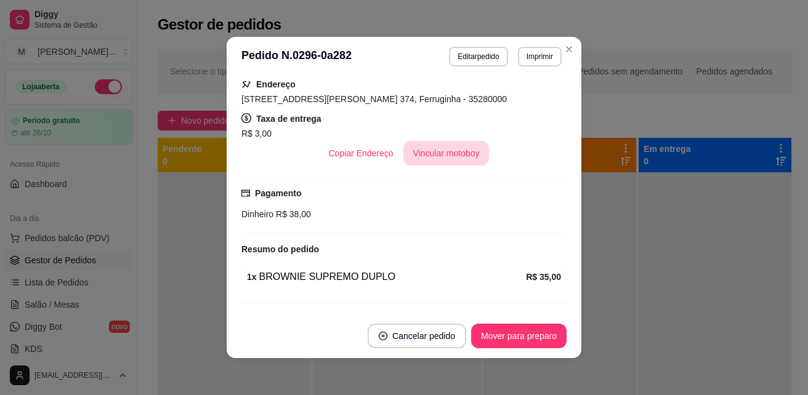
click at [438, 149] on button "Vincular motoboy" at bounding box center [446, 153] width 86 height 25
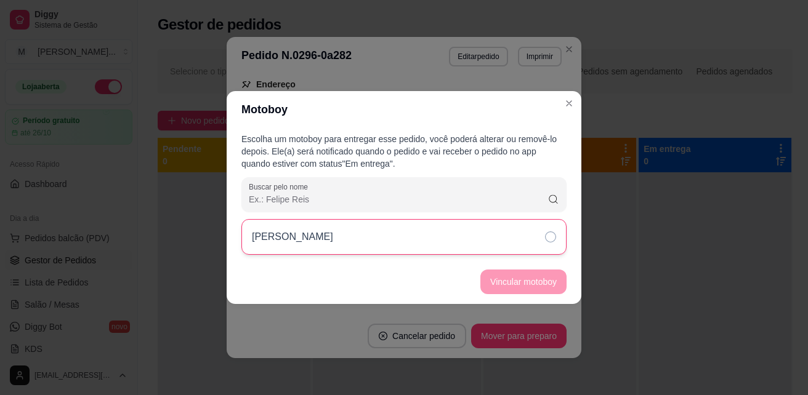
click at [549, 241] on icon at bounding box center [550, 237] width 11 height 11
click at [542, 282] on button "Vincular motoboy" at bounding box center [523, 282] width 86 height 25
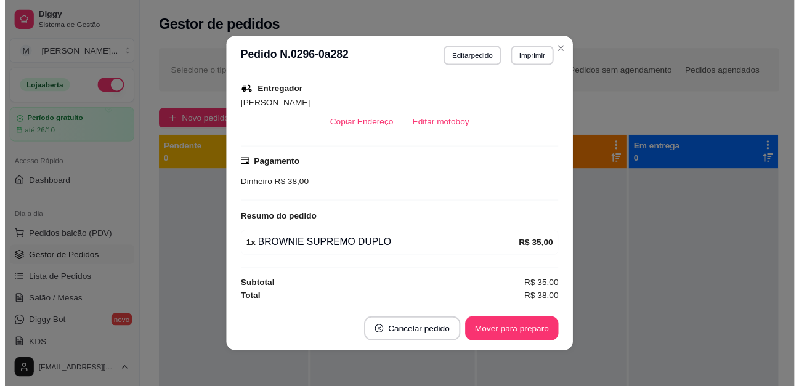
scroll to position [2, 0]
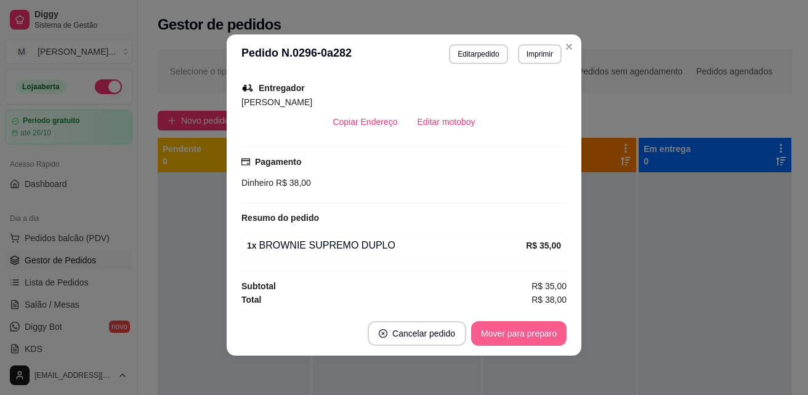
click at [533, 333] on button "Mover para preparo" at bounding box center [518, 333] width 95 height 25
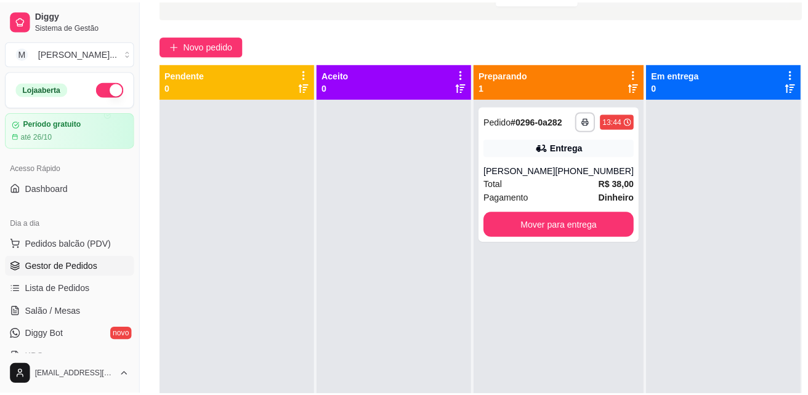
scroll to position [0, 0]
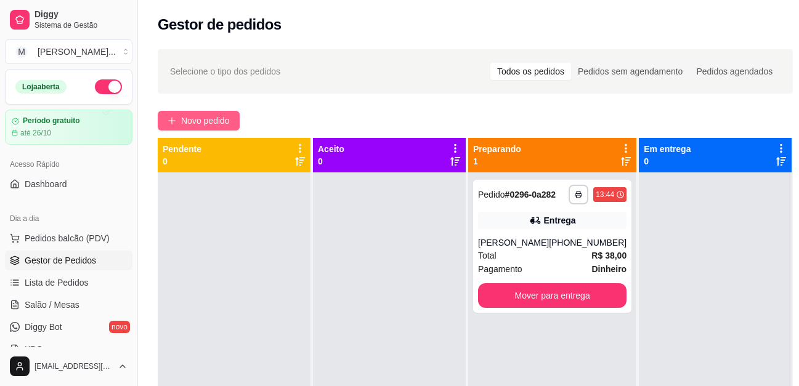
click at [212, 118] on span "Novo pedido" at bounding box center [205, 121] width 49 height 14
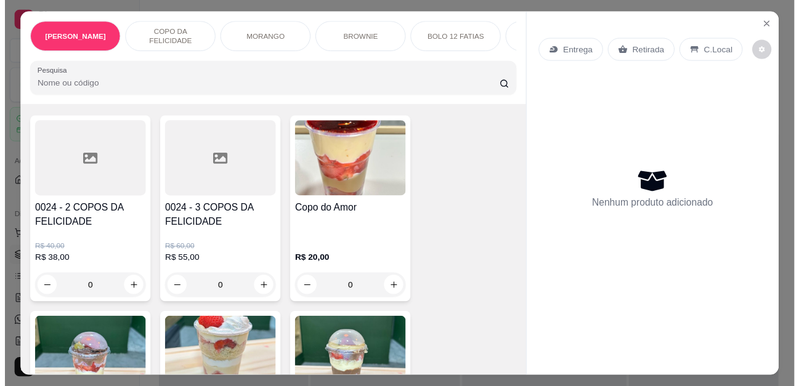
scroll to position [369, 0]
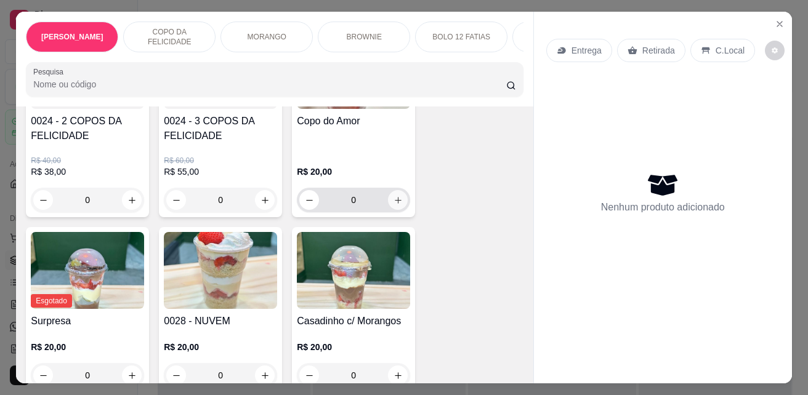
click at [395, 205] on icon "increase-product-quantity" at bounding box center [397, 200] width 9 height 9
type input "1"
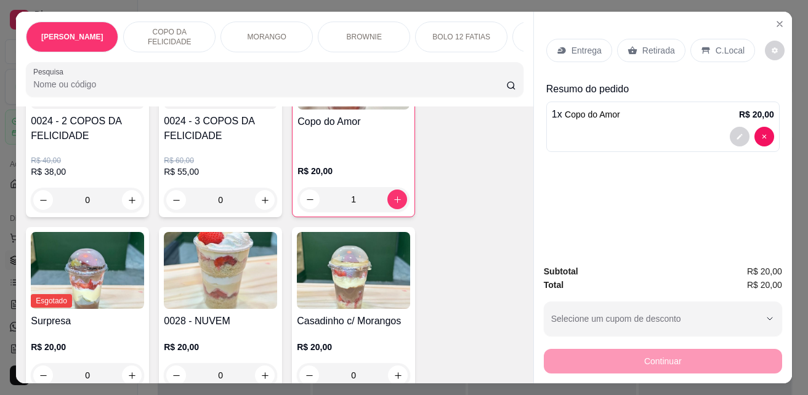
click at [727, 44] on p "C.Local" at bounding box center [730, 50] width 29 height 12
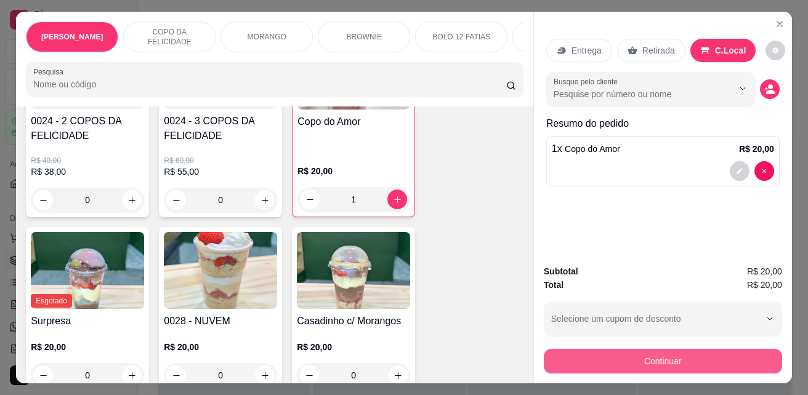
click at [725, 356] on button "Continuar" at bounding box center [663, 361] width 238 height 25
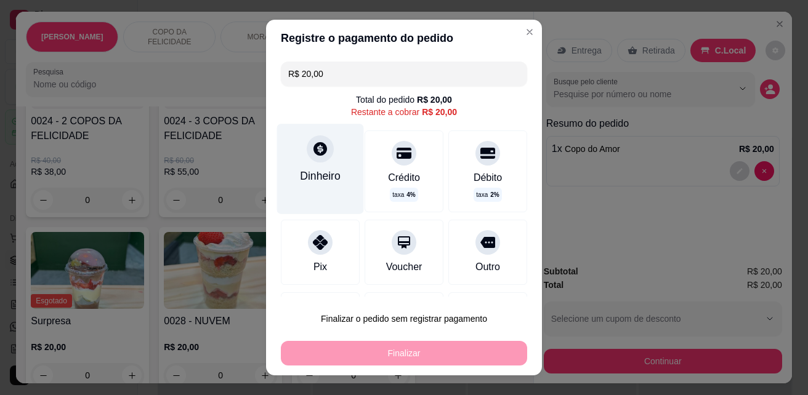
click at [320, 155] on icon at bounding box center [320, 149] width 16 height 16
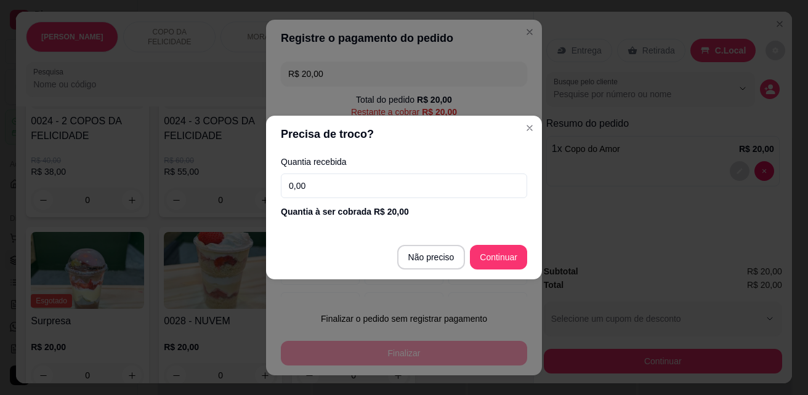
click at [398, 194] on input "0,00" at bounding box center [404, 186] width 246 height 25
type input "20,00"
type input "R$ 0,00"
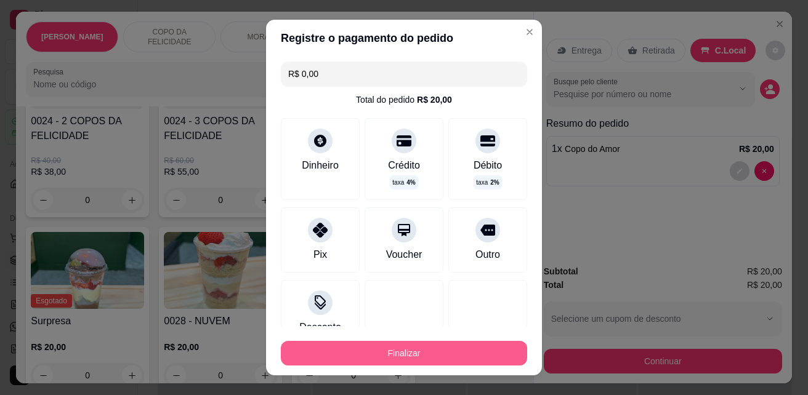
click at [469, 344] on button "Finalizar" at bounding box center [404, 353] width 246 height 25
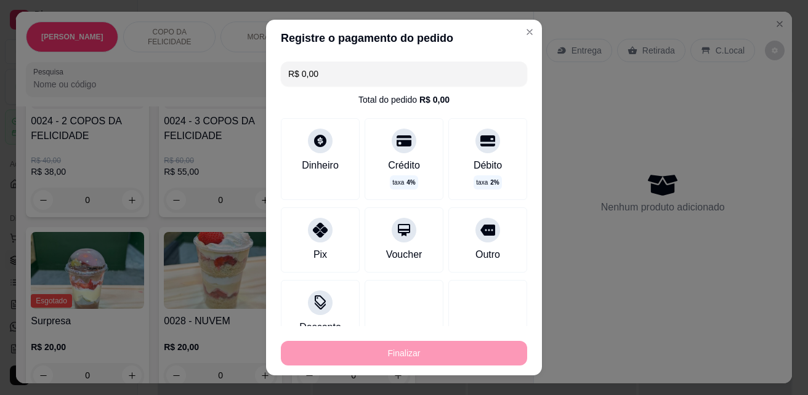
type input "0"
type input "-R$ 20,00"
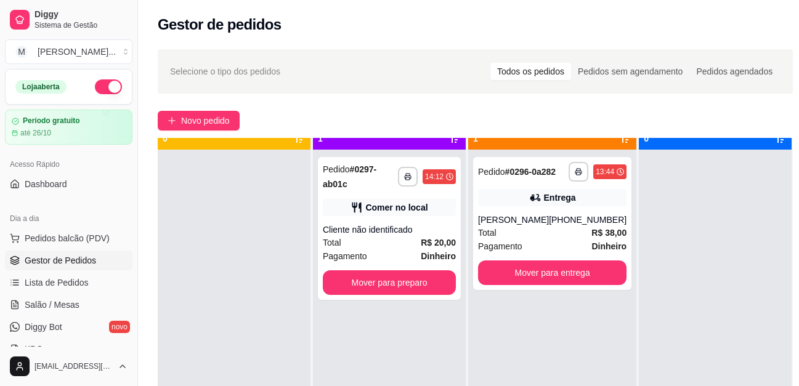
scroll to position [34, 0]
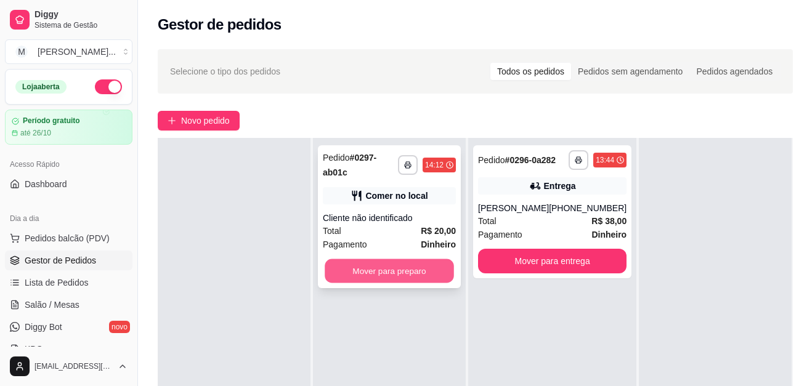
click at [437, 268] on button "Mover para preparo" at bounding box center [388, 271] width 129 height 24
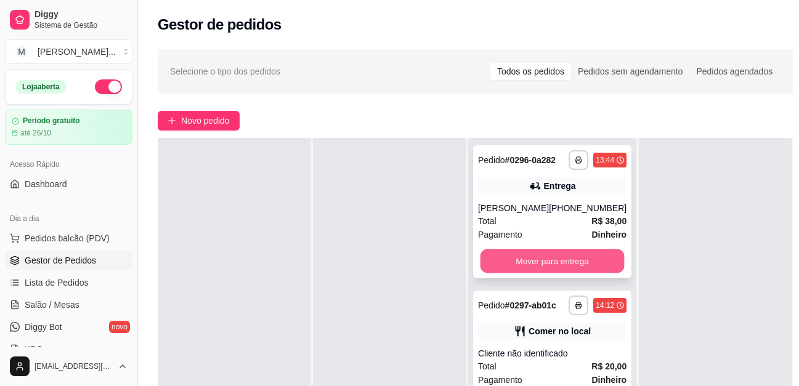
click at [565, 273] on button "Mover para entrega" at bounding box center [552, 261] width 144 height 24
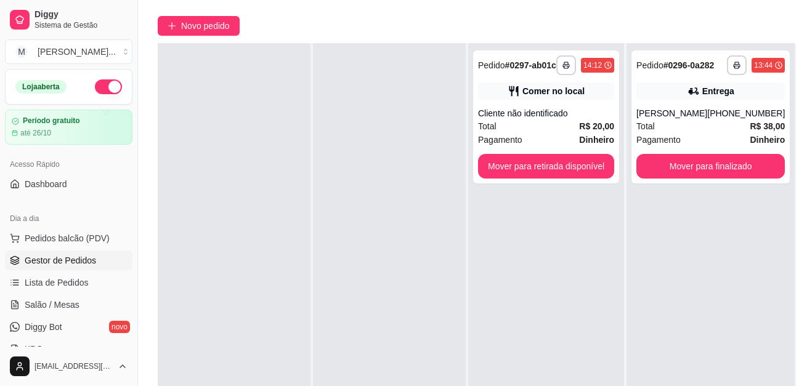
scroll to position [123, 0]
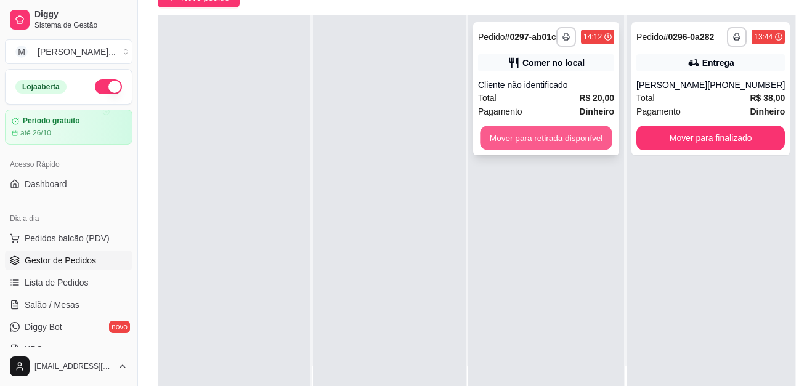
click at [594, 129] on button "Mover para retirada disponível" at bounding box center [546, 138] width 132 height 24
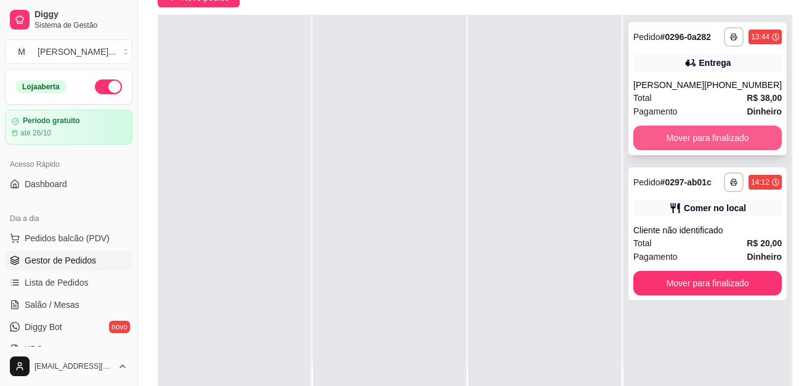
click at [699, 149] on button "Mover para finalizado" at bounding box center [707, 138] width 148 height 25
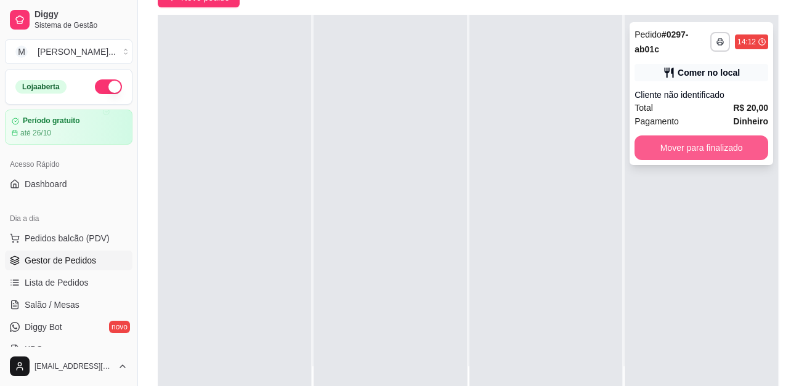
click at [717, 146] on button "Mover para finalizado" at bounding box center [701, 147] width 134 height 25
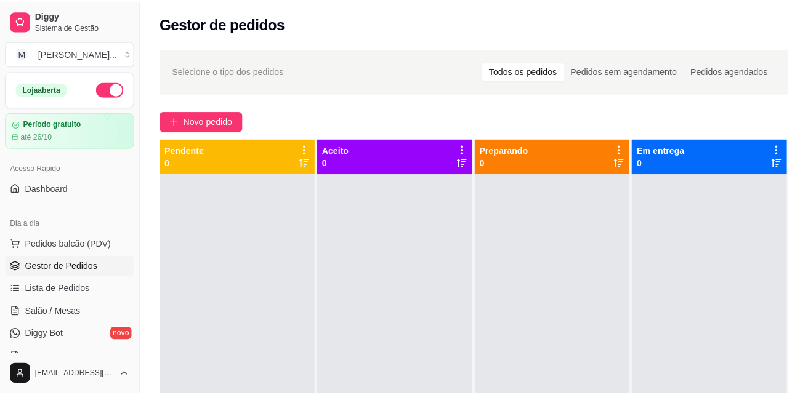
scroll to position [0, 0]
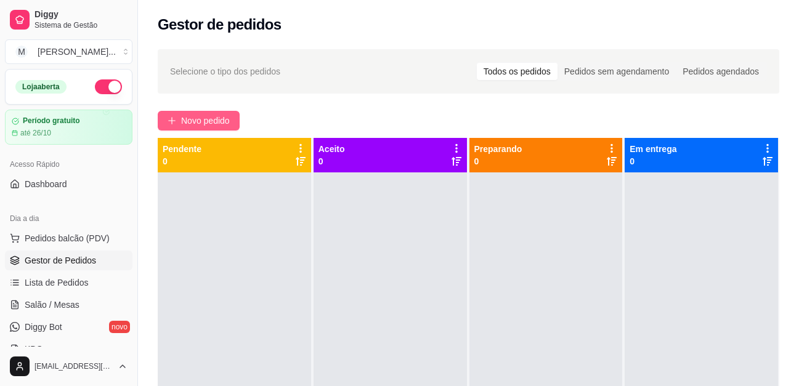
click at [225, 119] on span "Novo pedido" at bounding box center [205, 121] width 49 height 14
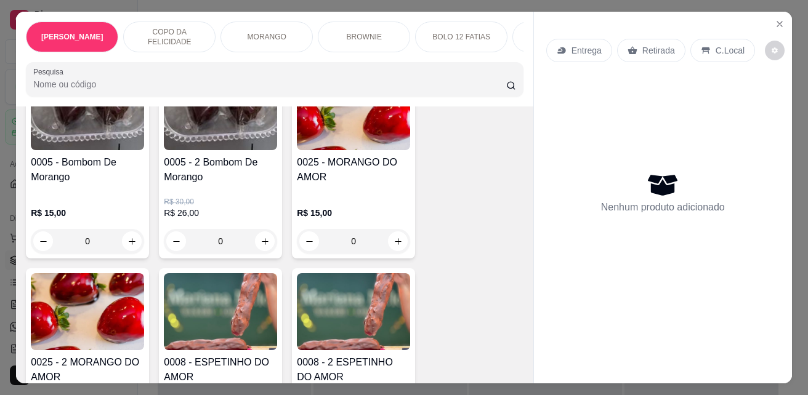
scroll to position [1663, 0]
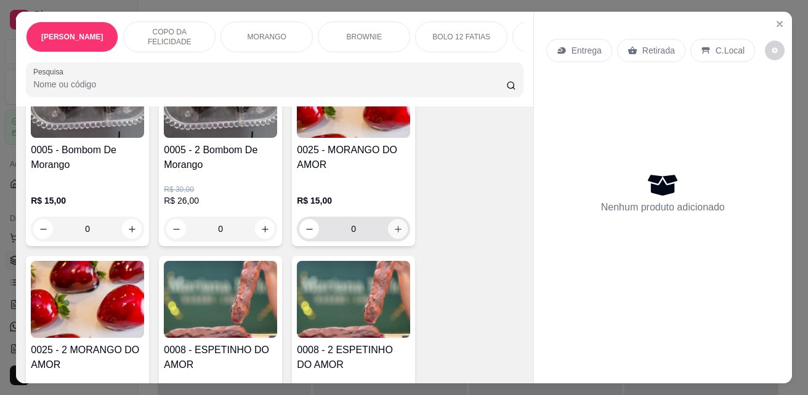
click at [397, 225] on icon "increase-product-quantity" at bounding box center [397, 229] width 9 height 9
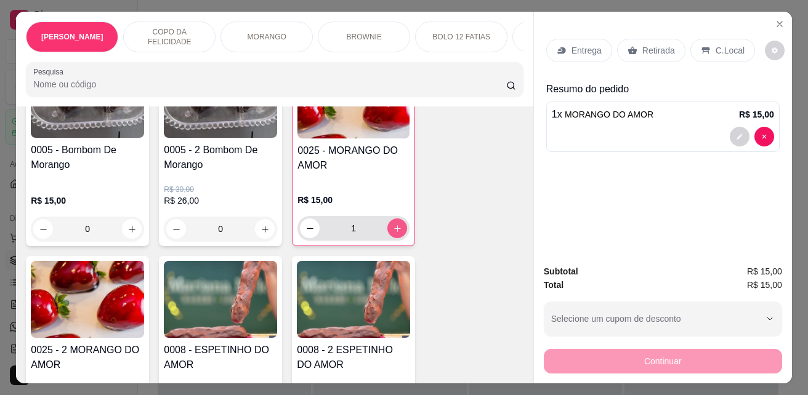
type input "1"
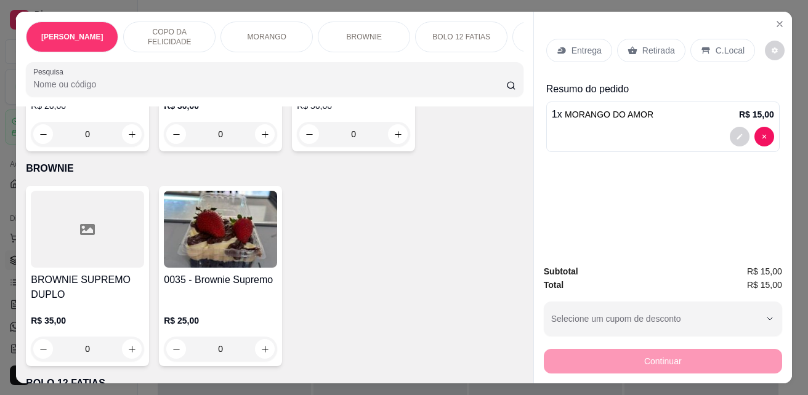
scroll to position [1970, 0]
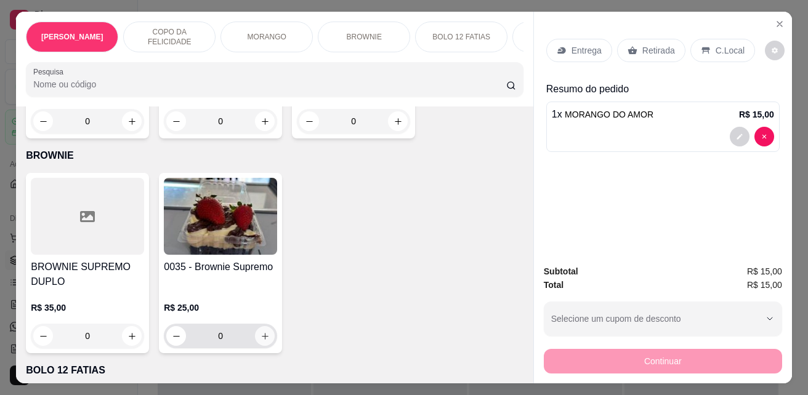
click at [262, 332] on icon "increase-product-quantity" at bounding box center [264, 336] width 9 height 9
type input "1"
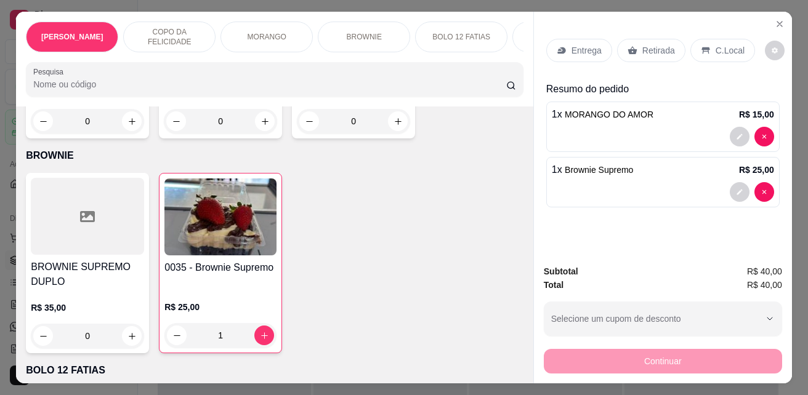
click at [571, 44] on p "Entrega" at bounding box center [586, 50] width 30 height 12
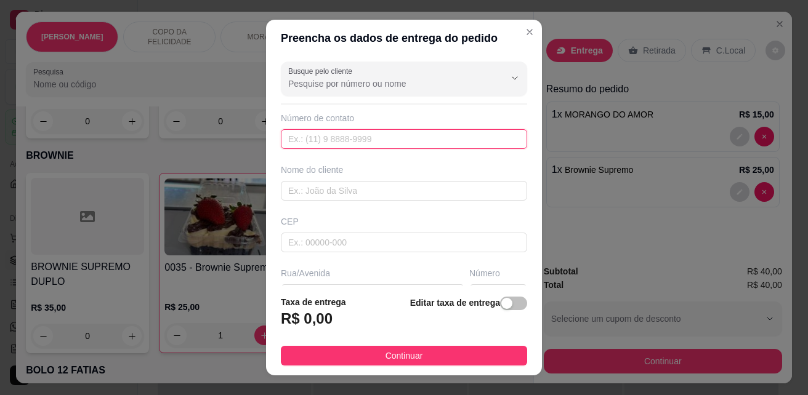
click at [358, 141] on input "text" at bounding box center [404, 139] width 246 height 20
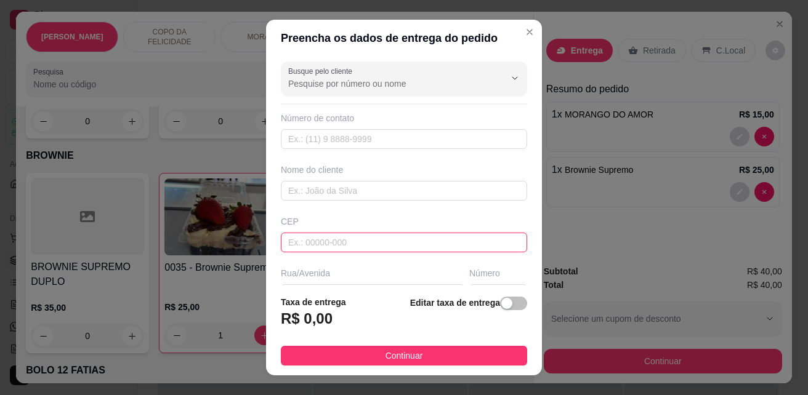
click at [369, 236] on input "text" at bounding box center [404, 243] width 246 height 20
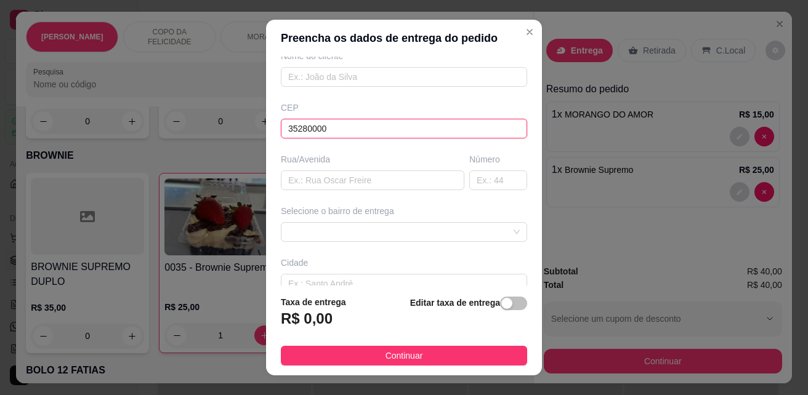
scroll to position [123, 0]
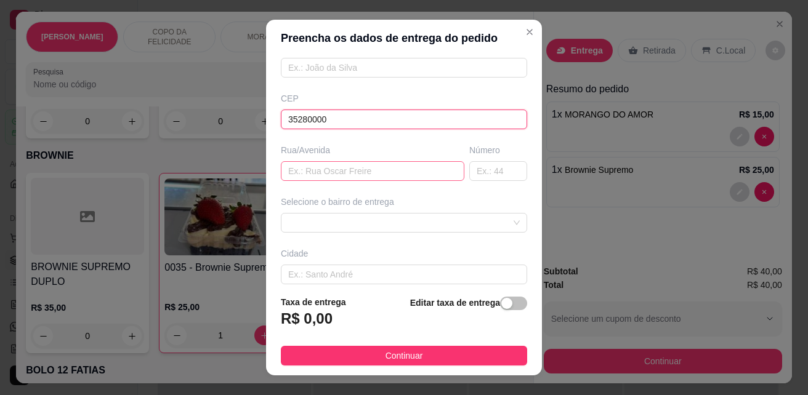
type input "35280000"
click at [375, 169] on input "text" at bounding box center [372, 171] width 183 height 20
type input "RUA OLIMPIO RODRIGUES"
click at [469, 177] on input "text" at bounding box center [498, 171] width 58 height 20
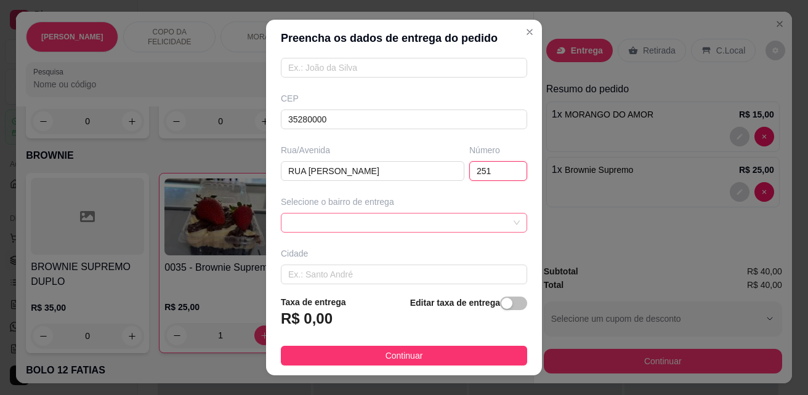
click at [457, 217] on span at bounding box center [404, 223] width 232 height 18
type input "251"
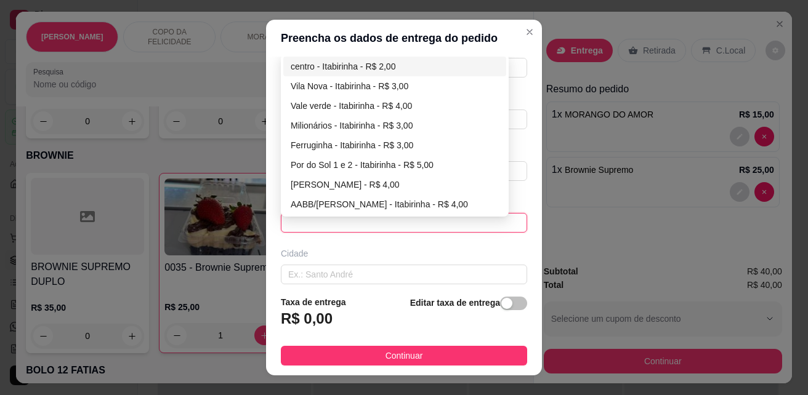
click at [376, 67] on div "centro - Itabirinha - R$ 2,00" at bounding box center [395, 67] width 208 height 14
type input "Itabirinha"
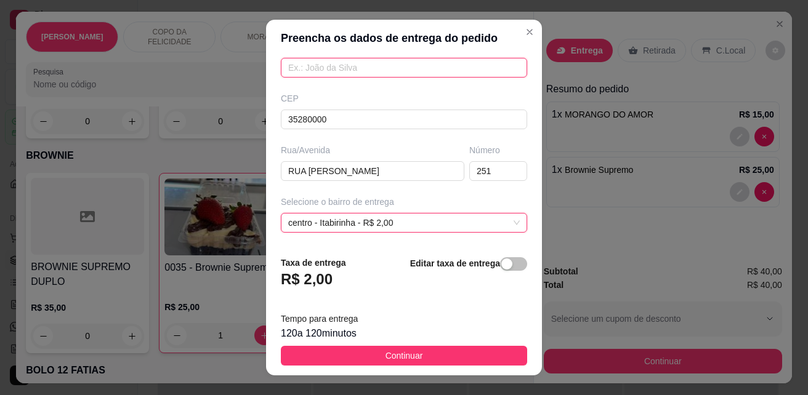
click at [389, 72] on input "text" at bounding box center [404, 68] width 246 height 20
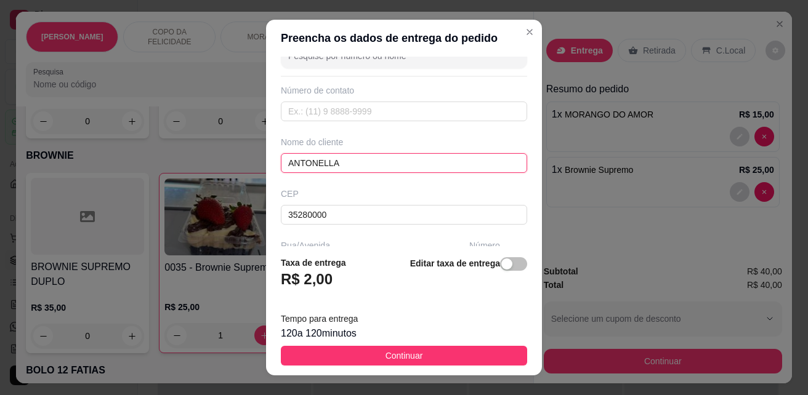
scroll to position [0, 0]
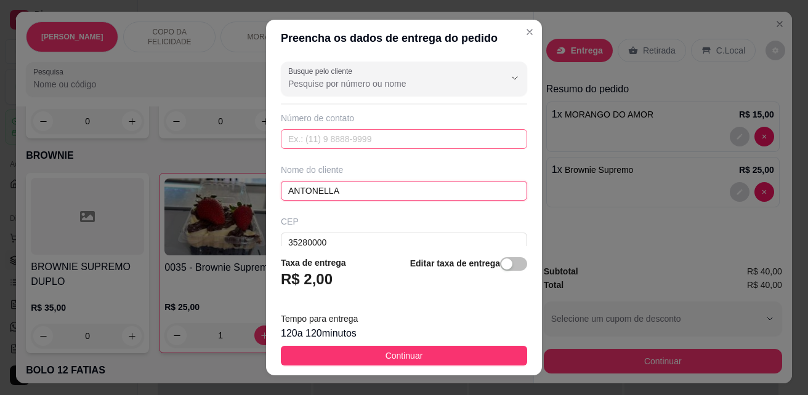
type input "ANTONELLA"
click at [406, 137] on input "text" at bounding box center [404, 139] width 246 height 20
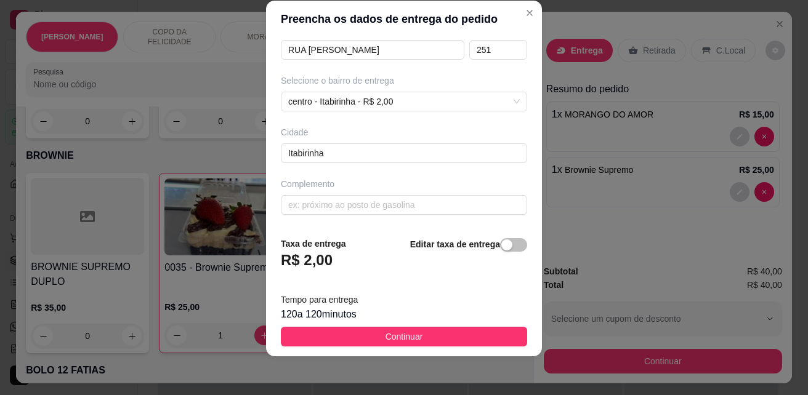
scroll to position [20, 0]
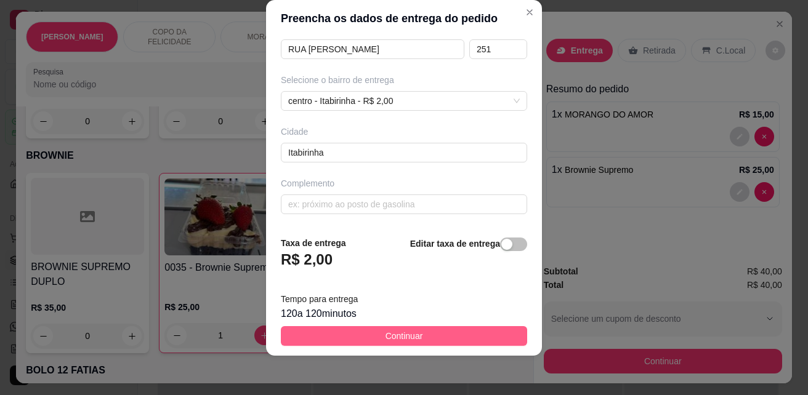
type input "(33) 99835-9443"
click at [385, 333] on span "Continuar" at bounding box center [404, 336] width 38 height 14
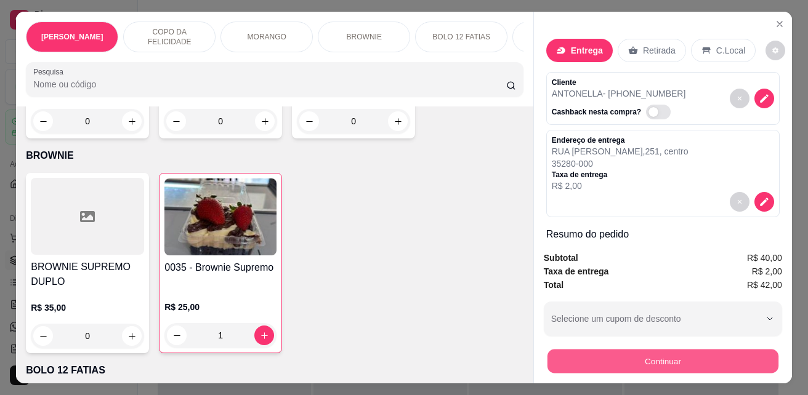
click at [640, 361] on button "Continuar" at bounding box center [662, 361] width 231 height 24
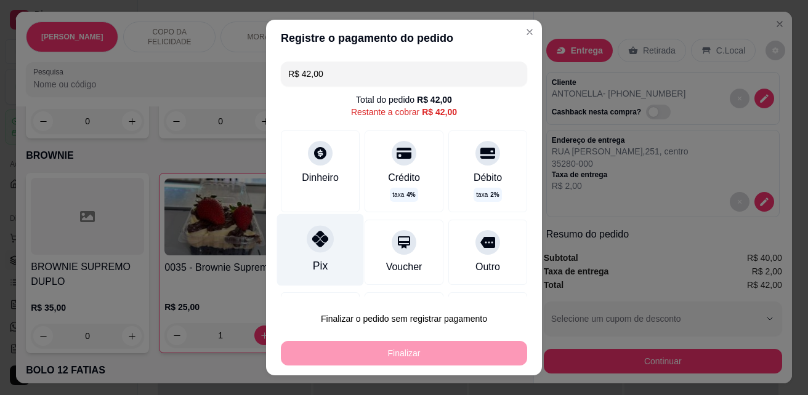
click at [312, 233] on icon at bounding box center [320, 239] width 16 height 16
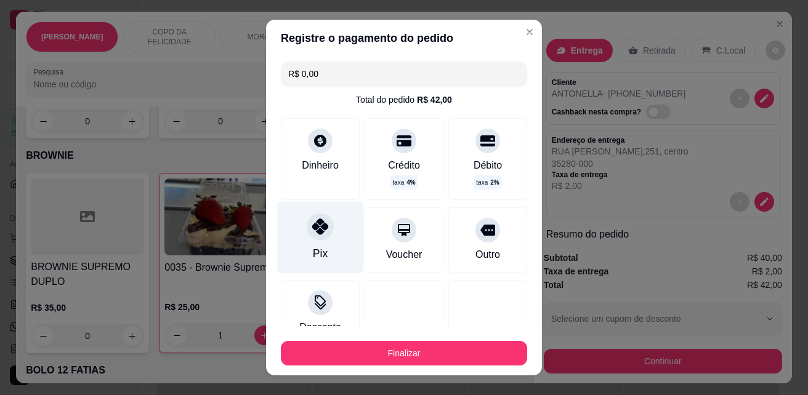
type input "R$ 0,00"
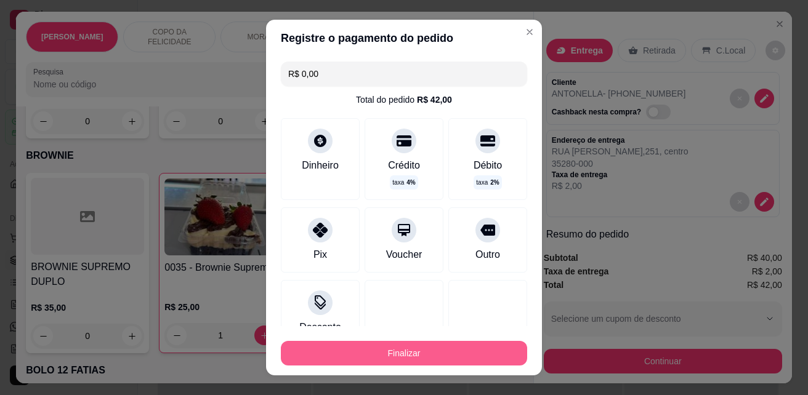
click at [392, 344] on button "Finalizar" at bounding box center [404, 353] width 246 height 25
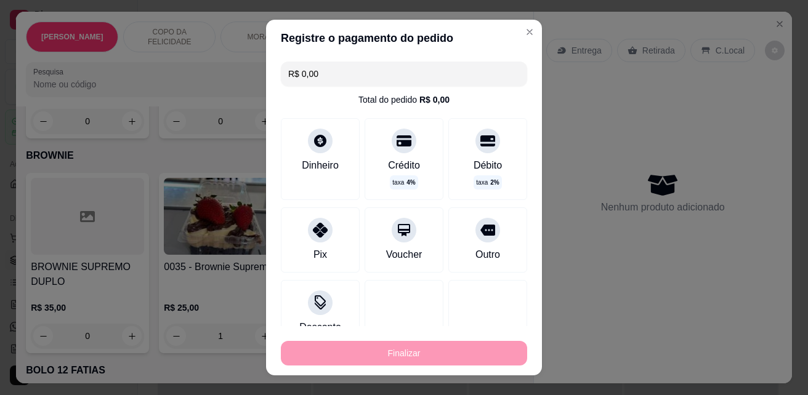
type input "0"
type input "-R$ 42,00"
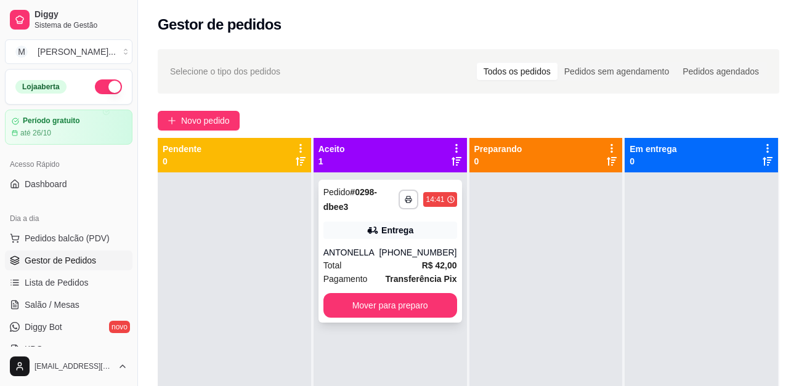
click at [390, 259] on div "Total R$ 42,00" at bounding box center [390, 266] width 134 height 14
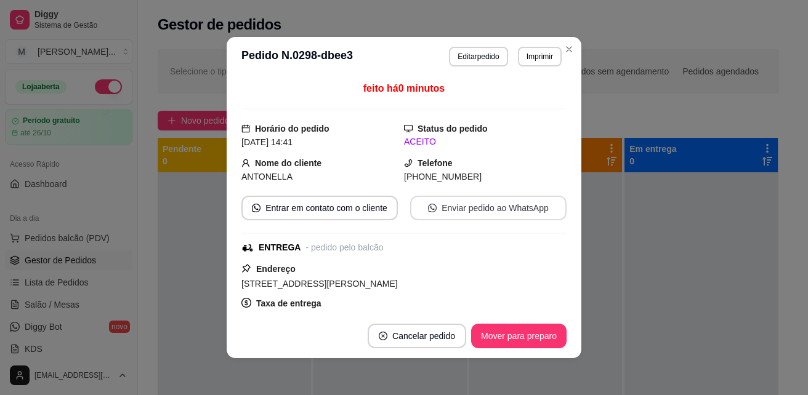
click at [509, 205] on button "Enviar pedido ao WhatsApp" at bounding box center [488, 208] width 156 height 25
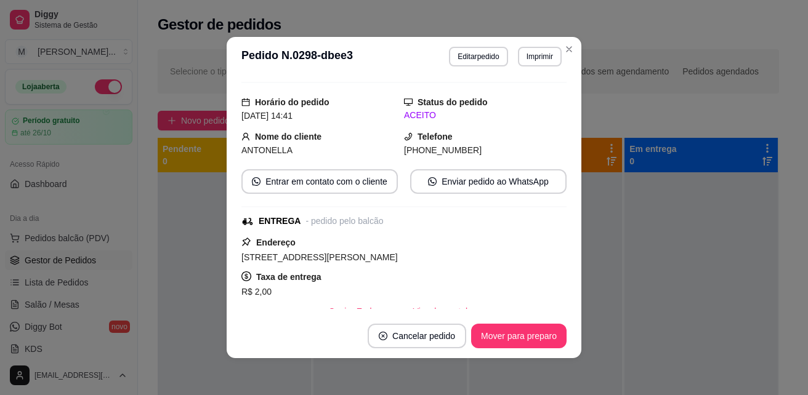
scroll to position [123, 0]
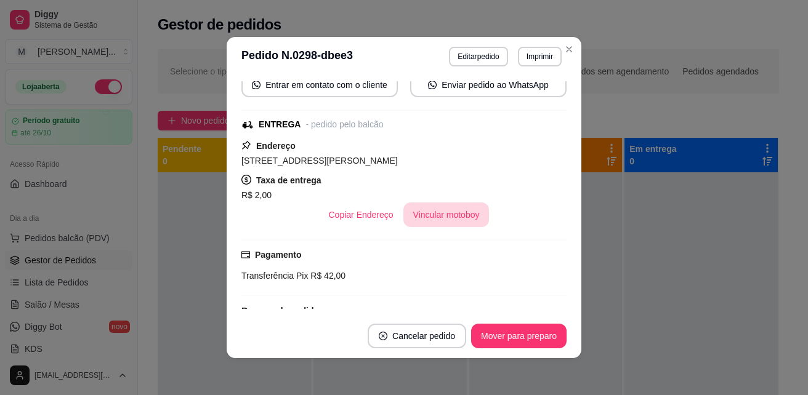
click at [446, 216] on button "Vincular motoboy" at bounding box center [446, 215] width 86 height 25
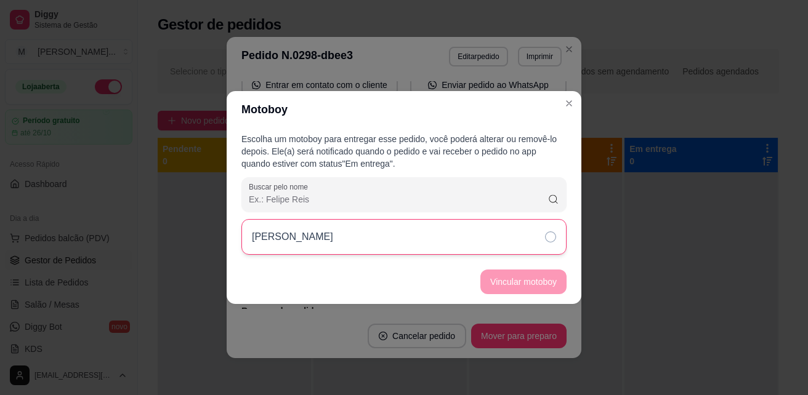
click at [548, 235] on icon at bounding box center [550, 237] width 11 height 11
click at [546, 286] on button "Vincular motoboy" at bounding box center [523, 282] width 86 height 25
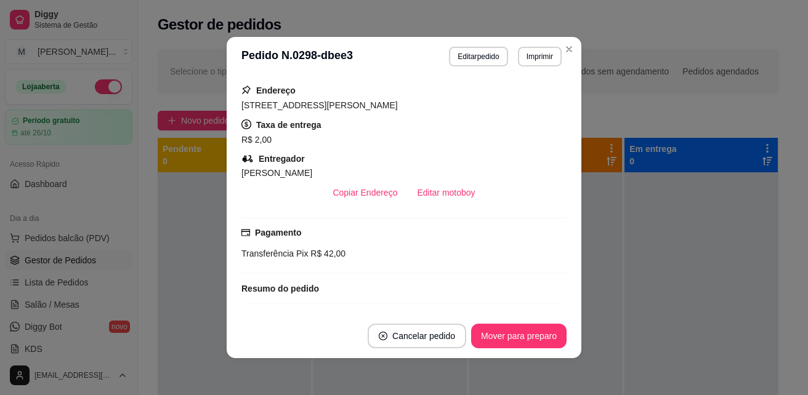
scroll to position [185, 0]
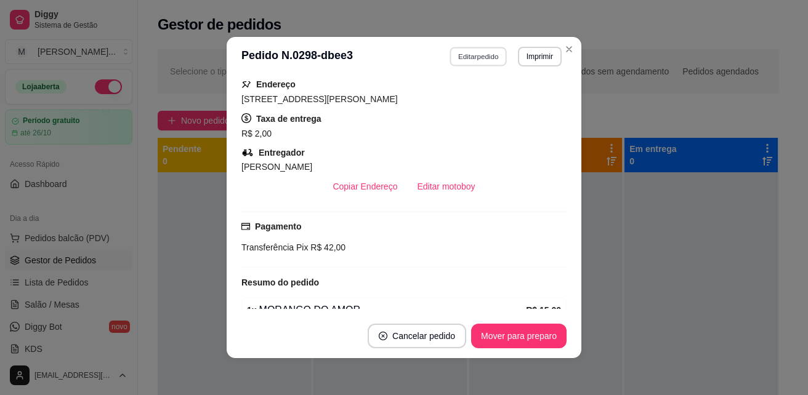
click at [492, 58] on button "Editar pedido" at bounding box center [478, 56] width 57 height 19
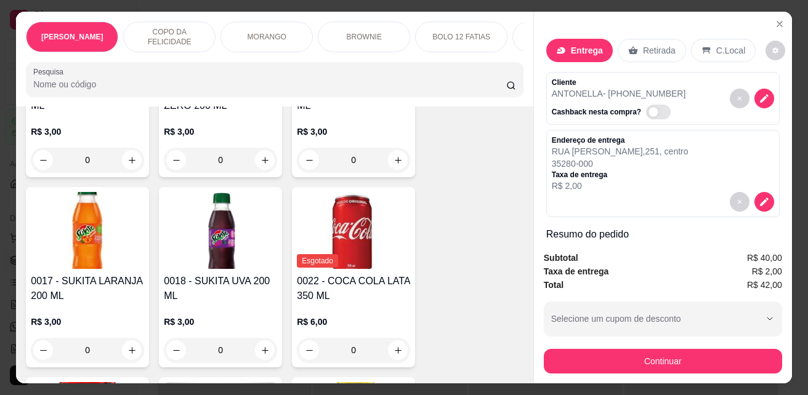
scroll to position [3571, 0]
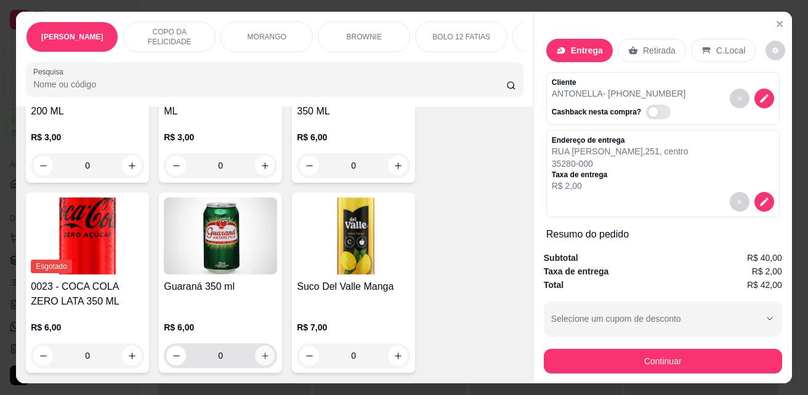
click at [262, 353] on icon "increase-product-quantity" at bounding box center [265, 356] width 7 height 7
type input "1"
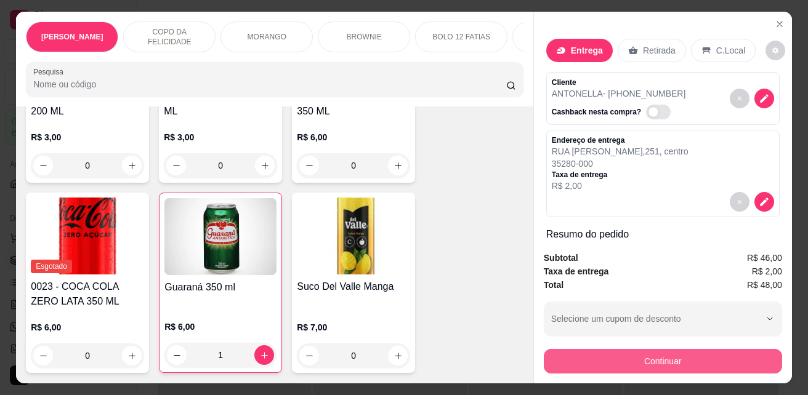
click at [678, 355] on button "Continuar" at bounding box center [663, 361] width 238 height 25
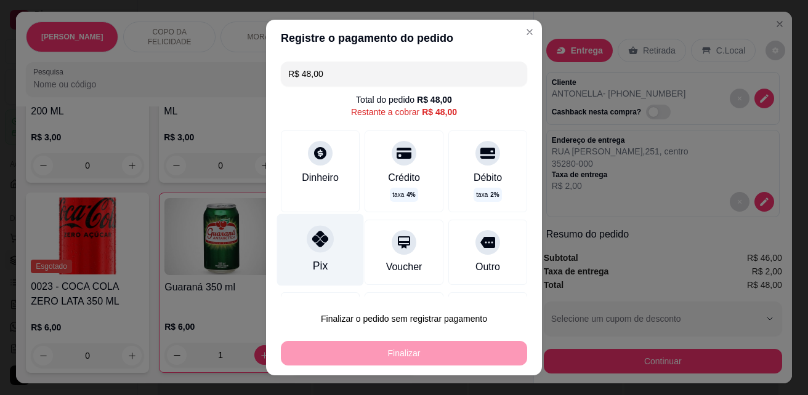
click at [315, 243] on icon at bounding box center [320, 239] width 16 height 16
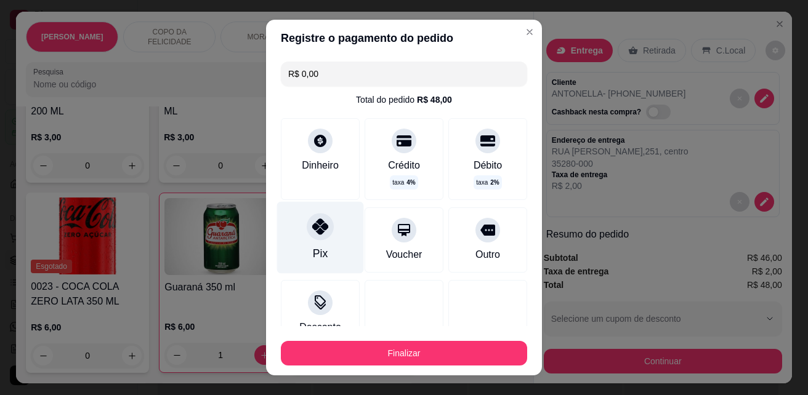
type input "R$ 0,00"
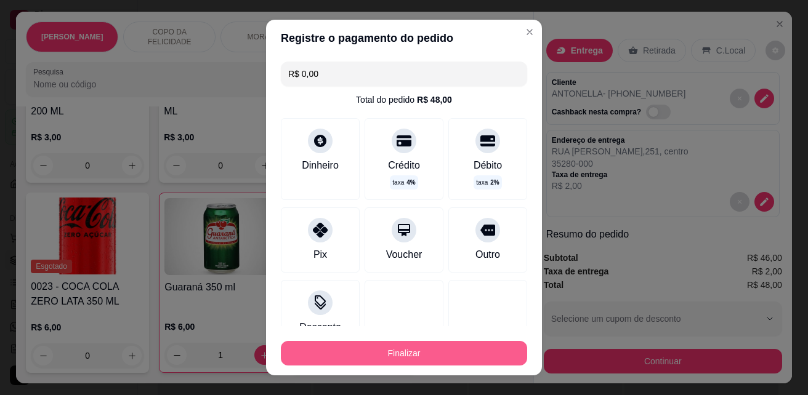
click at [424, 347] on button "Finalizar" at bounding box center [404, 353] width 246 height 25
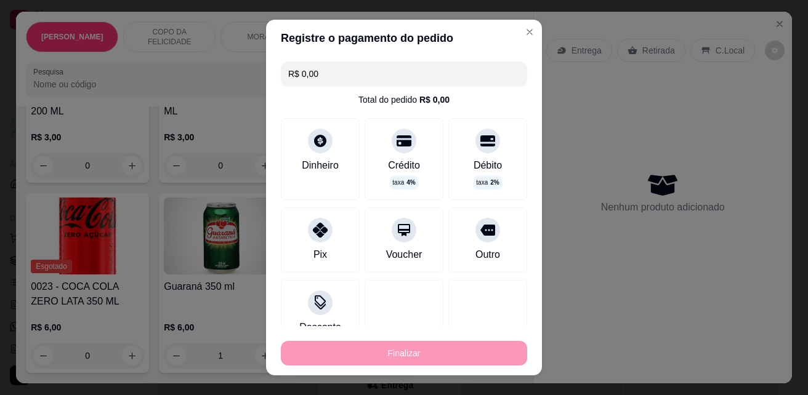
type input "0"
type input "-R$ 48,00"
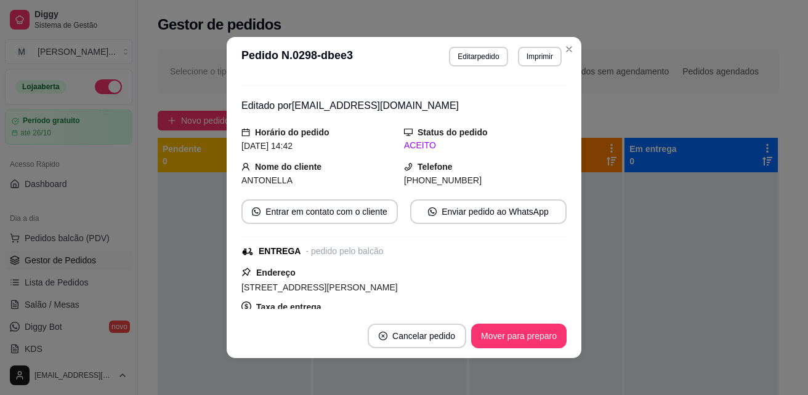
scroll to position [9, 0]
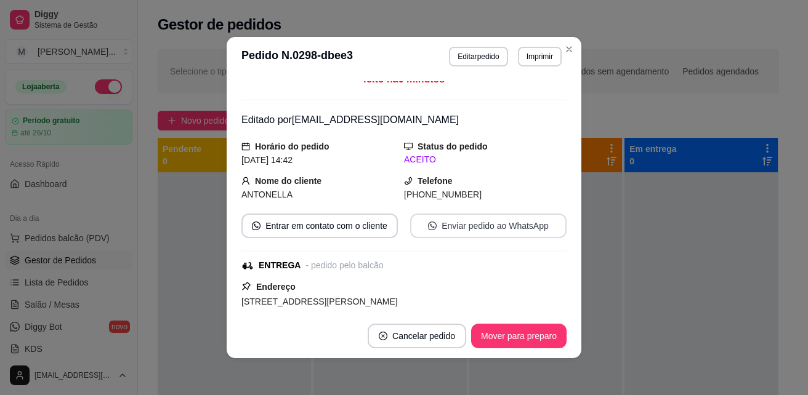
click at [505, 225] on button "Enviar pedido ao WhatsApp" at bounding box center [488, 226] width 156 height 25
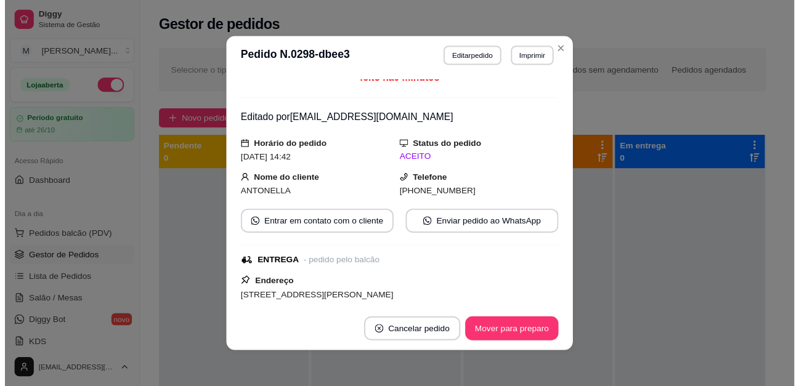
scroll to position [132, 0]
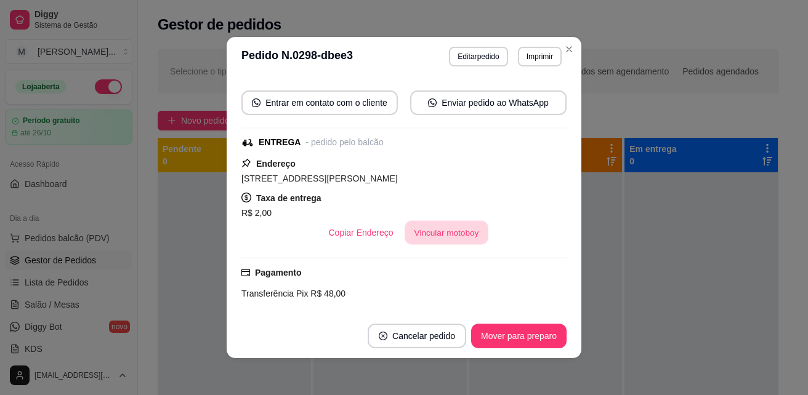
click at [449, 236] on button "Vincular motoboy" at bounding box center [447, 233] width 84 height 24
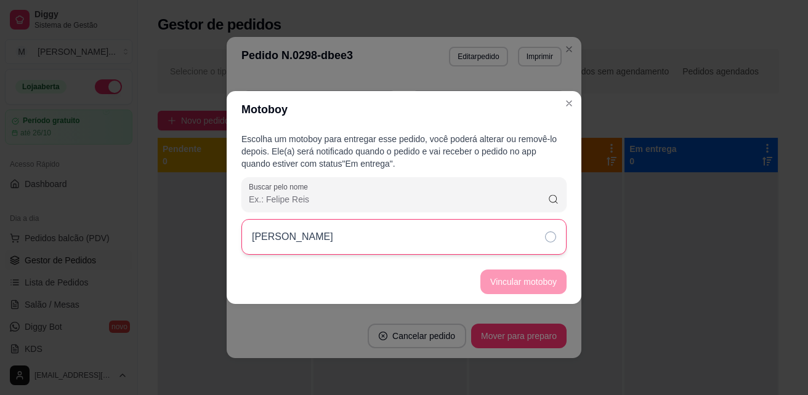
click at [546, 238] on icon at bounding box center [550, 237] width 11 height 11
click at [539, 288] on button "Vincular motoboy" at bounding box center [523, 282] width 86 height 25
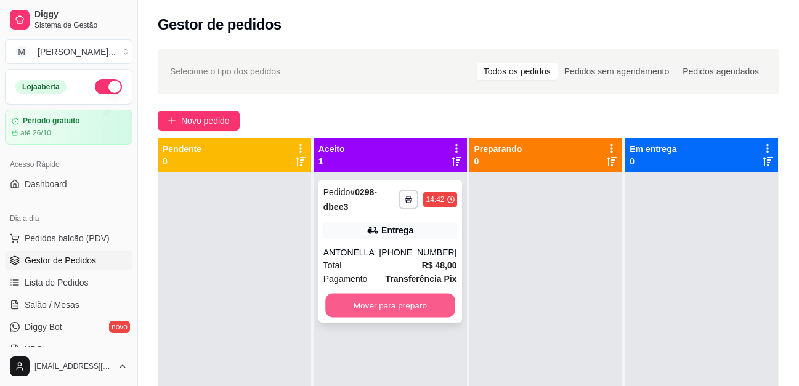
click at [401, 313] on button "Mover para preparo" at bounding box center [389, 306] width 129 height 24
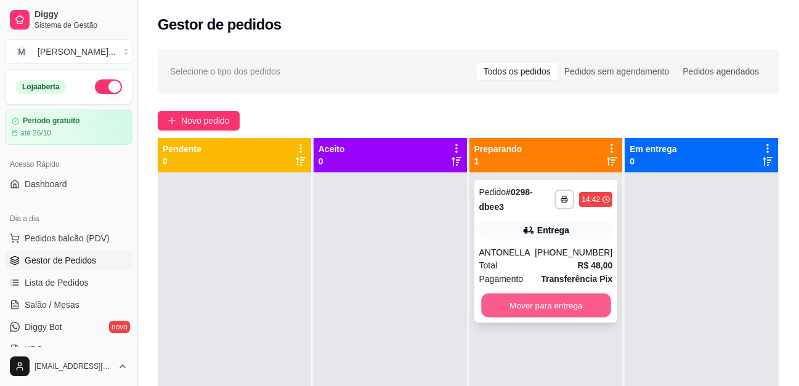
click at [533, 305] on button "Mover para entrega" at bounding box center [545, 306] width 129 height 24
